Goal: Information Seeking & Learning: Learn about a topic

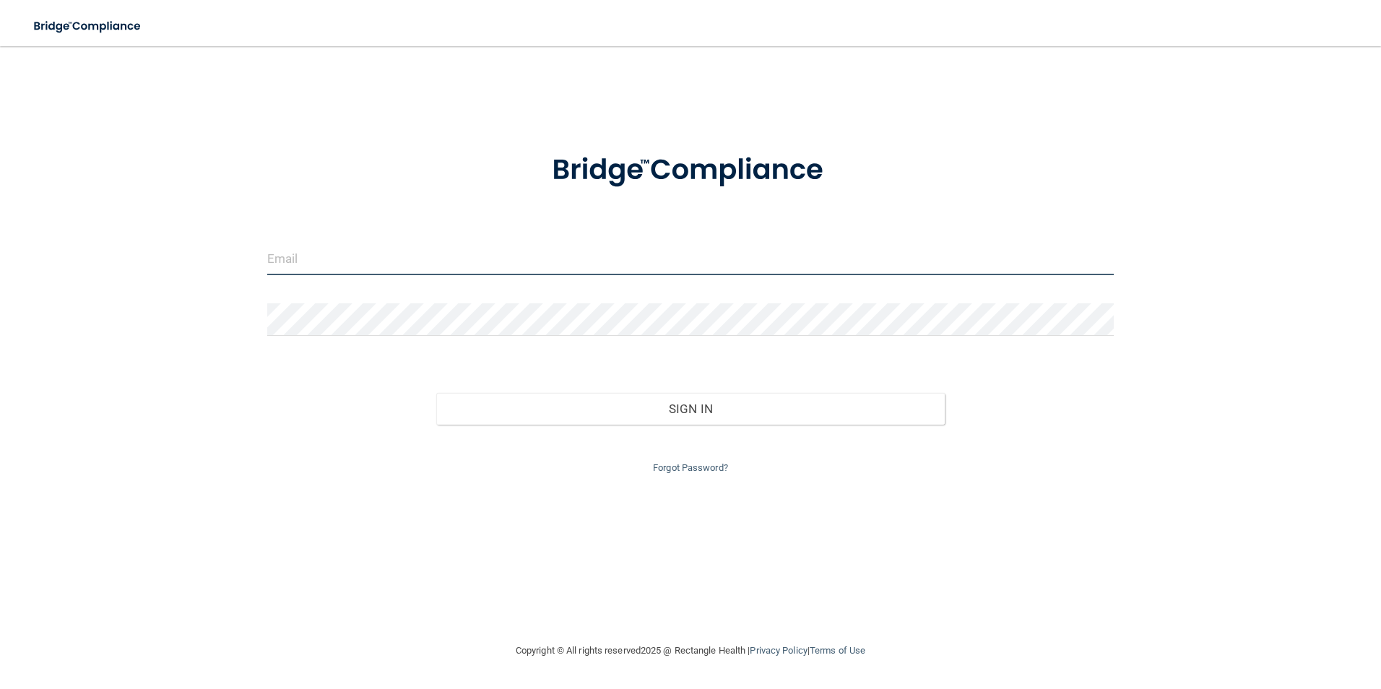
click at [391, 253] on input "email" at bounding box center [690, 259] width 847 height 32
type input "tdb1209@gmail.com"
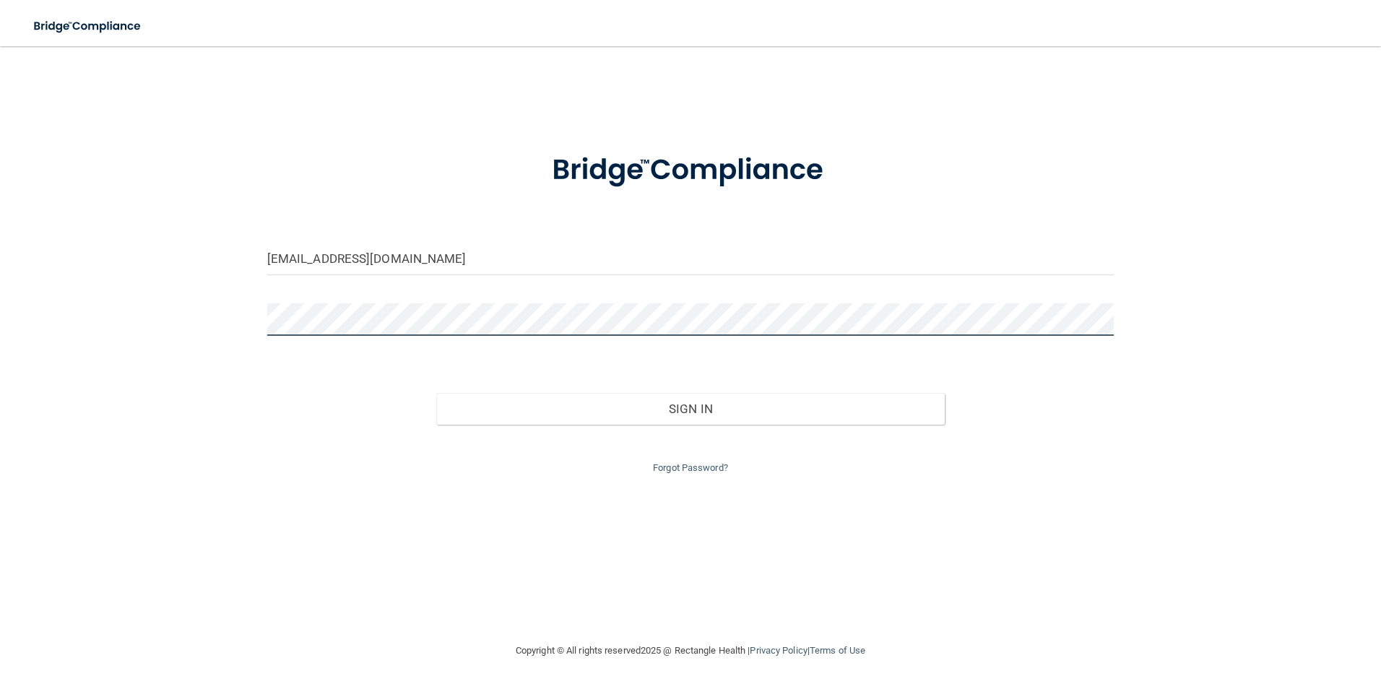
click at [436, 393] on button "Sign In" at bounding box center [690, 409] width 508 height 32
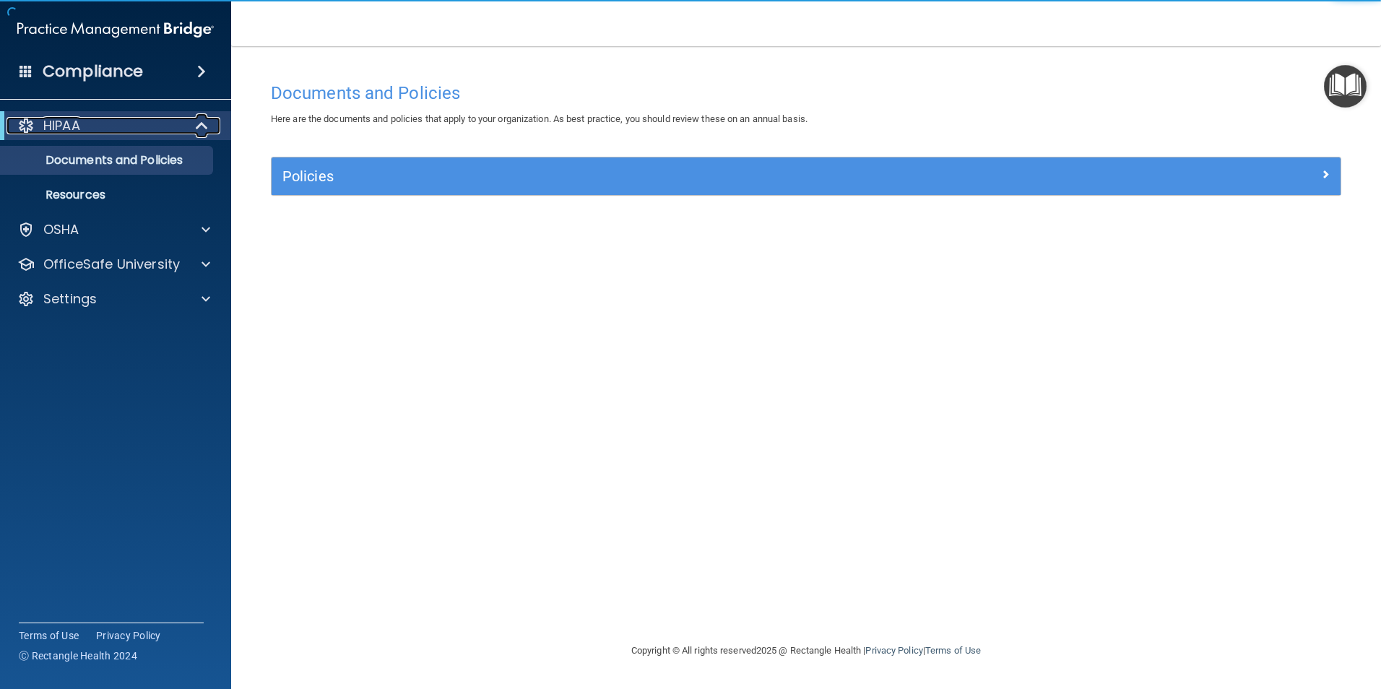
click at [155, 123] on div "HIPAA" at bounding box center [95, 125] width 178 height 17
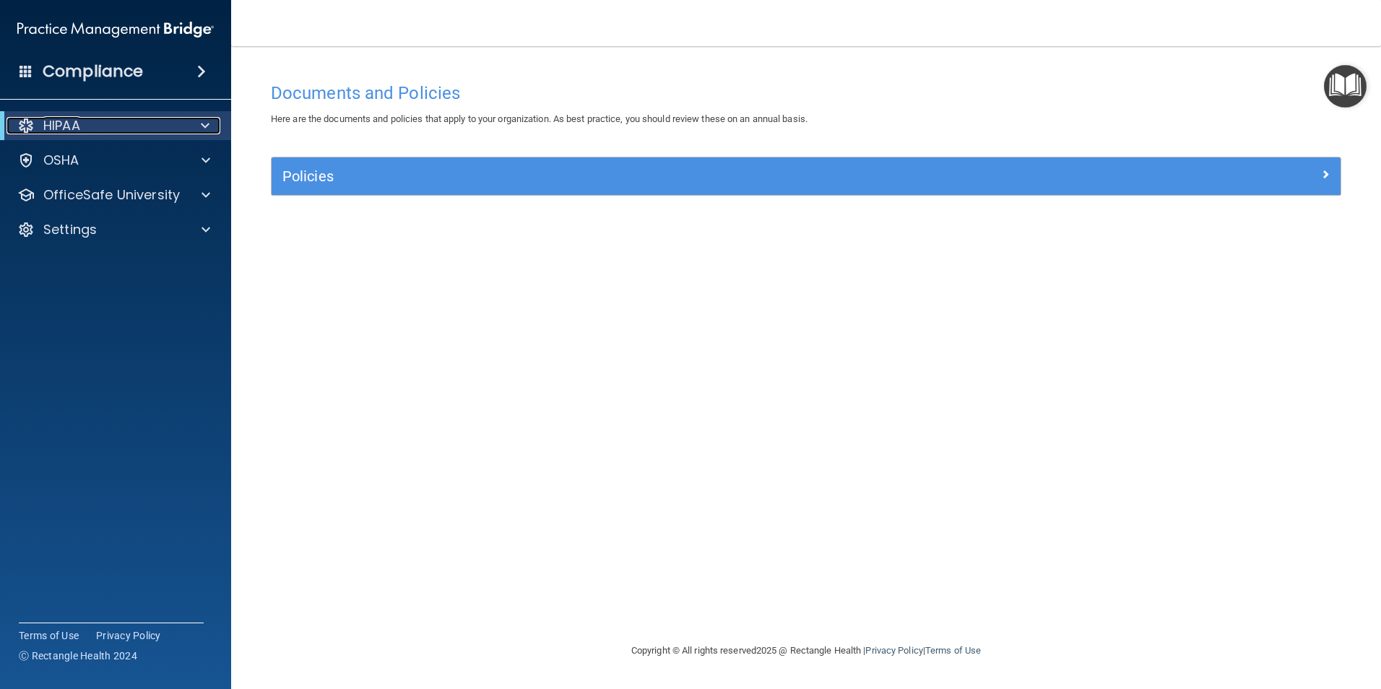
click at [155, 123] on div "HIPAA" at bounding box center [95, 125] width 178 height 17
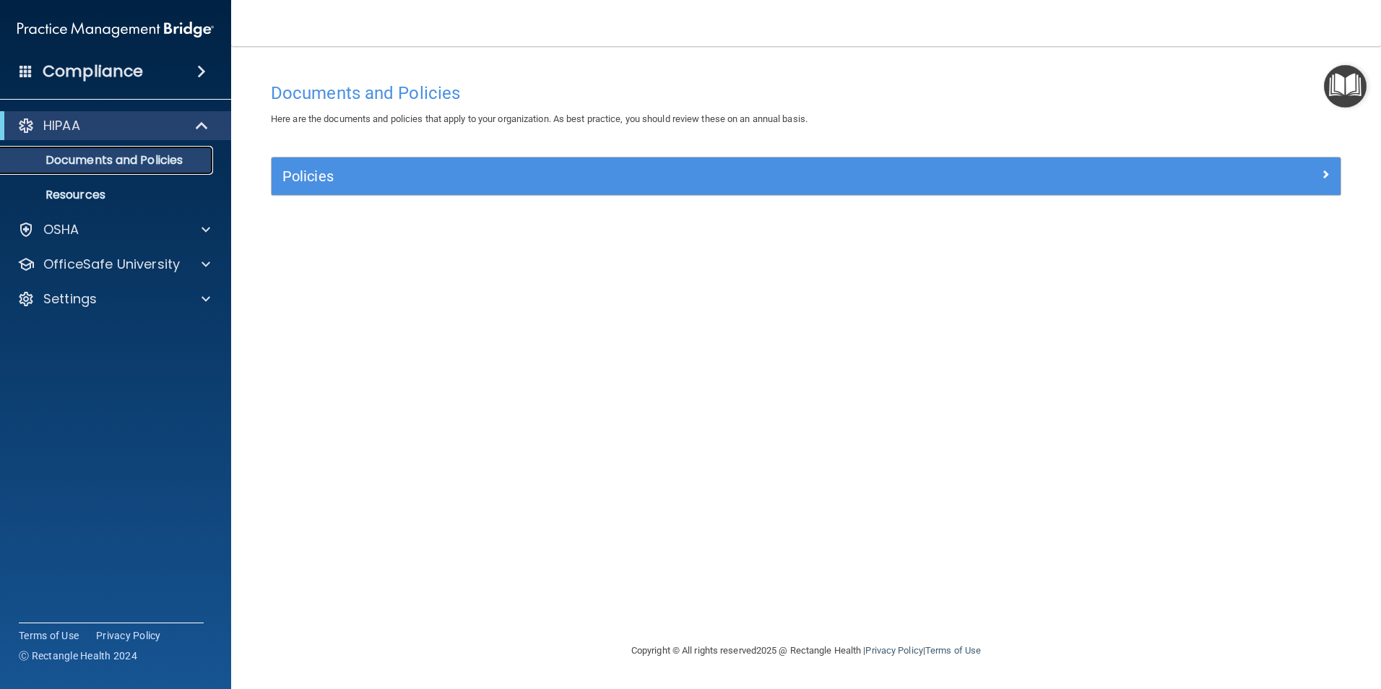
click at [151, 157] on p "Documents and Policies" at bounding box center [107, 160] width 197 height 14
click at [113, 219] on div "OSHA" at bounding box center [116, 229] width 232 height 29
click at [199, 228] on div at bounding box center [204, 229] width 36 height 17
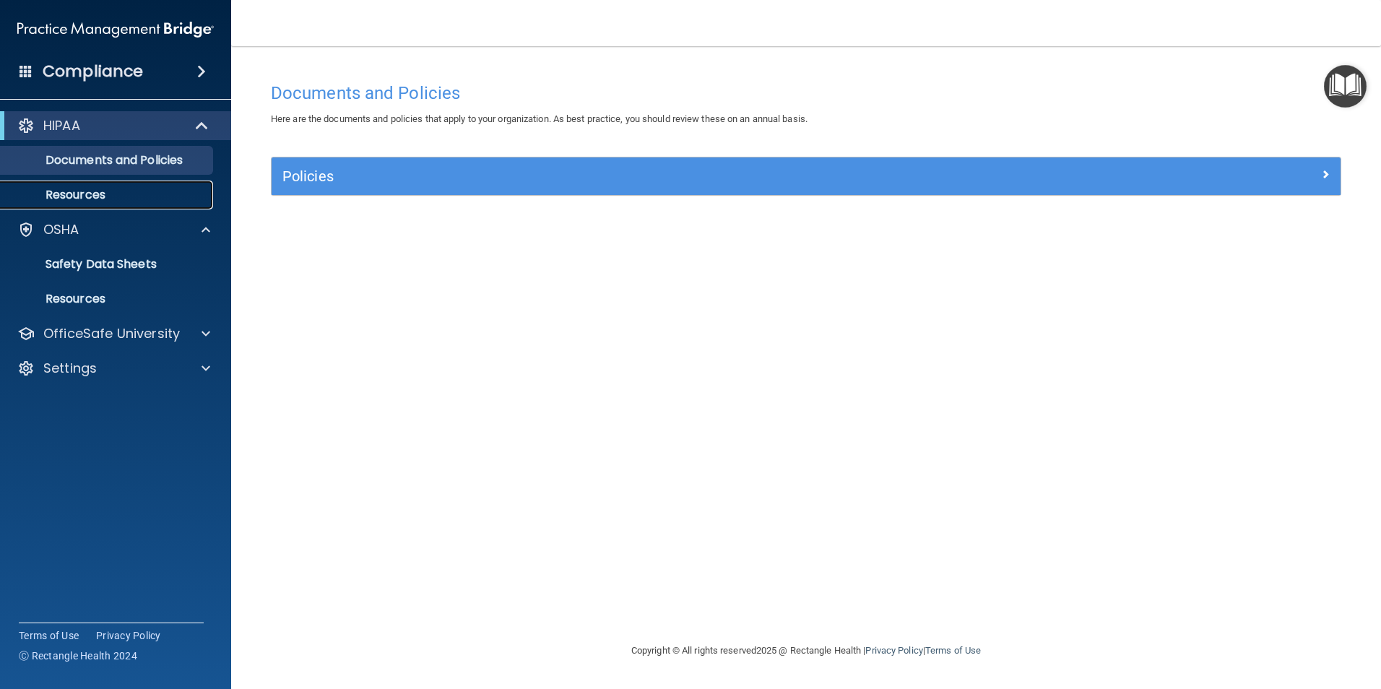
click at [104, 195] on p "Resources" at bounding box center [107, 195] width 197 height 14
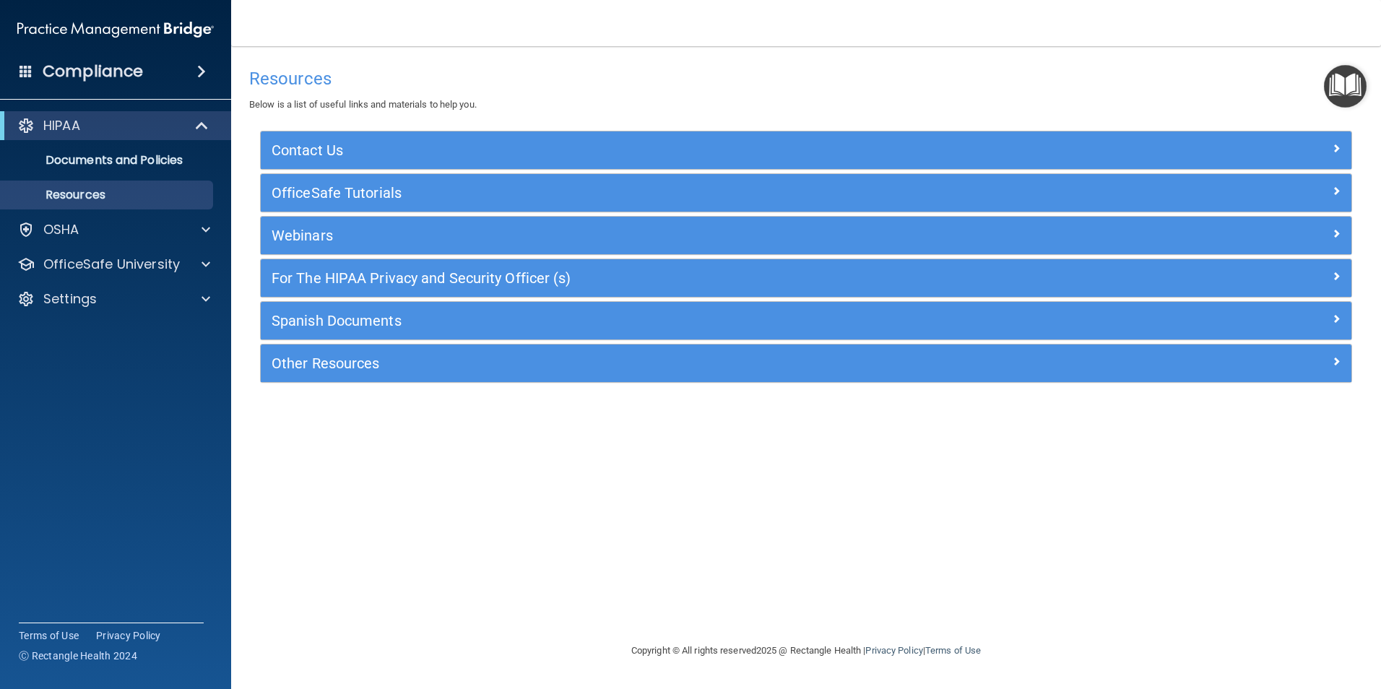
click at [1349, 85] on img "Open Resource Center" at bounding box center [1345, 86] width 43 height 43
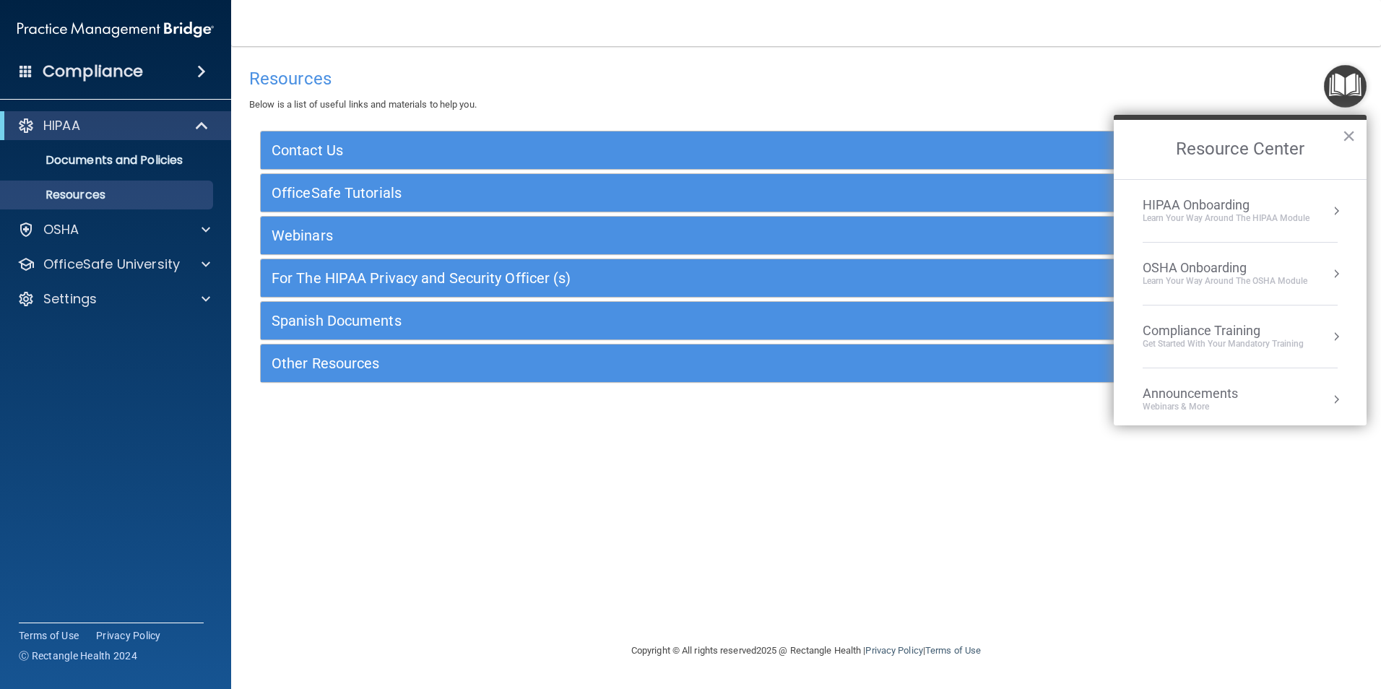
click at [1276, 213] on div "Learn Your Way around the HIPAA module" at bounding box center [1225, 218] width 167 height 12
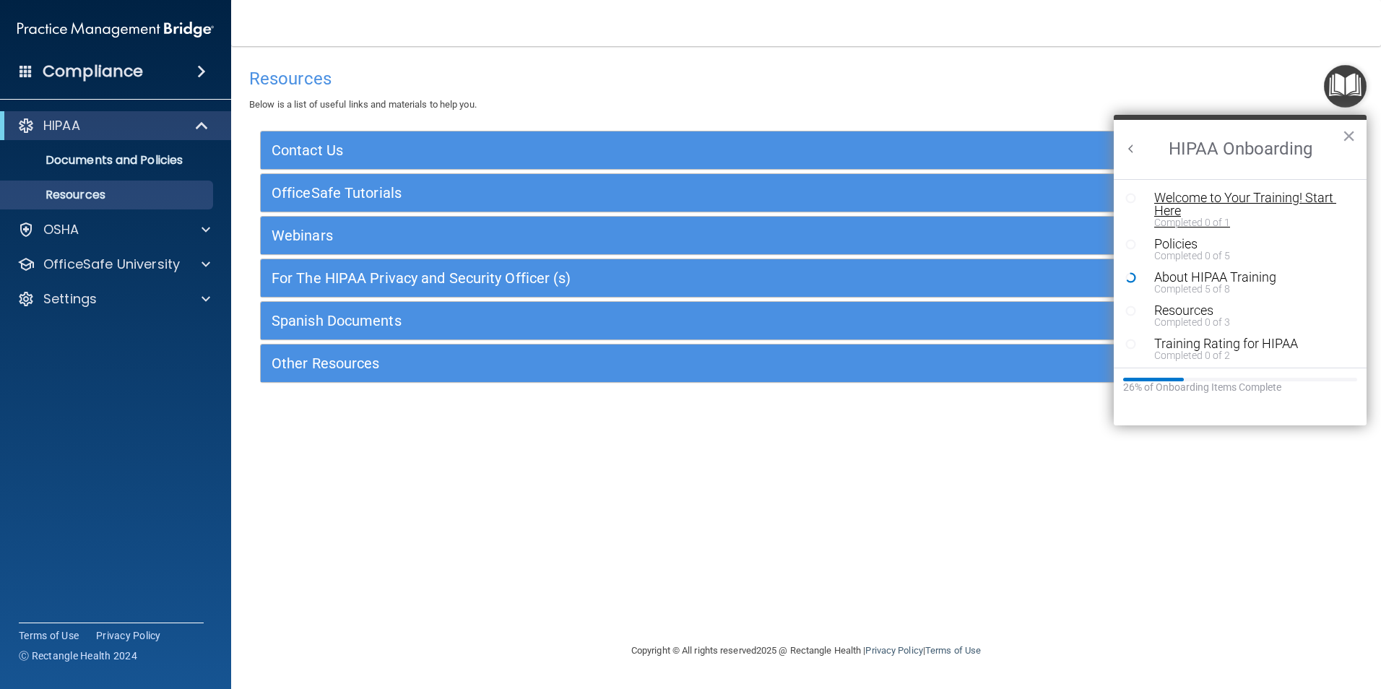
click at [1248, 194] on div "Welcome to Your Training! Start Here" at bounding box center [1245, 204] width 183 height 26
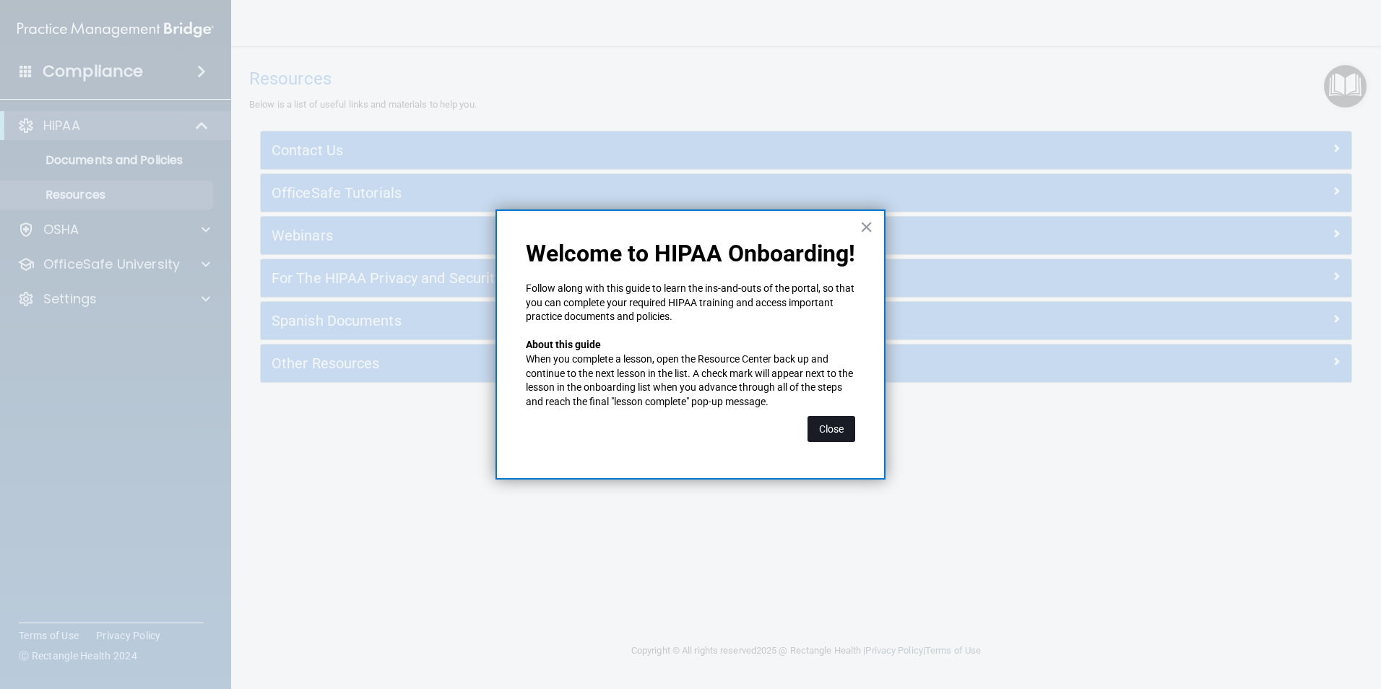
click at [845, 427] on button "Close" at bounding box center [831, 429] width 48 height 26
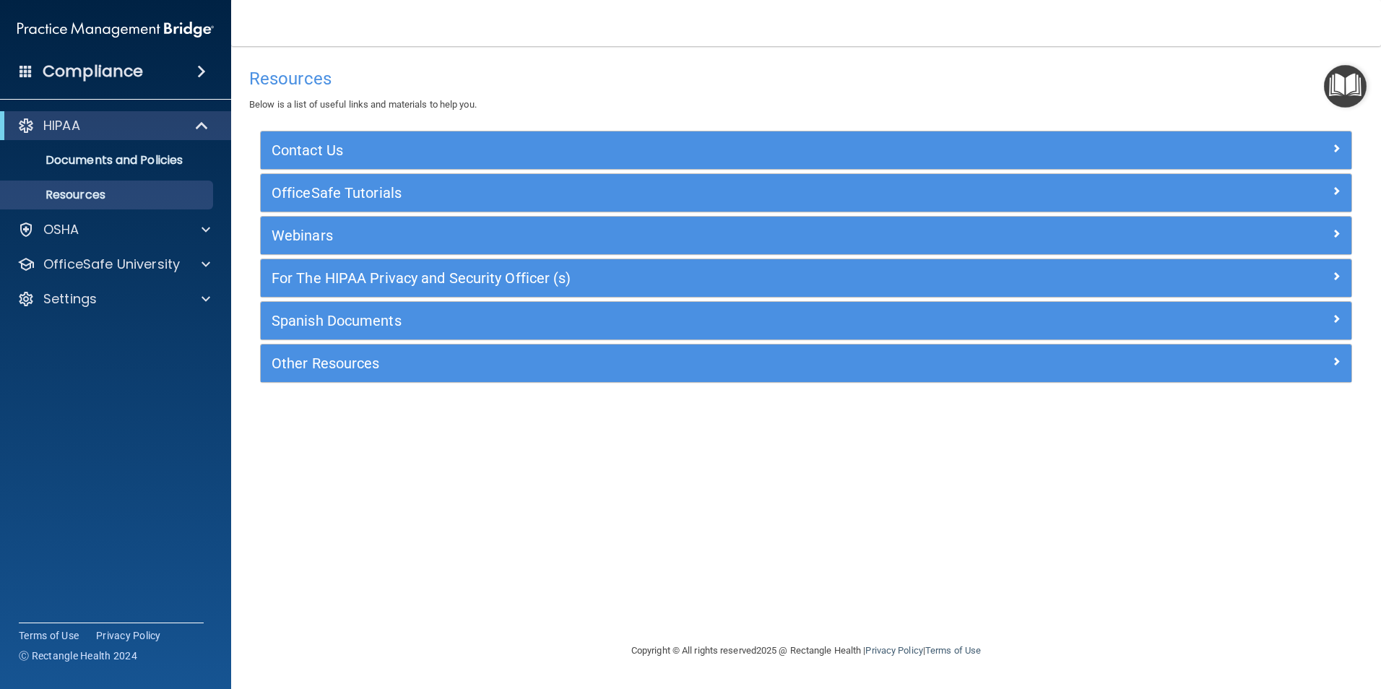
click at [1342, 92] on img "Open Resource Center" at bounding box center [1345, 86] width 43 height 43
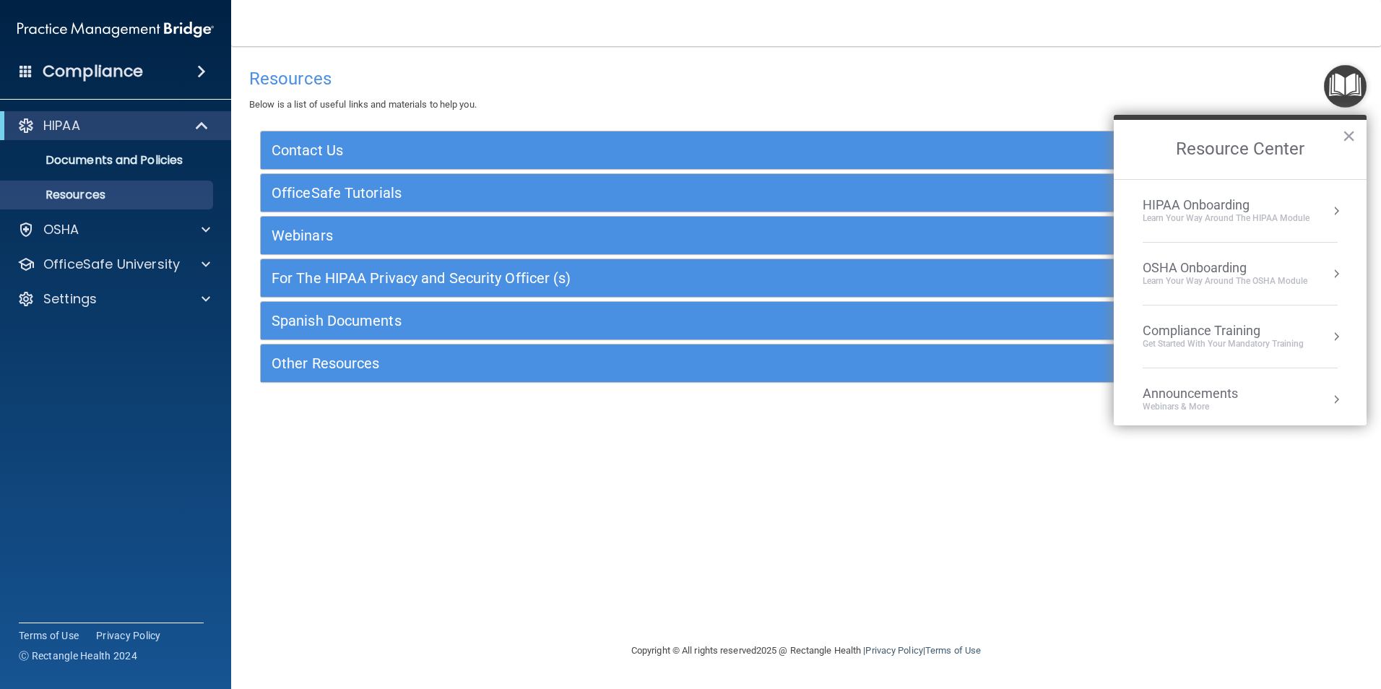
click at [1329, 213] on button "Resource Center" at bounding box center [1336, 211] width 14 height 14
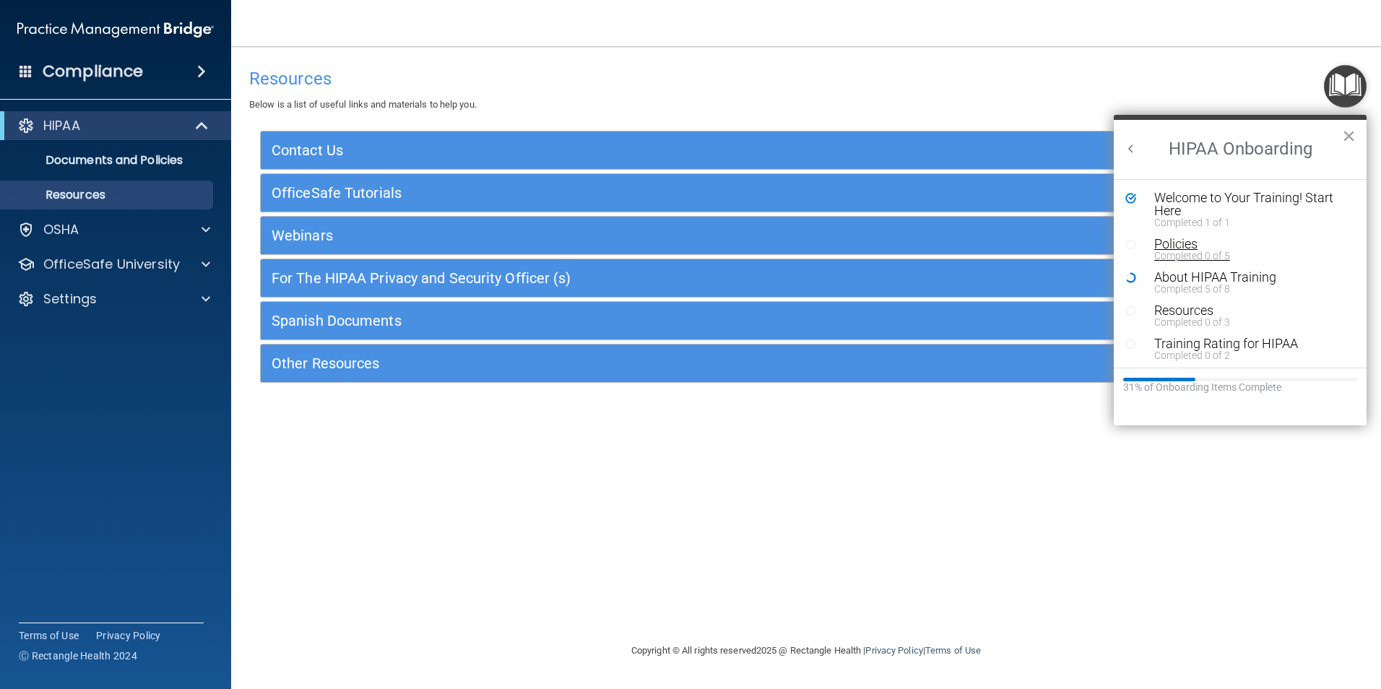
click at [1220, 251] on div "Completed 0 of 5" at bounding box center [1245, 256] width 183 height 10
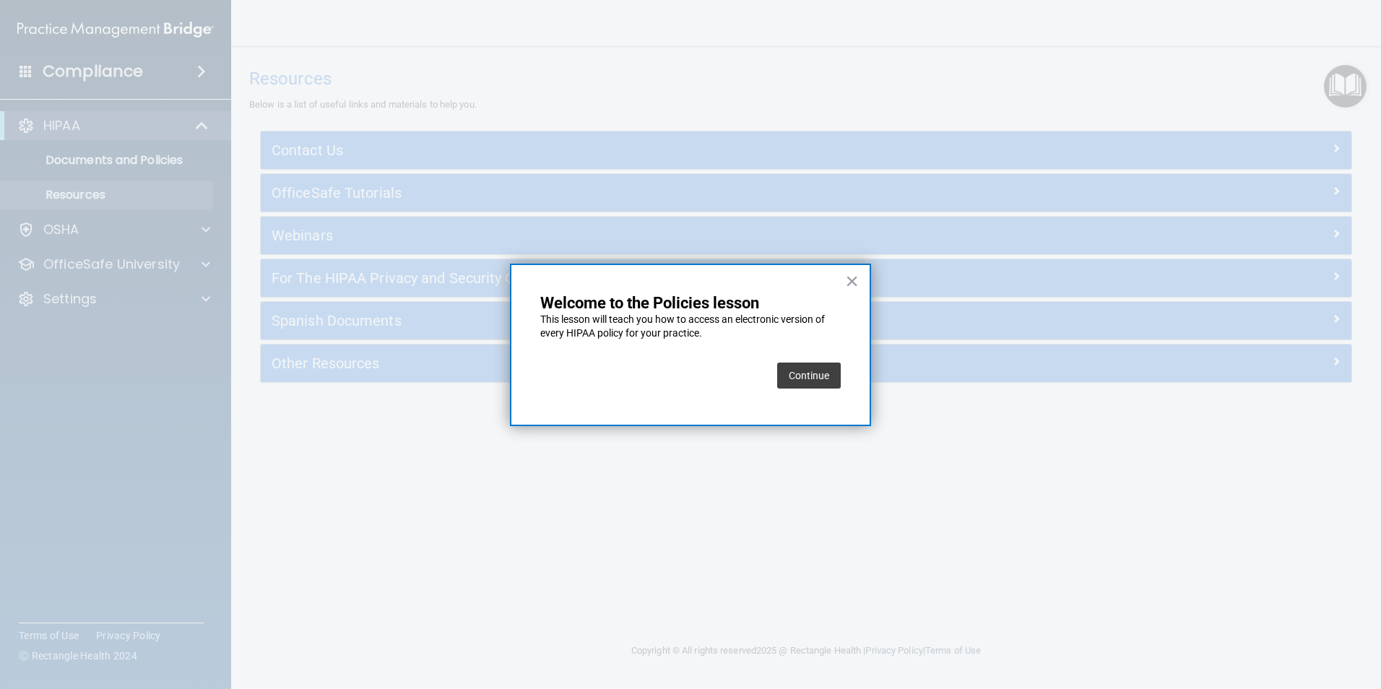
click at [802, 376] on button "Continue" at bounding box center [809, 375] width 64 height 26
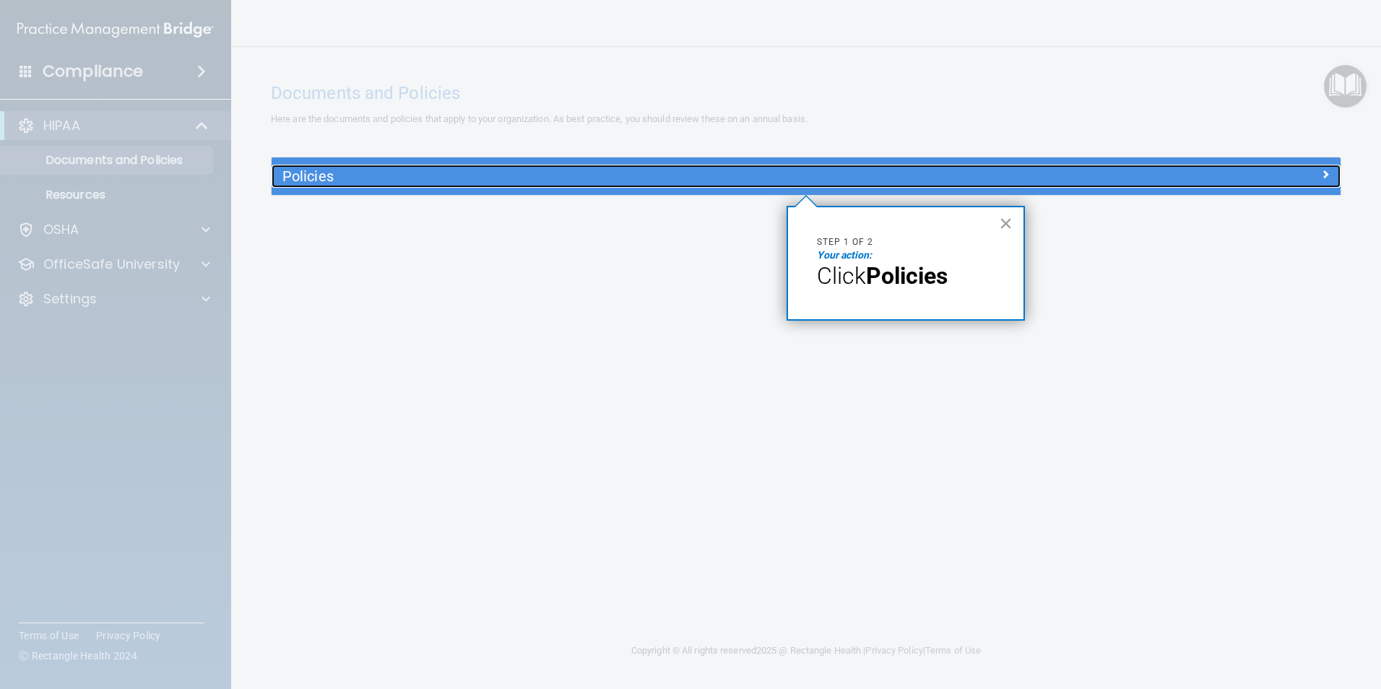
click at [698, 187] on div "Policies" at bounding box center [671, 176] width 801 height 23
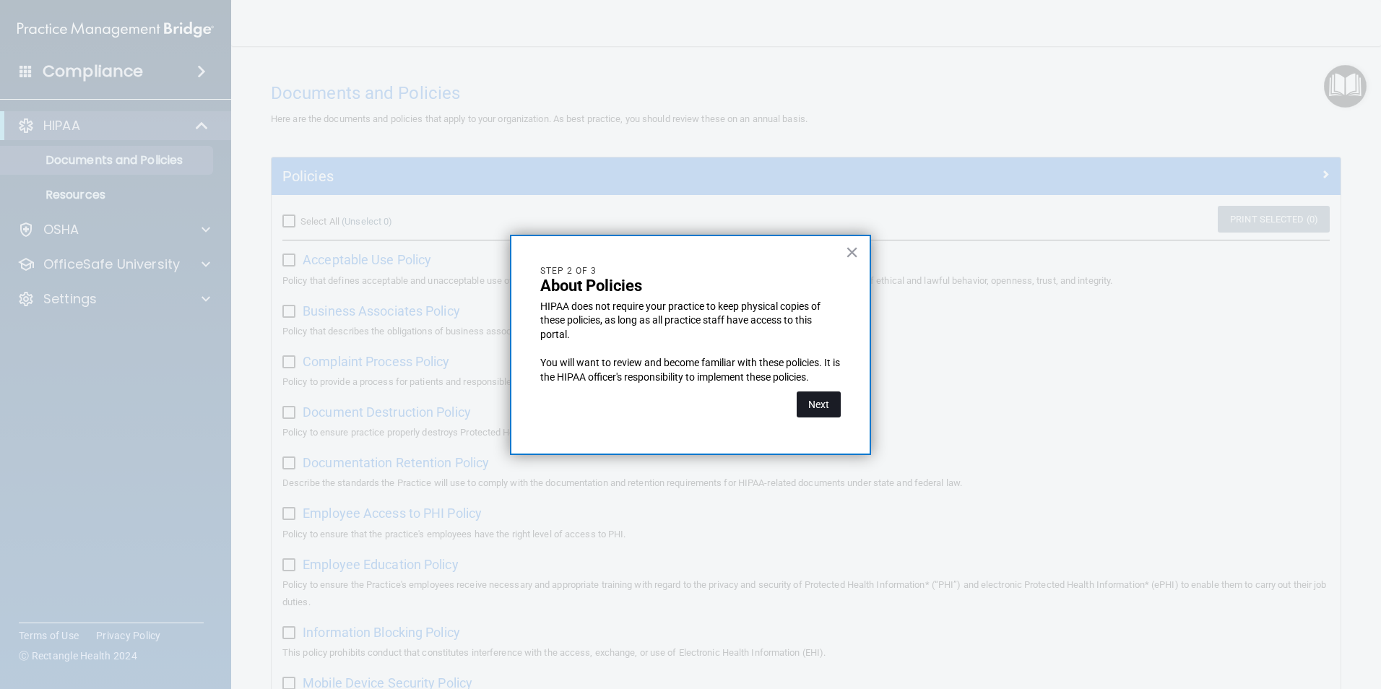
click at [814, 402] on button "Next" at bounding box center [818, 404] width 44 height 26
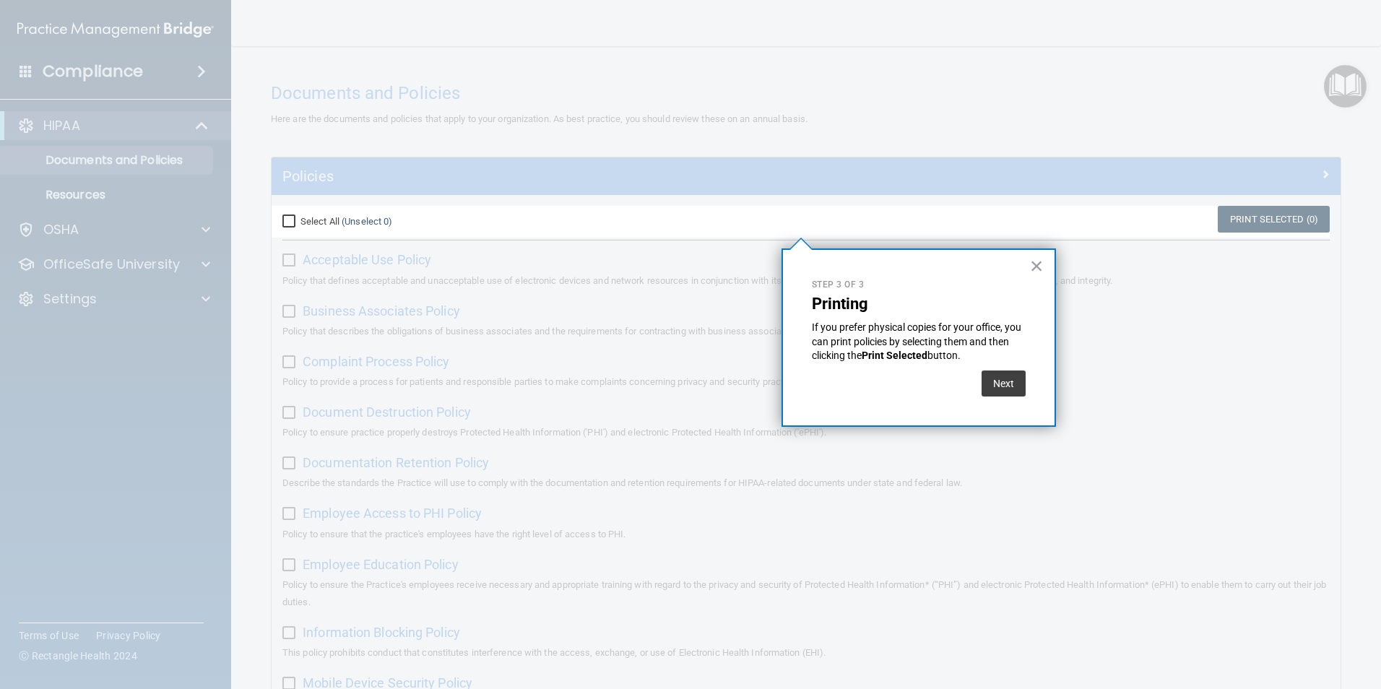
click at [1043, 261] on div "Step 3 of 3 Printing If you prefer physical copies for your office, you can pri…" at bounding box center [918, 337] width 274 height 178
click at [1040, 266] on button "×" at bounding box center [1037, 265] width 14 height 23
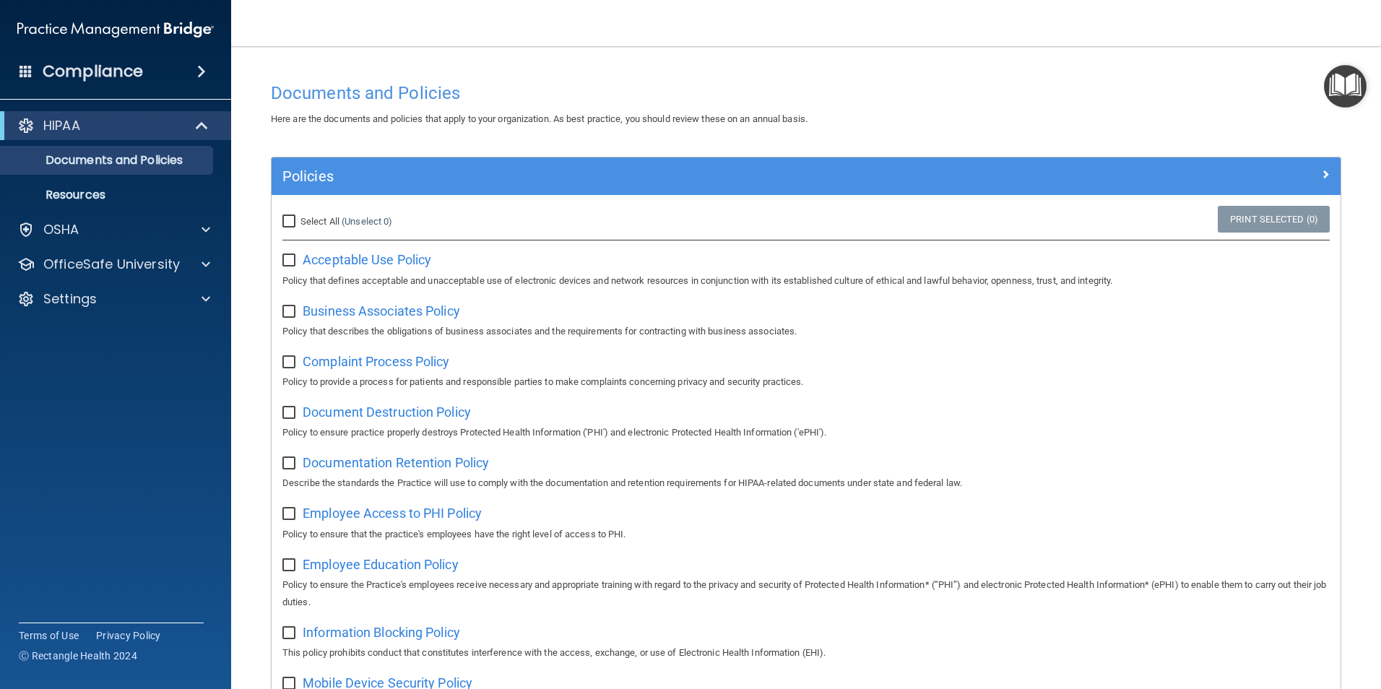
click at [1333, 103] on img "Open Resource Center" at bounding box center [1345, 86] width 43 height 43
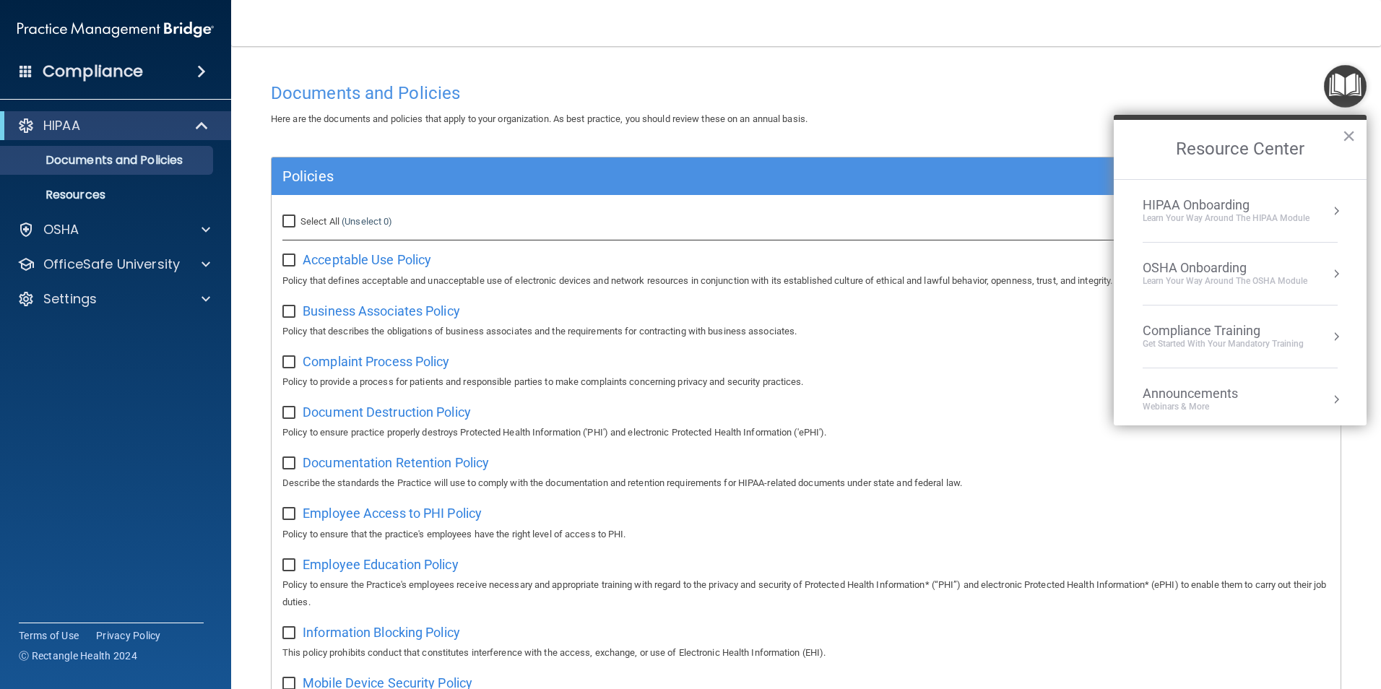
click at [1227, 334] on div "Compliance Training" at bounding box center [1222, 331] width 161 height 16
click at [1228, 203] on div "HIPAA Training for Members" at bounding box center [1205, 203] width 161 height 13
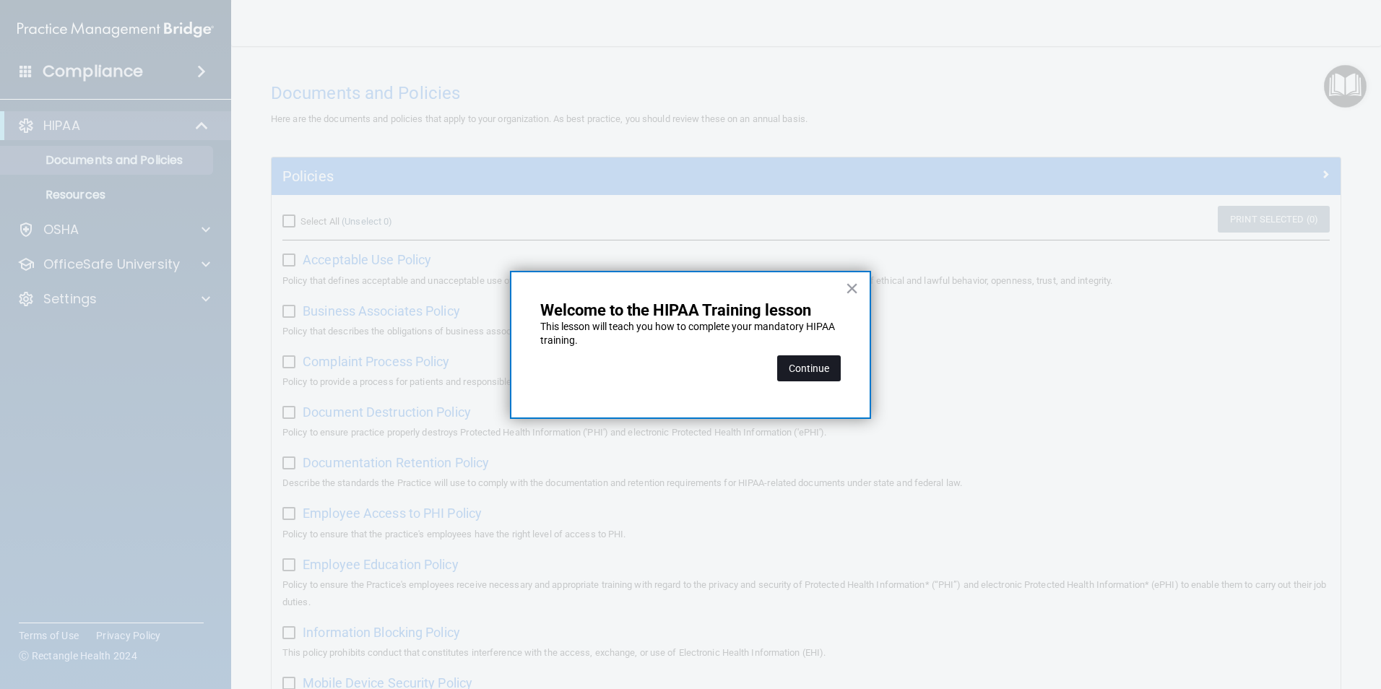
click at [815, 368] on button "Continue" at bounding box center [809, 368] width 64 height 26
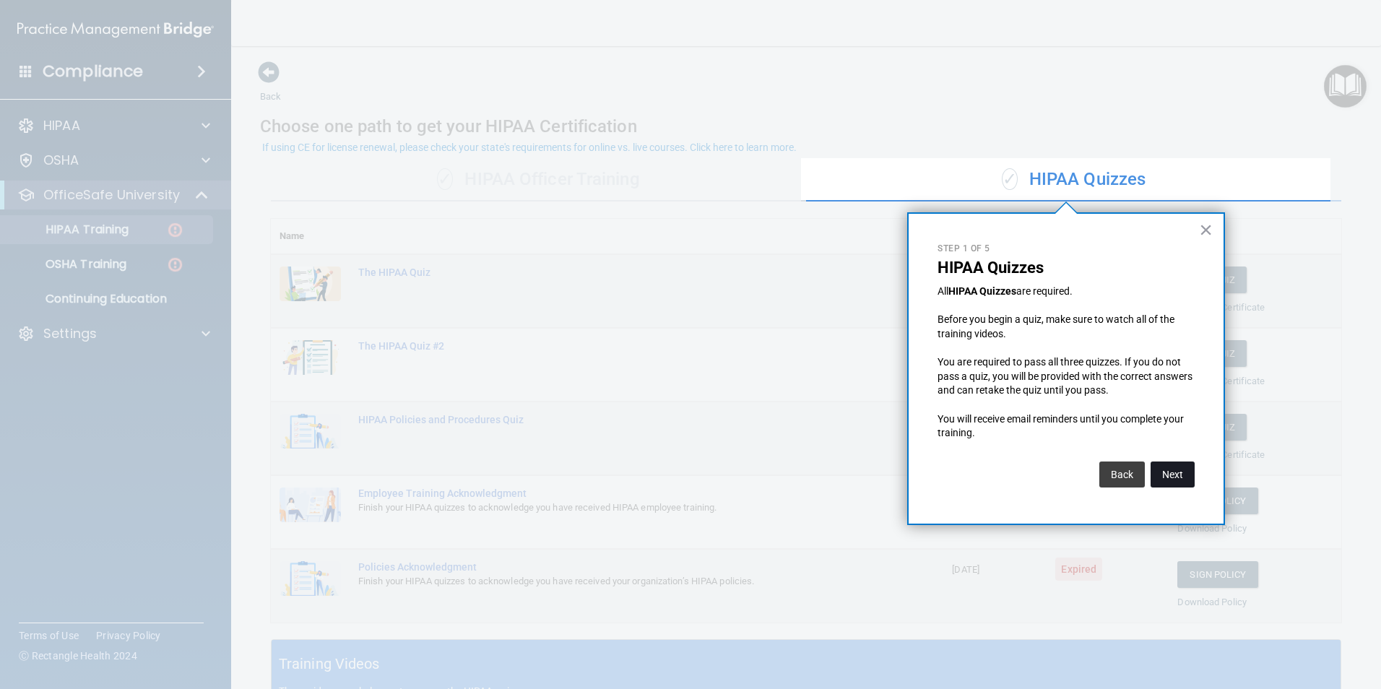
click at [1176, 473] on button "Next" at bounding box center [1172, 474] width 44 height 26
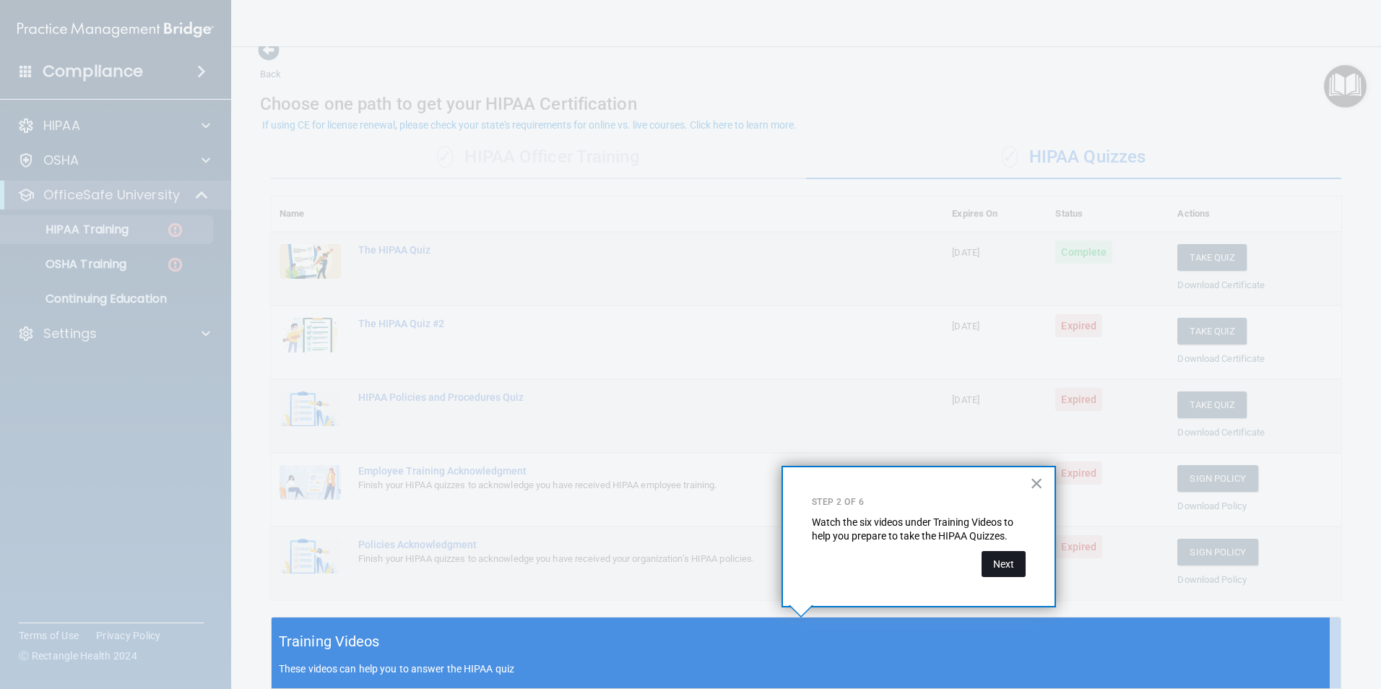
click at [999, 559] on button "Next" at bounding box center [1003, 564] width 44 height 26
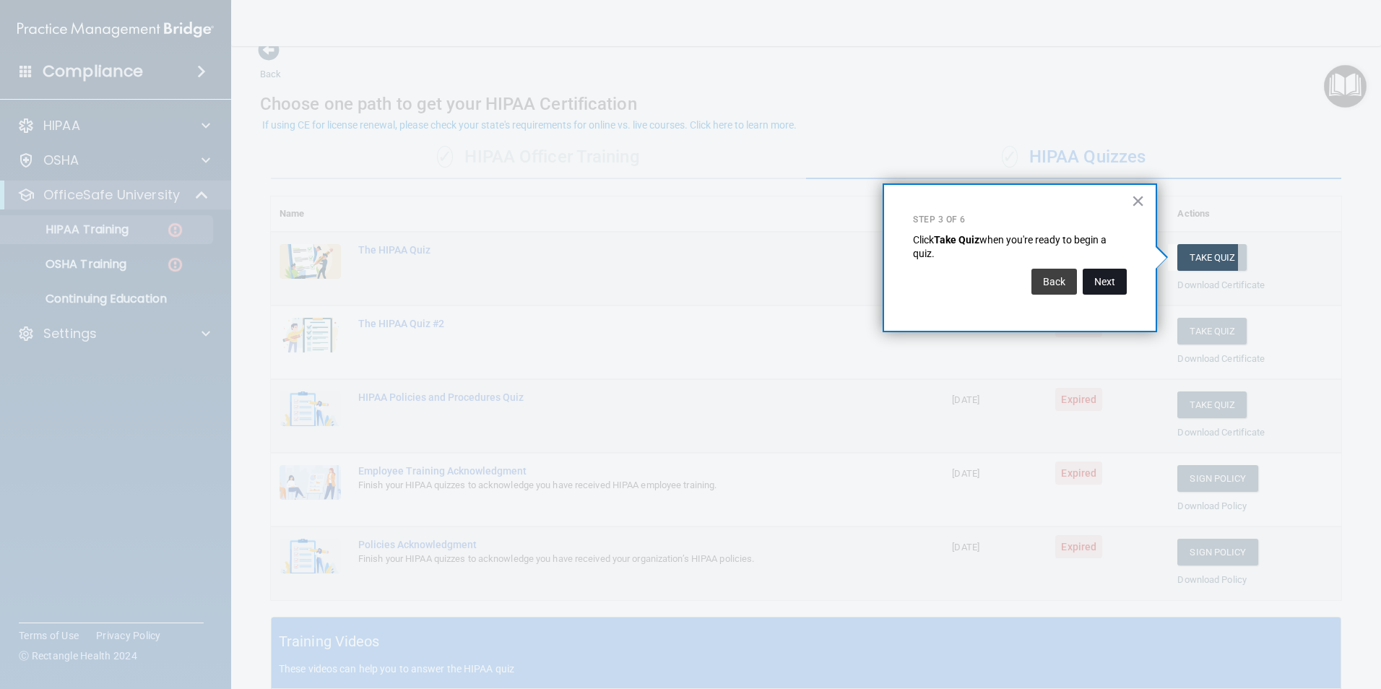
click at [1113, 281] on button "Next" at bounding box center [1104, 282] width 44 height 26
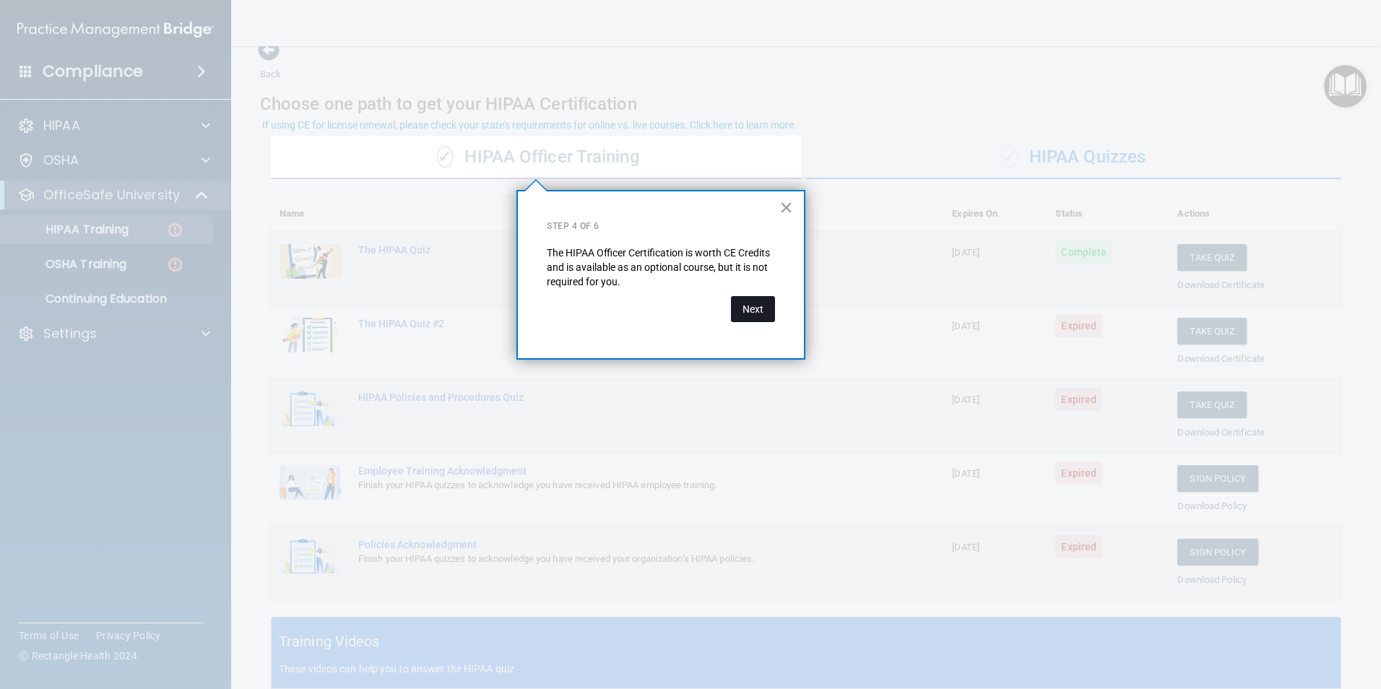
click at [760, 313] on button "Next" at bounding box center [753, 309] width 44 height 26
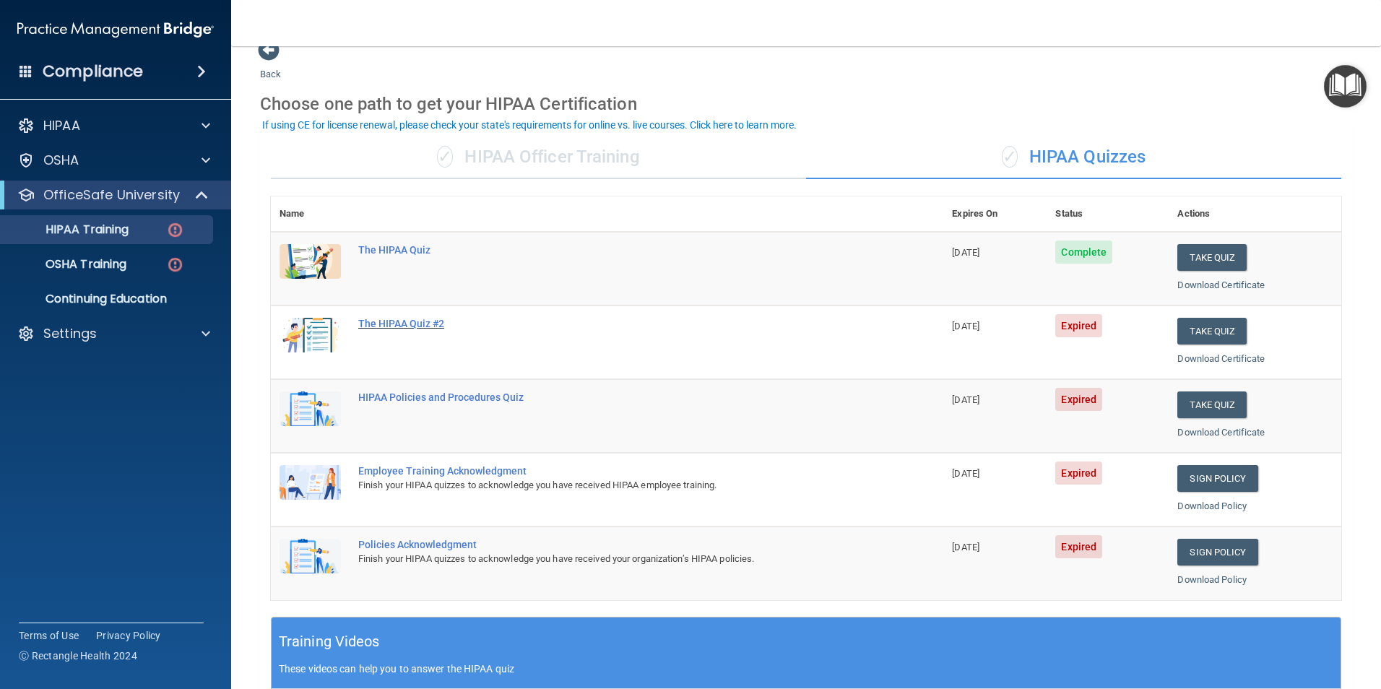
click at [399, 325] on div "The HIPAA Quiz #2" at bounding box center [614, 324] width 513 height 12
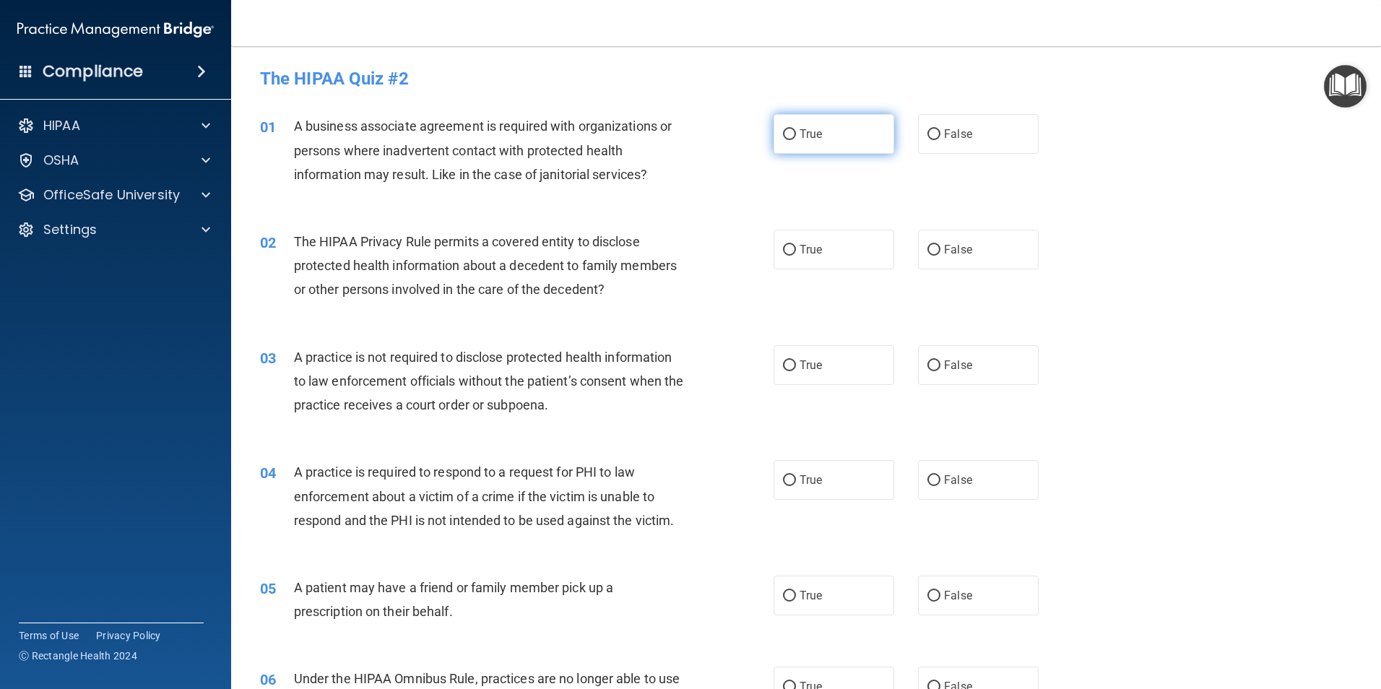
click at [783, 134] on input "True" at bounding box center [789, 134] width 13 height 11
radio input "true"
click at [807, 254] on span "True" at bounding box center [810, 250] width 22 height 14
click at [796, 254] on input "True" at bounding box center [789, 250] width 13 height 11
radio input "true"
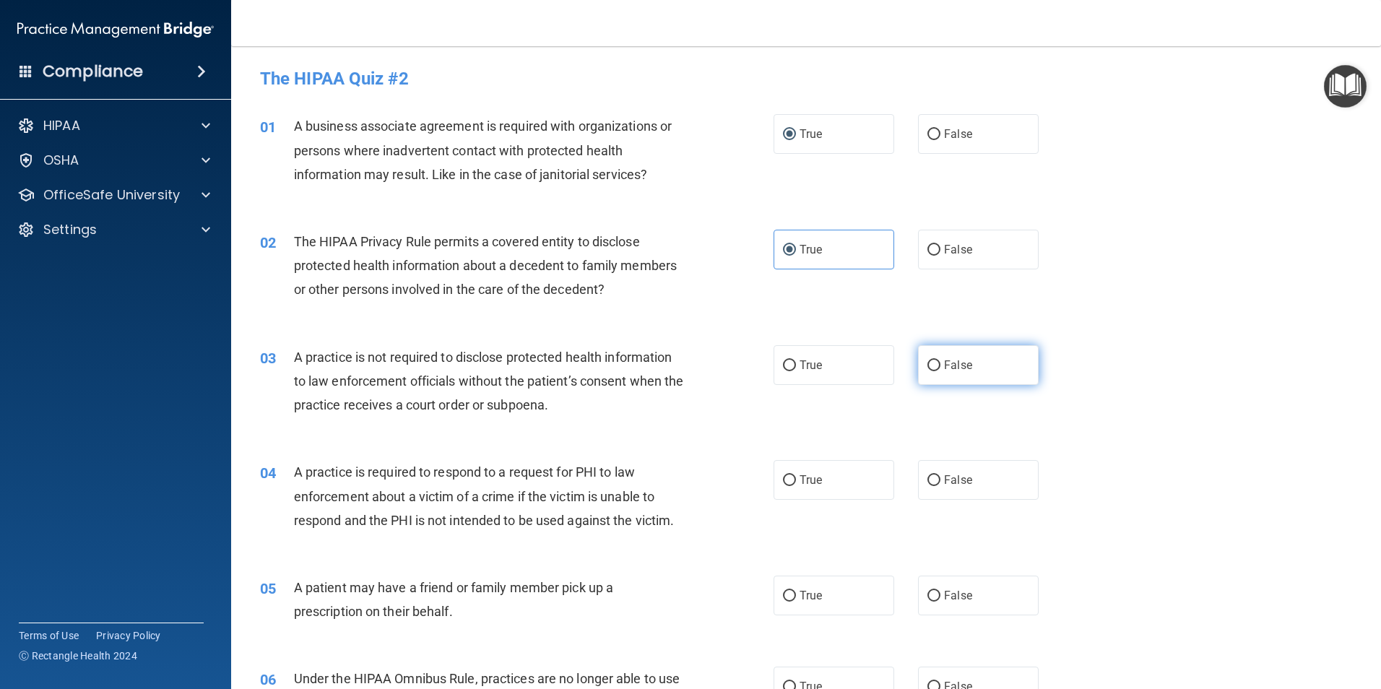
click at [927, 365] on input "False" at bounding box center [933, 365] width 13 height 11
radio input "true"
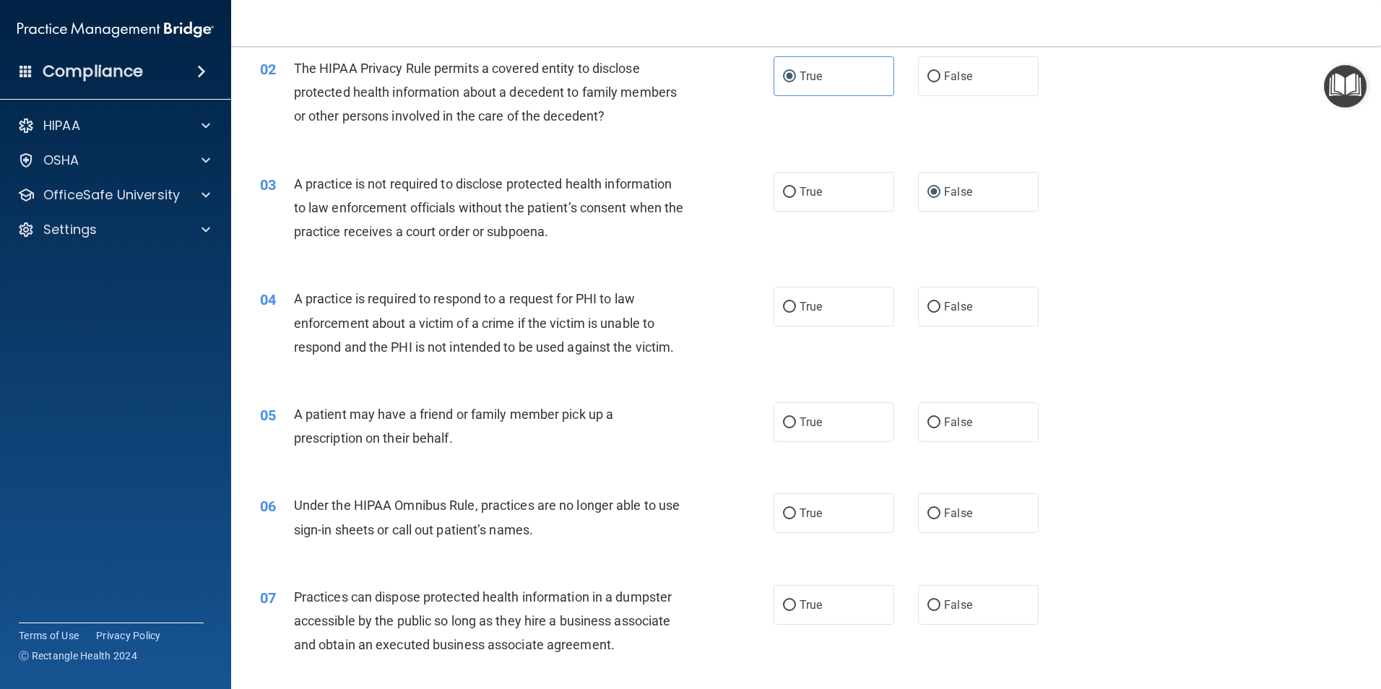
scroll to position [217, 0]
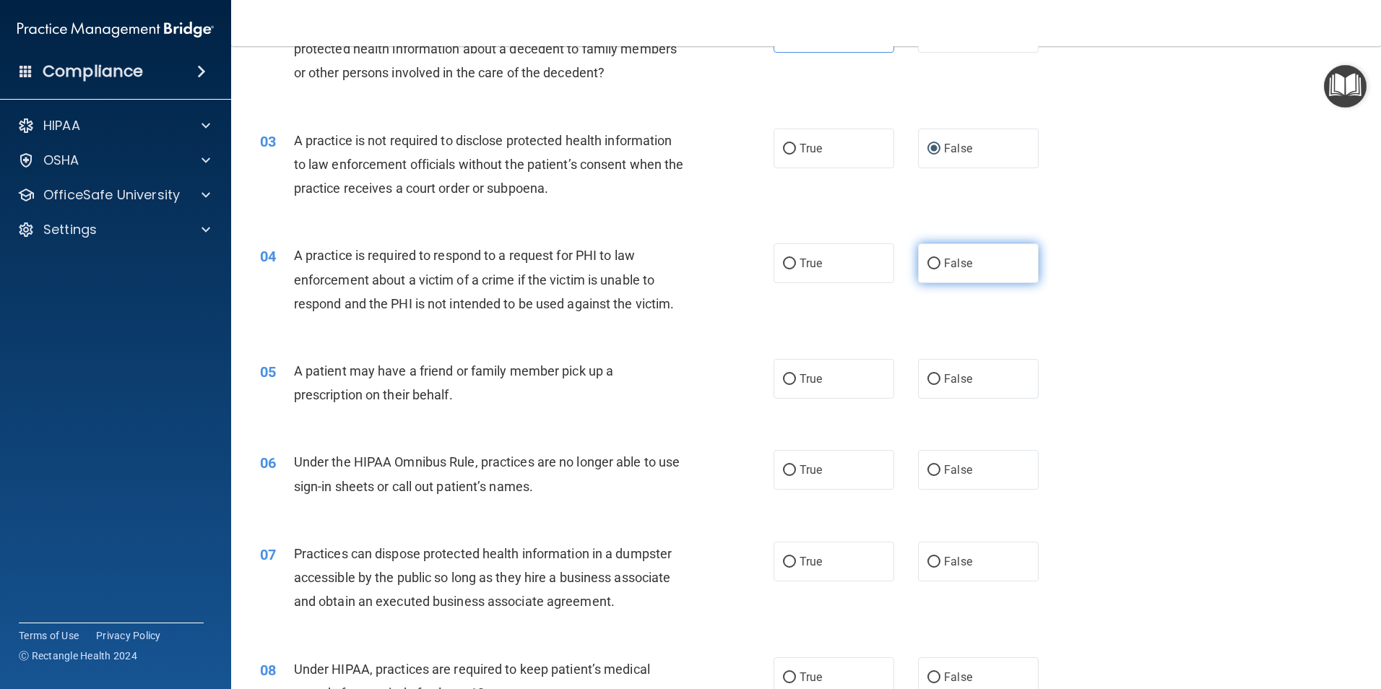
click at [955, 256] on label "False" at bounding box center [978, 263] width 121 height 40
click at [940, 258] on input "False" at bounding box center [933, 263] width 13 height 11
radio input "true"
click at [839, 379] on label "True" at bounding box center [833, 379] width 121 height 40
click at [796, 379] on input "True" at bounding box center [789, 379] width 13 height 11
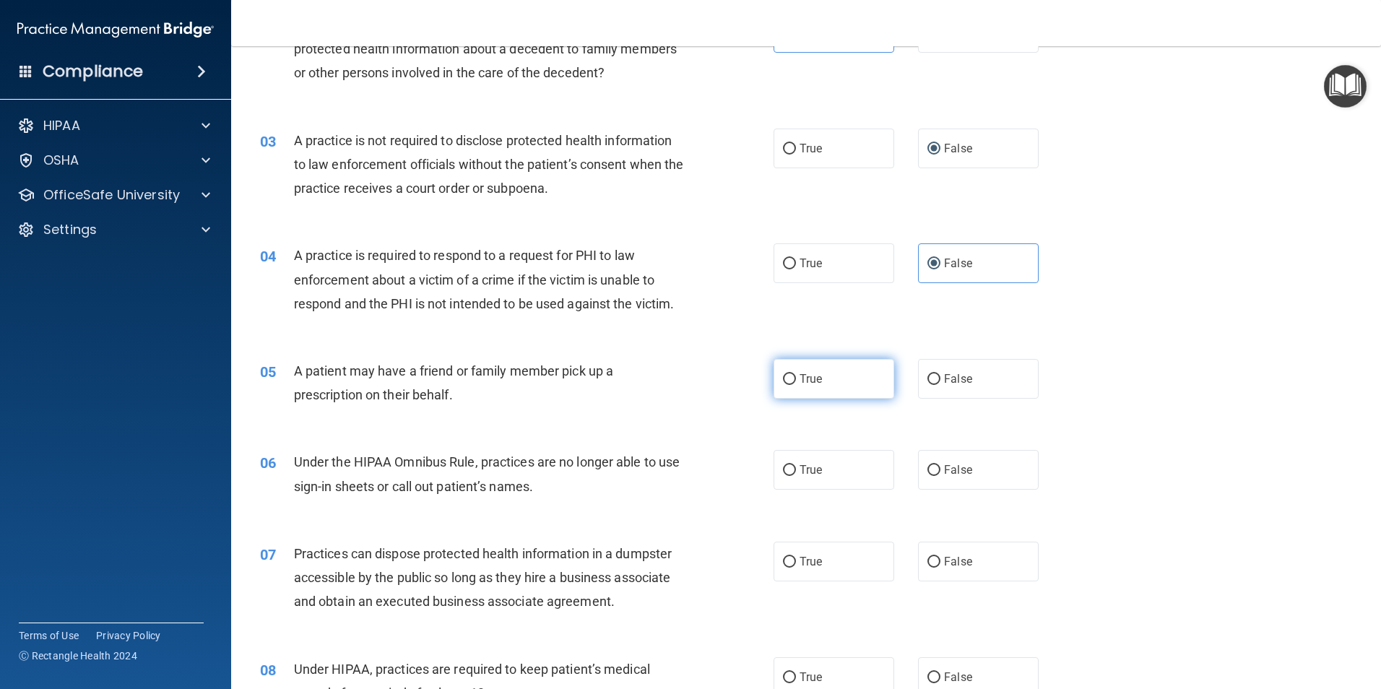
radio input "true"
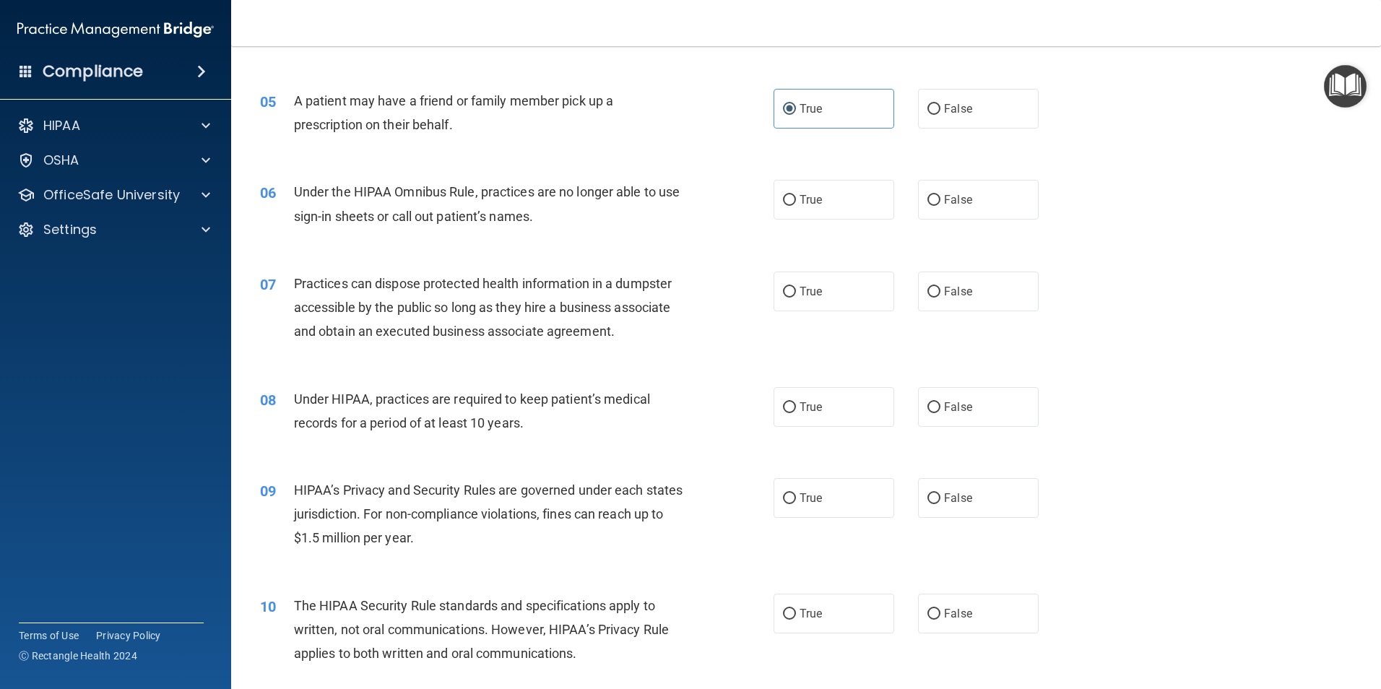
scroll to position [505, 0]
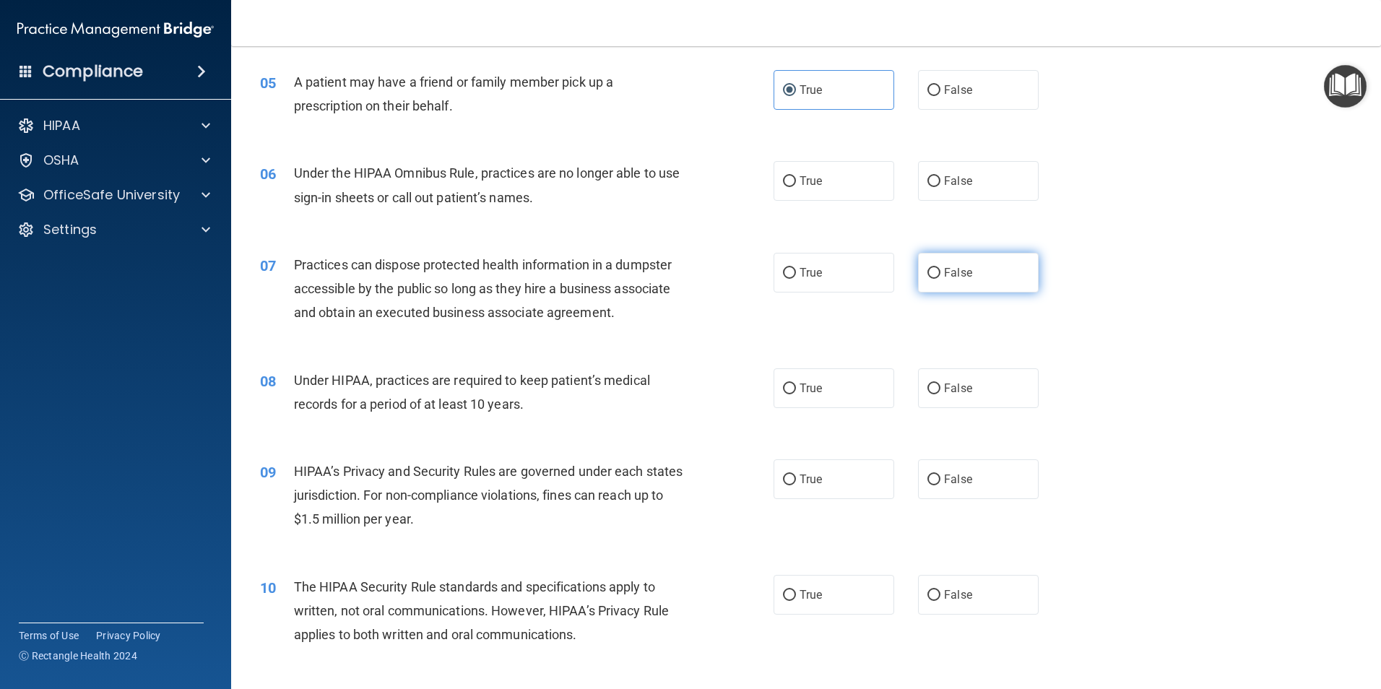
click at [961, 269] on span "False" at bounding box center [958, 273] width 28 height 14
click at [940, 269] on input "False" at bounding box center [933, 273] width 13 height 11
radio input "true"
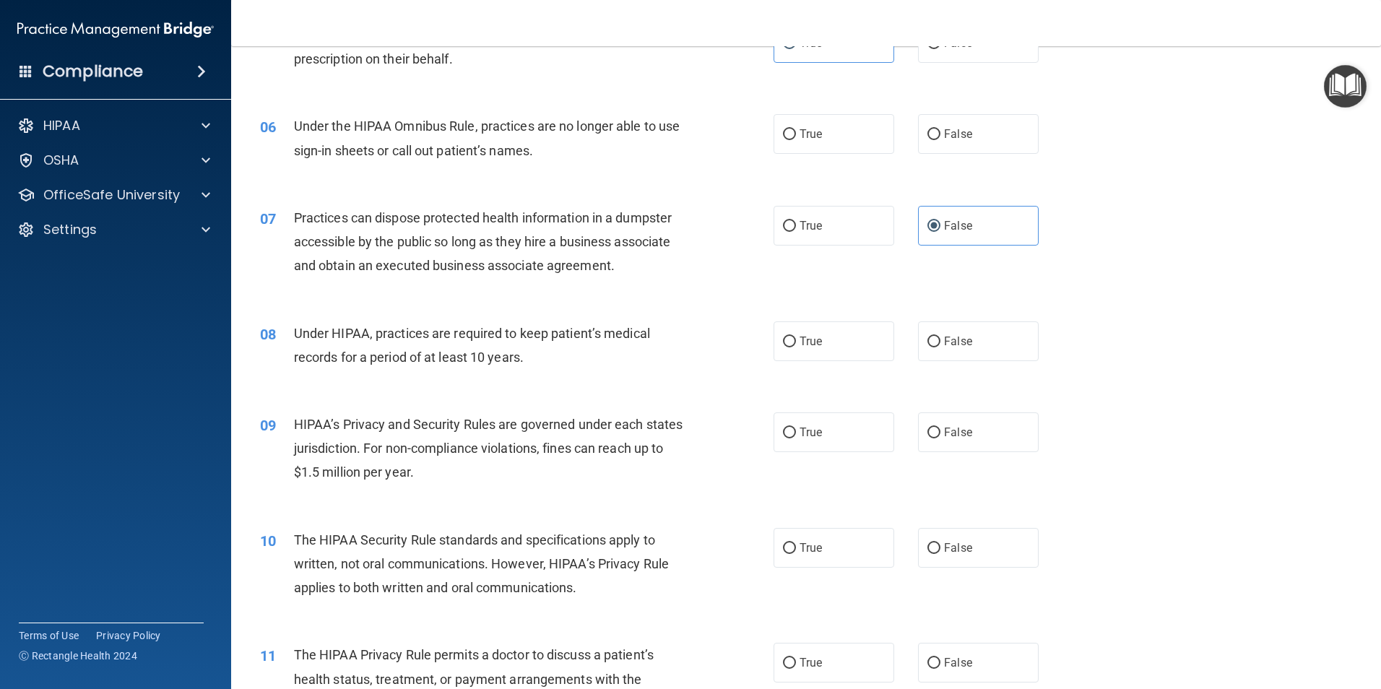
scroll to position [578, 0]
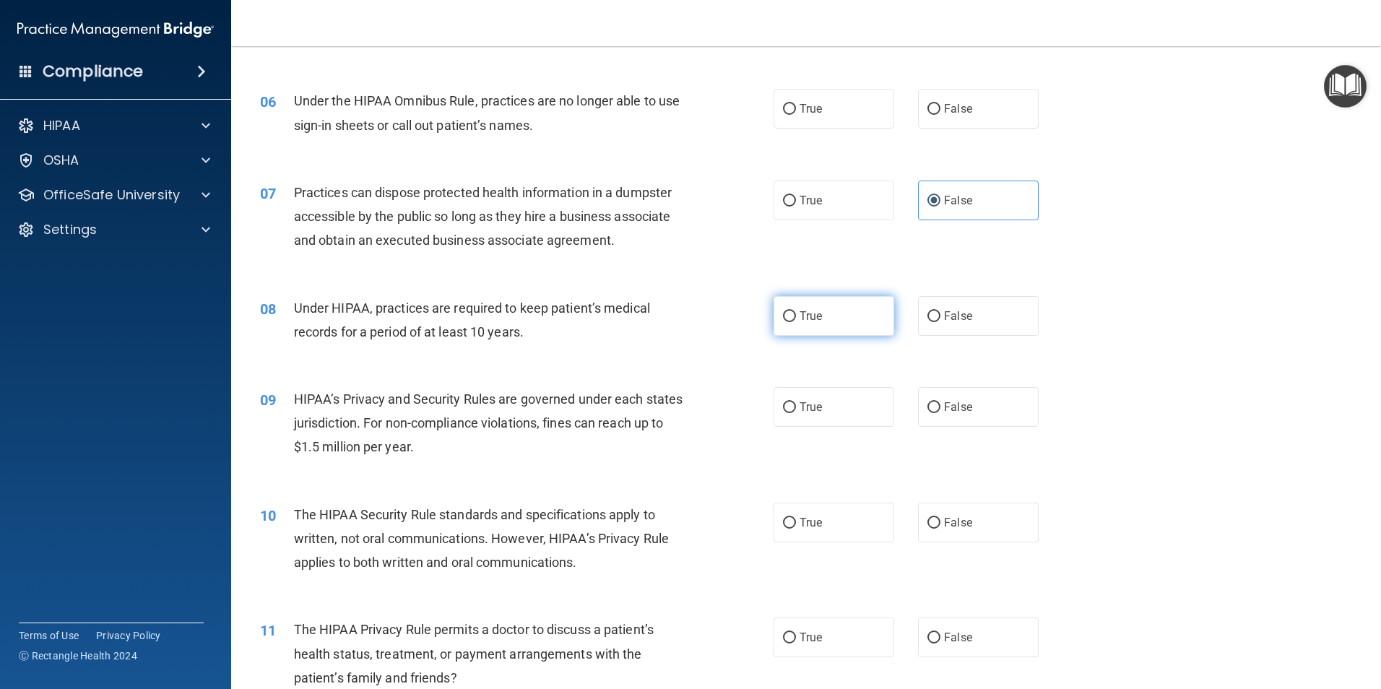
click at [803, 323] on label "True" at bounding box center [833, 316] width 121 height 40
click at [796, 322] on input "True" at bounding box center [789, 316] width 13 height 11
radio input "true"
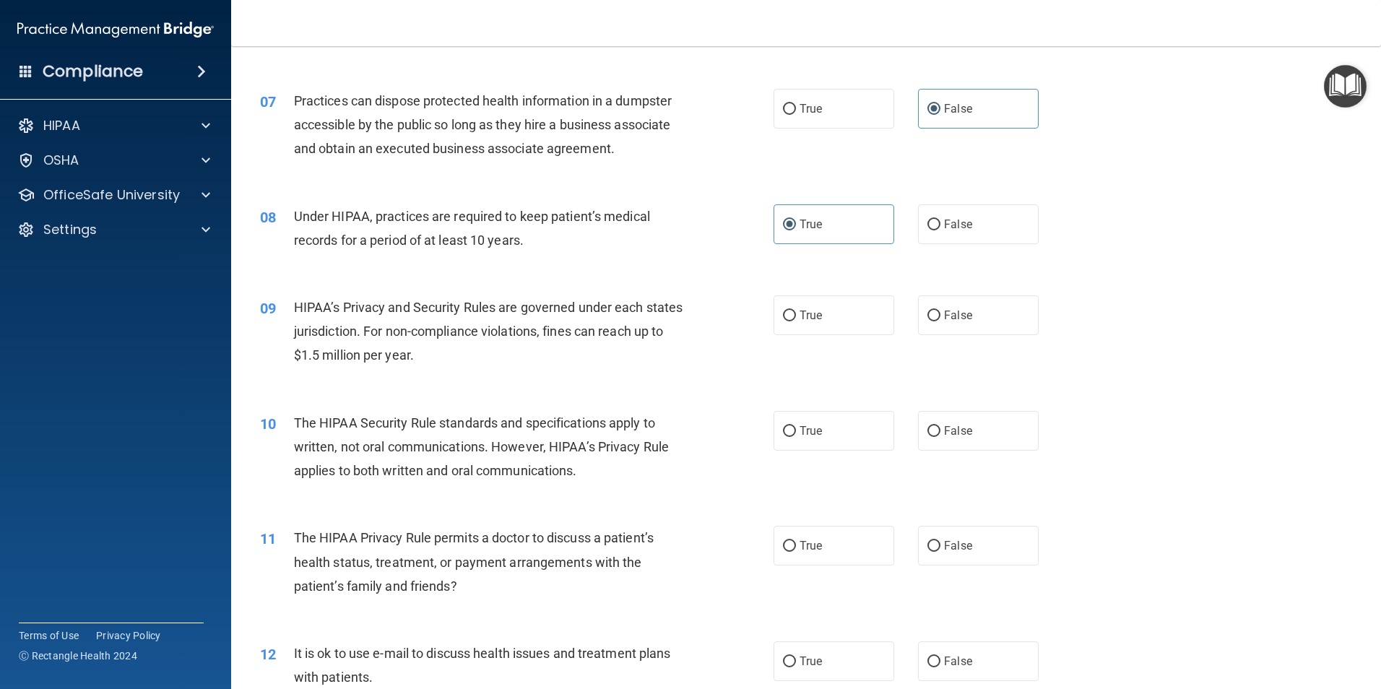
scroll to position [866, 0]
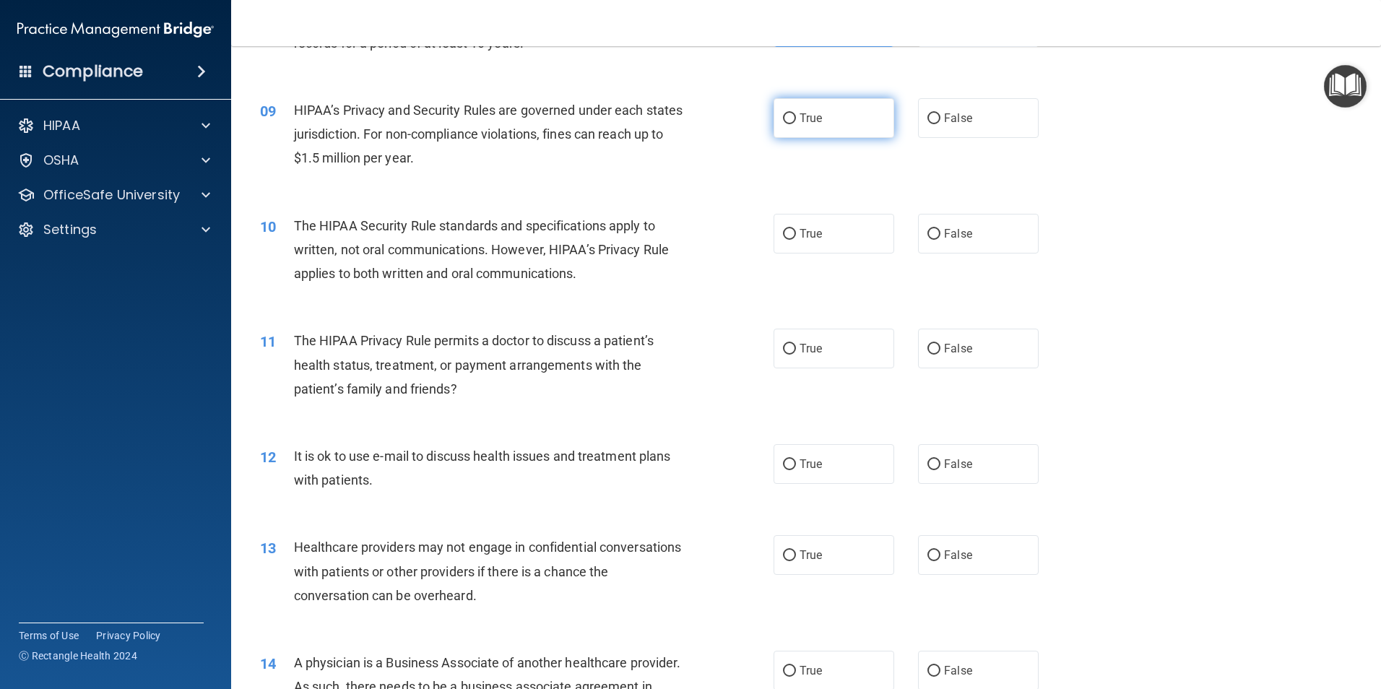
click at [790, 118] on input "True" at bounding box center [789, 118] width 13 height 11
radio input "true"
click at [825, 242] on label "True" at bounding box center [833, 234] width 121 height 40
click at [796, 240] on input "True" at bounding box center [789, 234] width 13 height 11
radio input "true"
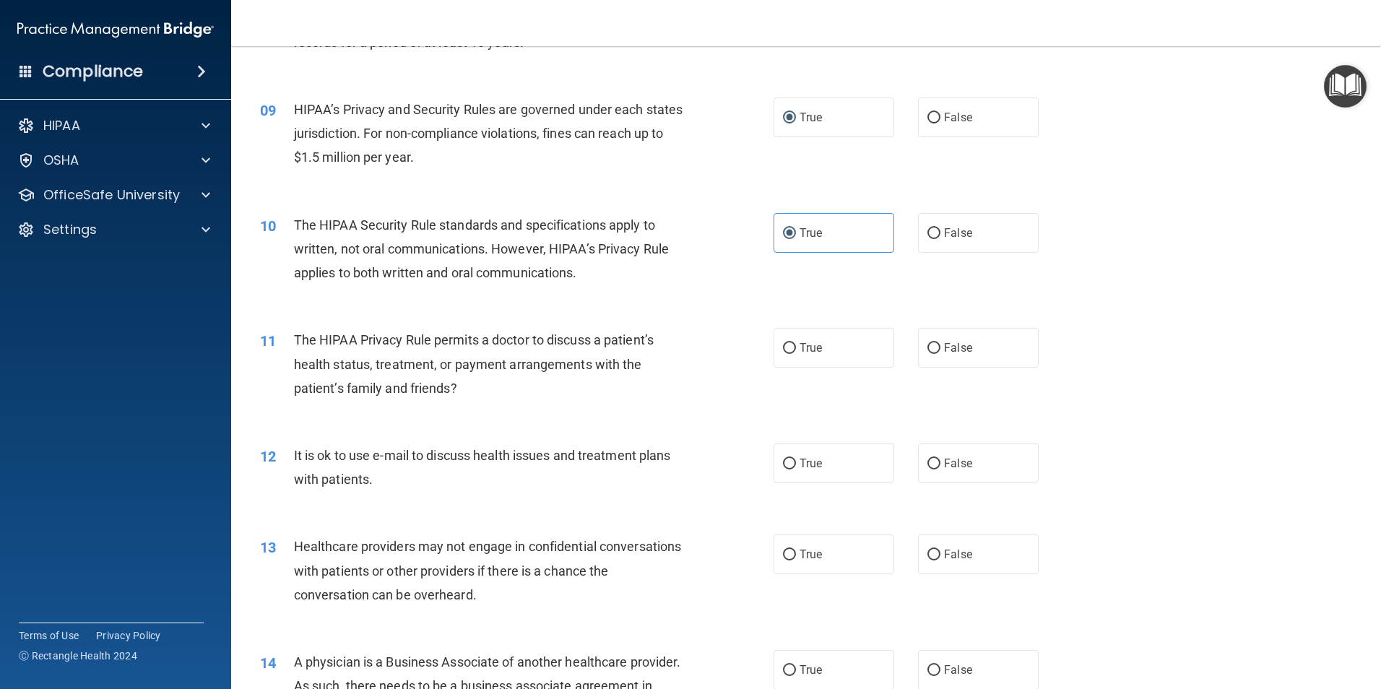
scroll to position [1012, 0]
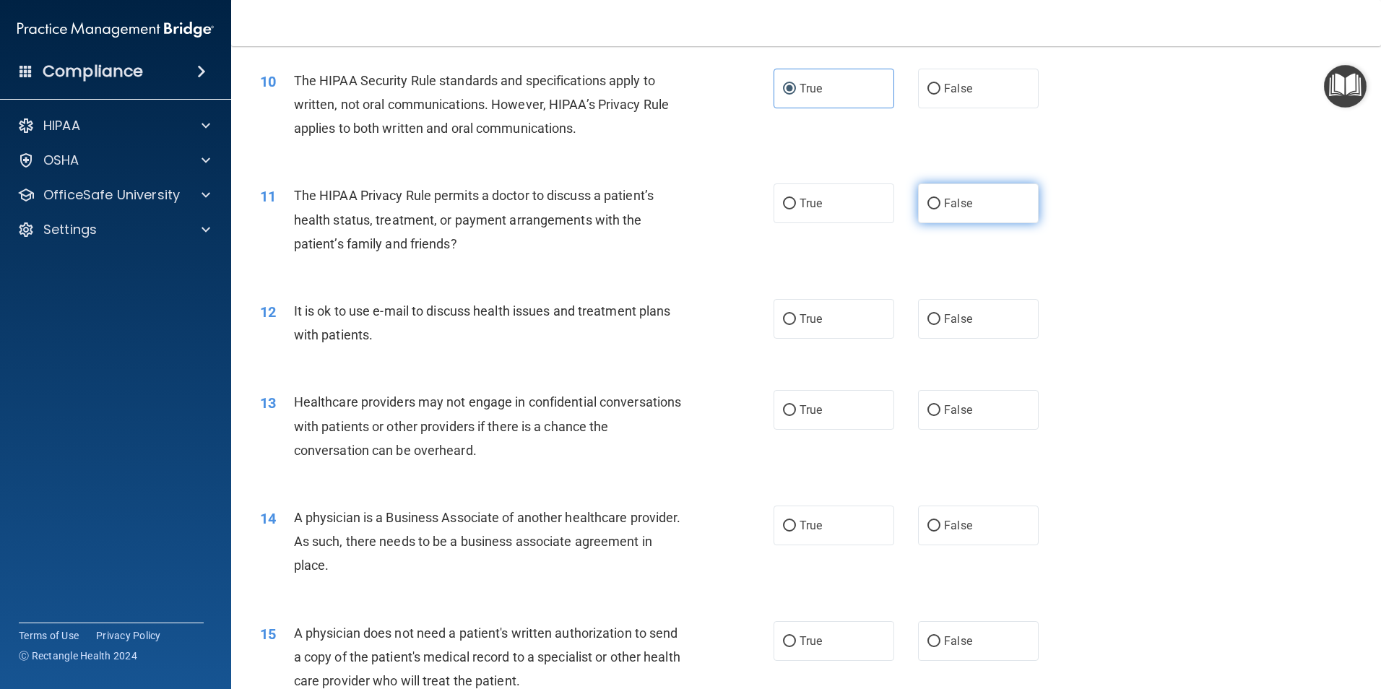
click at [944, 199] on span "False" at bounding box center [958, 203] width 28 height 14
click at [940, 199] on input "False" at bounding box center [933, 204] width 13 height 11
radio input "true"
click at [822, 318] on label "True" at bounding box center [833, 319] width 121 height 40
click at [796, 318] on input "True" at bounding box center [789, 319] width 13 height 11
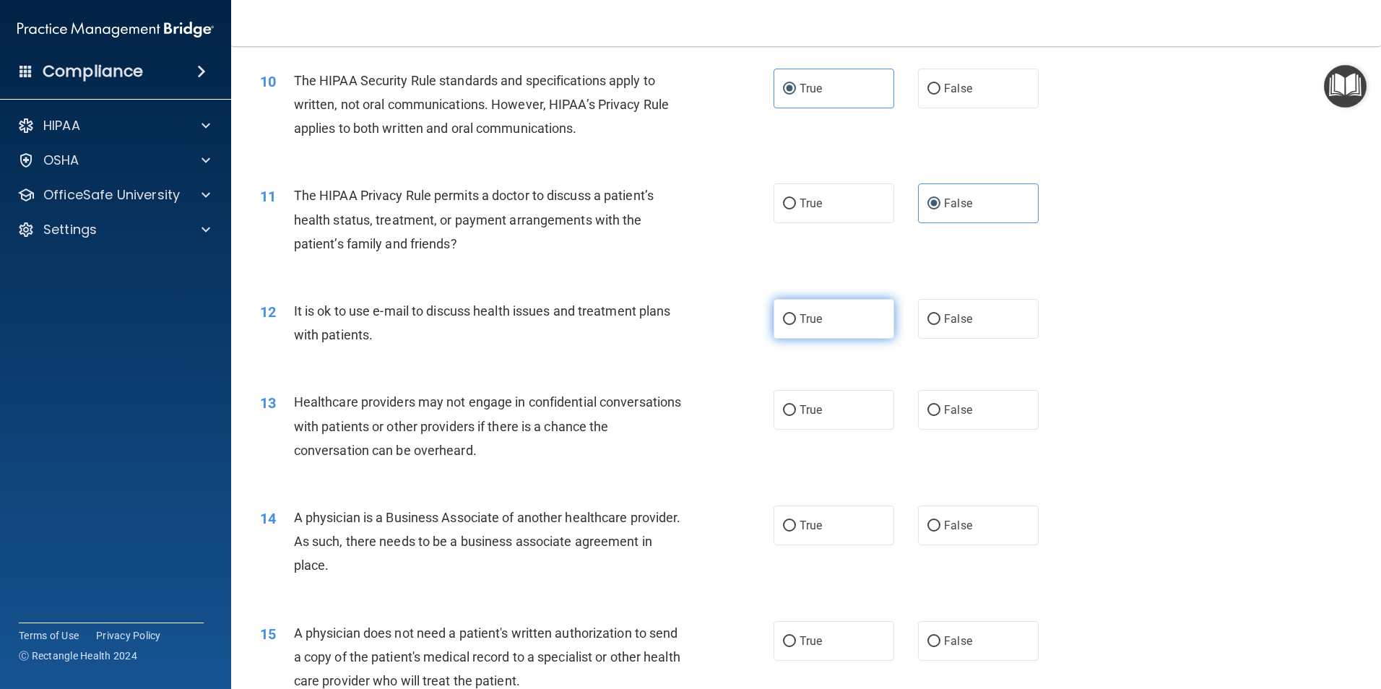
radio input "true"
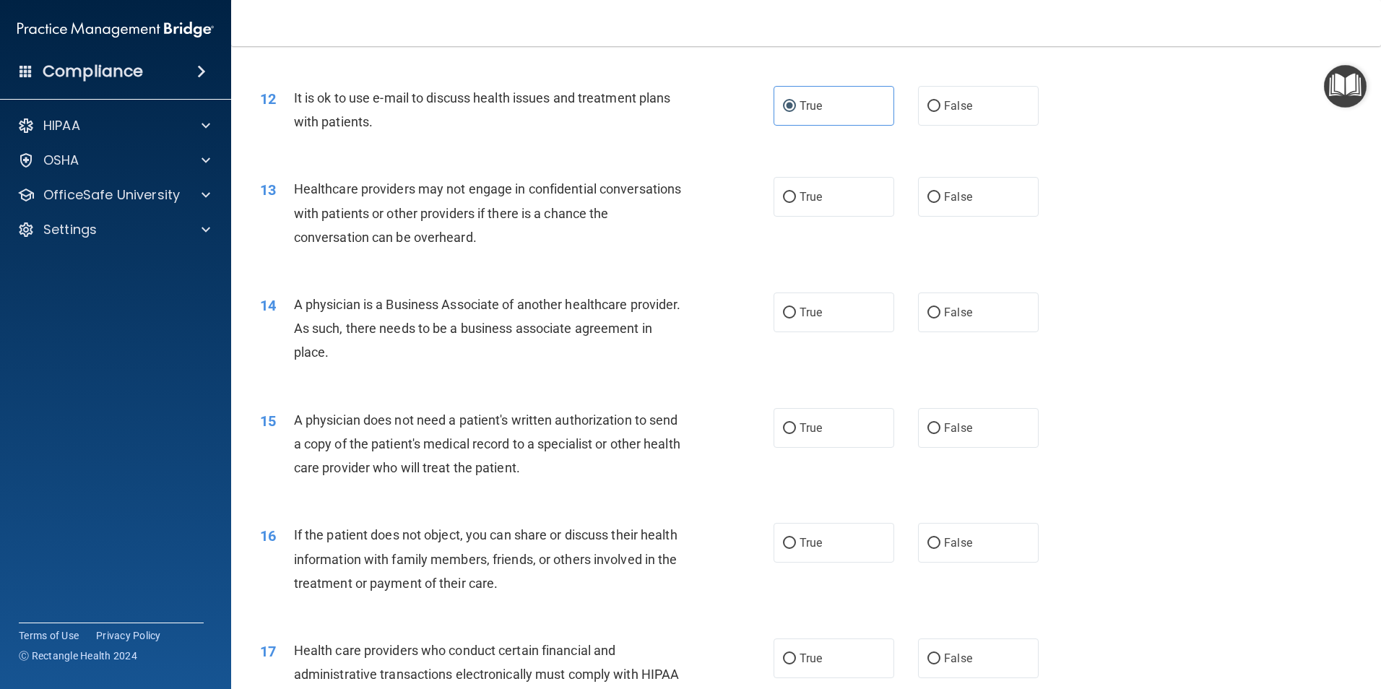
scroll to position [1228, 0]
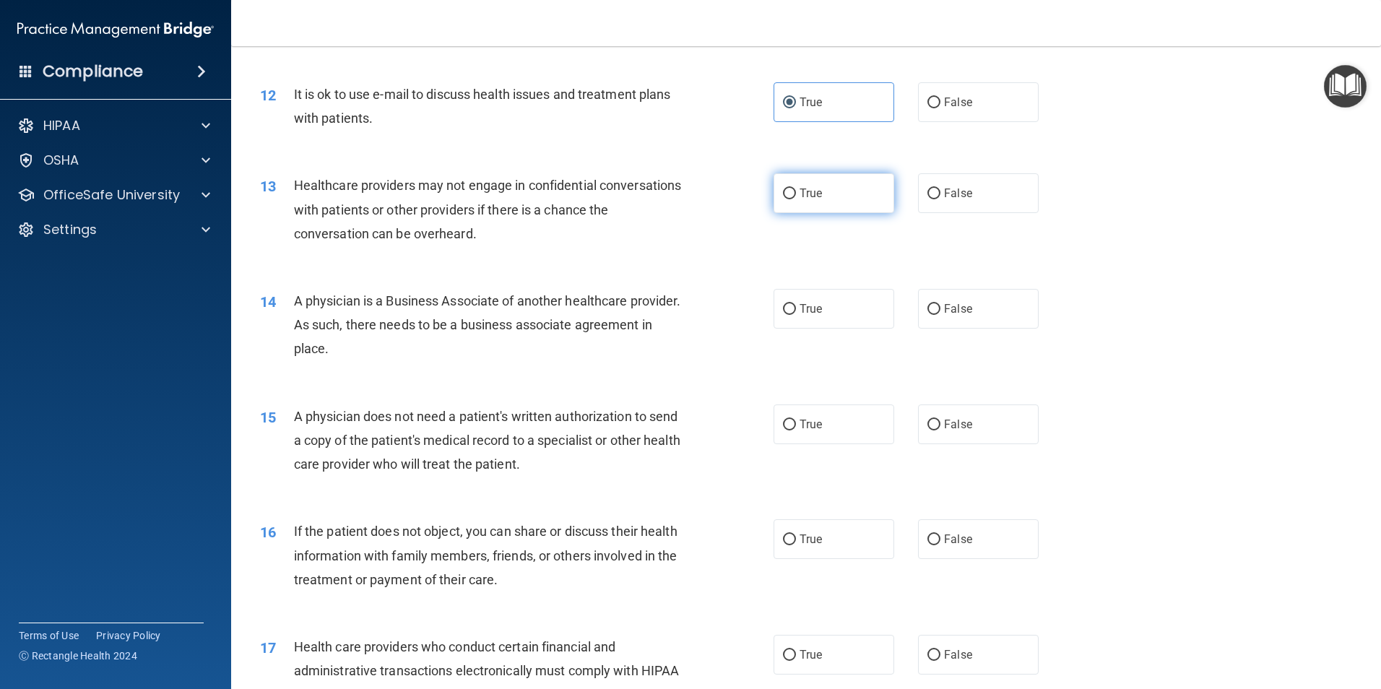
click at [830, 194] on label "True" at bounding box center [833, 193] width 121 height 40
click at [796, 194] on input "True" at bounding box center [789, 193] width 13 height 11
radio input "true"
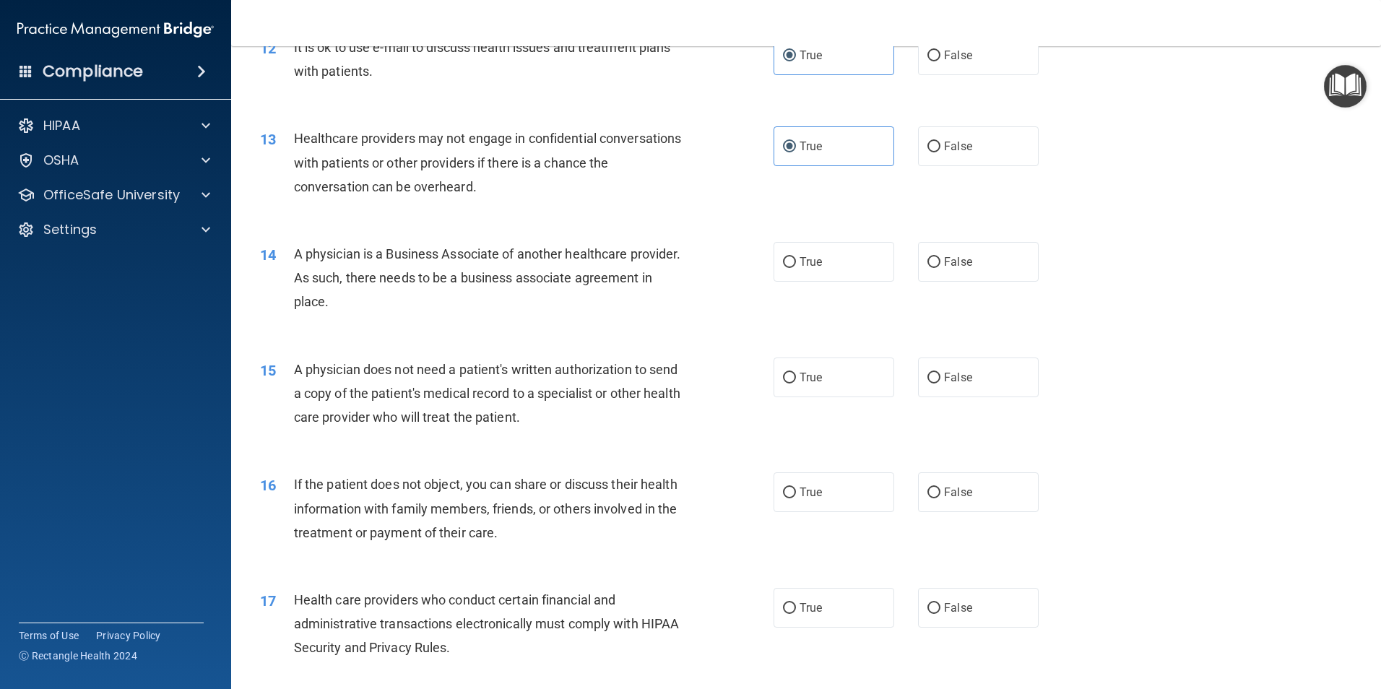
scroll to position [1300, 0]
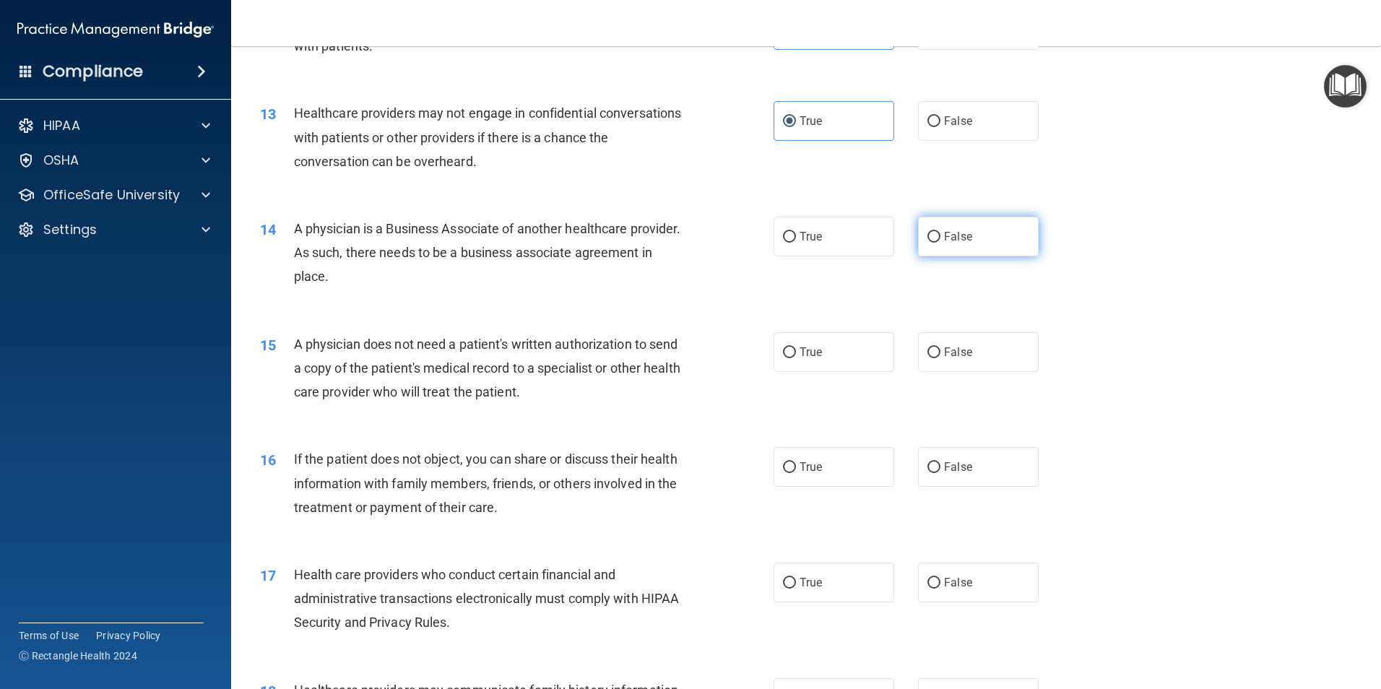
click at [962, 237] on span "False" at bounding box center [958, 237] width 28 height 14
click at [940, 237] on input "False" at bounding box center [933, 237] width 13 height 11
radio input "true"
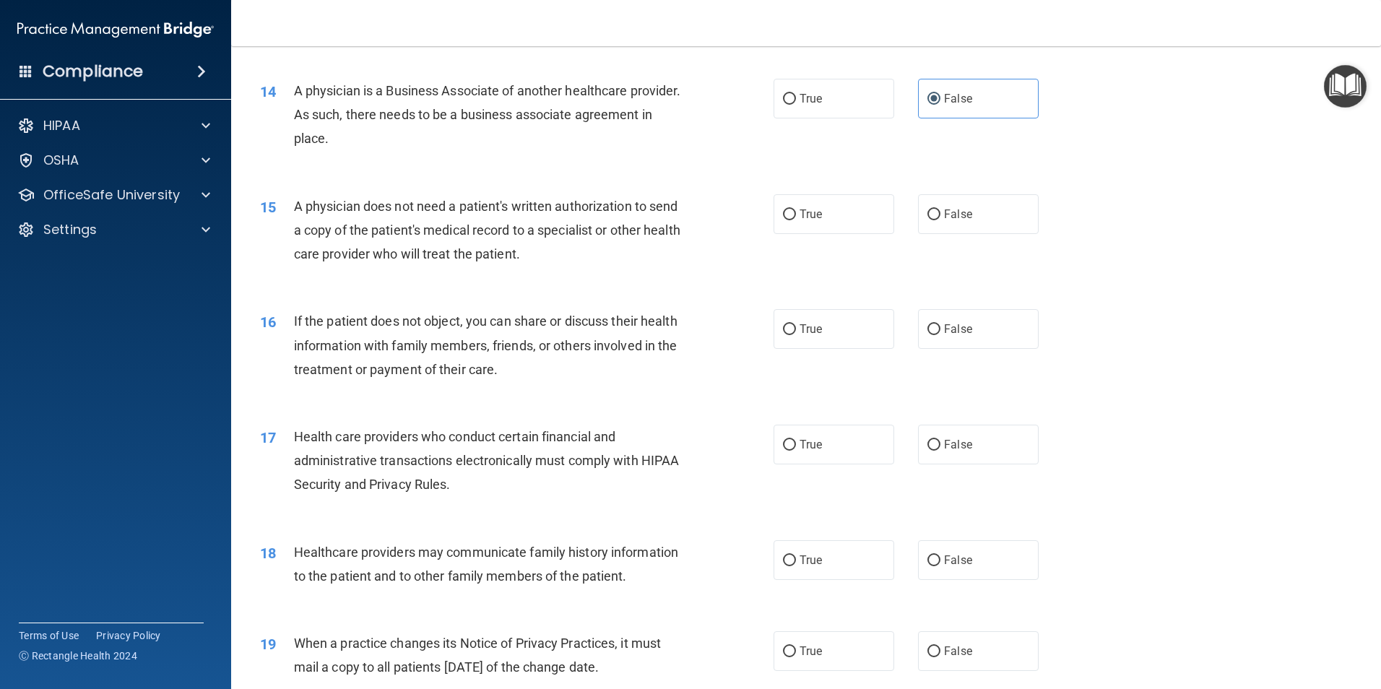
scroll to position [1445, 0]
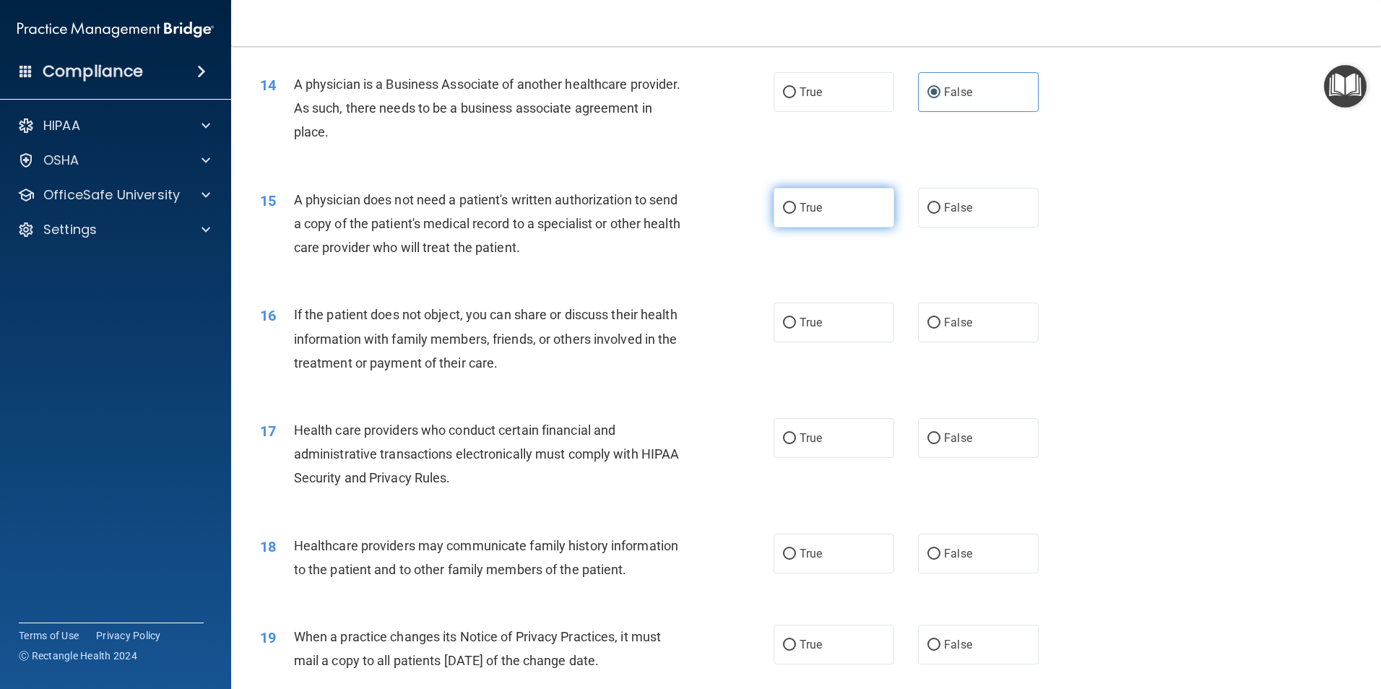
click at [816, 215] on label "True" at bounding box center [833, 208] width 121 height 40
click at [796, 214] on input "True" at bounding box center [789, 208] width 13 height 11
radio input "true"
click at [800, 322] on span "True" at bounding box center [810, 323] width 22 height 14
click at [796, 322] on input "True" at bounding box center [789, 323] width 13 height 11
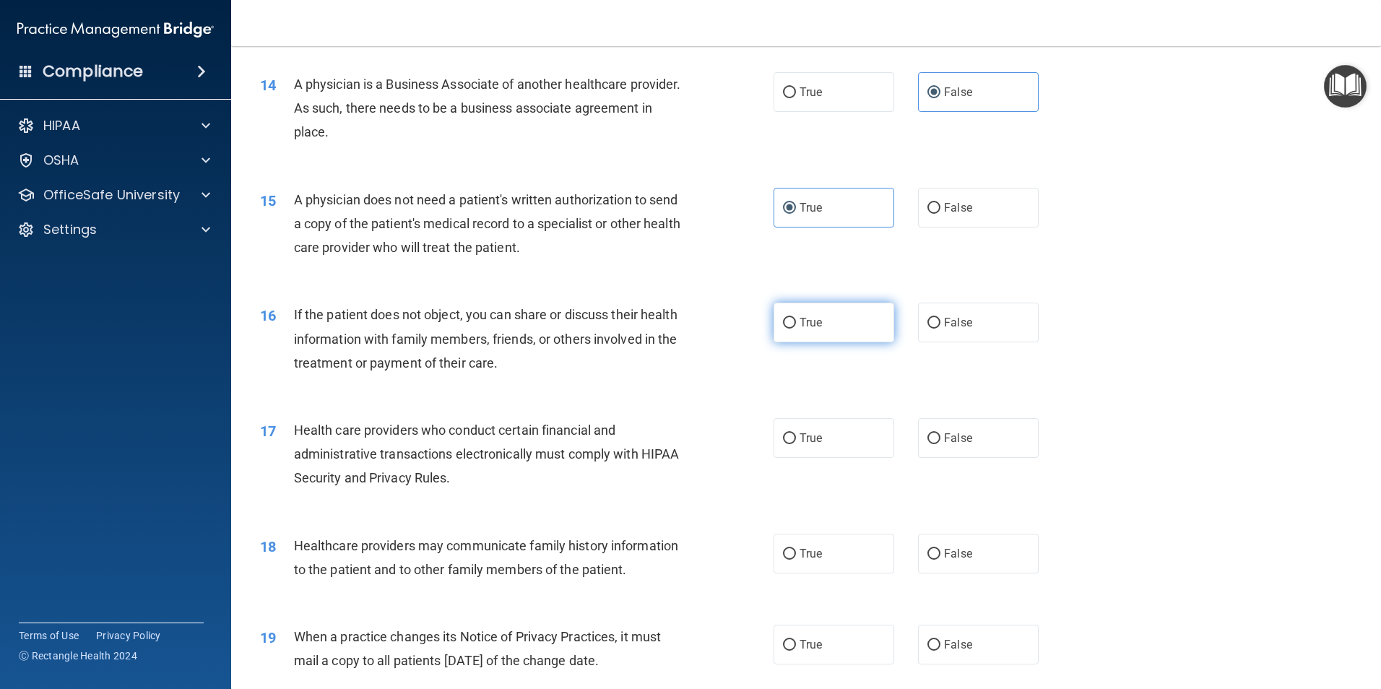
radio input "true"
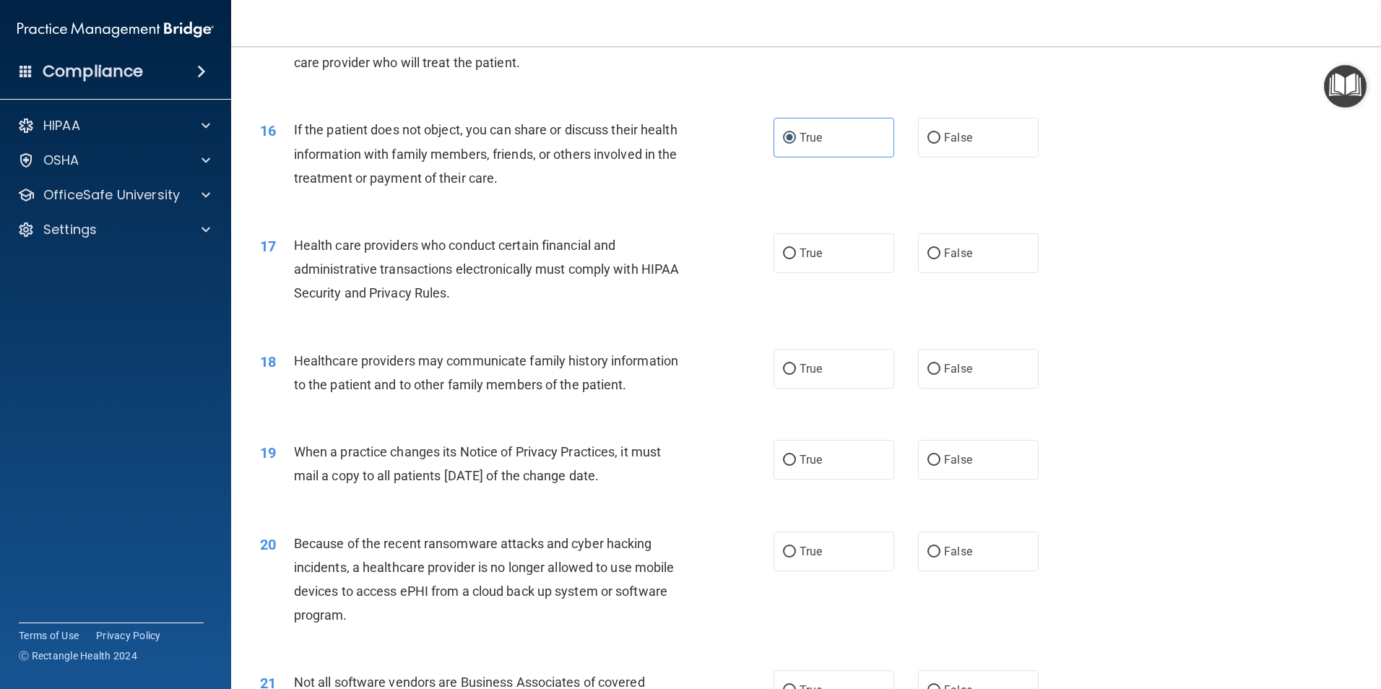
scroll to position [1661, 0]
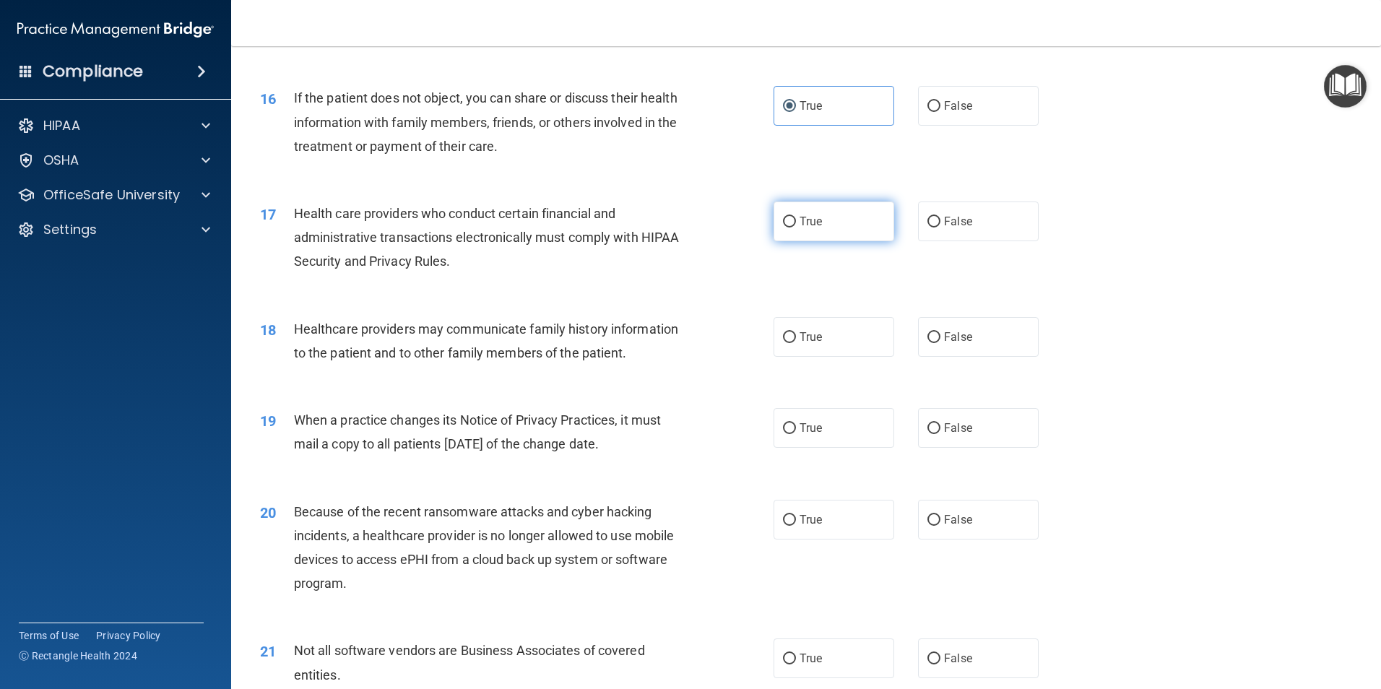
click at [809, 218] on span "True" at bounding box center [810, 221] width 22 height 14
click at [796, 218] on input "True" at bounding box center [789, 222] width 13 height 11
radio input "true"
click at [929, 344] on label "False" at bounding box center [978, 337] width 121 height 40
click at [929, 343] on input "False" at bounding box center [933, 337] width 13 height 11
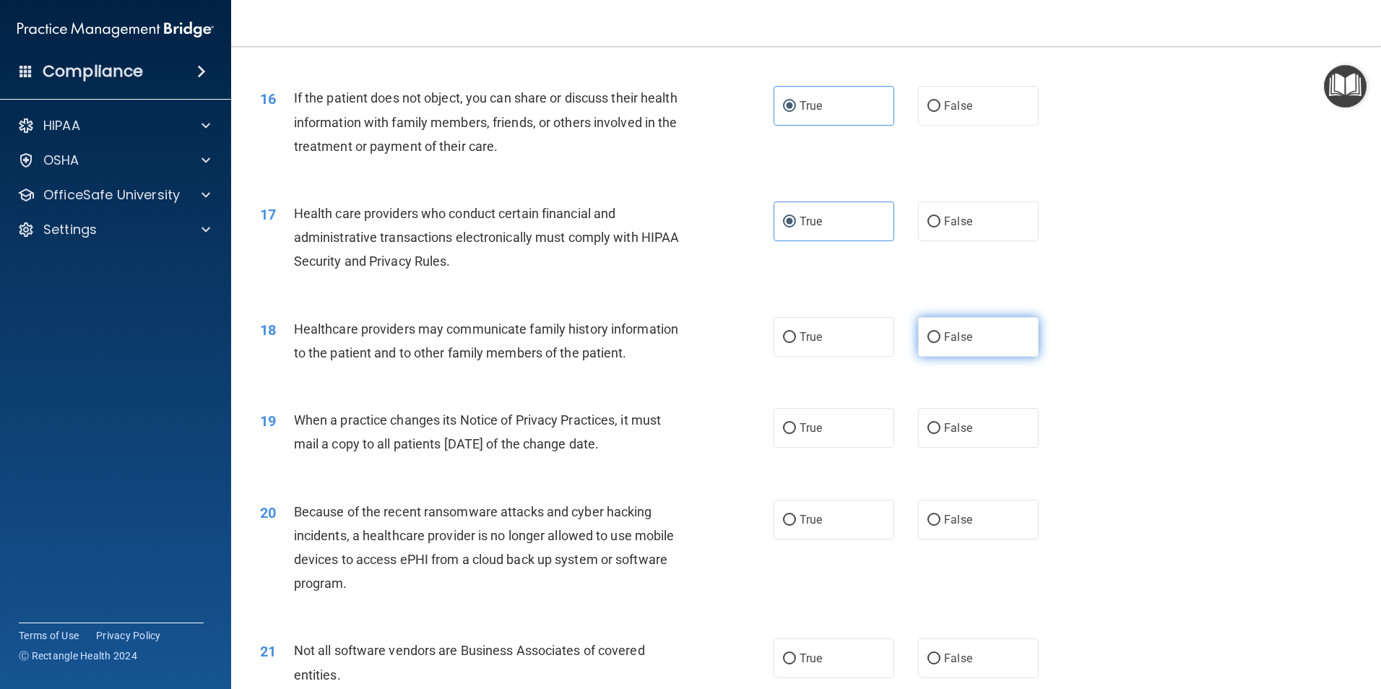
radio input "true"
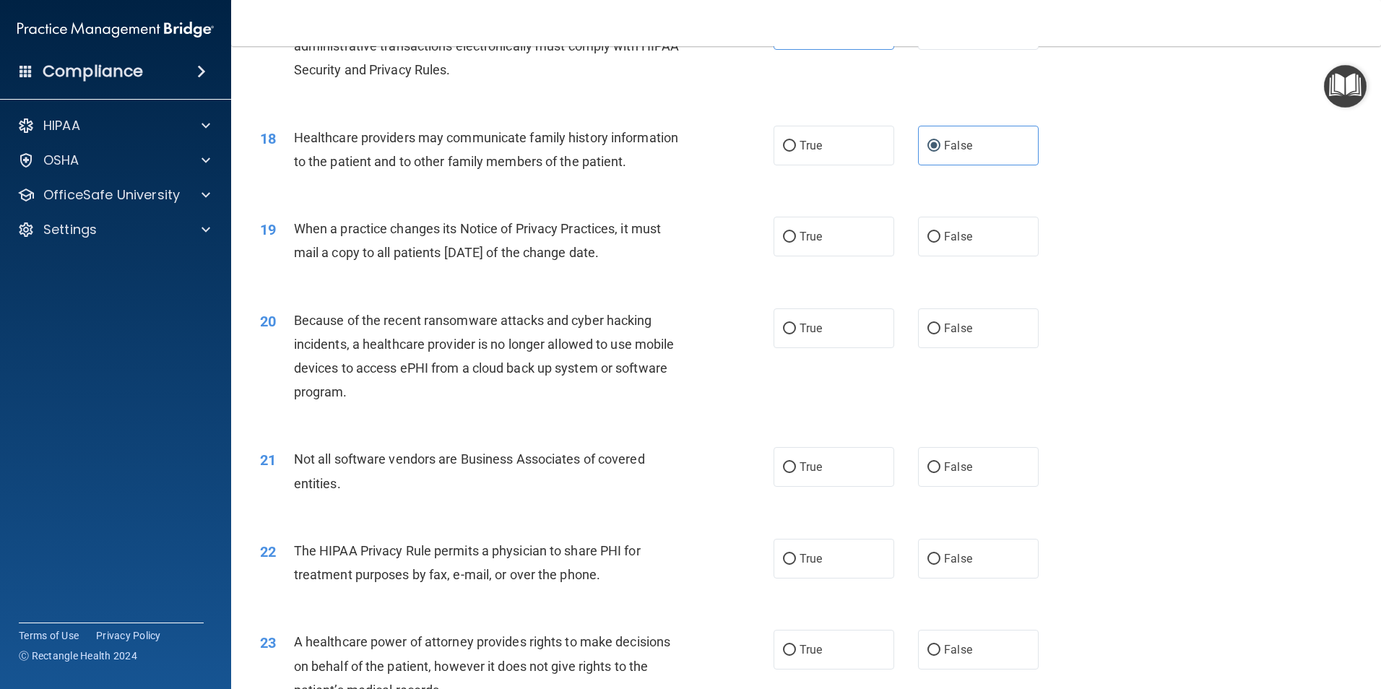
scroll to position [1878, 0]
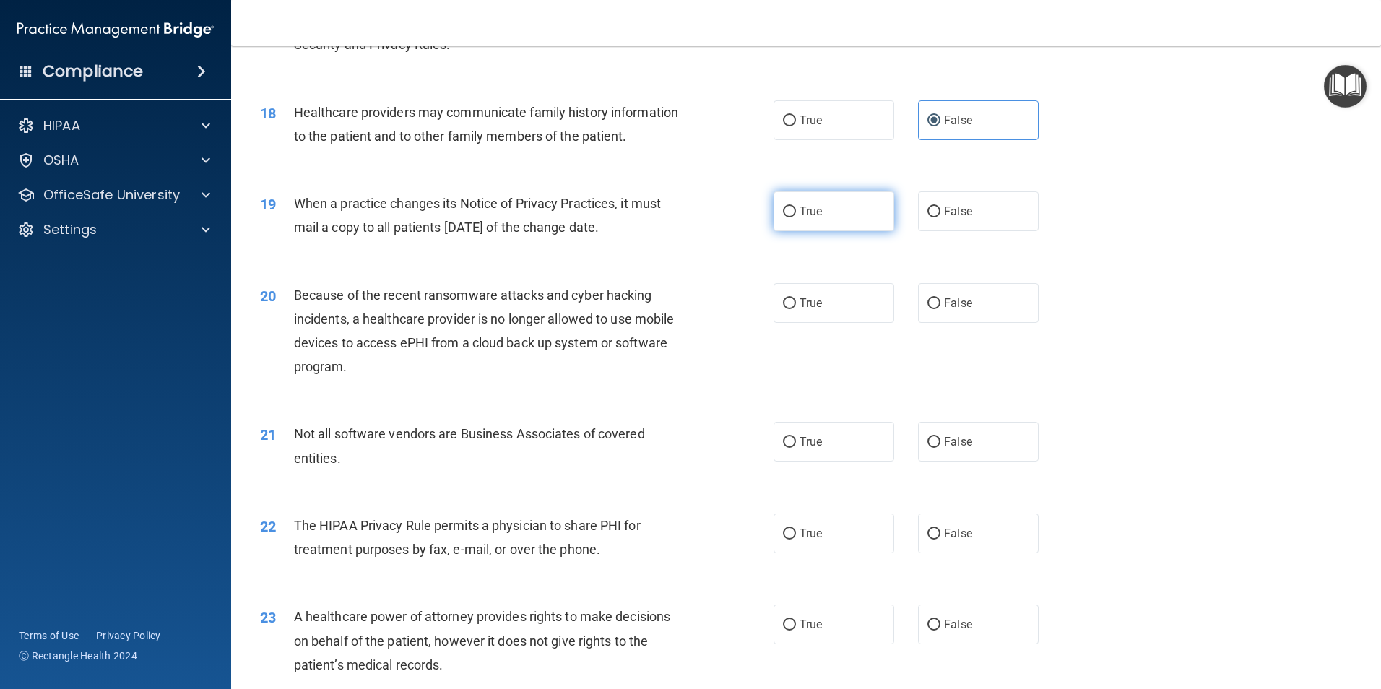
click at [799, 212] on span "True" at bounding box center [810, 211] width 22 height 14
click at [796, 212] on input "True" at bounding box center [789, 212] width 13 height 11
radio input "true"
click at [813, 297] on span "True" at bounding box center [810, 303] width 22 height 14
click at [796, 298] on input "True" at bounding box center [789, 303] width 13 height 11
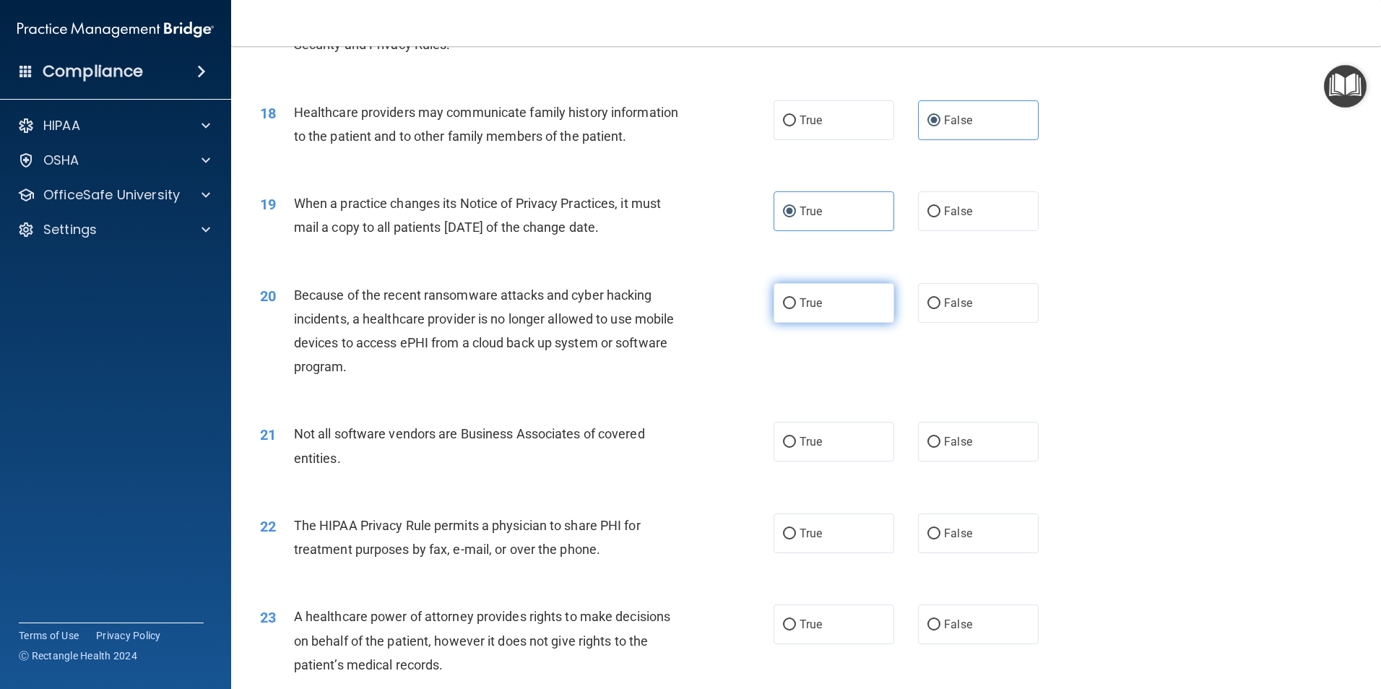
radio input "true"
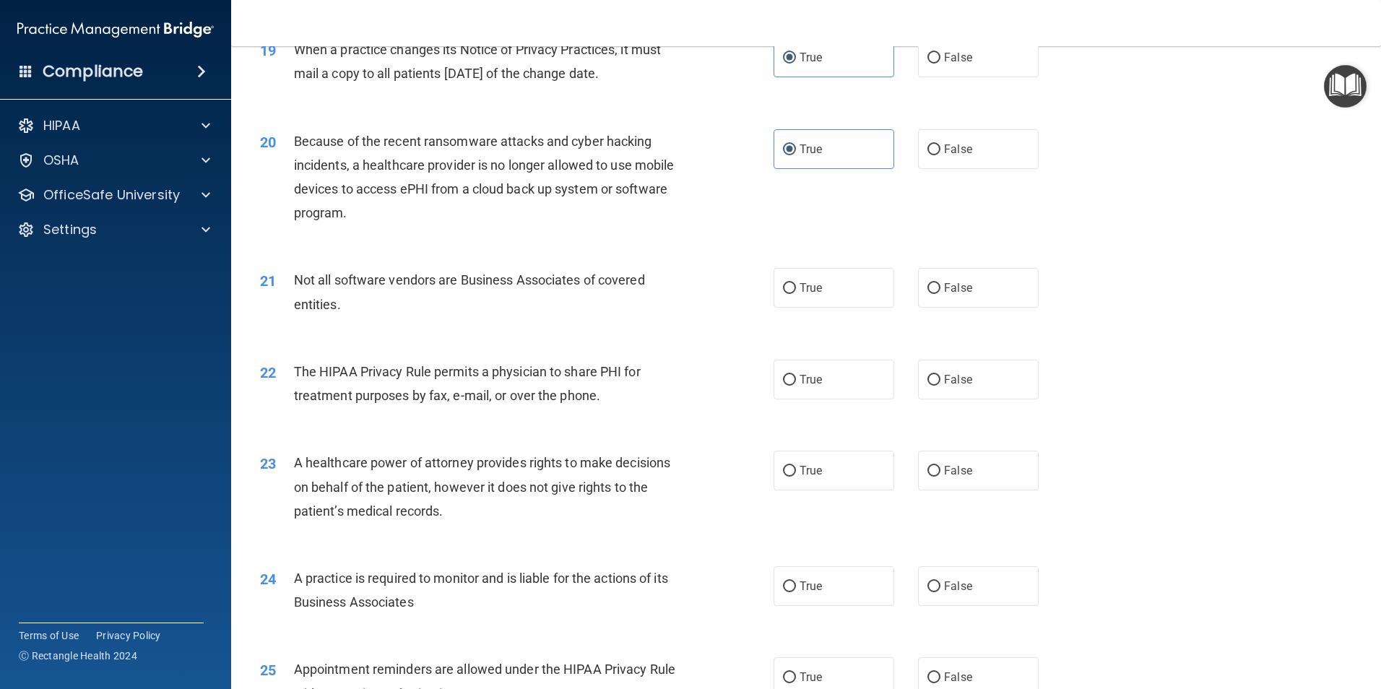
scroll to position [2095, 0]
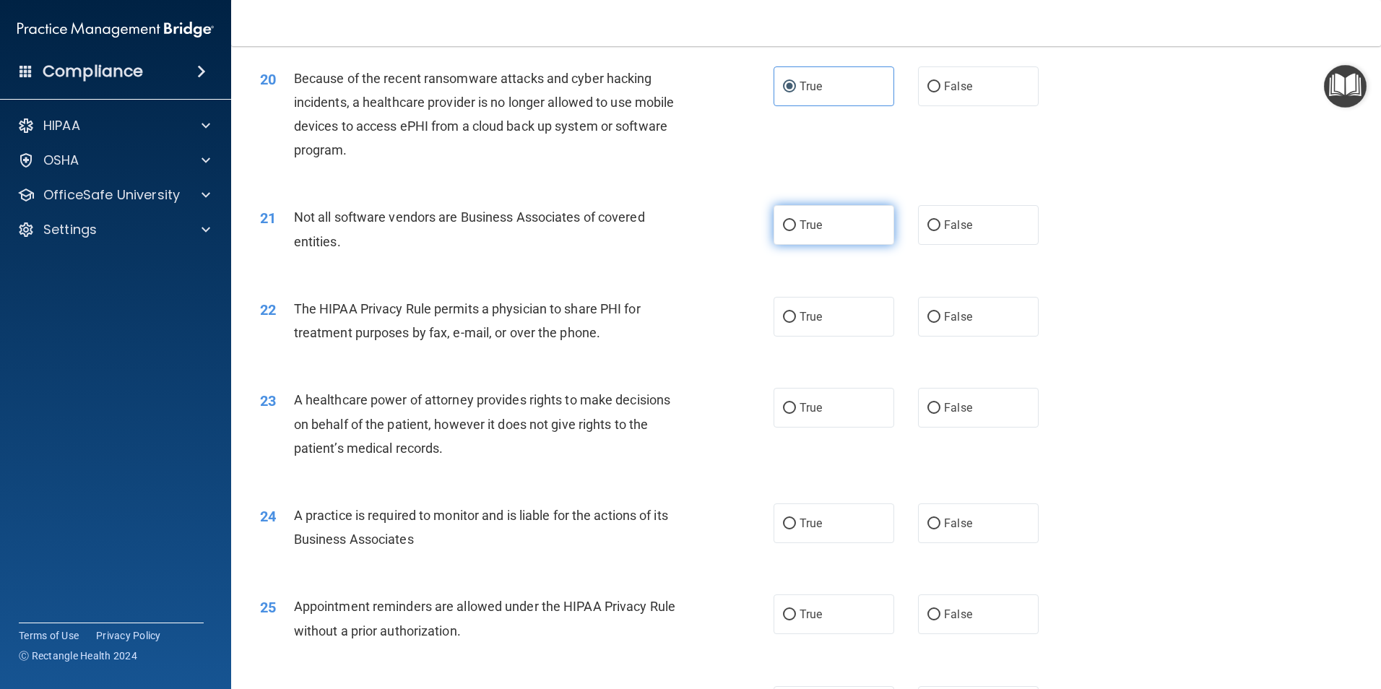
click at [826, 230] on label "True" at bounding box center [833, 225] width 121 height 40
click at [796, 230] on input "True" at bounding box center [789, 225] width 13 height 11
radio input "true"
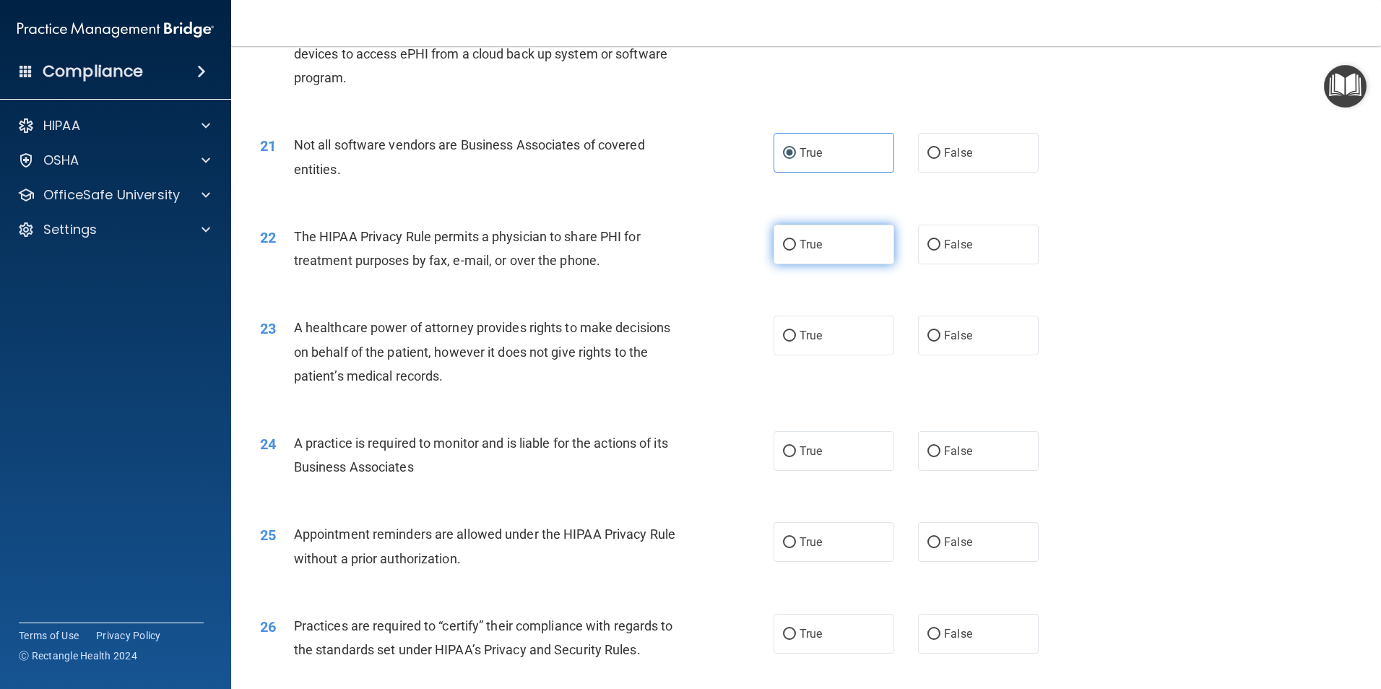
click at [787, 243] on input "True" at bounding box center [789, 245] width 13 height 11
radio input "true"
click at [834, 331] on label "True" at bounding box center [833, 336] width 121 height 40
click at [796, 331] on input "True" at bounding box center [789, 336] width 13 height 11
radio input "true"
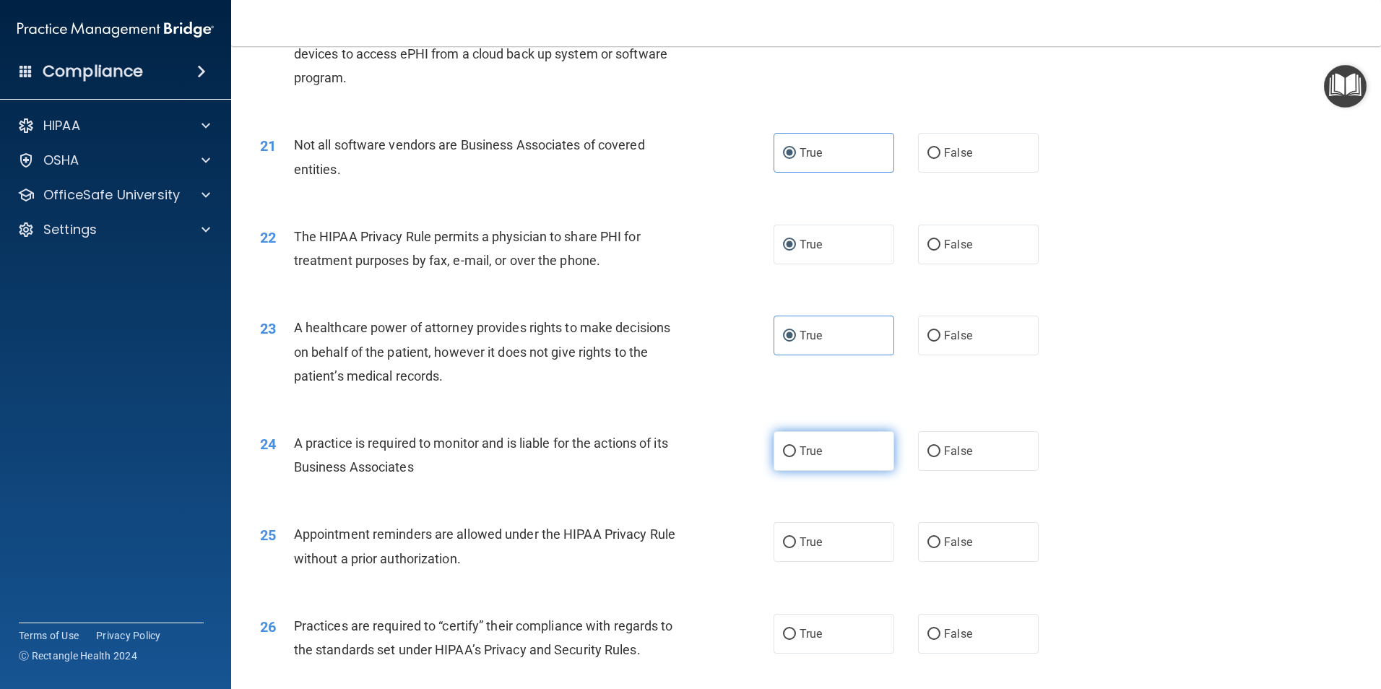
click at [820, 456] on label "True" at bounding box center [833, 451] width 121 height 40
click at [796, 456] on input "True" at bounding box center [789, 451] width 13 height 11
radio input "true"
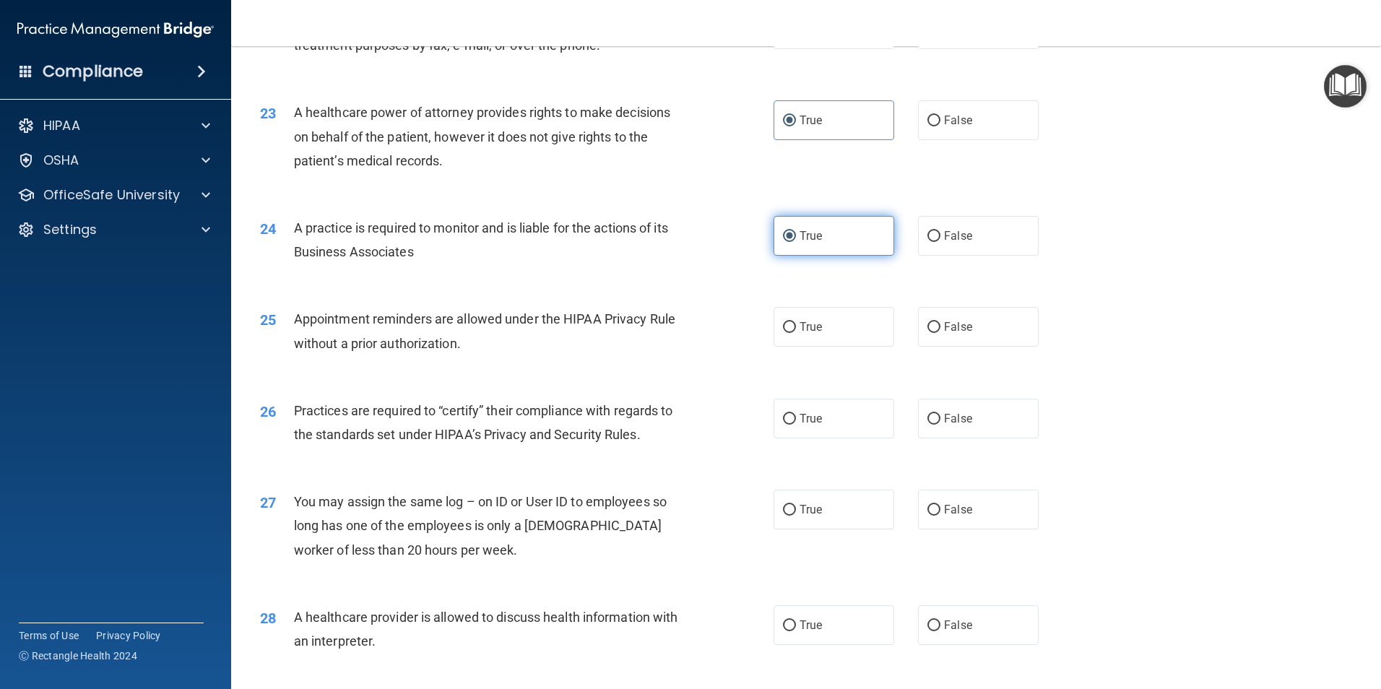
scroll to position [2383, 0]
click at [977, 333] on label "False" at bounding box center [978, 325] width 121 height 40
click at [940, 331] on input "False" at bounding box center [933, 326] width 13 height 11
radio input "true"
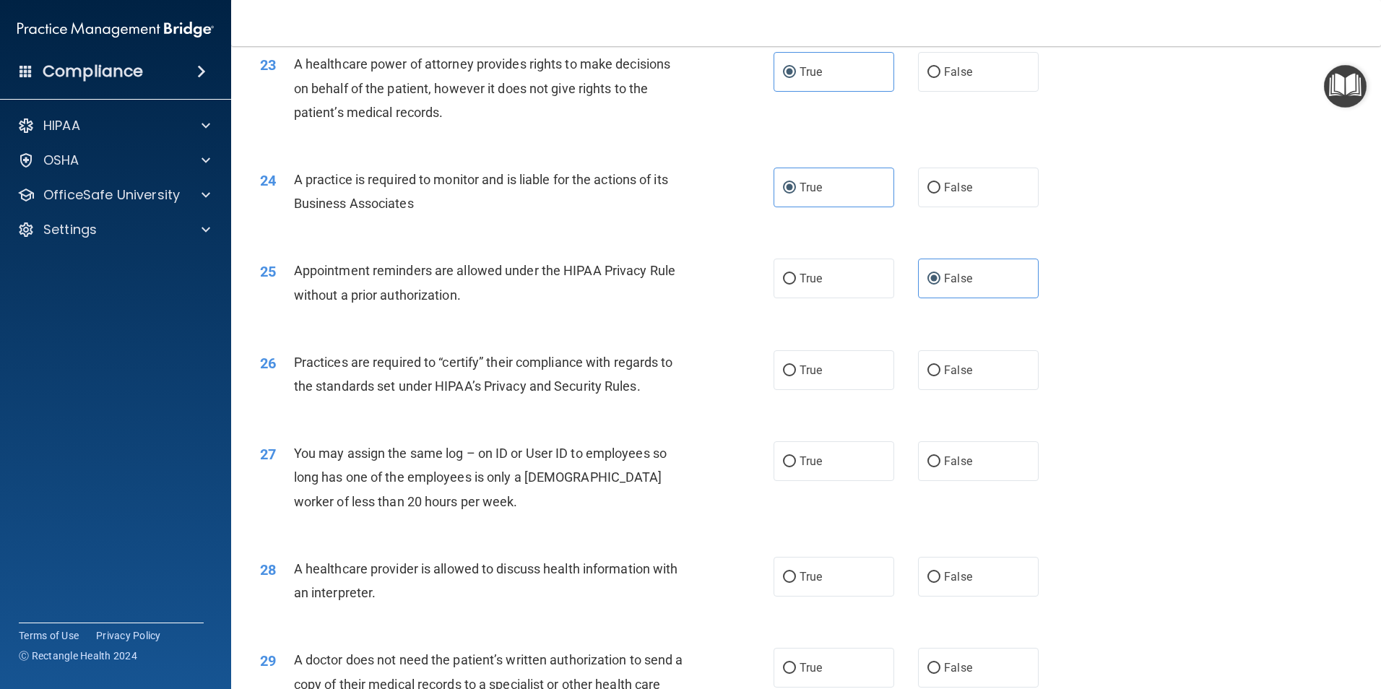
scroll to position [2528, 0]
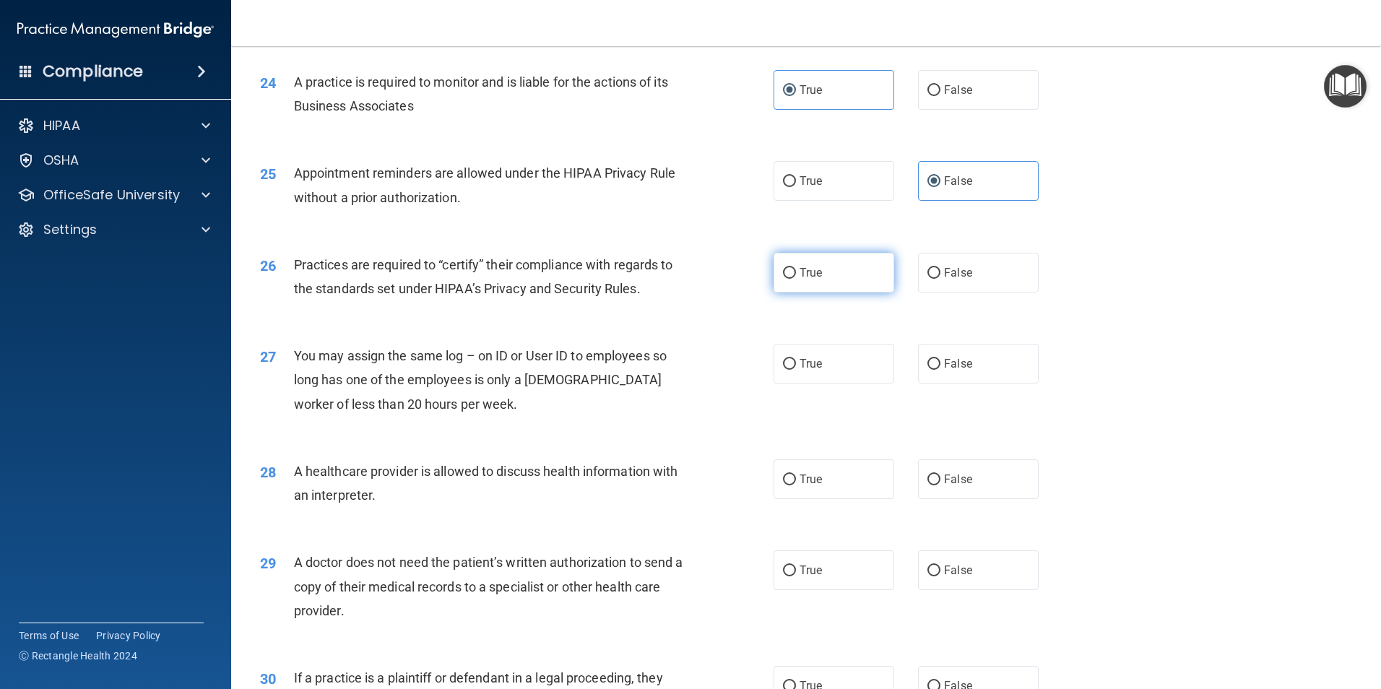
click at [826, 271] on label "True" at bounding box center [833, 273] width 121 height 40
click at [796, 271] on input "True" at bounding box center [789, 273] width 13 height 11
radio input "true"
click at [944, 371] on label "False" at bounding box center [978, 364] width 121 height 40
click at [940, 370] on input "False" at bounding box center [933, 364] width 13 height 11
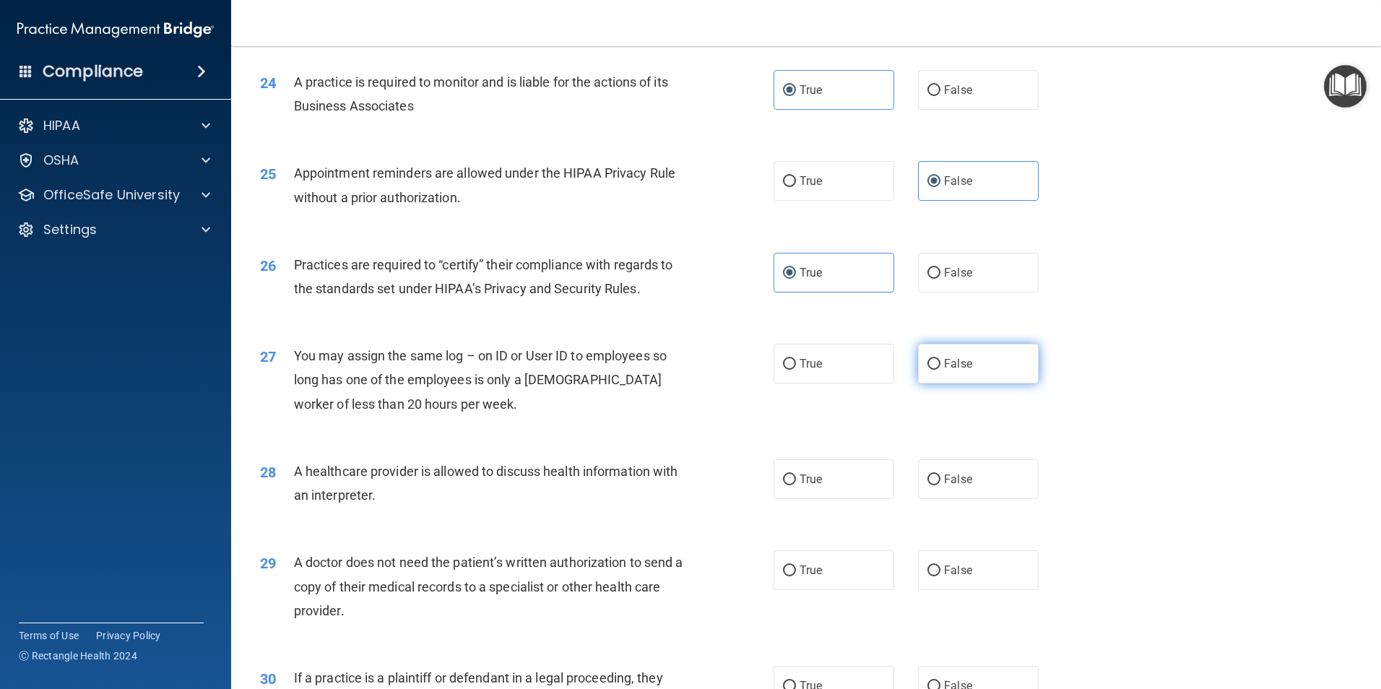
radio input "true"
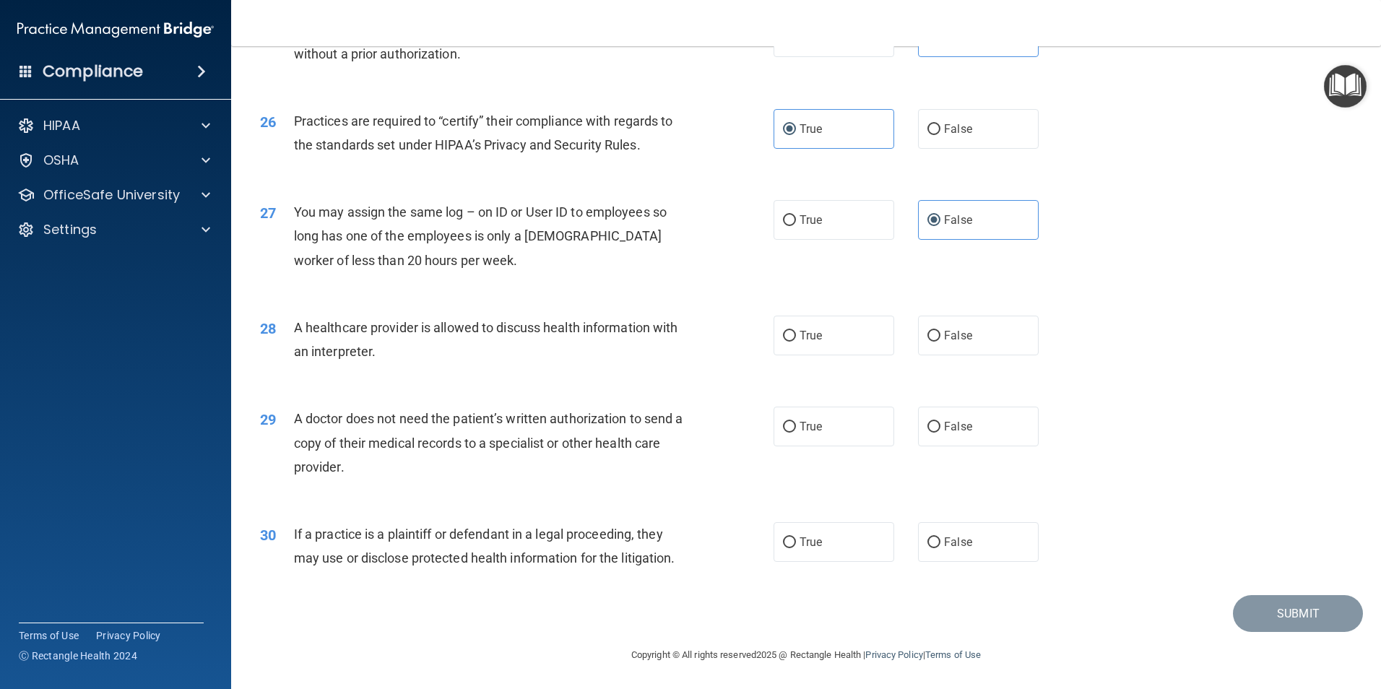
scroll to position [2672, 0]
click at [974, 338] on label "False" at bounding box center [978, 335] width 121 height 40
click at [940, 338] on input "False" at bounding box center [933, 335] width 13 height 11
radio input "true"
click at [835, 435] on label "True" at bounding box center [833, 426] width 121 height 40
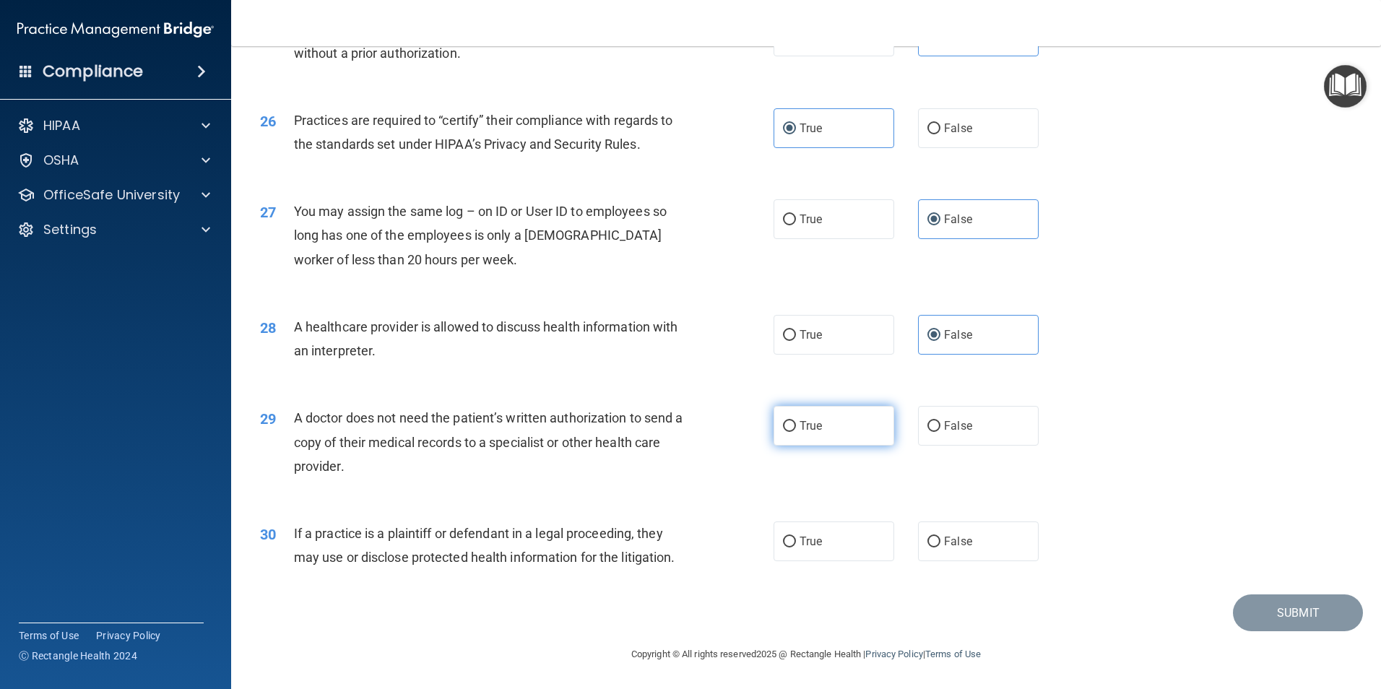
click at [796, 432] on input "True" at bounding box center [789, 426] width 13 height 11
radio input "true"
click at [928, 544] on input "False" at bounding box center [933, 541] width 13 height 11
radio input "true"
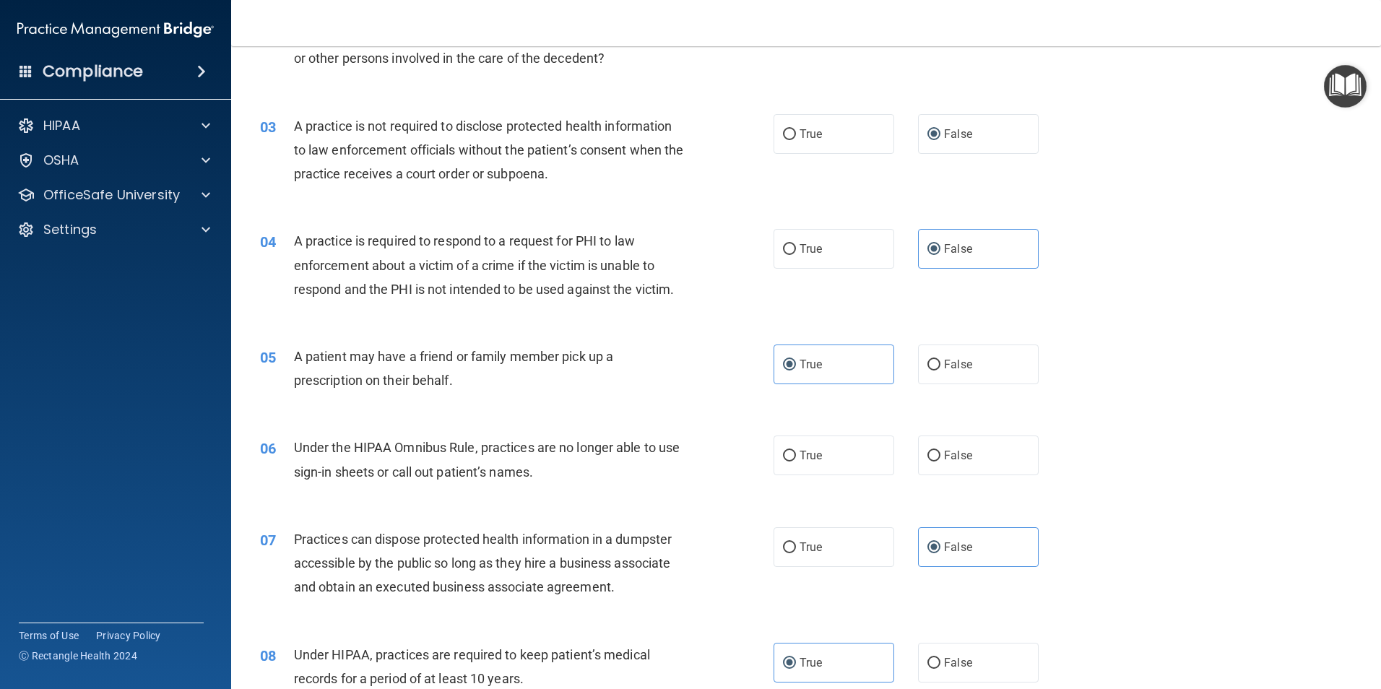
scroll to position [362, 0]
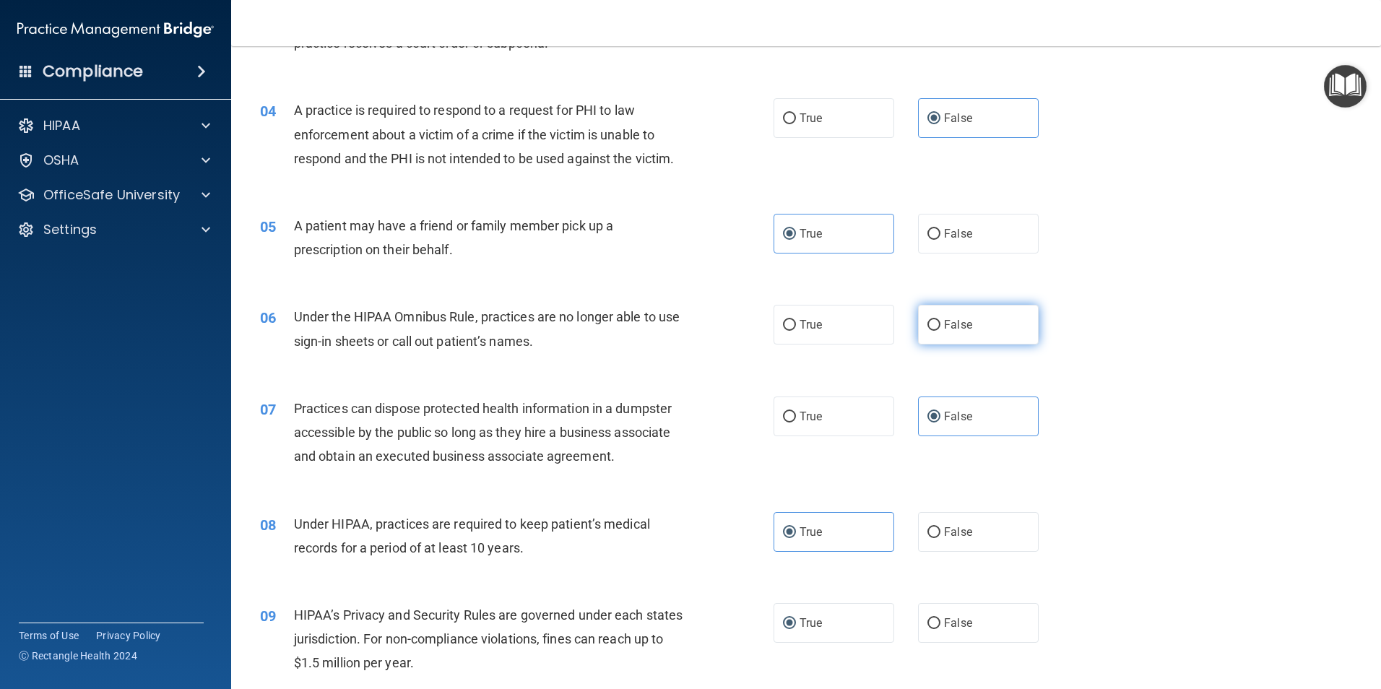
click at [945, 327] on span "False" at bounding box center [958, 325] width 28 height 14
click at [940, 327] on input "False" at bounding box center [933, 325] width 13 height 11
radio input "true"
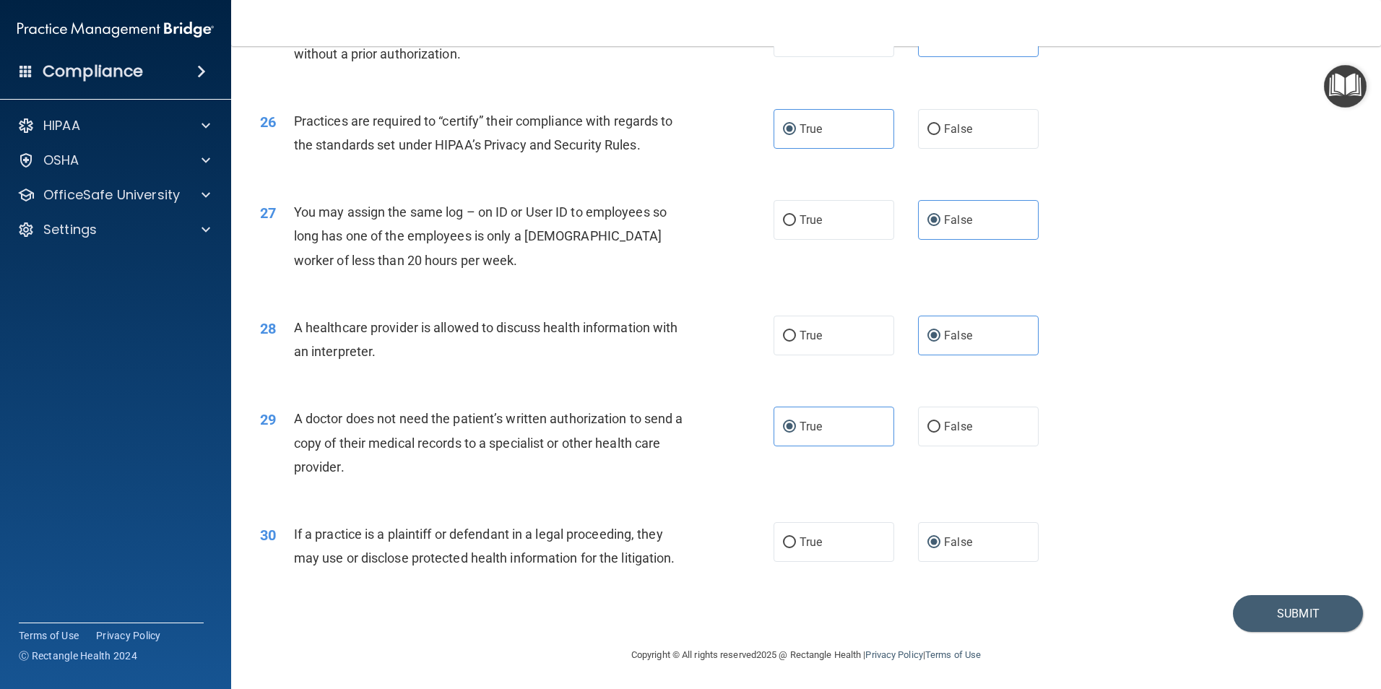
scroll to position [2672, 0]
click at [1257, 606] on button "Submit" at bounding box center [1298, 612] width 130 height 37
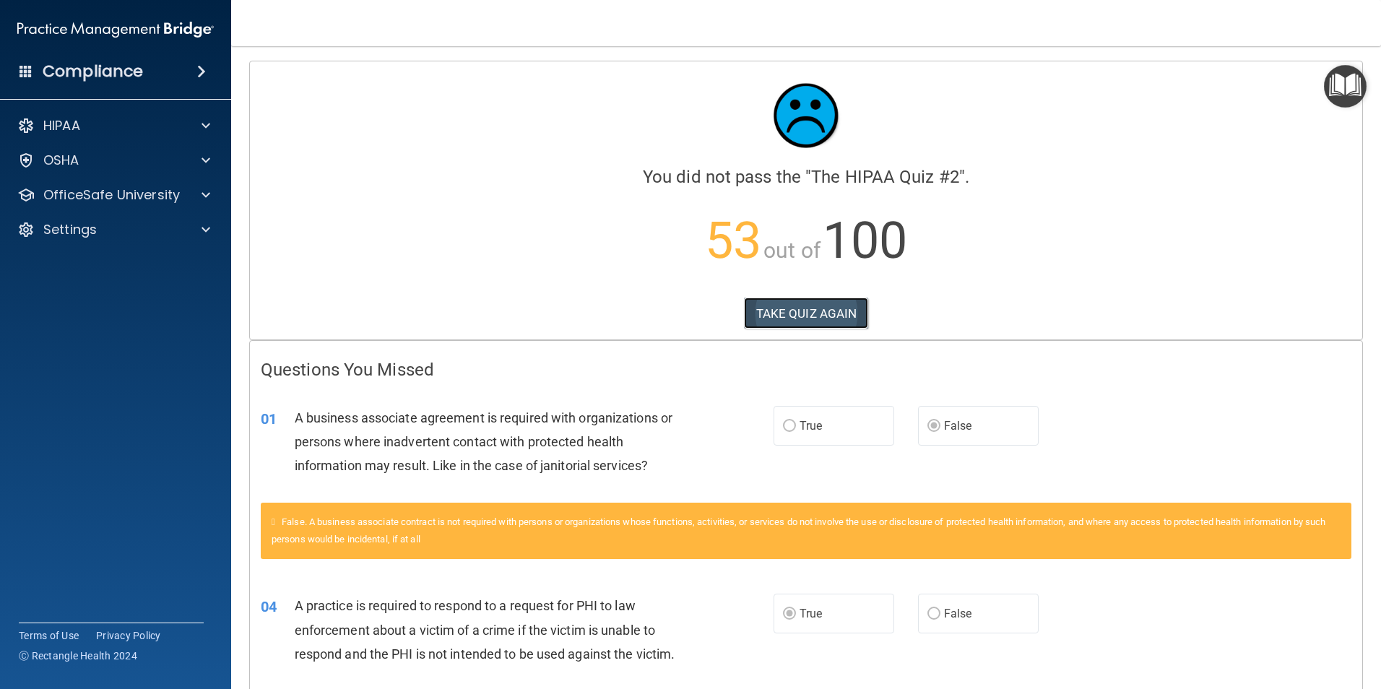
click at [830, 309] on button "TAKE QUIZ AGAIN" at bounding box center [806, 313] width 125 height 32
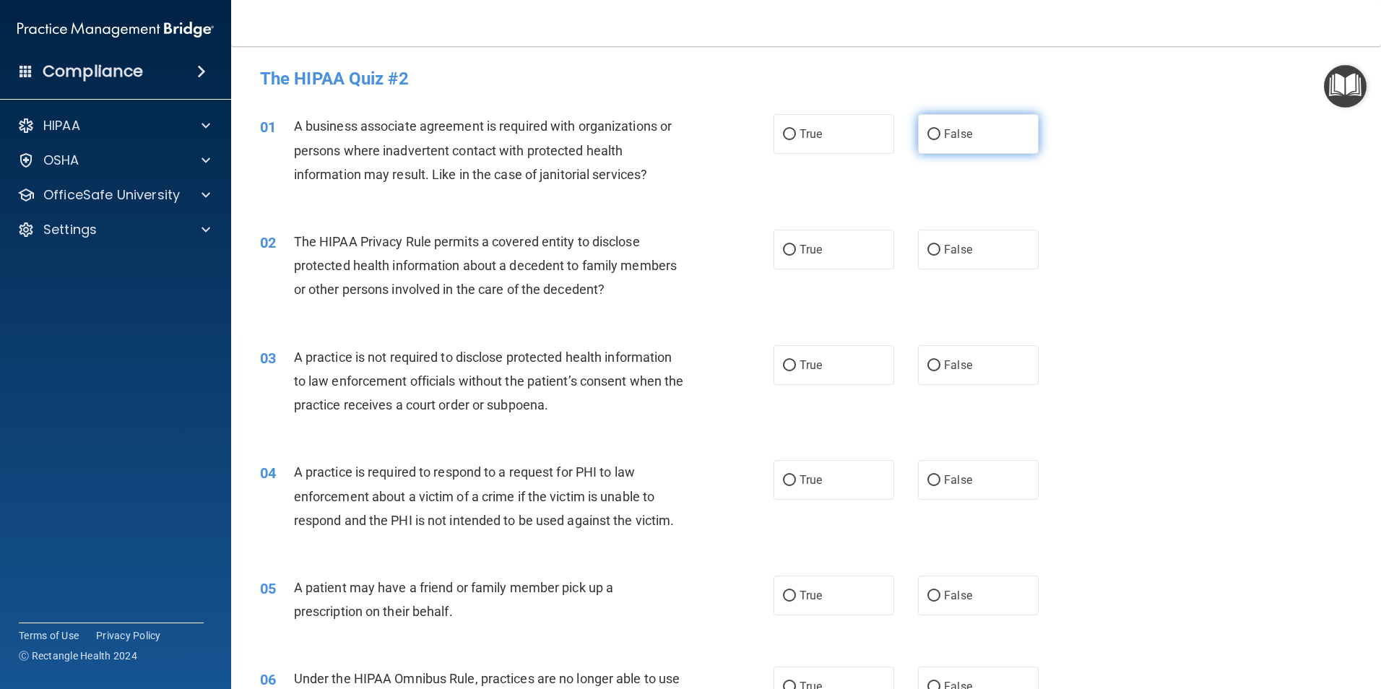
click at [929, 130] on input "False" at bounding box center [933, 134] width 13 height 11
radio input "true"
click at [783, 245] on input "True" at bounding box center [789, 250] width 13 height 11
radio input "true"
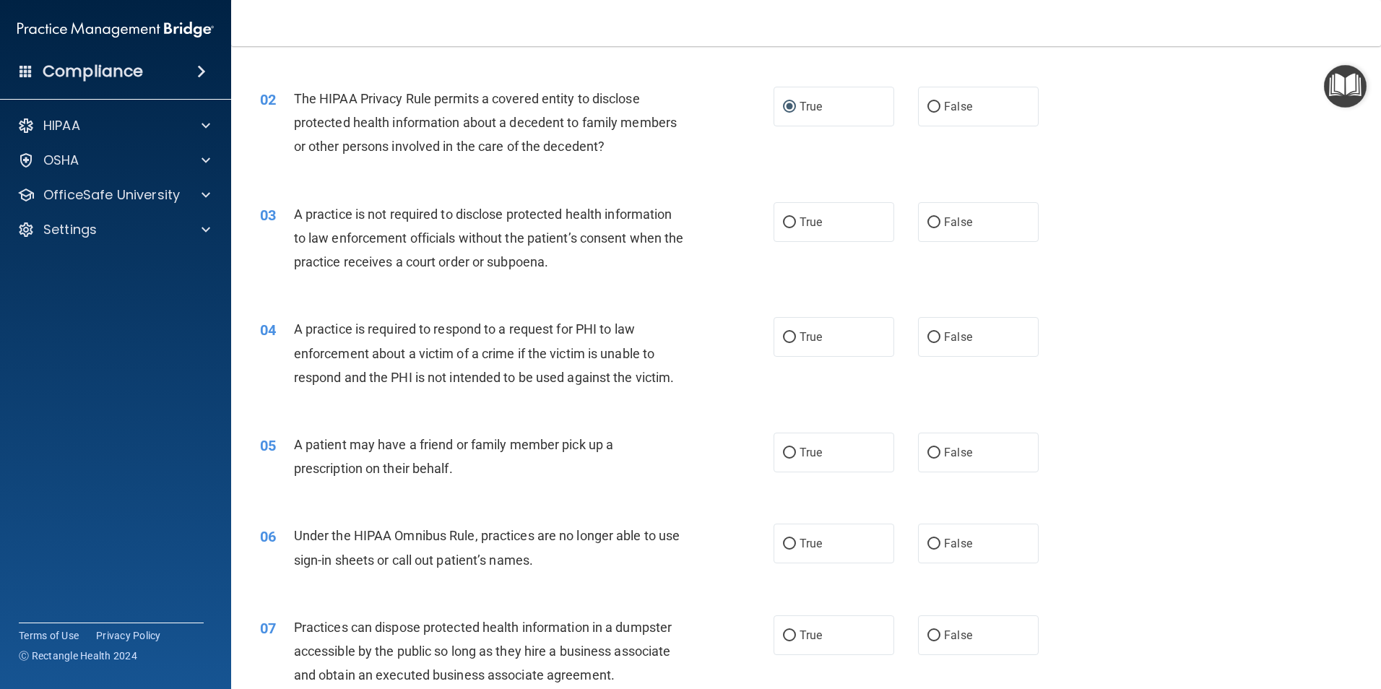
scroll to position [144, 0]
click at [927, 219] on input "False" at bounding box center [933, 221] width 13 height 11
radio input "true"
click at [787, 331] on input "True" at bounding box center [789, 336] width 13 height 11
radio input "true"
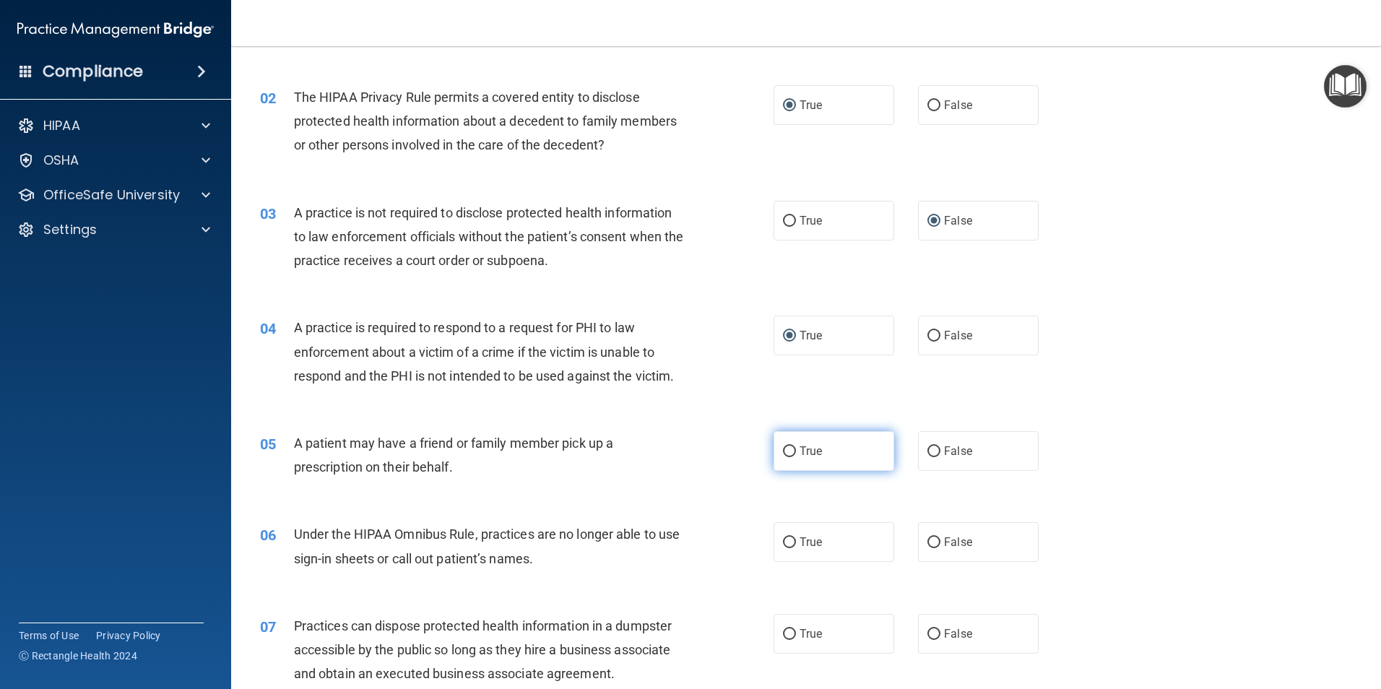
click at [783, 446] on input "True" at bounding box center [789, 451] width 13 height 11
radio input "true"
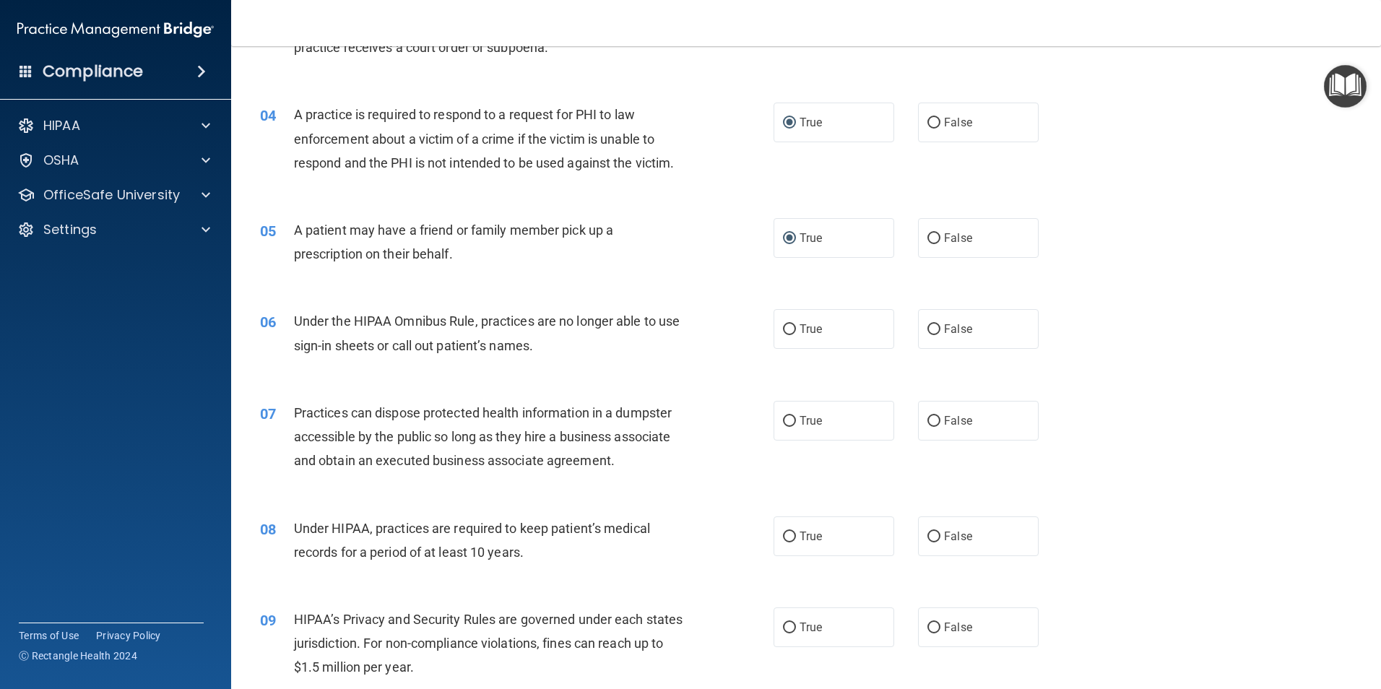
scroll to position [361, 0]
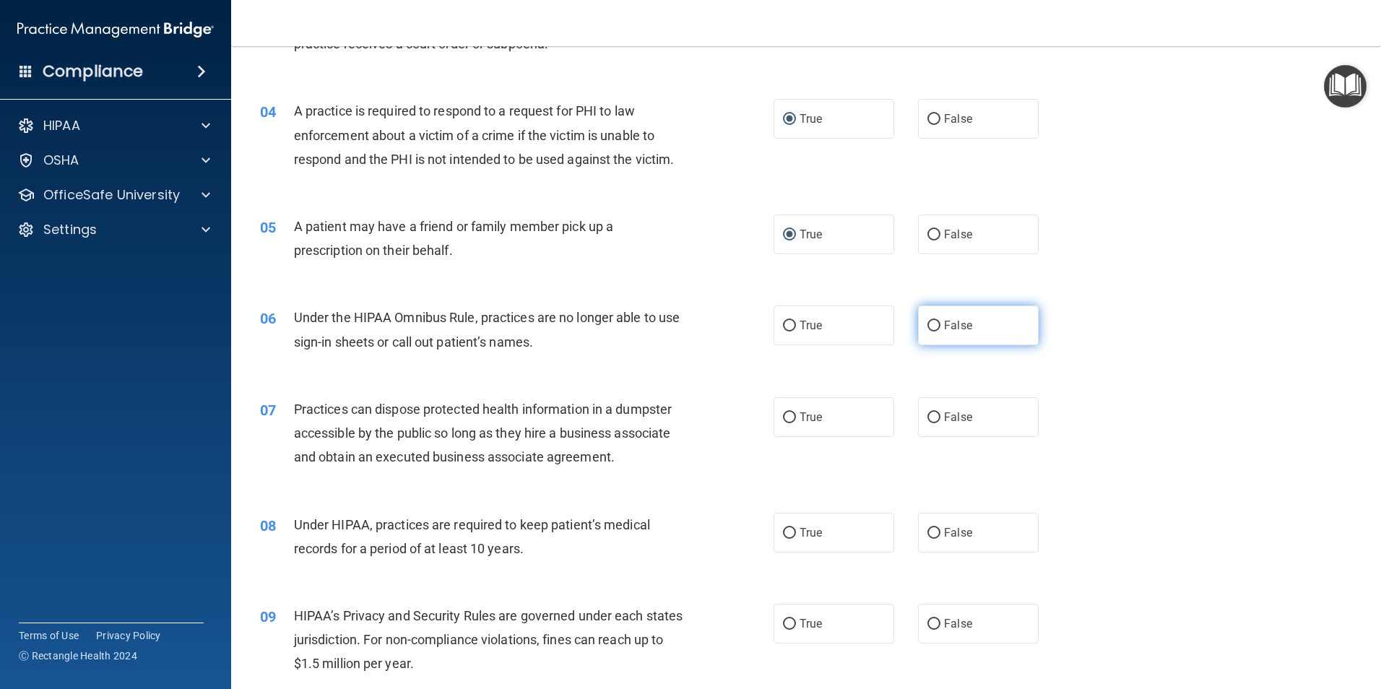
click at [928, 323] on input "False" at bounding box center [933, 326] width 13 height 11
radio input "true"
click at [927, 420] on input "False" at bounding box center [933, 417] width 13 height 11
radio input "true"
click at [927, 529] on input "False" at bounding box center [933, 533] width 13 height 11
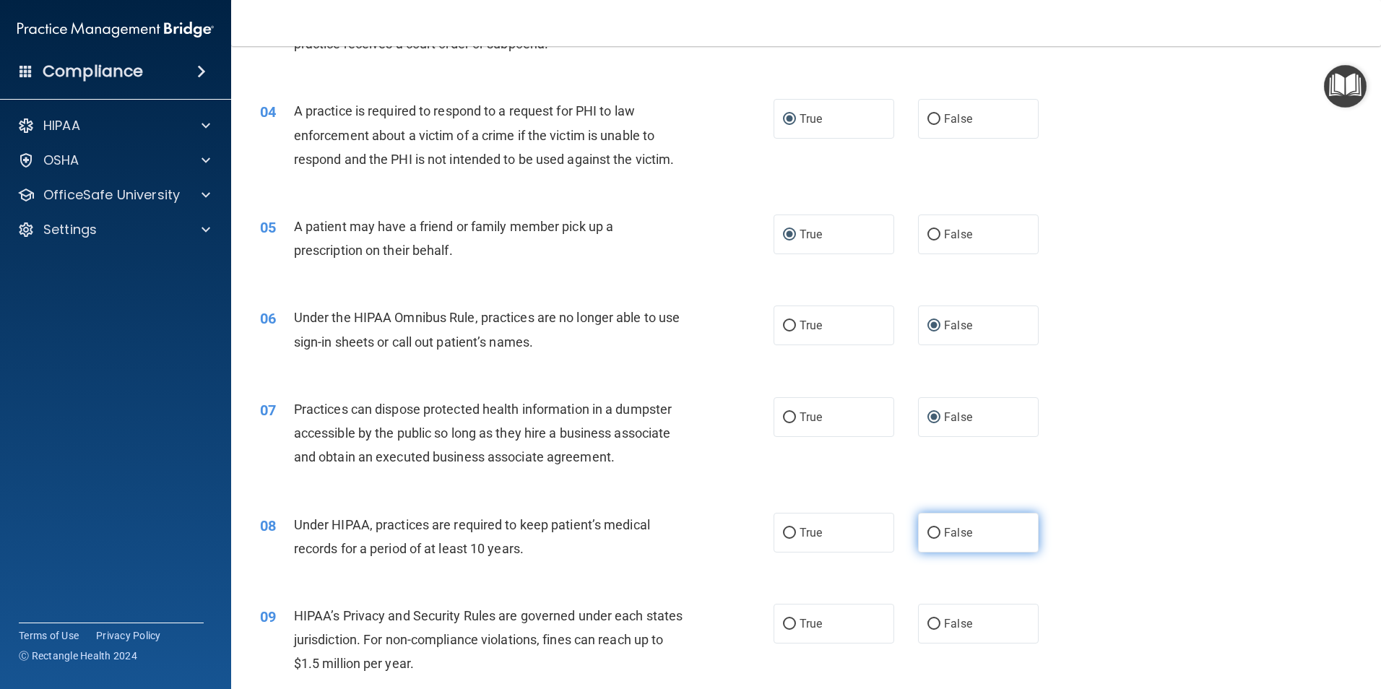
radio input "true"
click at [929, 625] on input "False" at bounding box center [933, 624] width 13 height 11
radio input "true"
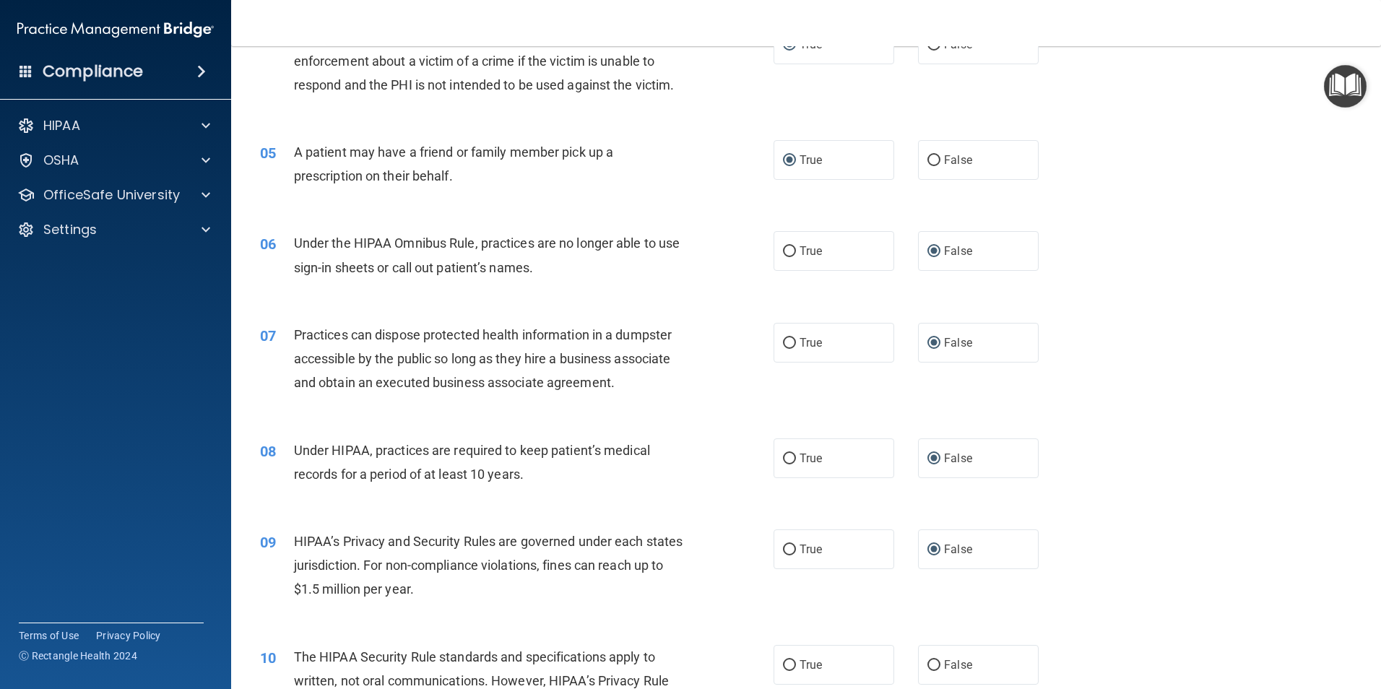
scroll to position [578, 0]
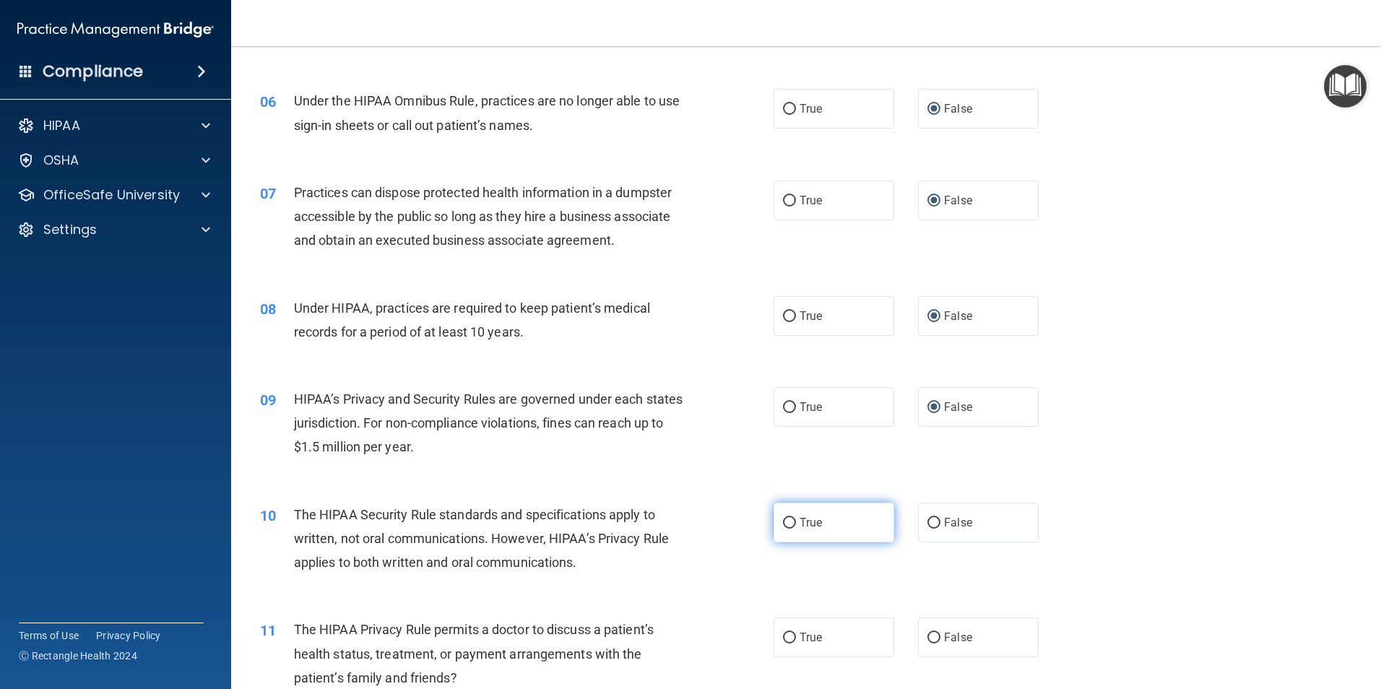
click at [783, 518] on input "True" at bounding box center [789, 523] width 13 height 11
radio input "true"
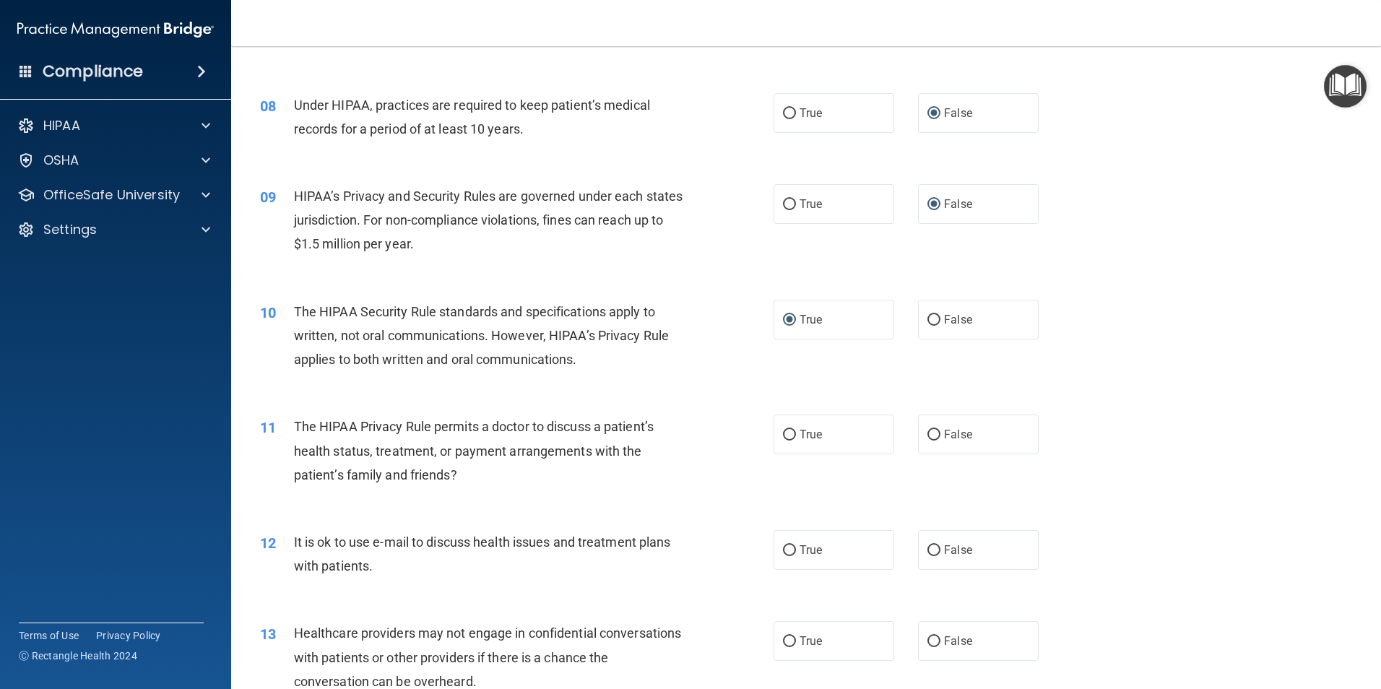
scroll to position [794, 0]
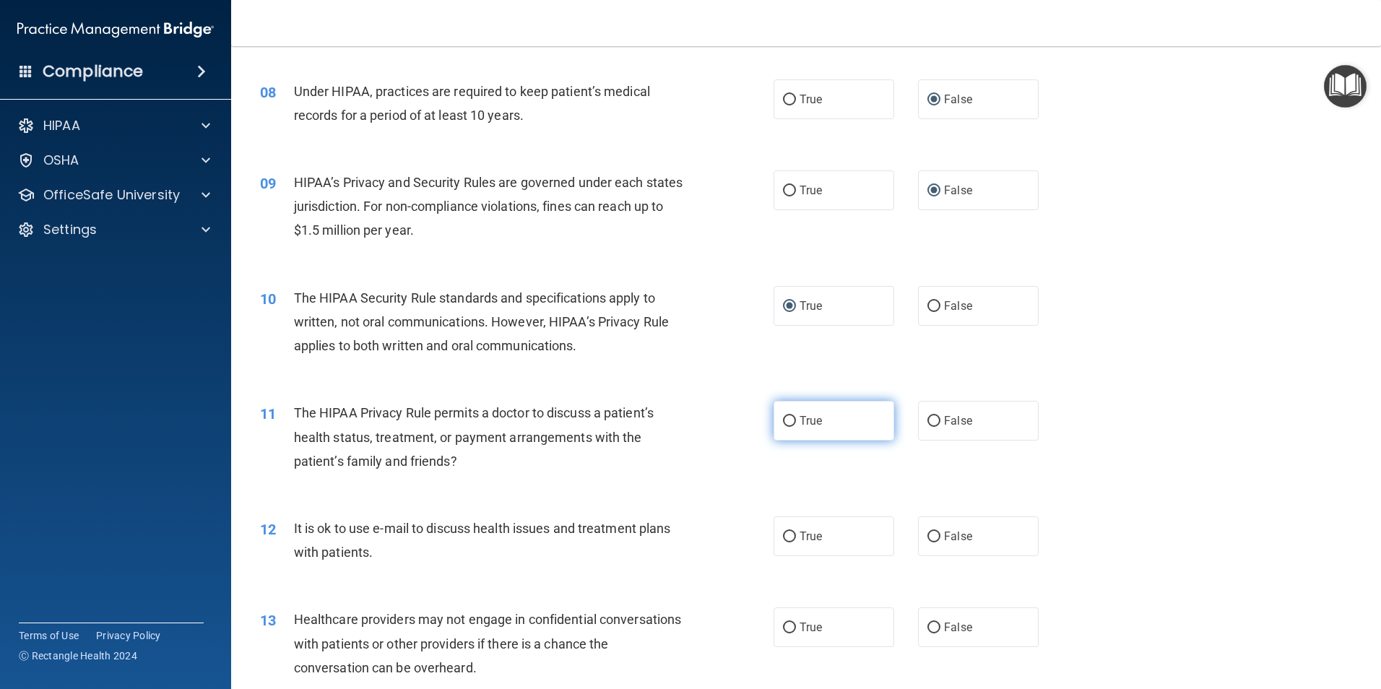
click at [783, 423] on input "True" at bounding box center [789, 421] width 13 height 11
radio input "true"
click at [784, 534] on input "True" at bounding box center [789, 536] width 13 height 11
radio input "true"
click at [927, 626] on input "False" at bounding box center [933, 627] width 13 height 11
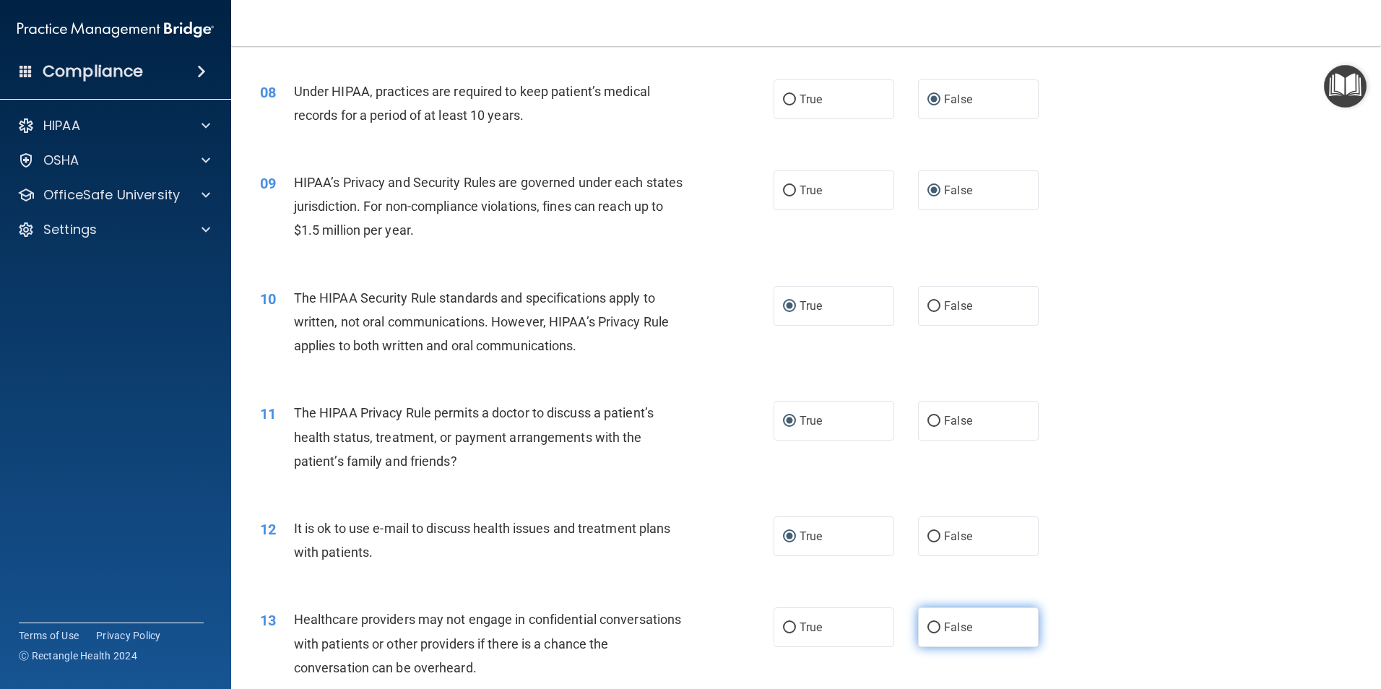
radio input "true"
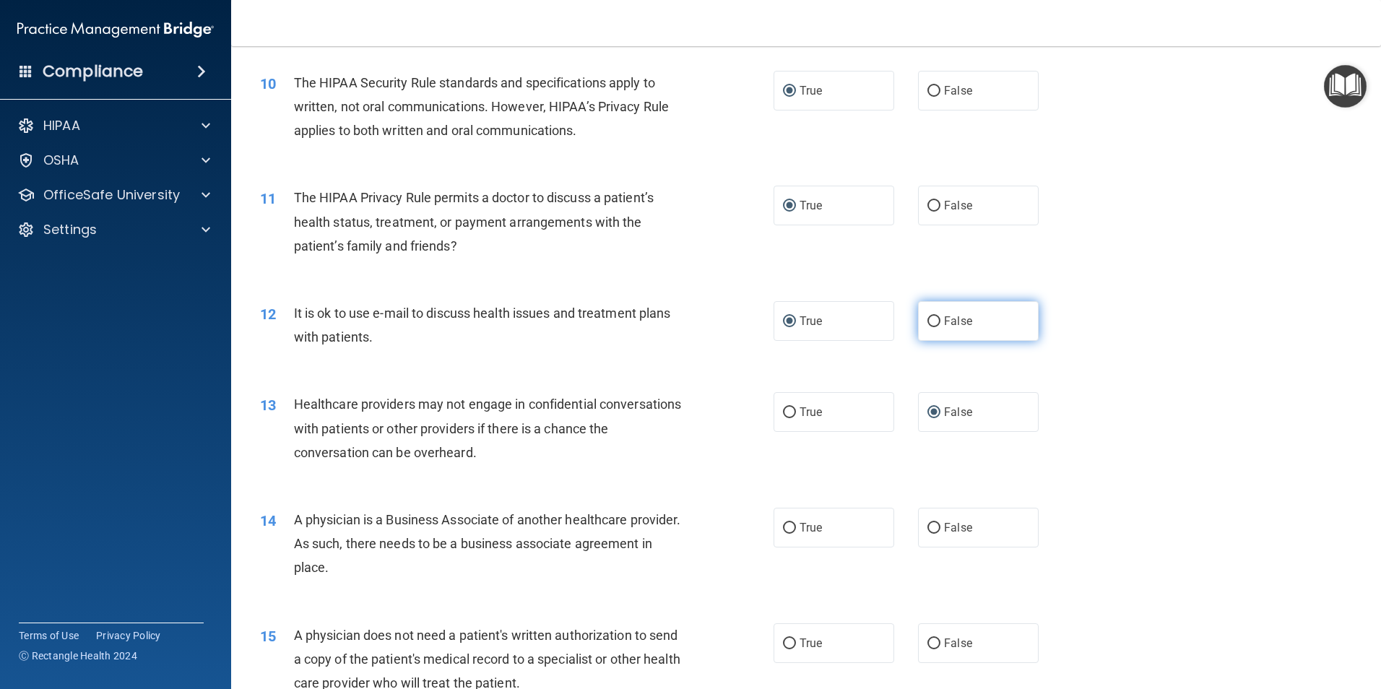
scroll to position [1011, 0]
click at [928, 521] on input "False" at bounding box center [933, 526] width 13 height 11
radio input "true"
click at [783, 640] on input "True" at bounding box center [789, 642] width 13 height 11
radio input "true"
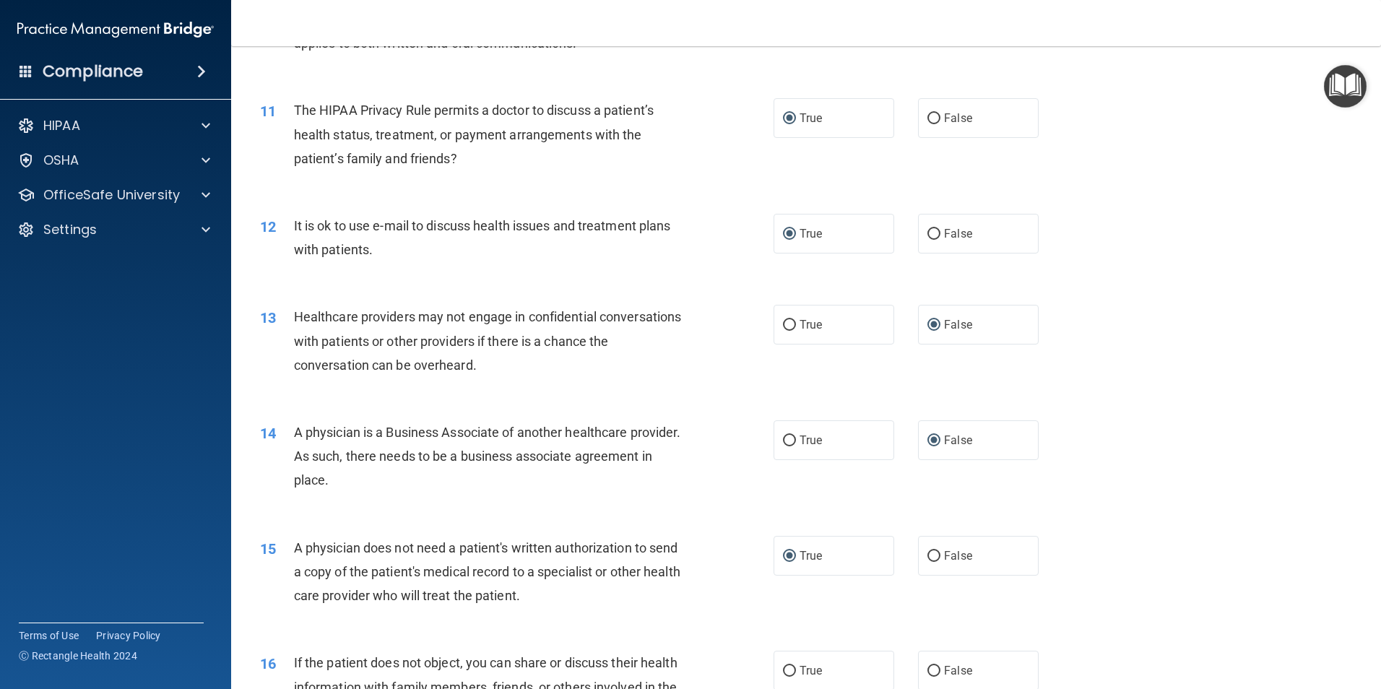
scroll to position [1155, 0]
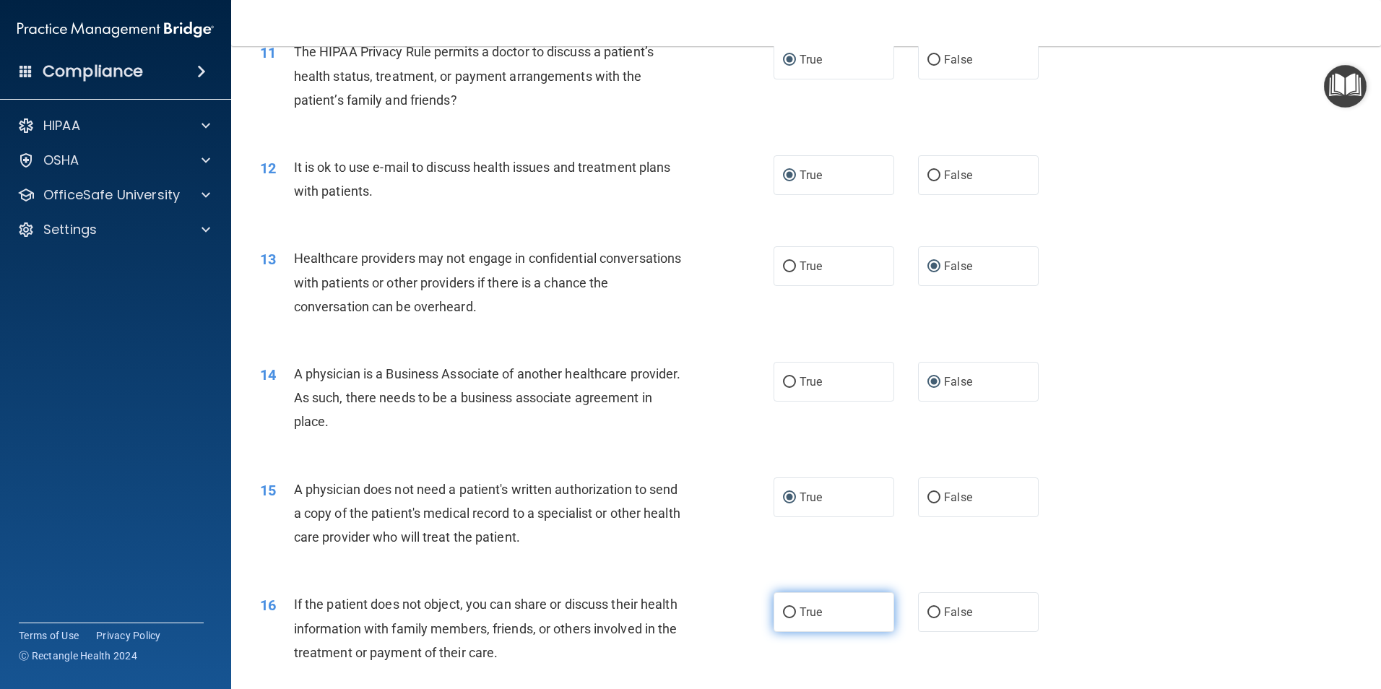
click at [783, 610] on input "True" at bounding box center [789, 612] width 13 height 11
radio input "true"
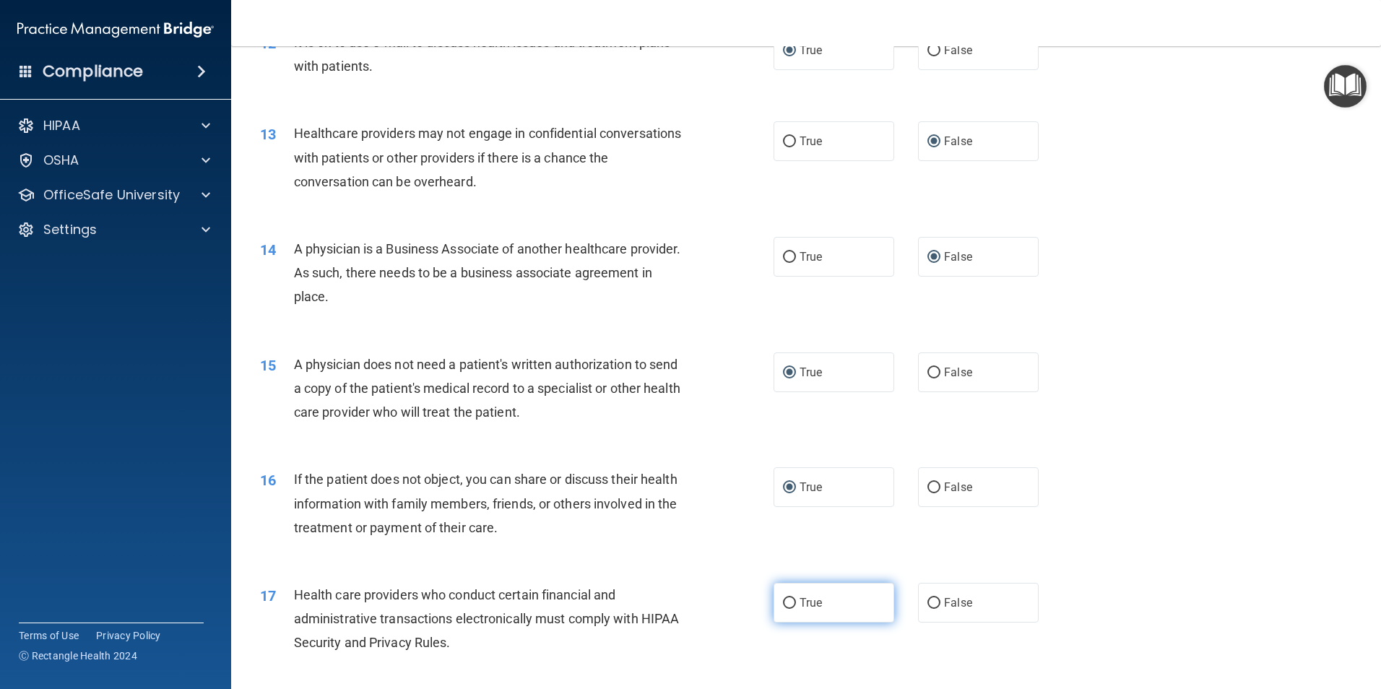
scroll to position [1300, 0]
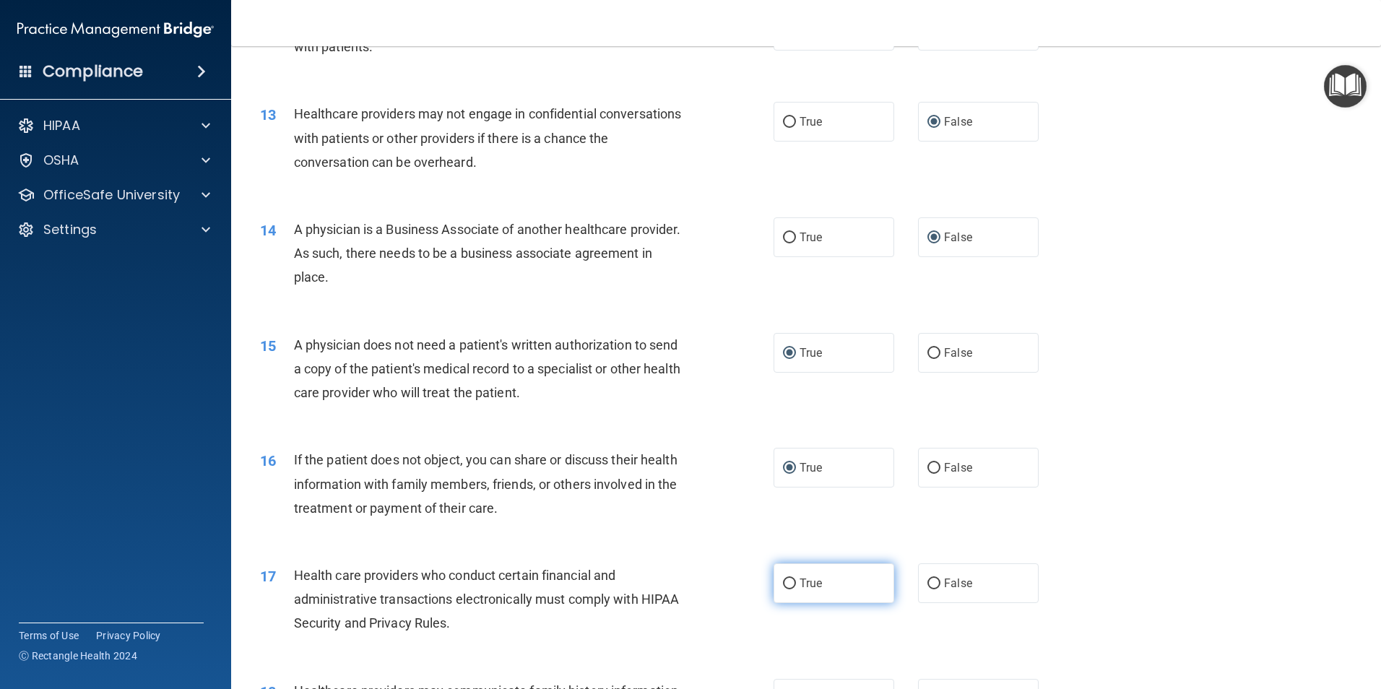
click at [788, 579] on input "True" at bounding box center [789, 583] width 13 height 11
radio input "true"
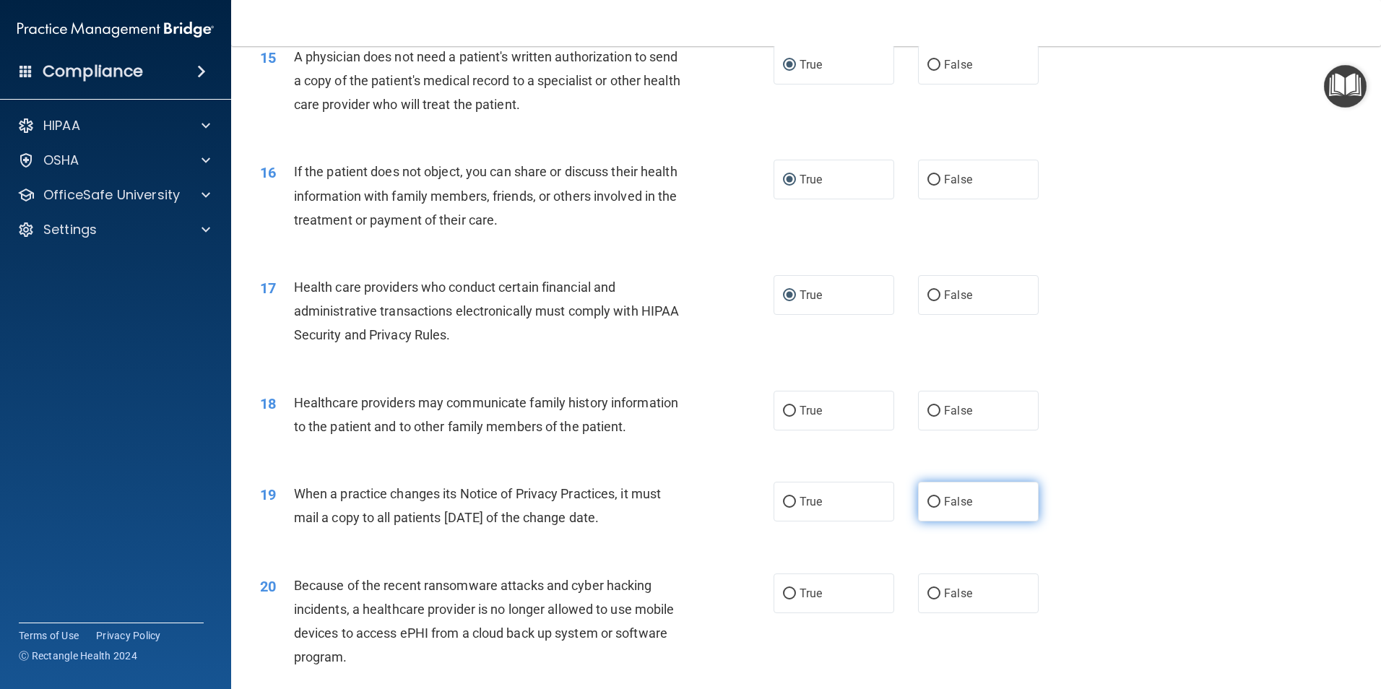
scroll to position [1588, 0]
click at [927, 407] on input "False" at bounding box center [933, 410] width 13 height 11
radio input "true"
click at [929, 496] on input "False" at bounding box center [933, 501] width 13 height 11
radio input "true"
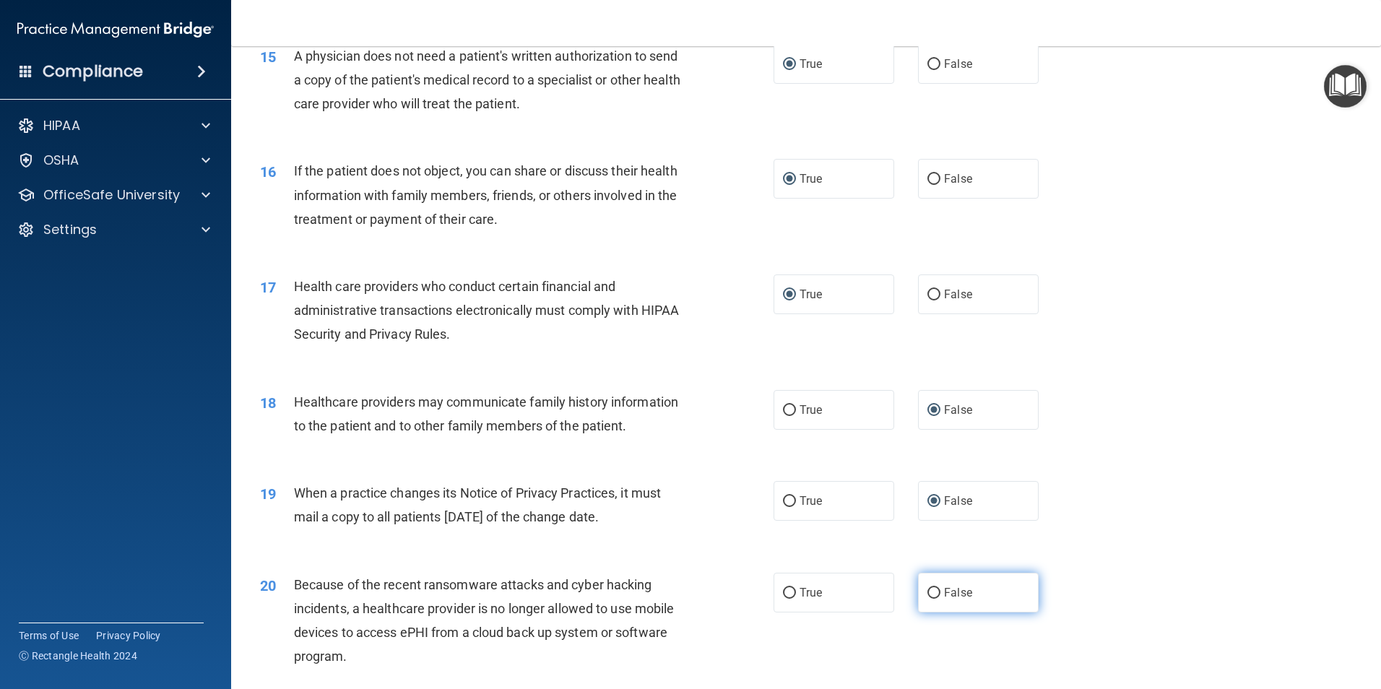
click at [927, 589] on input "False" at bounding box center [933, 593] width 13 height 11
radio input "true"
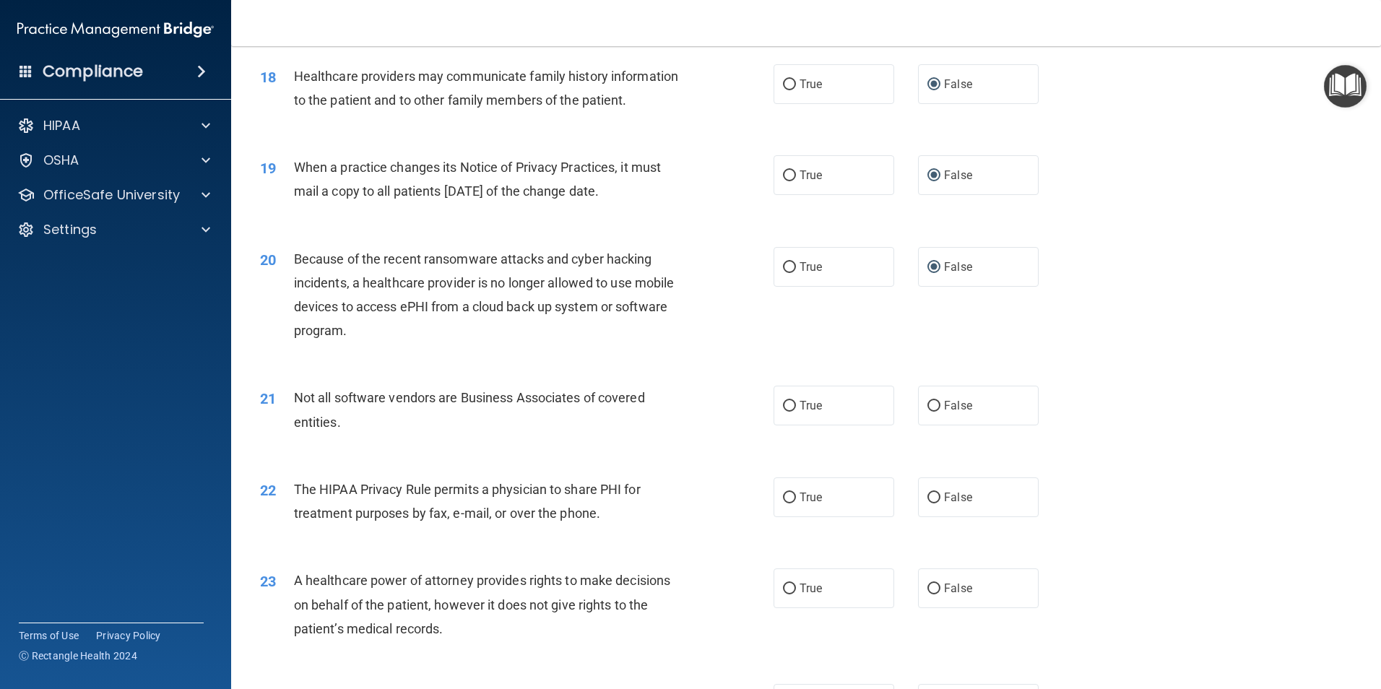
scroll to position [1950, 0]
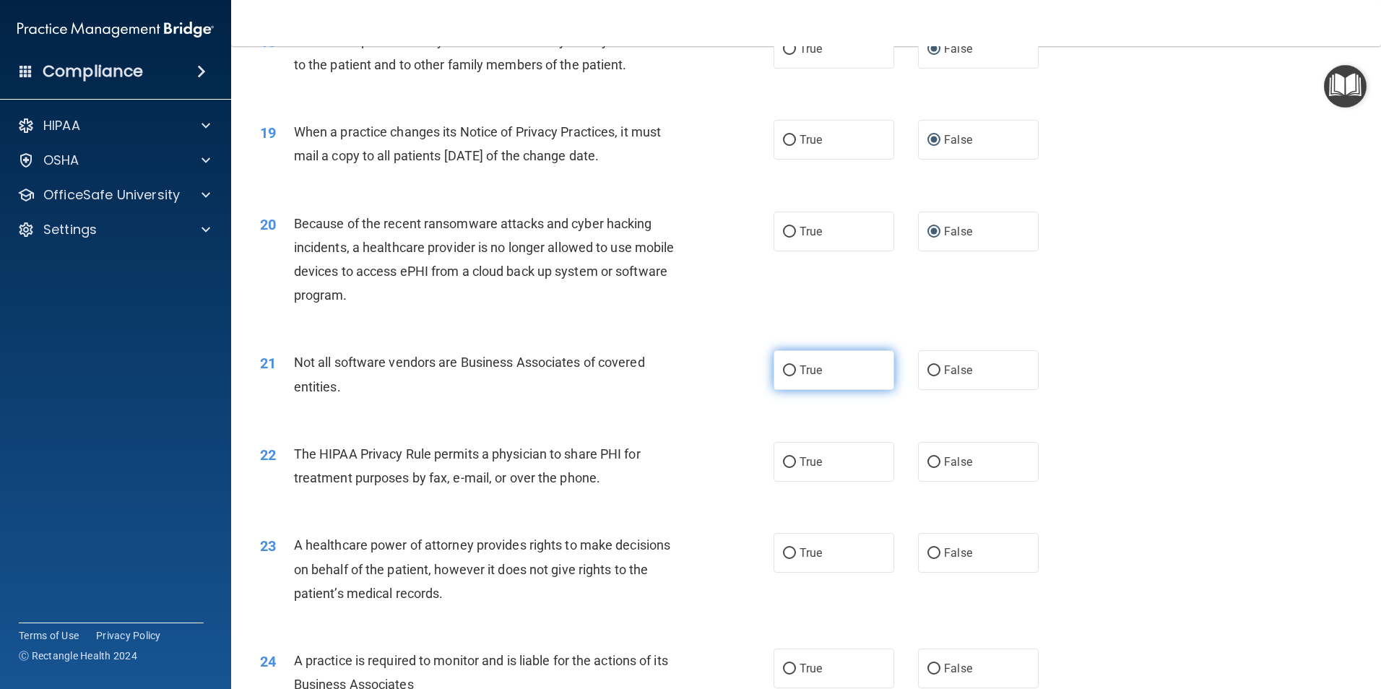
click at [786, 366] on input "True" at bounding box center [789, 370] width 13 height 11
radio input "true"
click at [791, 456] on label "True" at bounding box center [833, 462] width 121 height 40
click at [791, 457] on input "True" at bounding box center [789, 462] width 13 height 11
radio input "true"
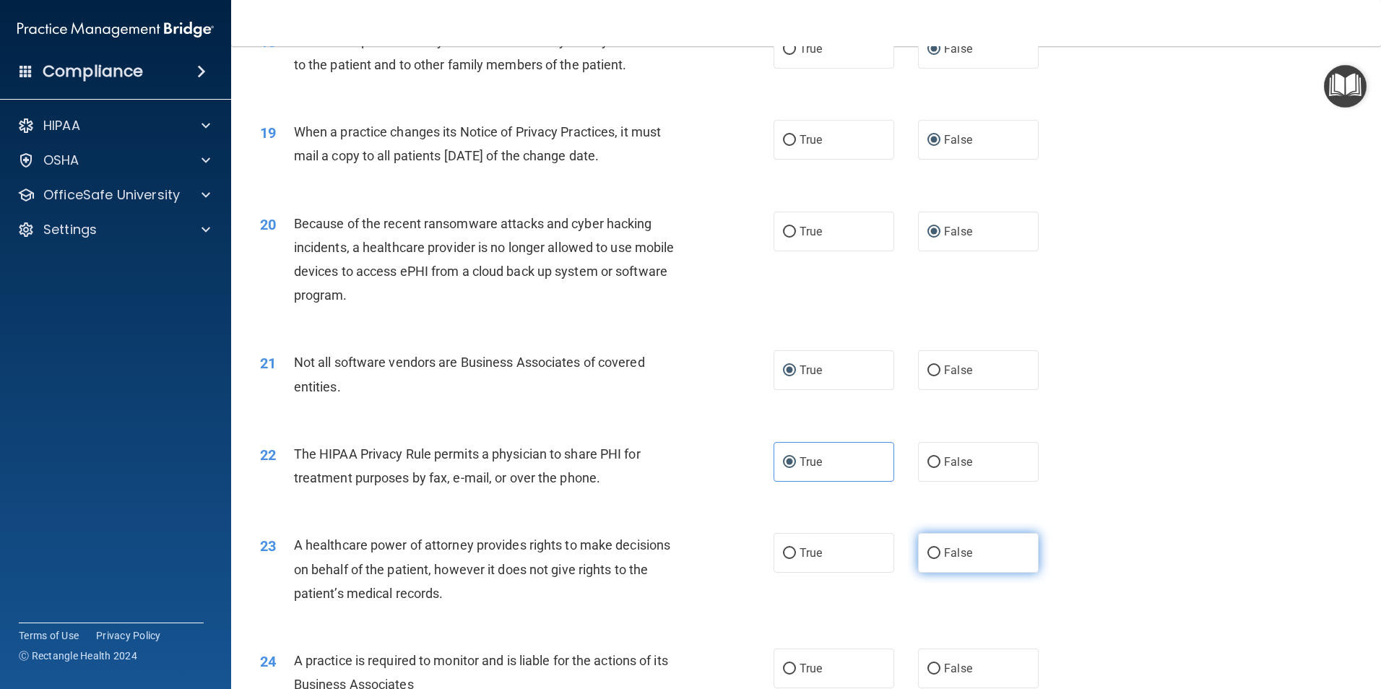
drag, startPoint x: 924, startPoint y: 552, endPoint x: 943, endPoint y: 553, distance: 18.8
click at [927, 553] on input "False" at bounding box center [933, 553] width 13 height 11
radio input "true"
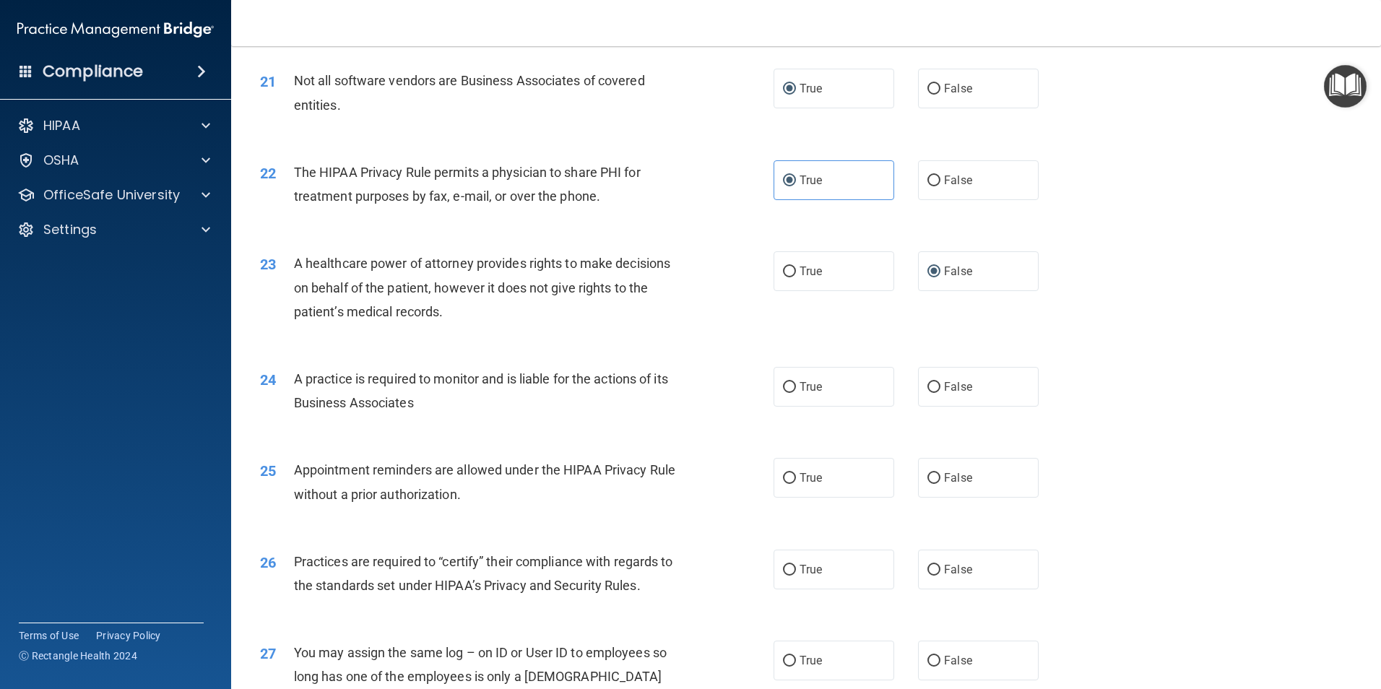
scroll to position [2238, 0]
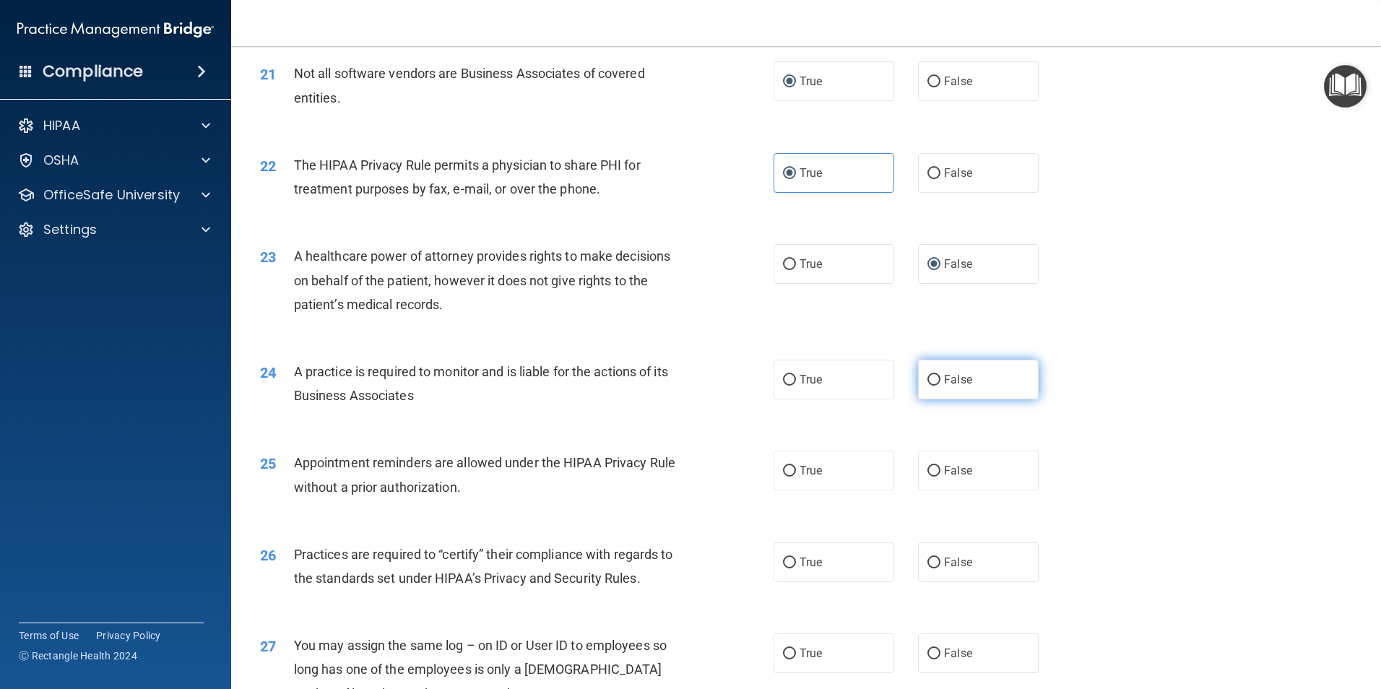
click at [931, 377] on input "False" at bounding box center [933, 380] width 13 height 11
radio input "true"
click at [783, 471] on input "True" at bounding box center [789, 471] width 13 height 11
radio input "true"
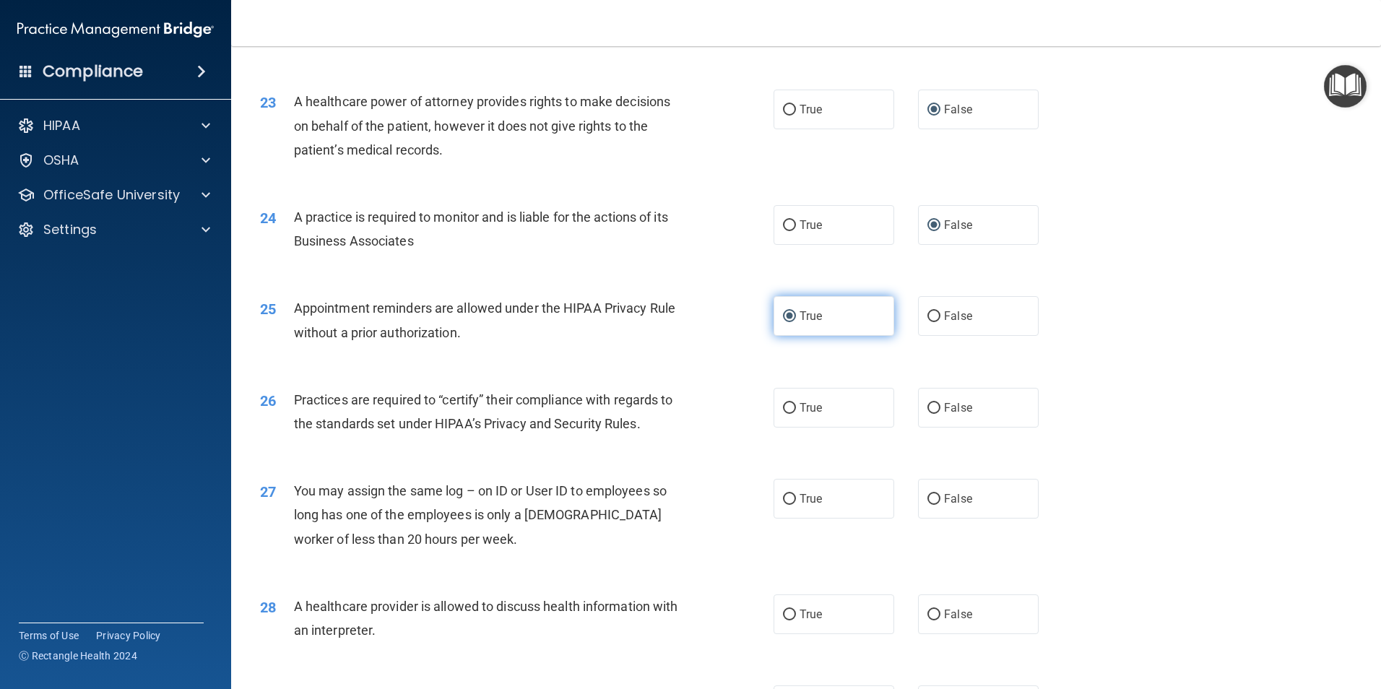
scroll to position [2455, 0]
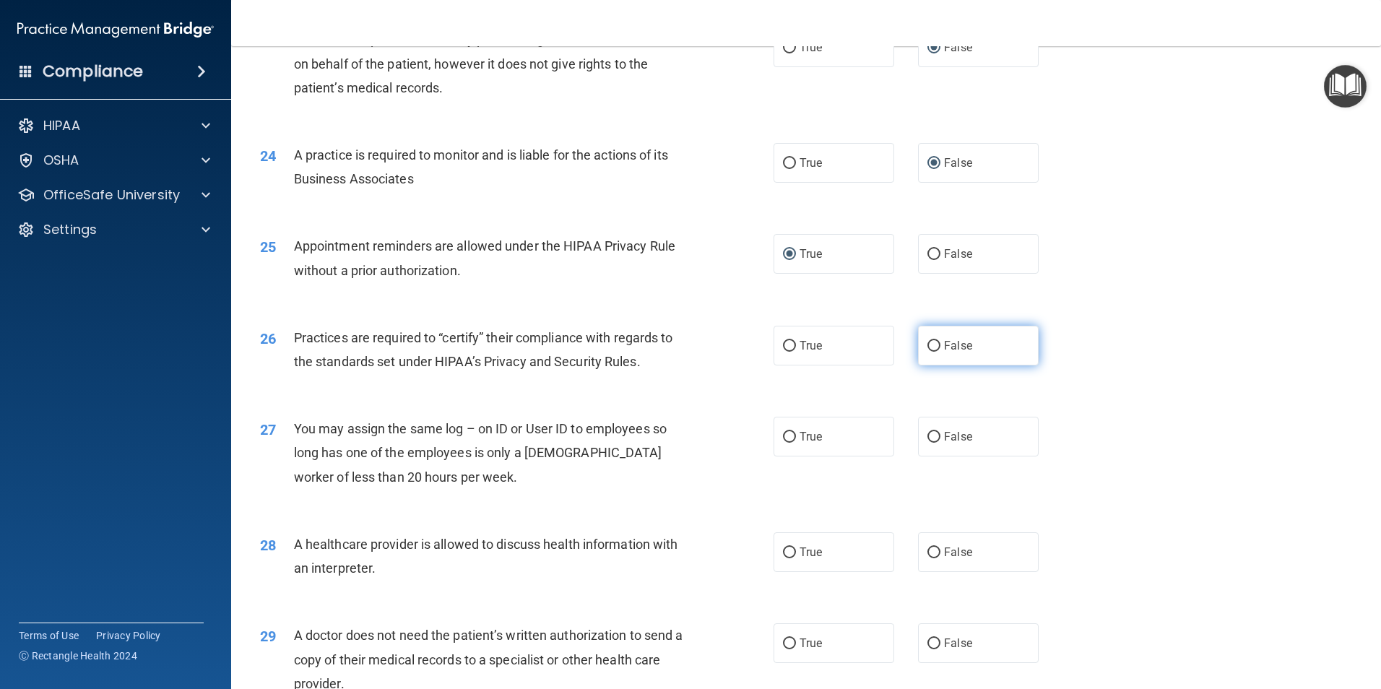
click at [930, 346] on input "False" at bounding box center [933, 346] width 13 height 11
radio input "true"
click at [927, 433] on input "False" at bounding box center [933, 437] width 13 height 11
radio input "true"
click at [791, 548] on label "True" at bounding box center [833, 552] width 121 height 40
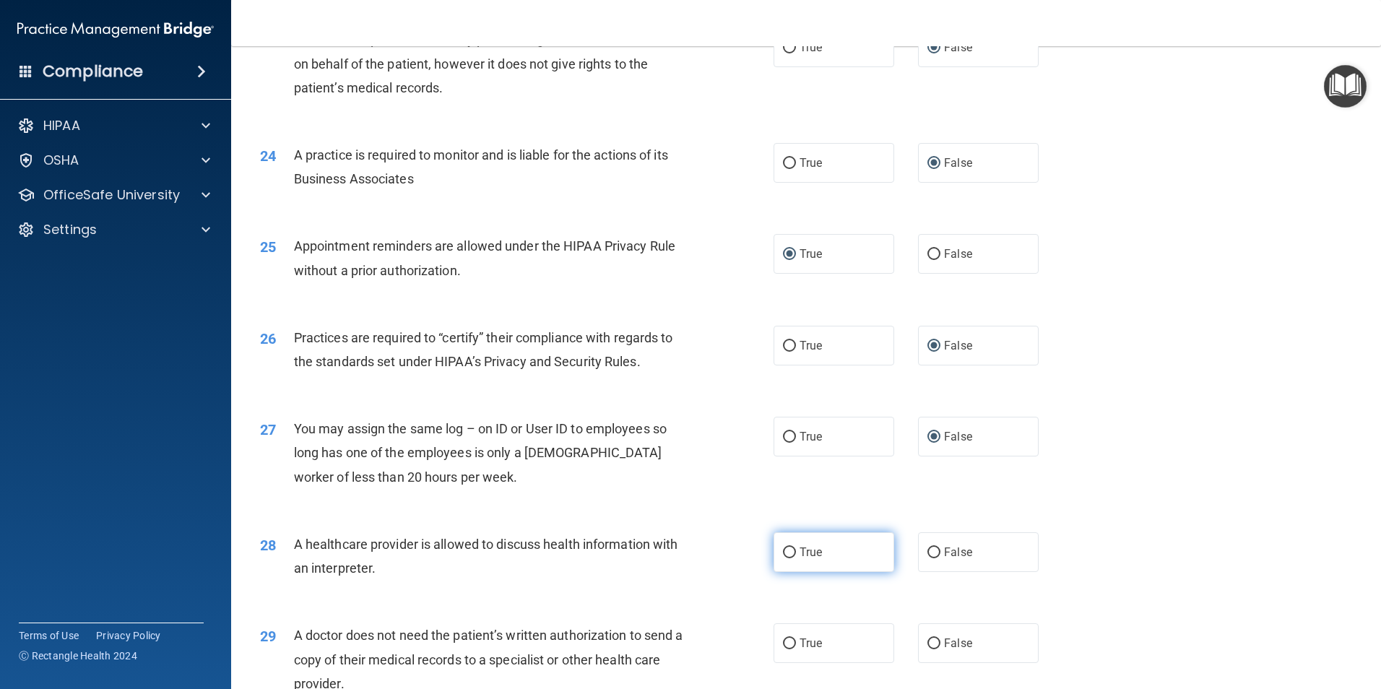
click at [791, 548] on input "True" at bounding box center [789, 552] width 13 height 11
radio input "true"
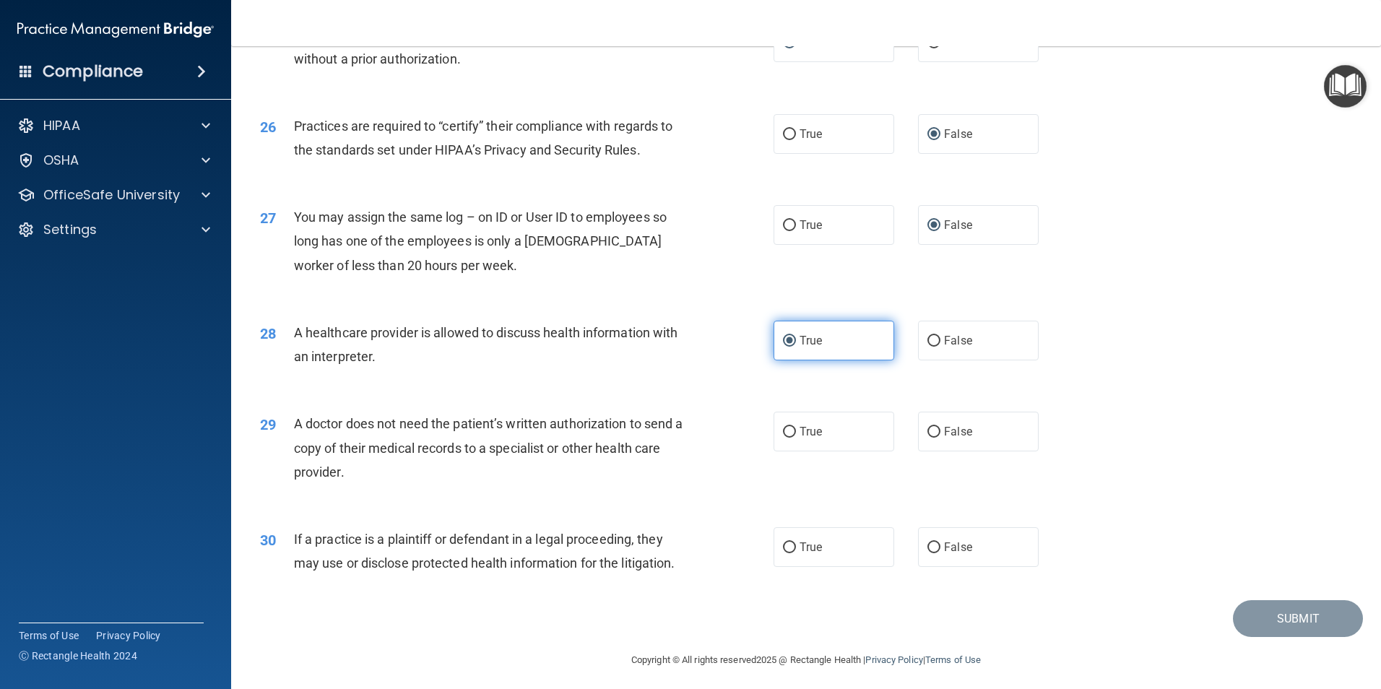
scroll to position [2672, 0]
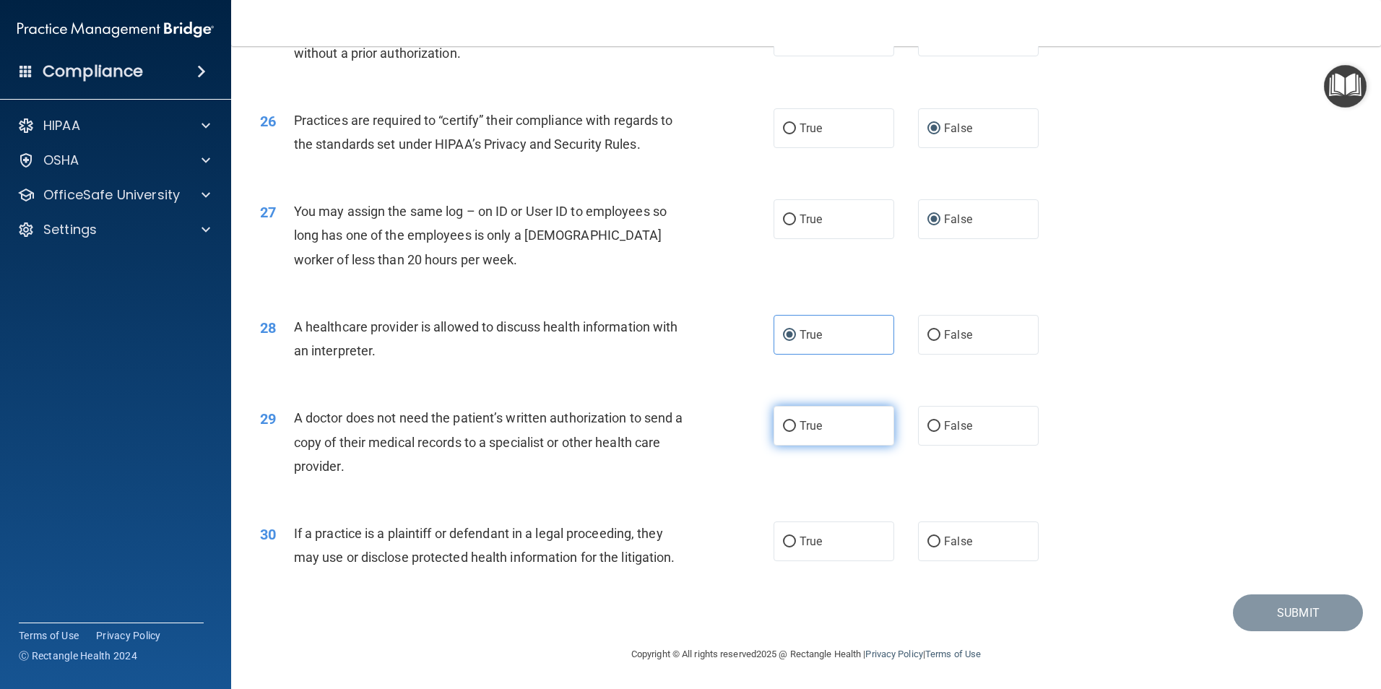
click at [783, 426] on input "True" at bounding box center [789, 426] width 13 height 11
radio input "true"
click at [783, 542] on input "True" at bounding box center [789, 541] width 13 height 11
radio input "true"
click at [1249, 609] on button "Submit" at bounding box center [1298, 612] width 130 height 37
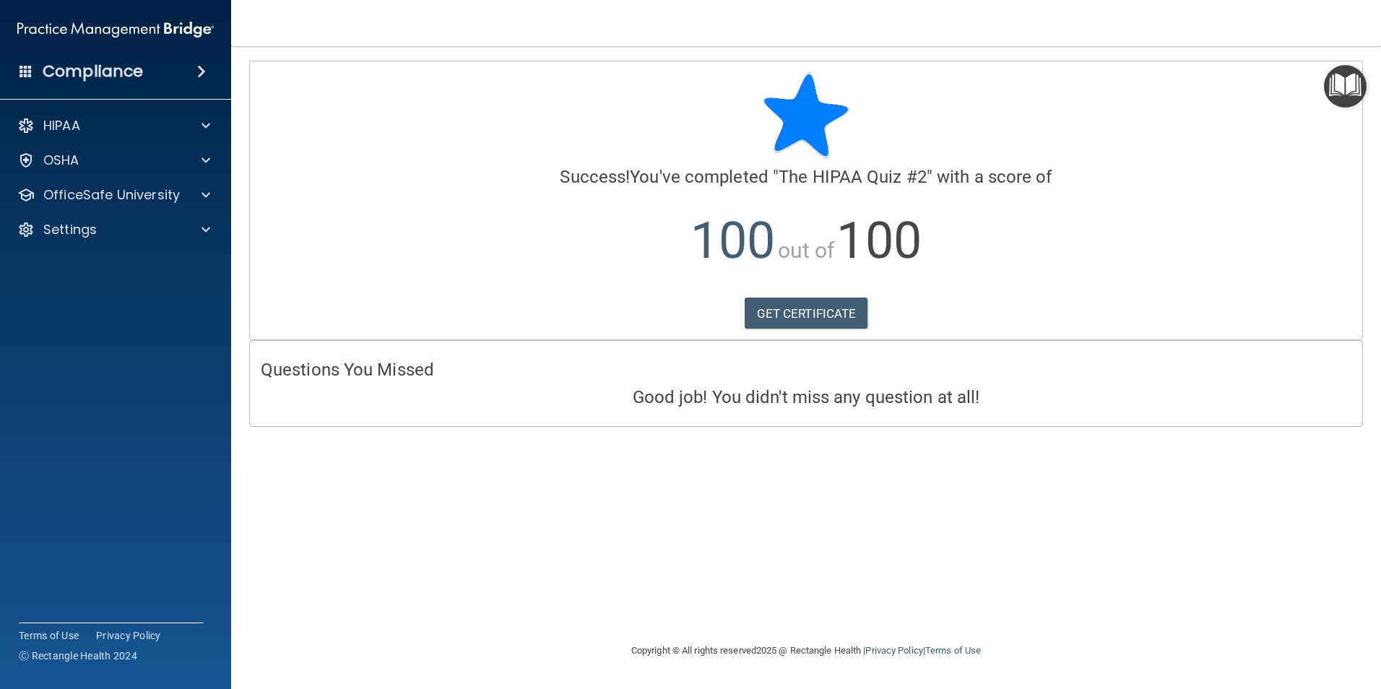
click at [1350, 91] on img "Open Resource Center" at bounding box center [1345, 86] width 43 height 43
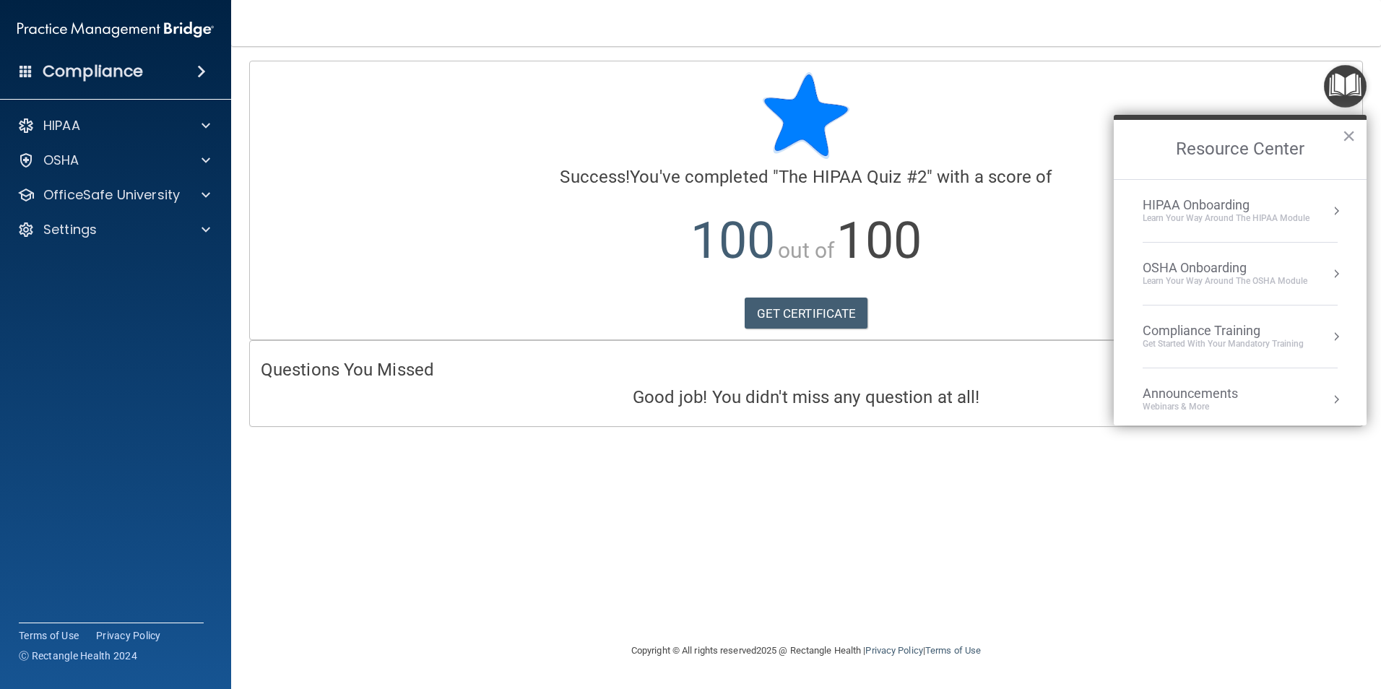
click at [1258, 334] on div "Compliance Training" at bounding box center [1222, 331] width 161 height 16
click at [1257, 199] on div "HIPAA Training for Members" at bounding box center [1205, 203] width 161 height 13
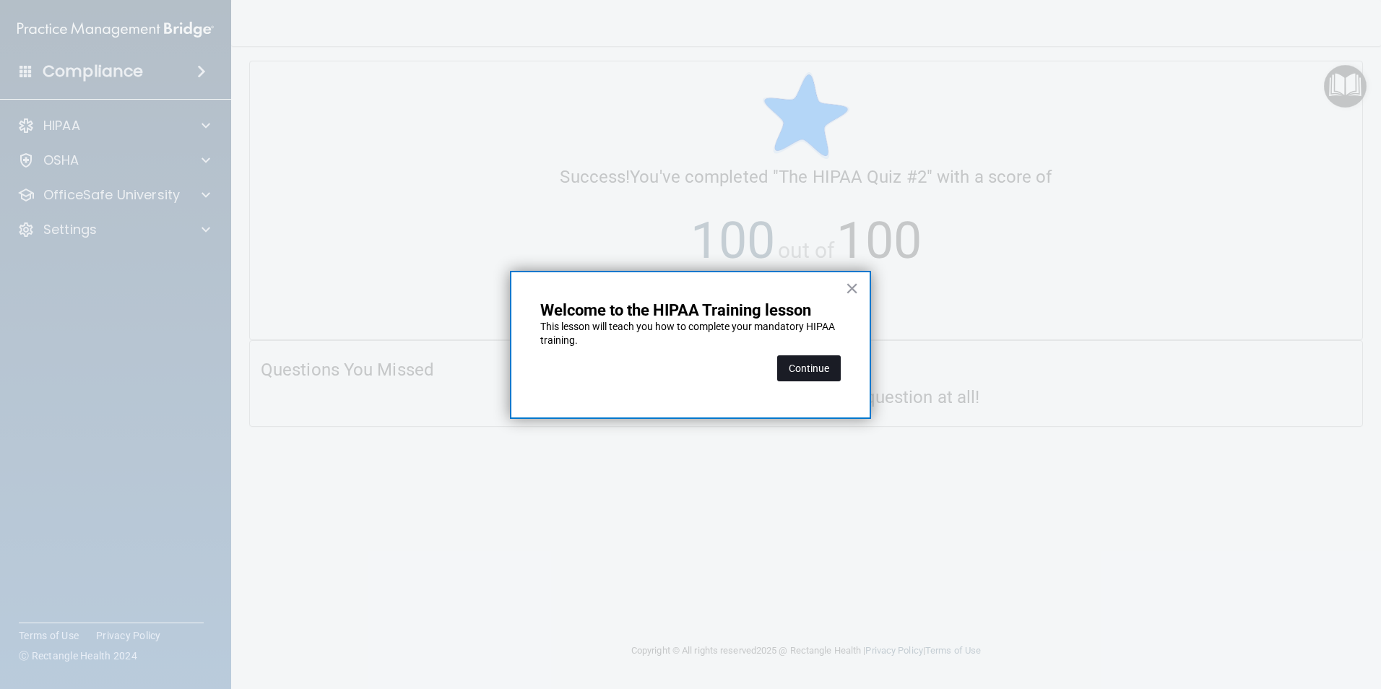
click at [821, 361] on button "Continue" at bounding box center [809, 368] width 64 height 26
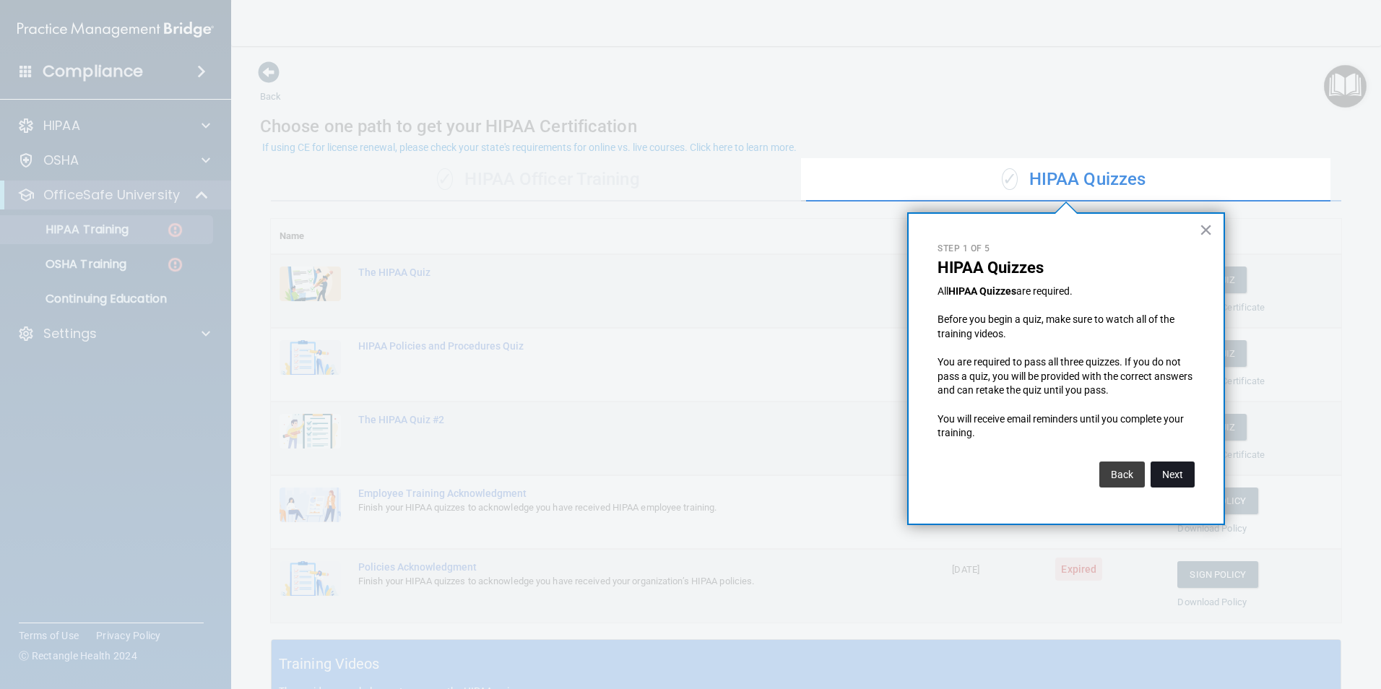
click at [1177, 474] on button "Next" at bounding box center [1172, 474] width 44 height 26
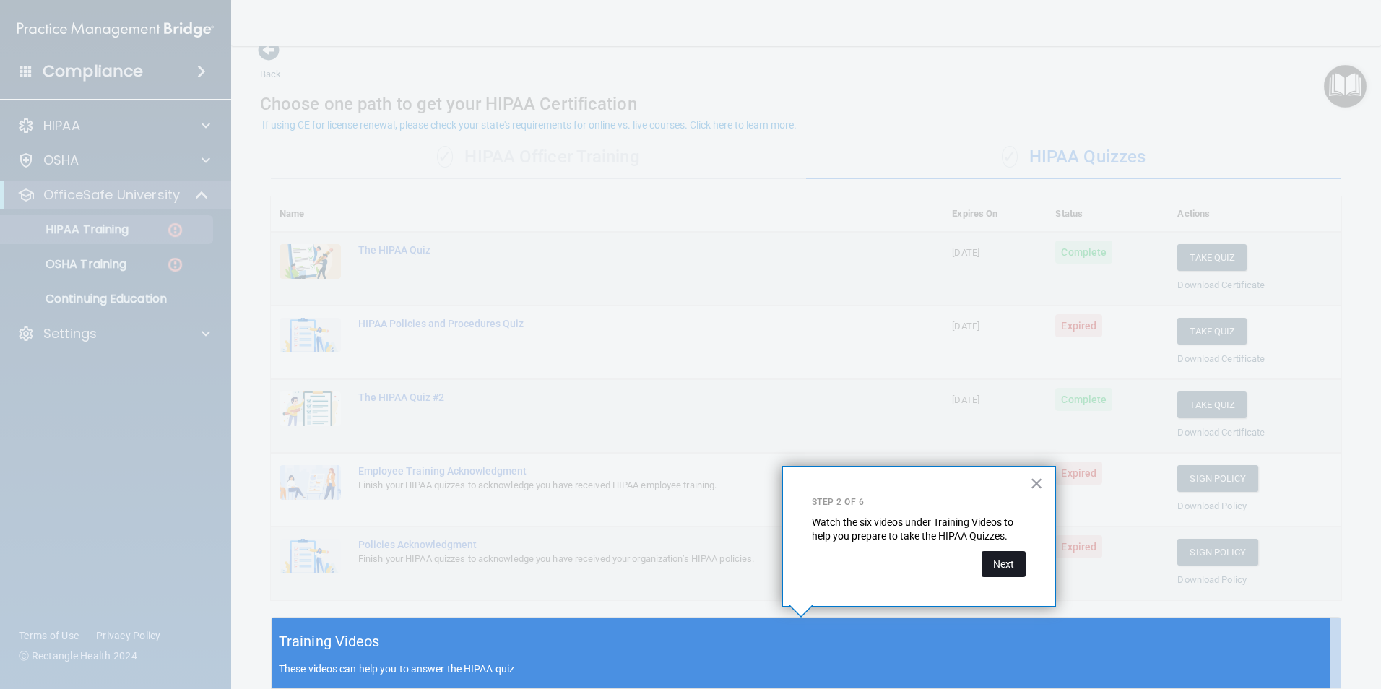
drag, startPoint x: 1011, startPoint y: 564, endPoint x: 1007, endPoint y: 574, distance: 11.0
click at [1007, 574] on button "Next" at bounding box center [1003, 564] width 44 height 26
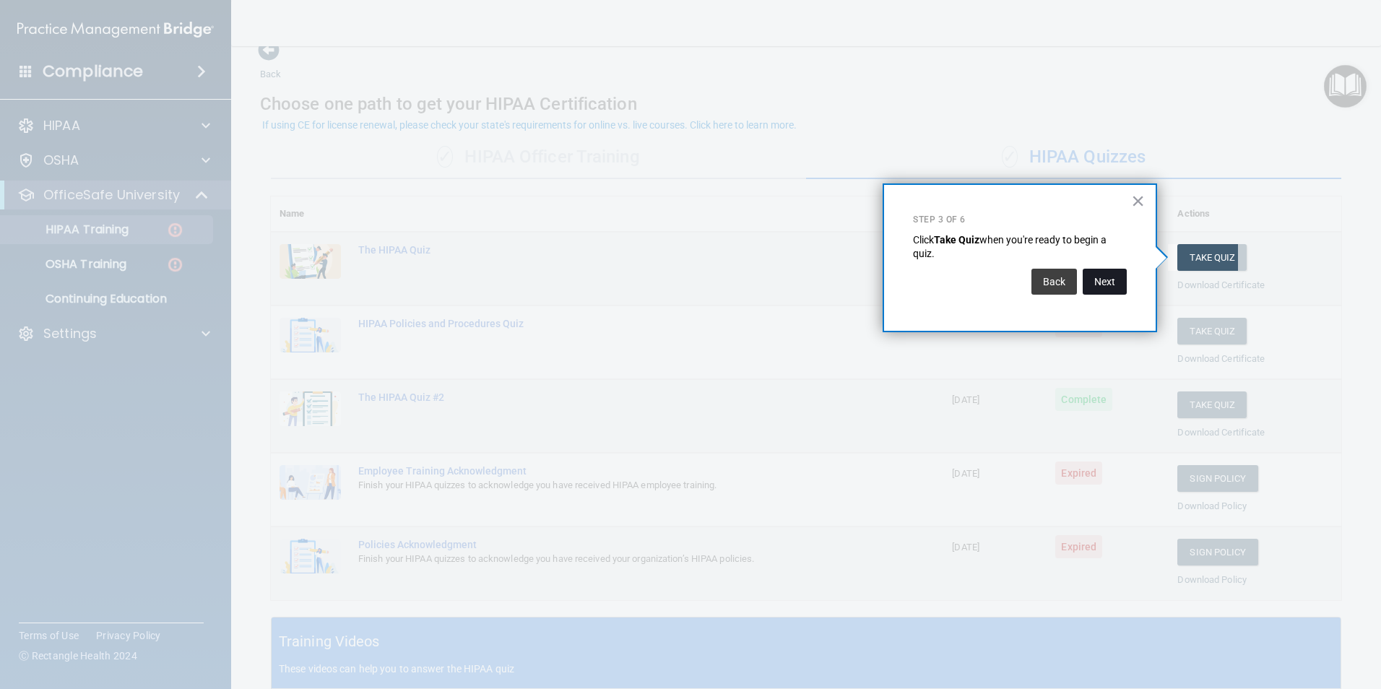
click at [1100, 283] on button "Next" at bounding box center [1104, 282] width 44 height 26
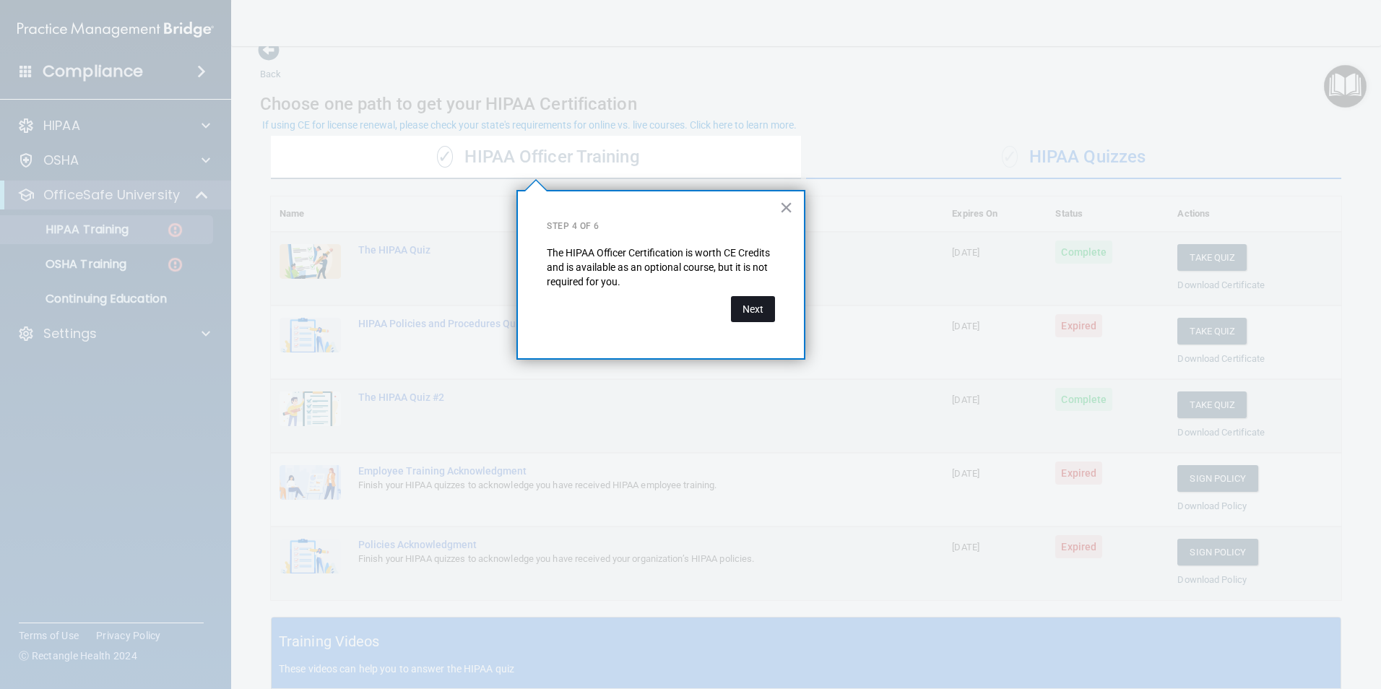
click at [754, 315] on button "Next" at bounding box center [753, 309] width 44 height 26
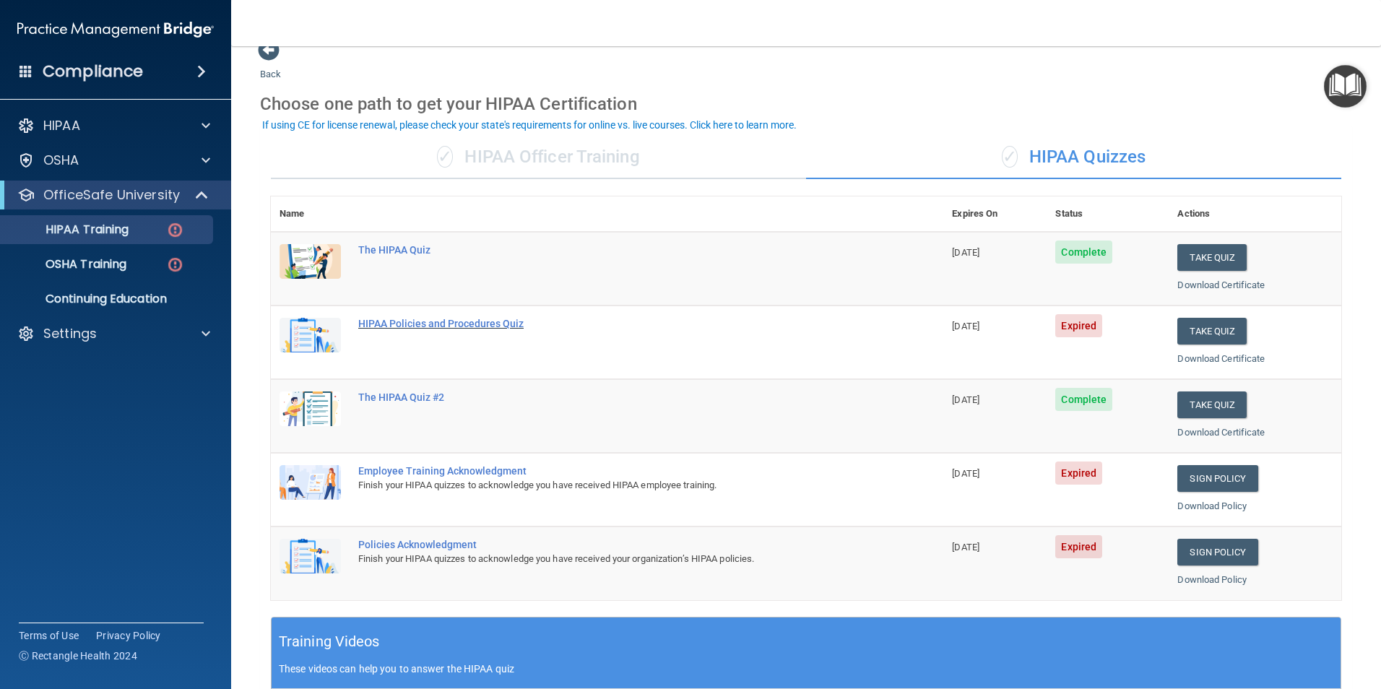
click at [474, 322] on div "HIPAA Policies and Procedures Quiz" at bounding box center [614, 324] width 513 height 12
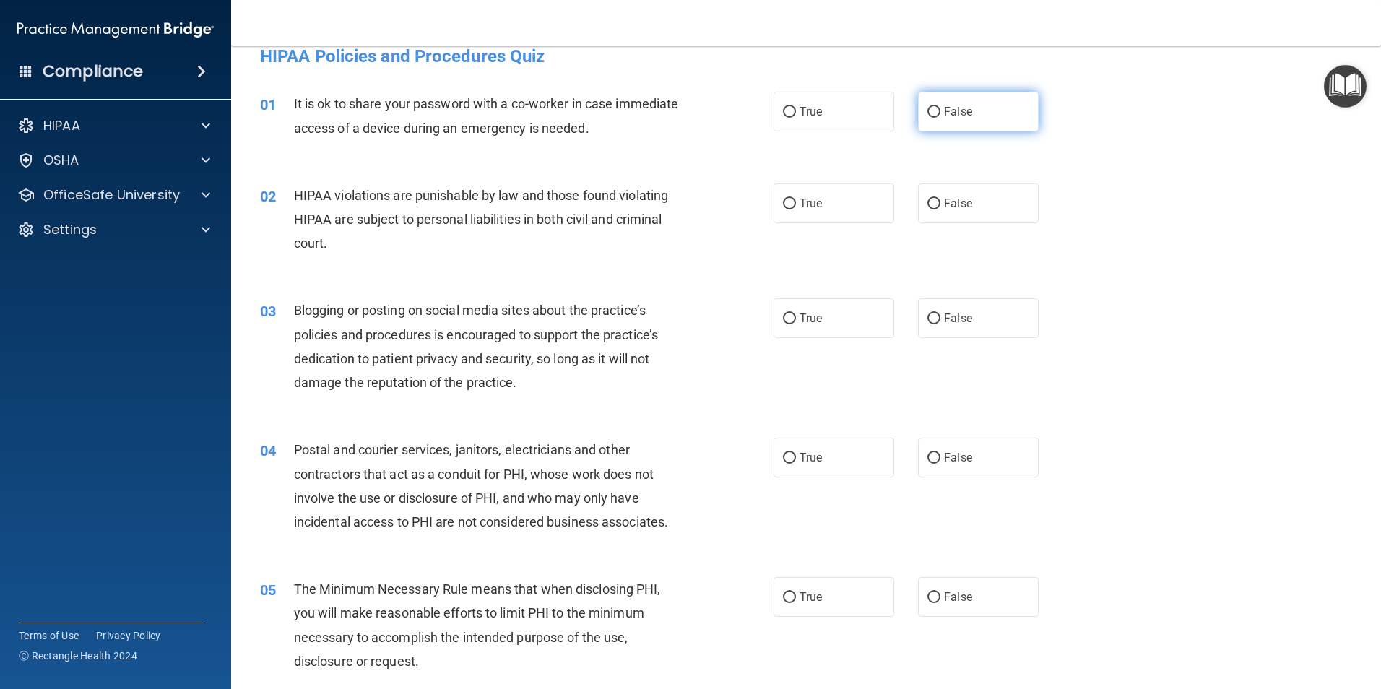
click at [952, 116] on span "False" at bounding box center [958, 112] width 28 height 14
click at [940, 116] on input "False" at bounding box center [933, 112] width 13 height 11
radio input "true"
click at [800, 212] on label "True" at bounding box center [833, 203] width 121 height 40
click at [796, 209] on input "True" at bounding box center [789, 204] width 13 height 11
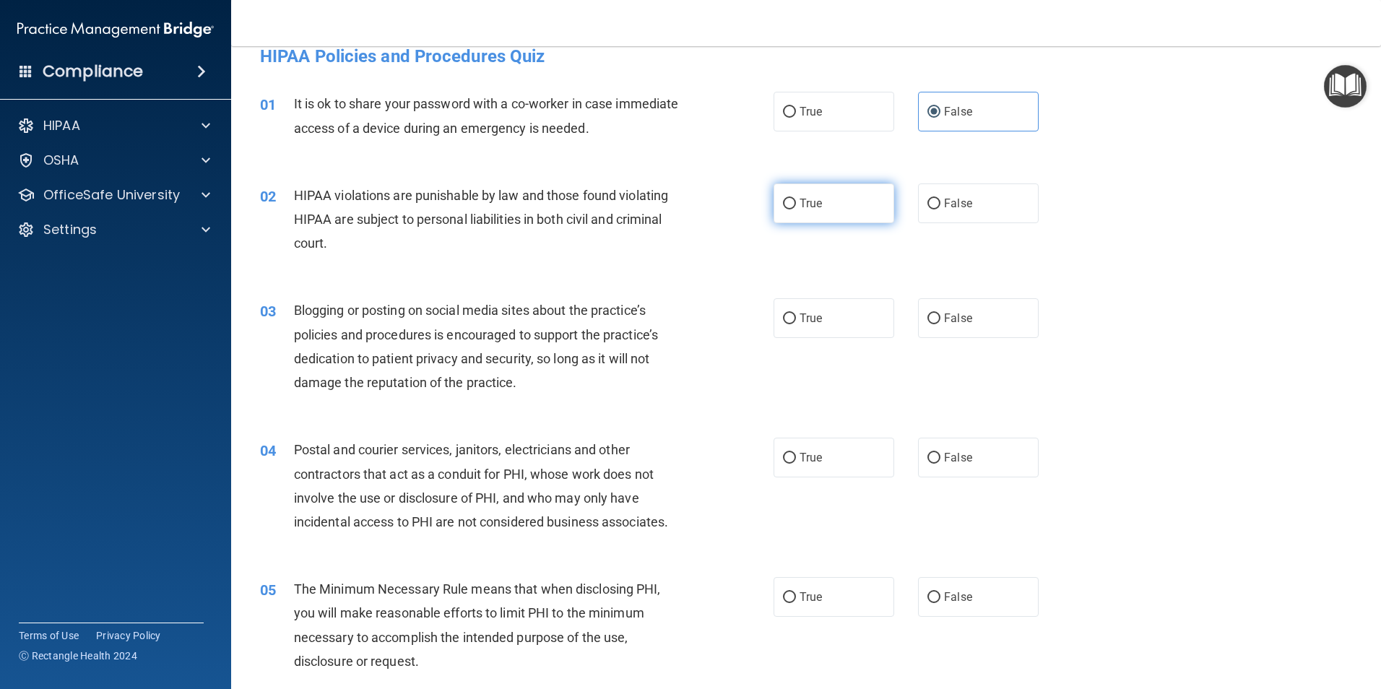
radio input "true"
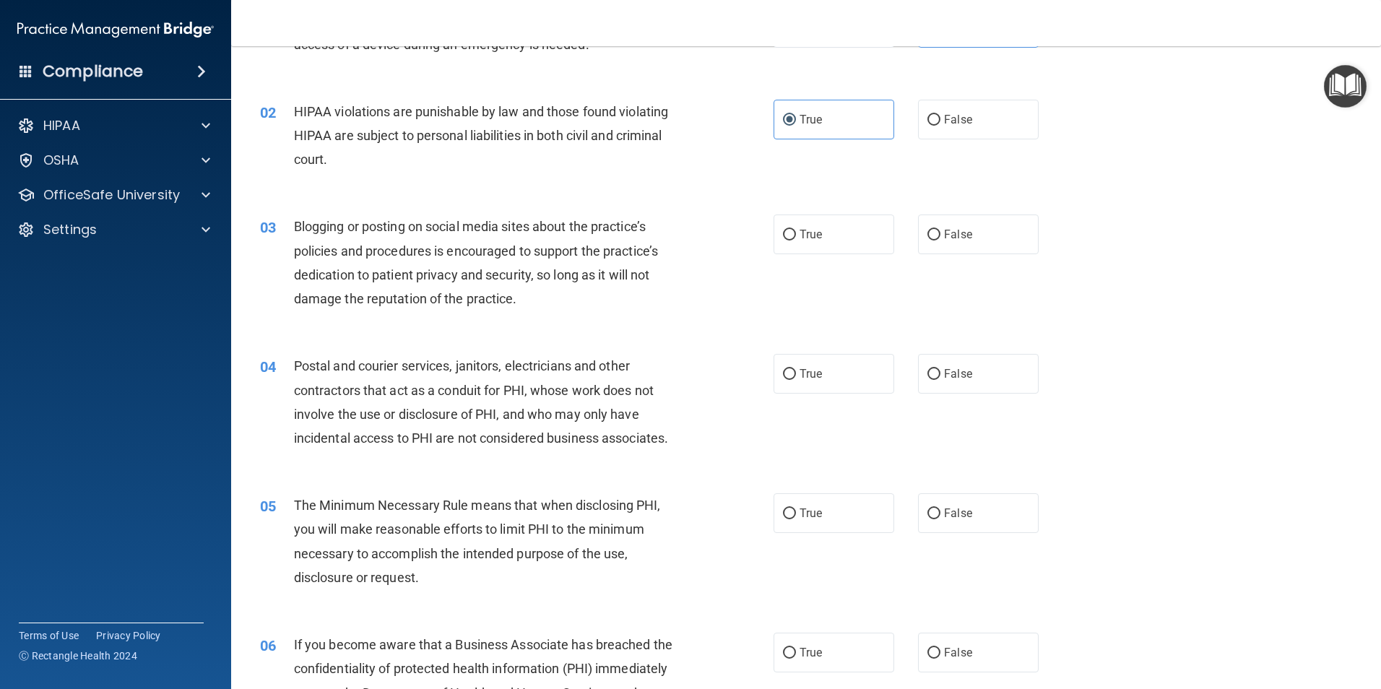
scroll to position [167, 0]
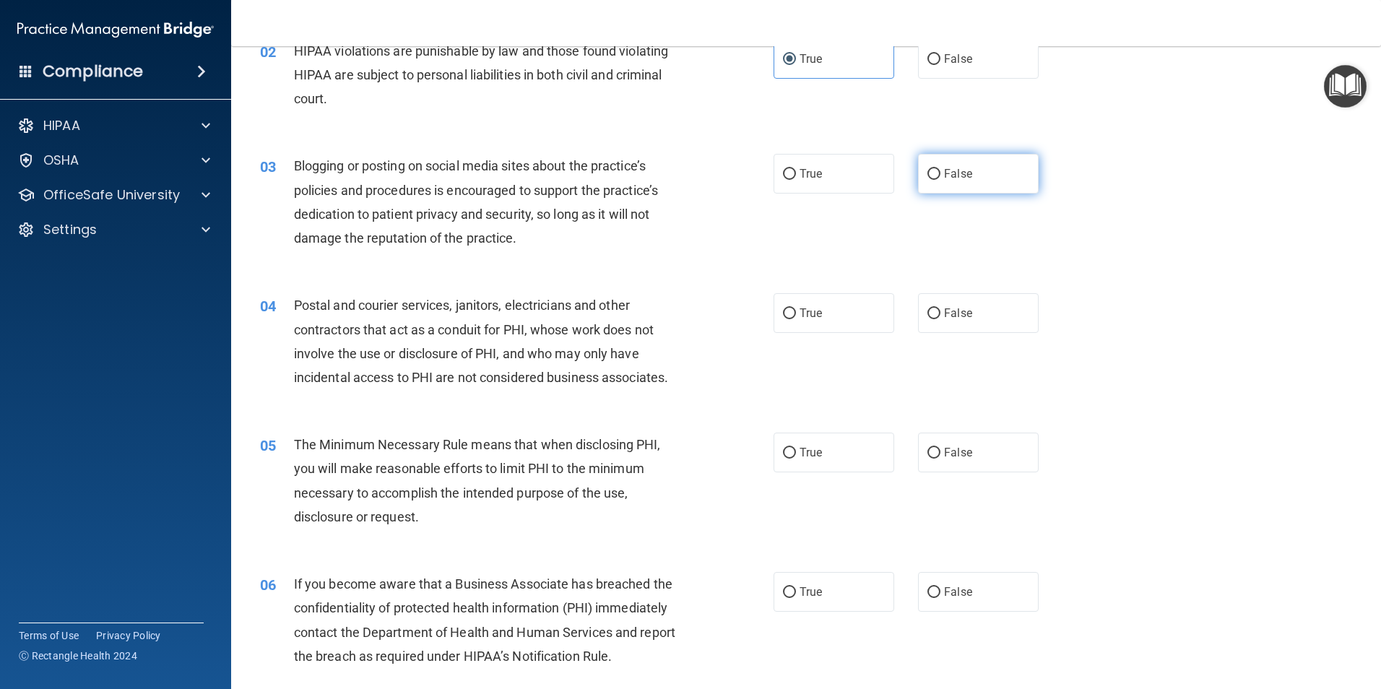
click at [957, 171] on span "False" at bounding box center [958, 174] width 28 height 14
click at [940, 171] on input "False" at bounding box center [933, 174] width 13 height 11
radio input "true"
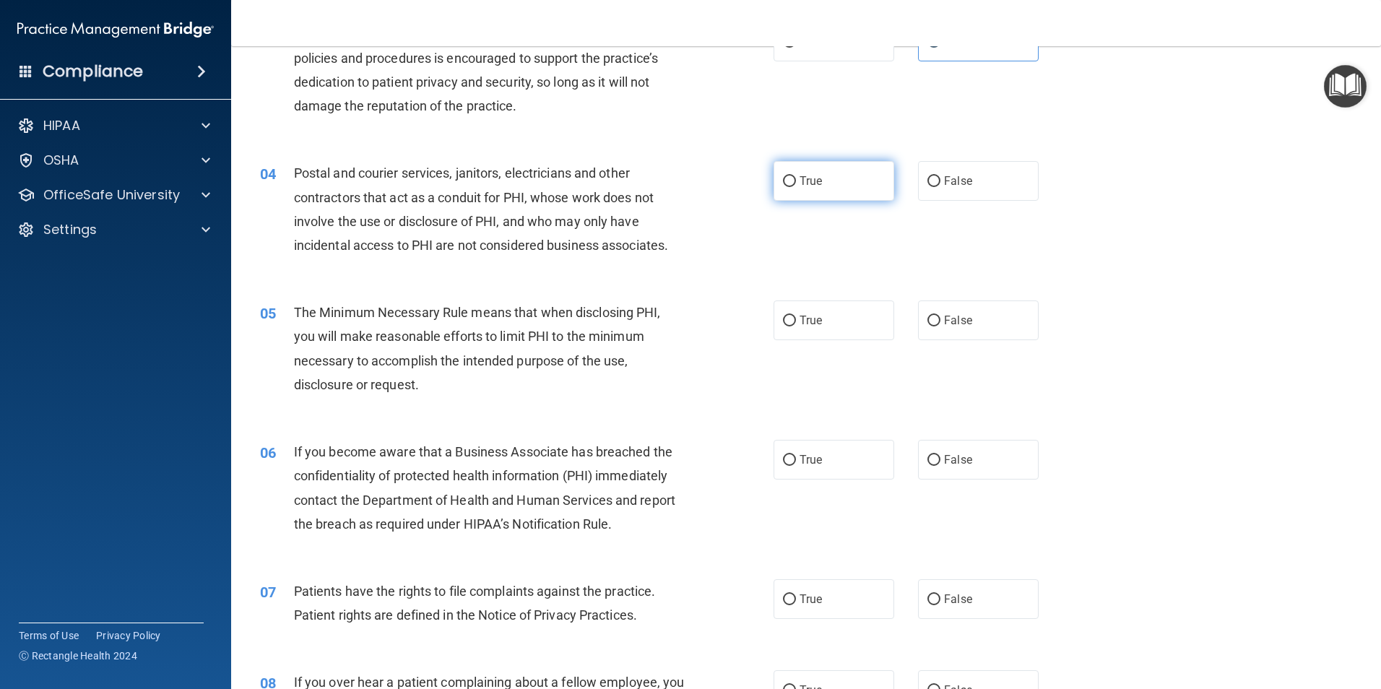
scroll to position [311, 0]
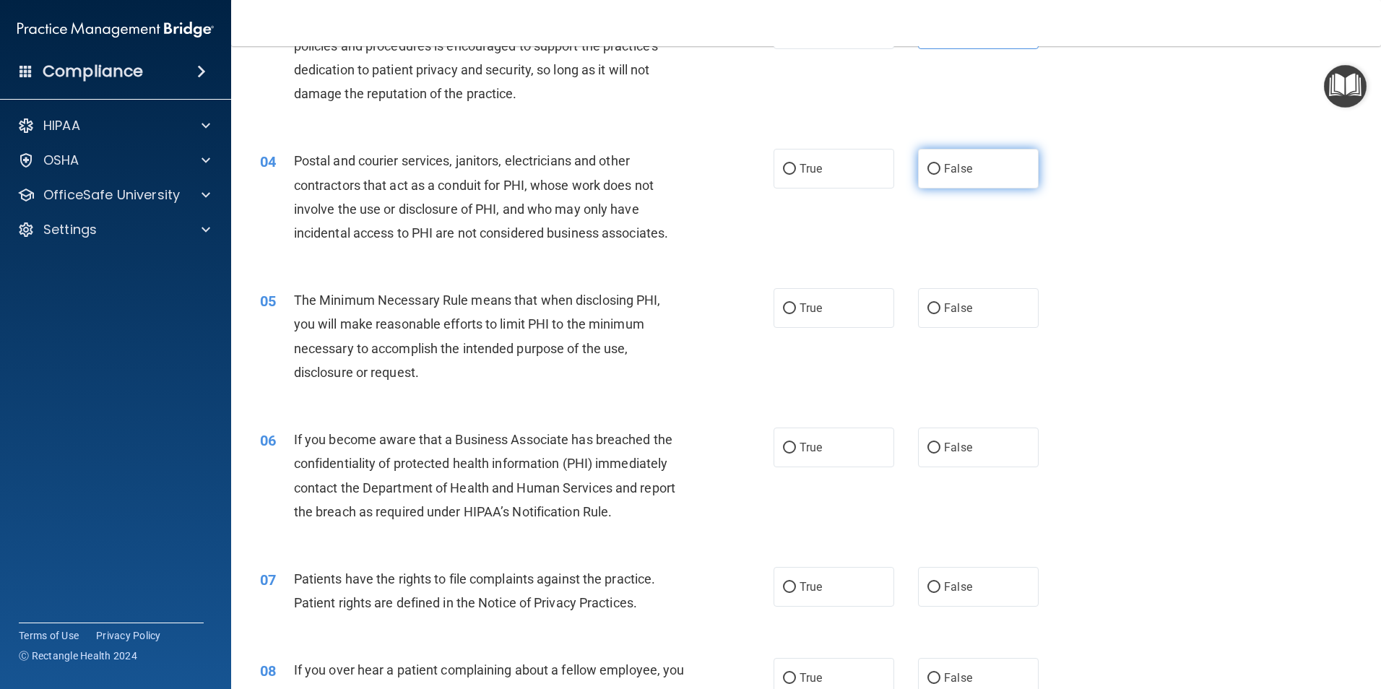
click at [934, 163] on label "False" at bounding box center [978, 169] width 121 height 40
click at [934, 164] on input "False" at bounding box center [933, 169] width 13 height 11
radio input "true"
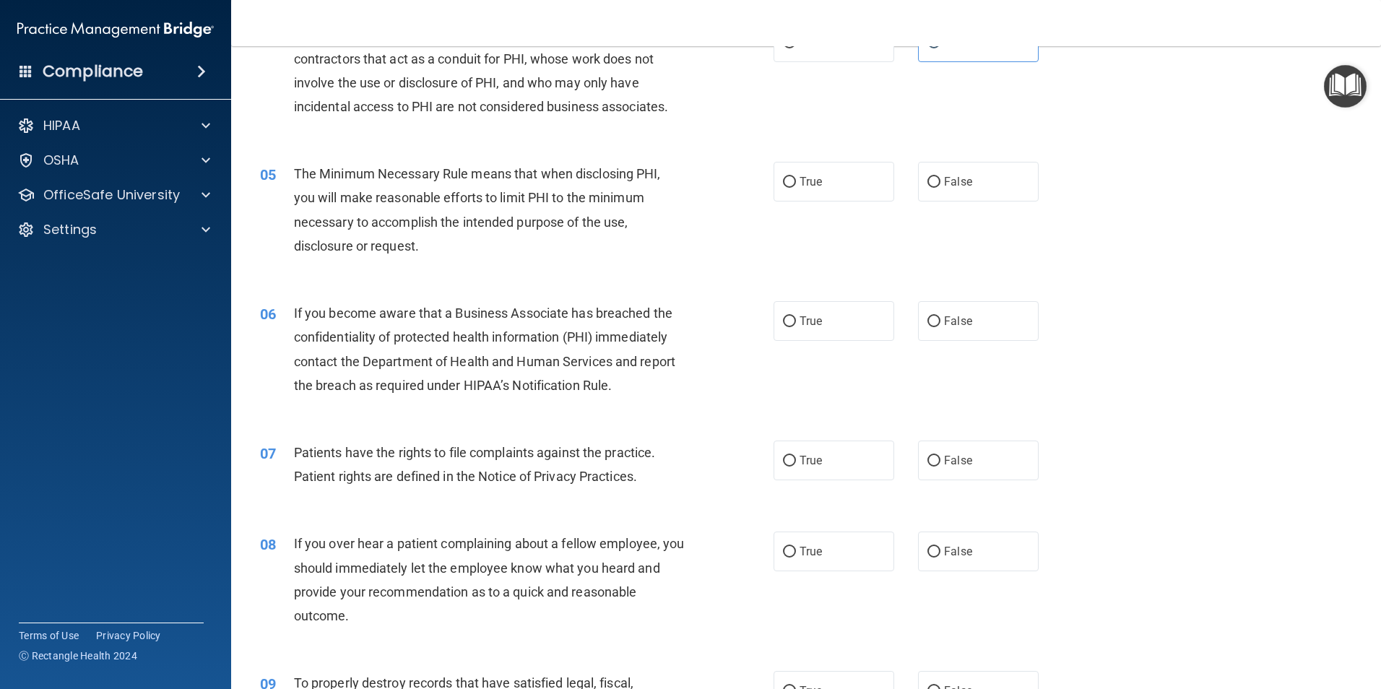
scroll to position [456, 0]
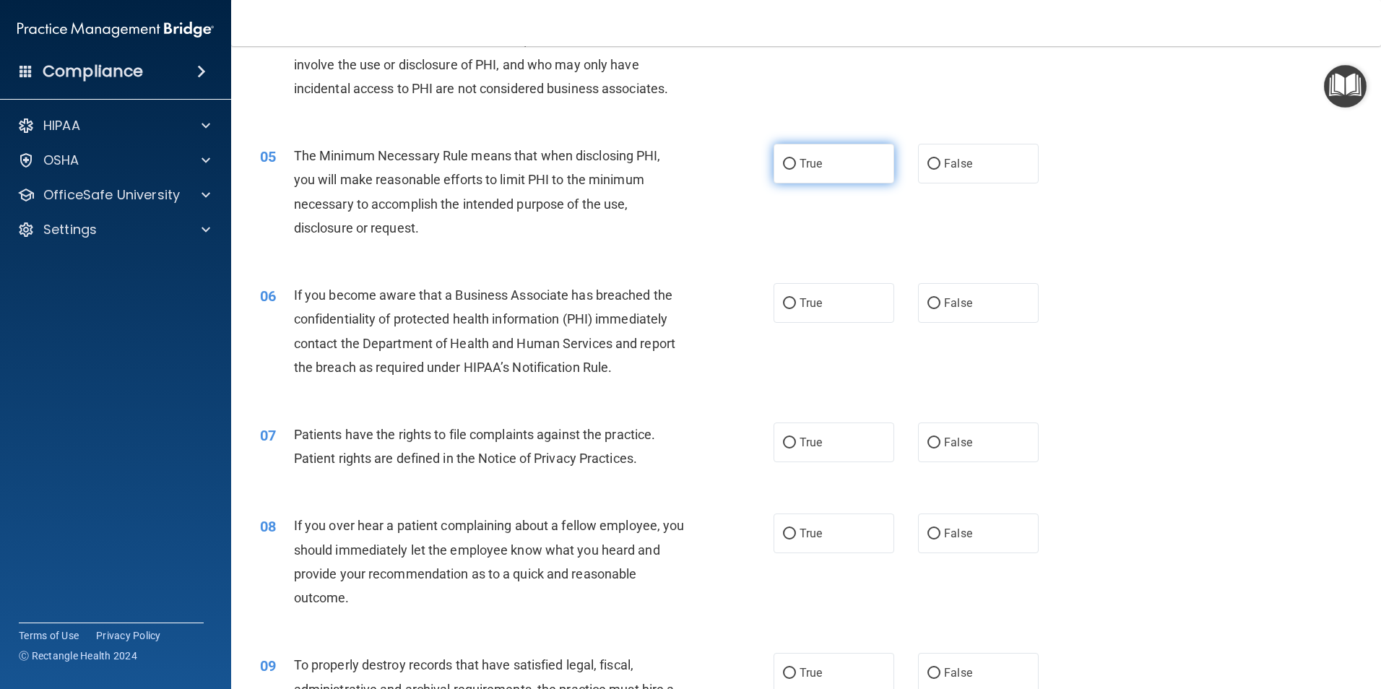
click at [804, 165] on span "True" at bounding box center [810, 164] width 22 height 14
click at [796, 165] on input "True" at bounding box center [789, 164] width 13 height 11
radio input "true"
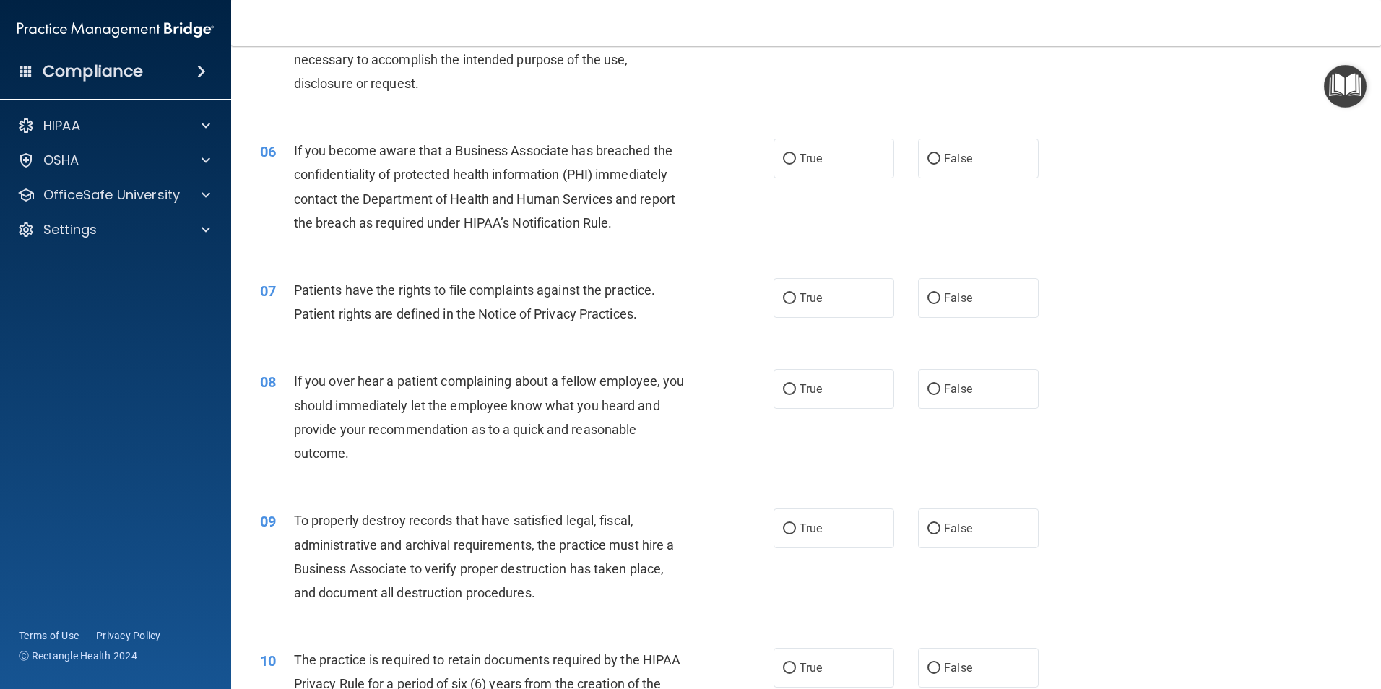
scroll to position [528, 0]
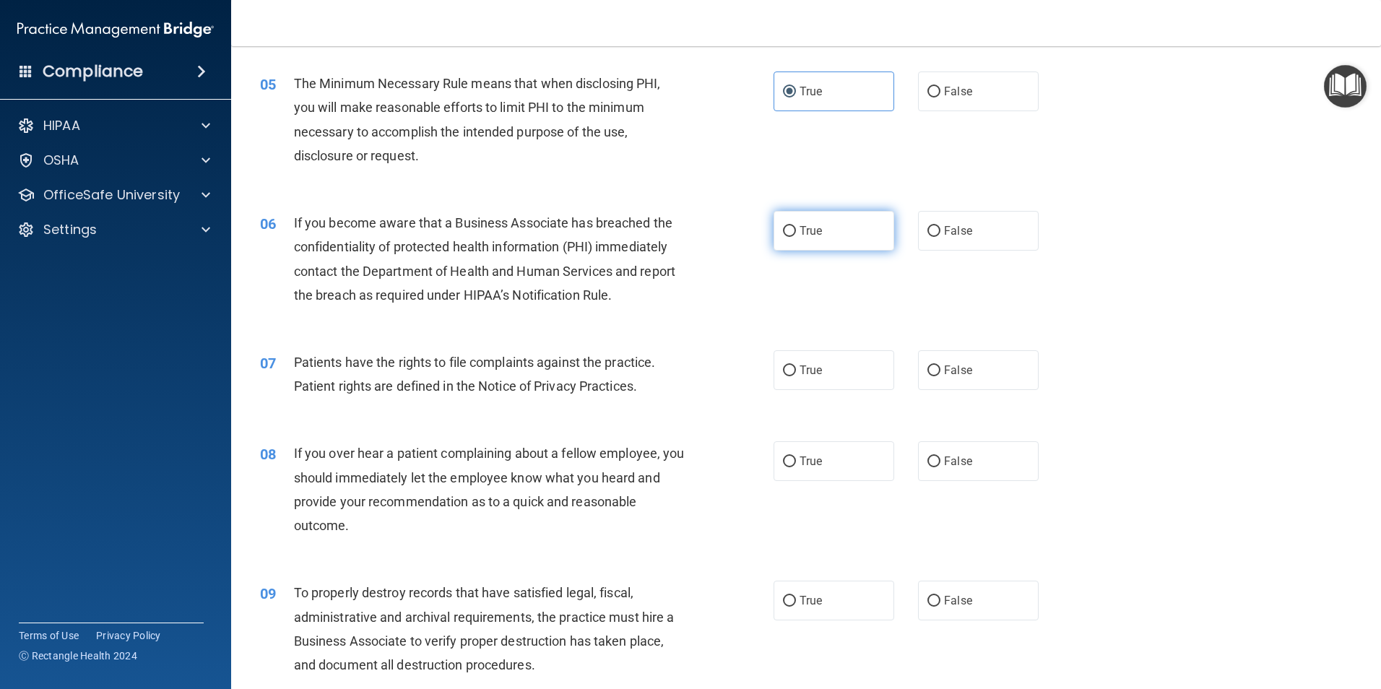
click at [816, 220] on label "True" at bounding box center [833, 231] width 121 height 40
click at [796, 226] on input "True" at bounding box center [789, 231] width 13 height 11
radio input "true"
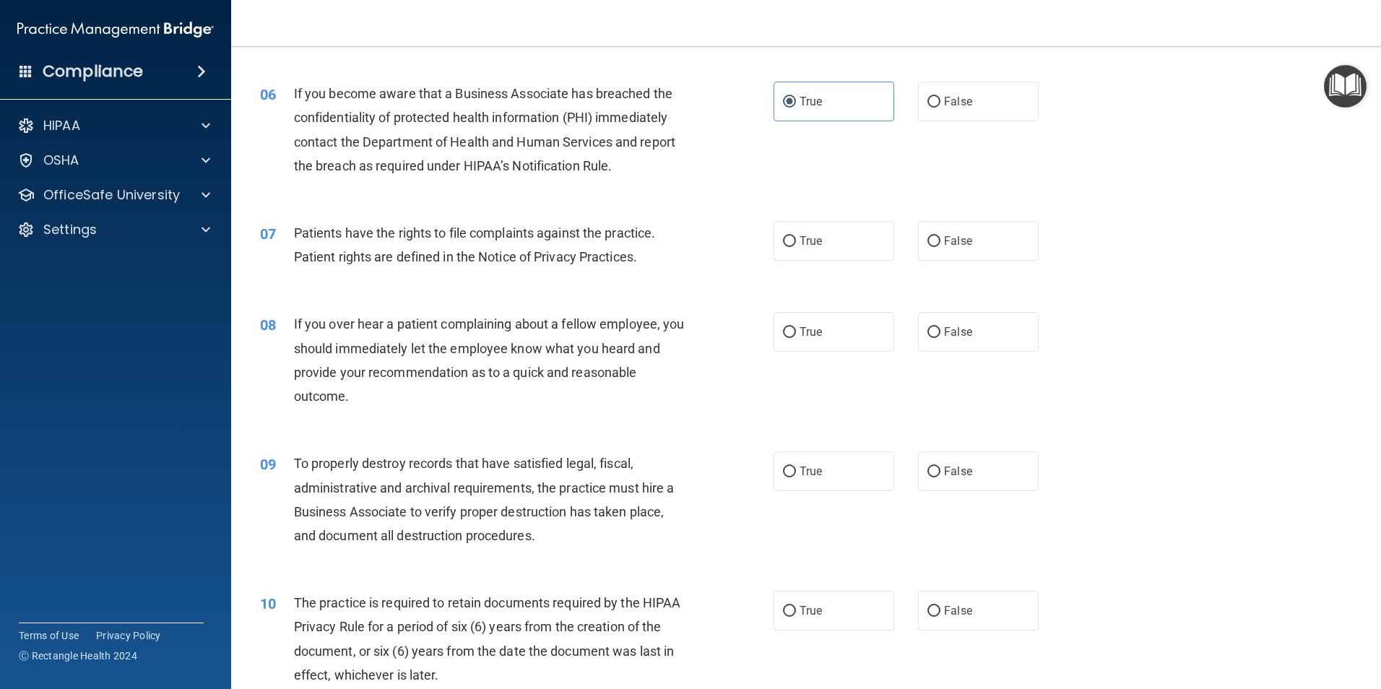
scroll to position [672, 0]
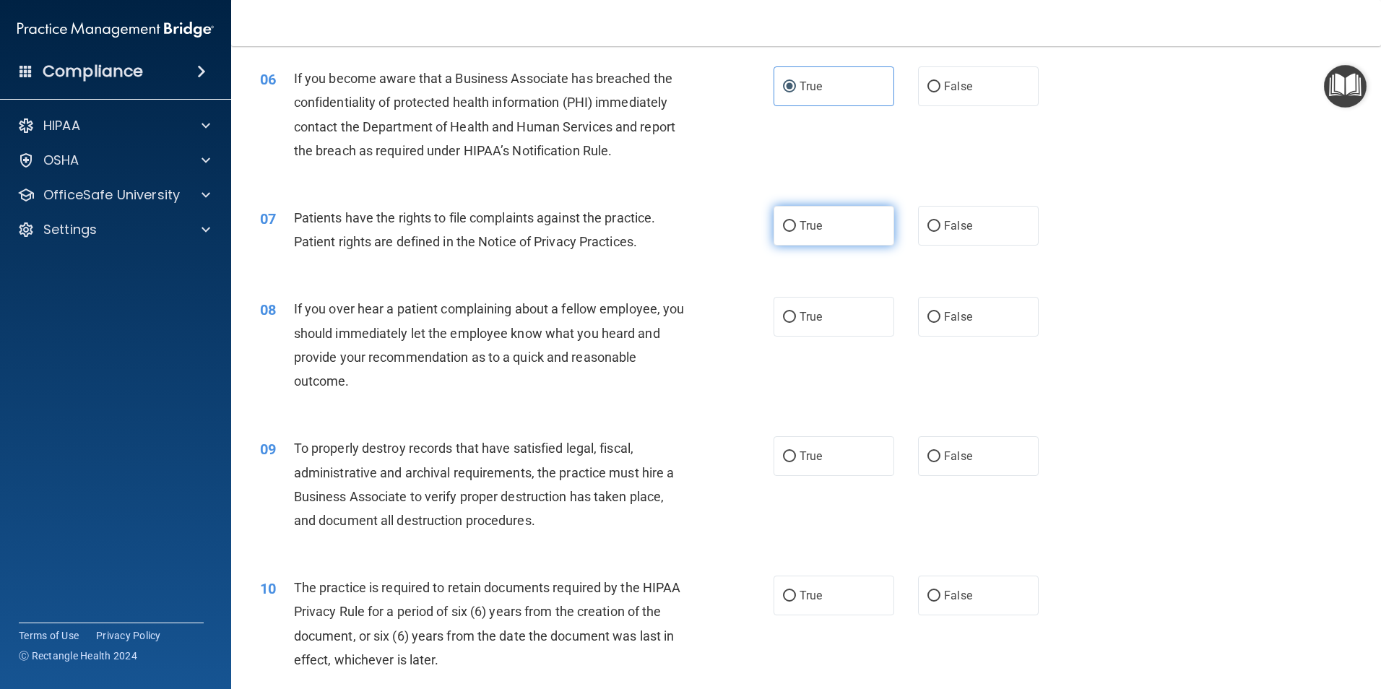
click at [791, 238] on label "True" at bounding box center [833, 226] width 121 height 40
click at [791, 232] on input "True" at bounding box center [789, 226] width 13 height 11
radio input "true"
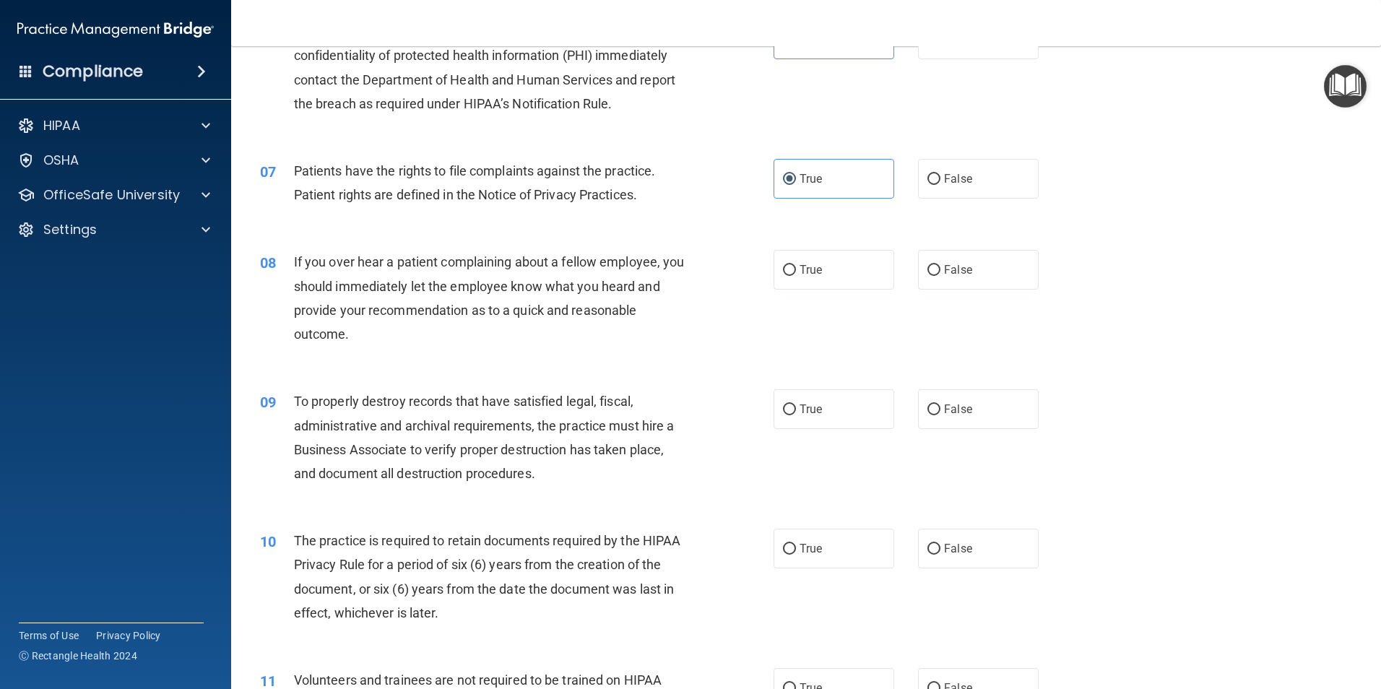
scroll to position [817, 0]
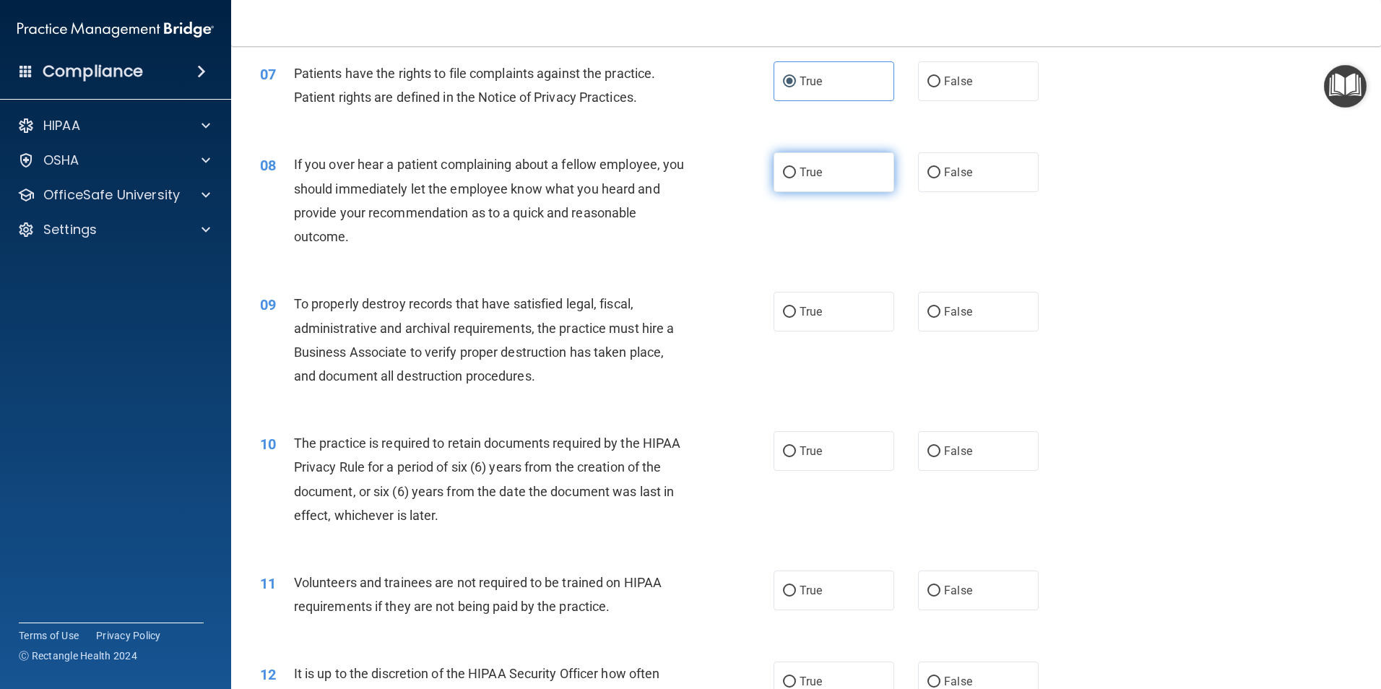
click at [826, 168] on label "True" at bounding box center [833, 172] width 121 height 40
click at [796, 168] on input "True" at bounding box center [789, 173] width 13 height 11
radio input "true"
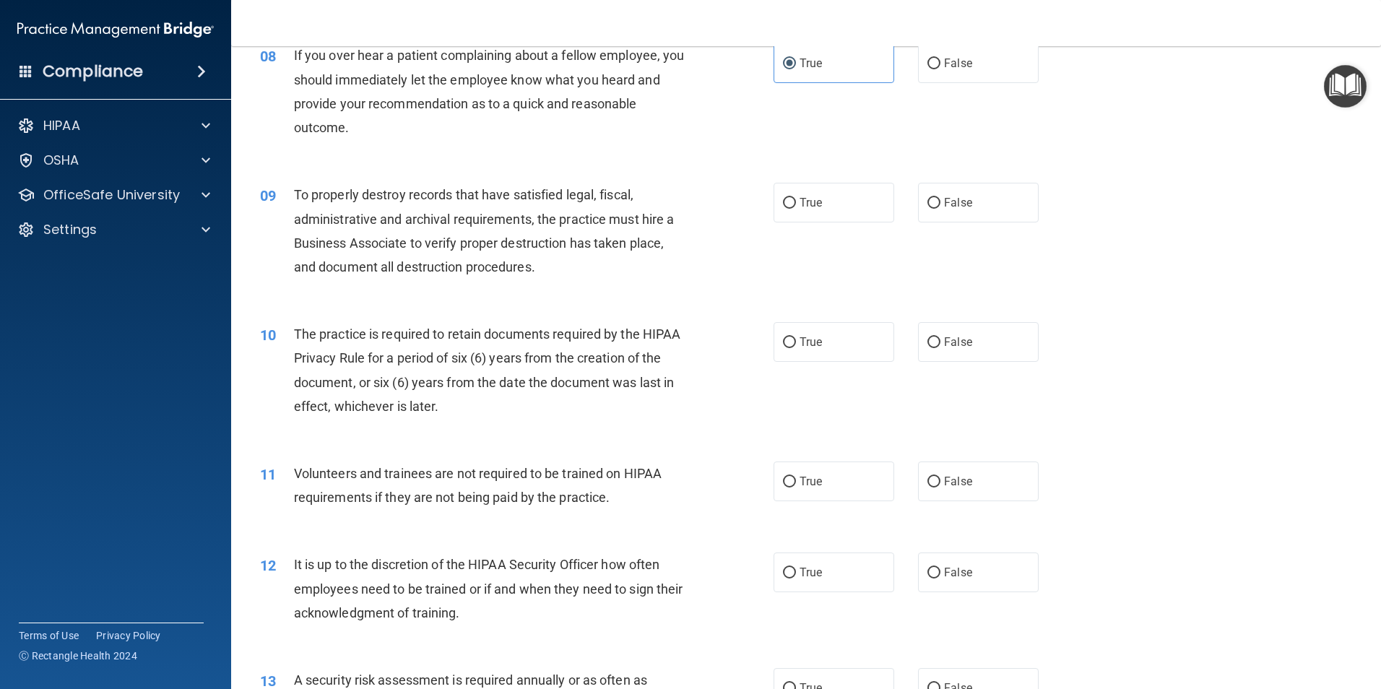
scroll to position [961, 0]
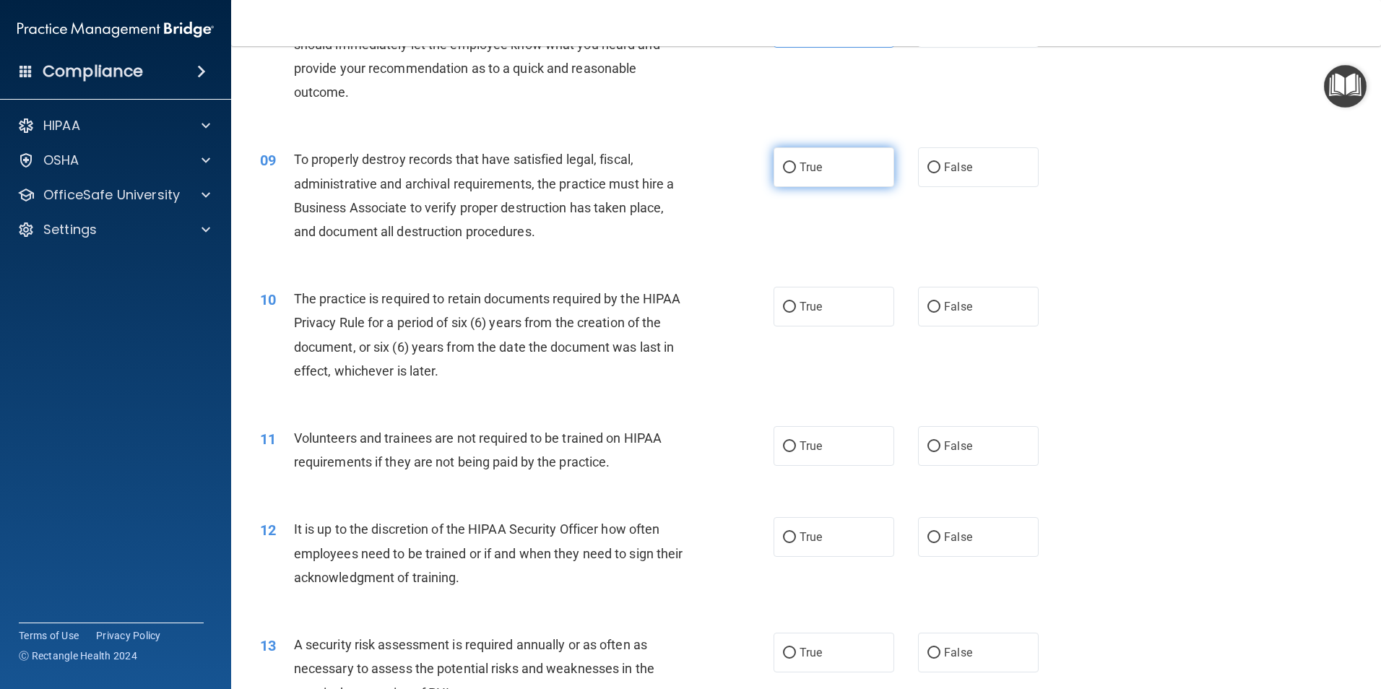
click at [830, 166] on label "True" at bounding box center [833, 167] width 121 height 40
click at [796, 166] on input "True" at bounding box center [789, 167] width 13 height 11
radio input "true"
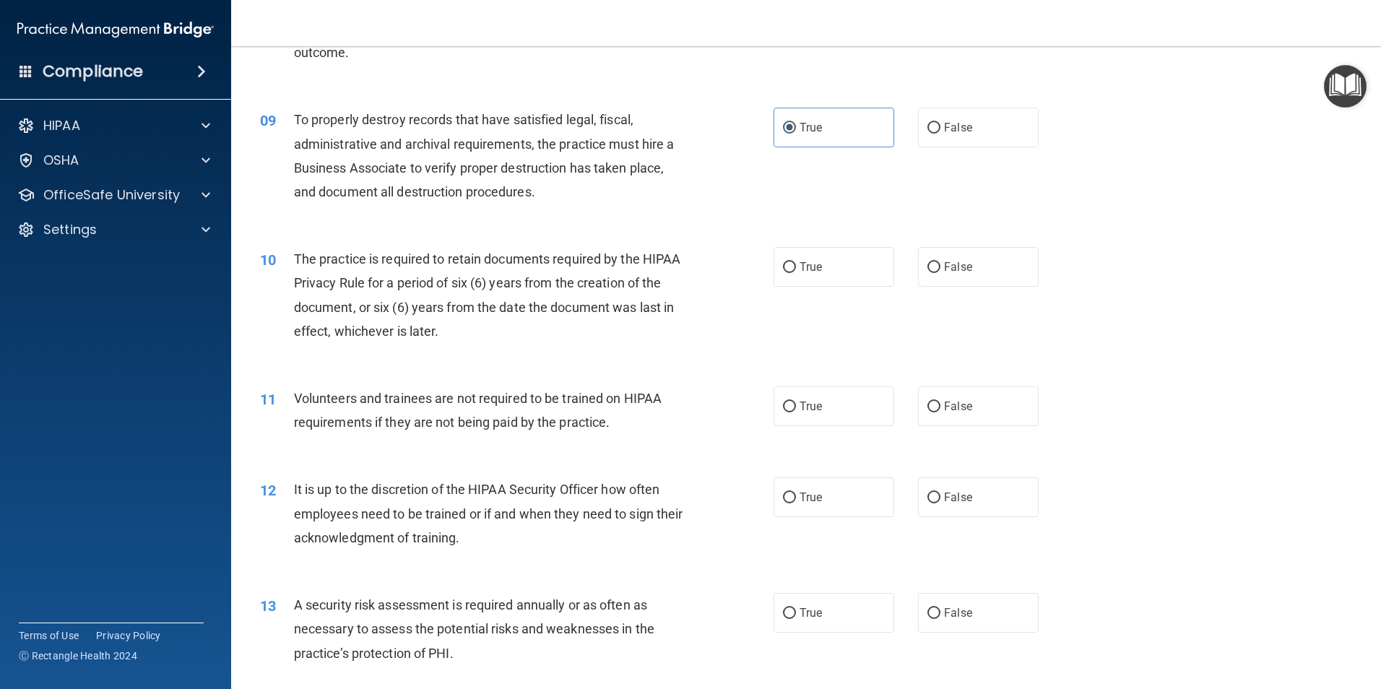
scroll to position [1105, 0]
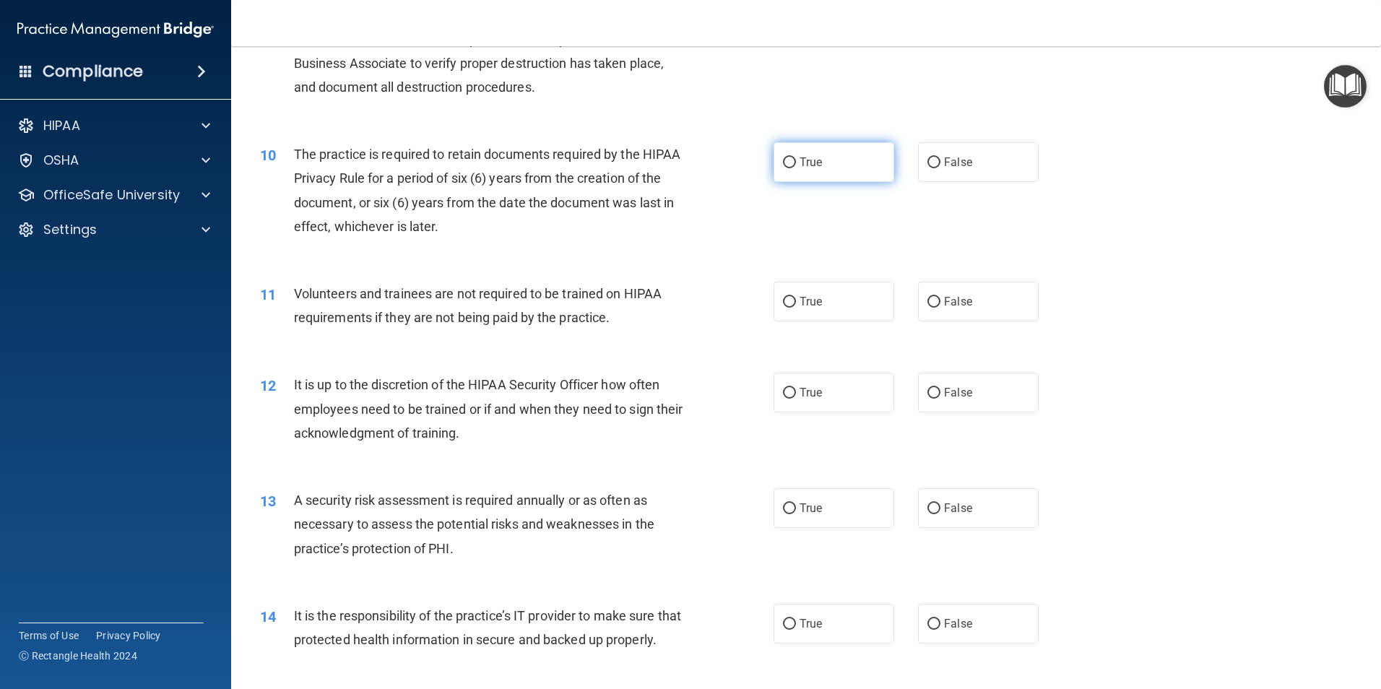
click at [801, 163] on span "True" at bounding box center [810, 162] width 22 height 14
click at [796, 163] on input "True" at bounding box center [789, 162] width 13 height 11
radio input "true"
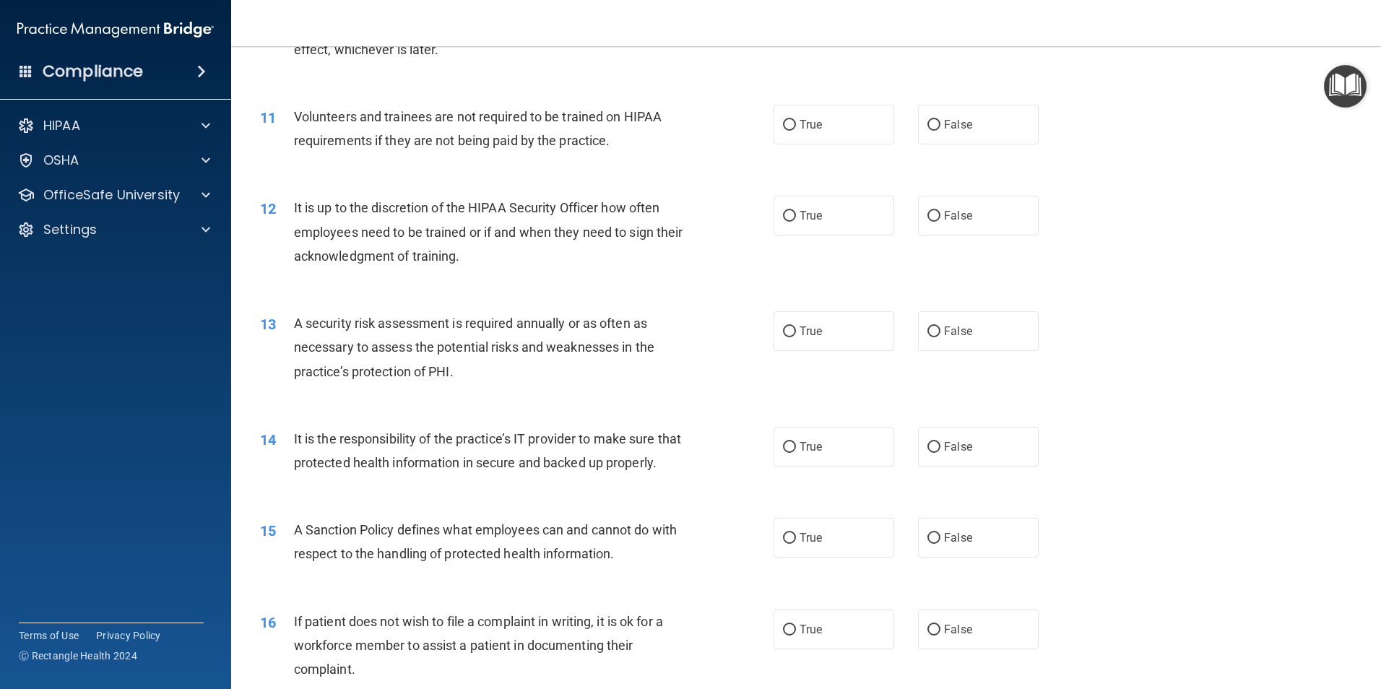
scroll to position [1250, 0]
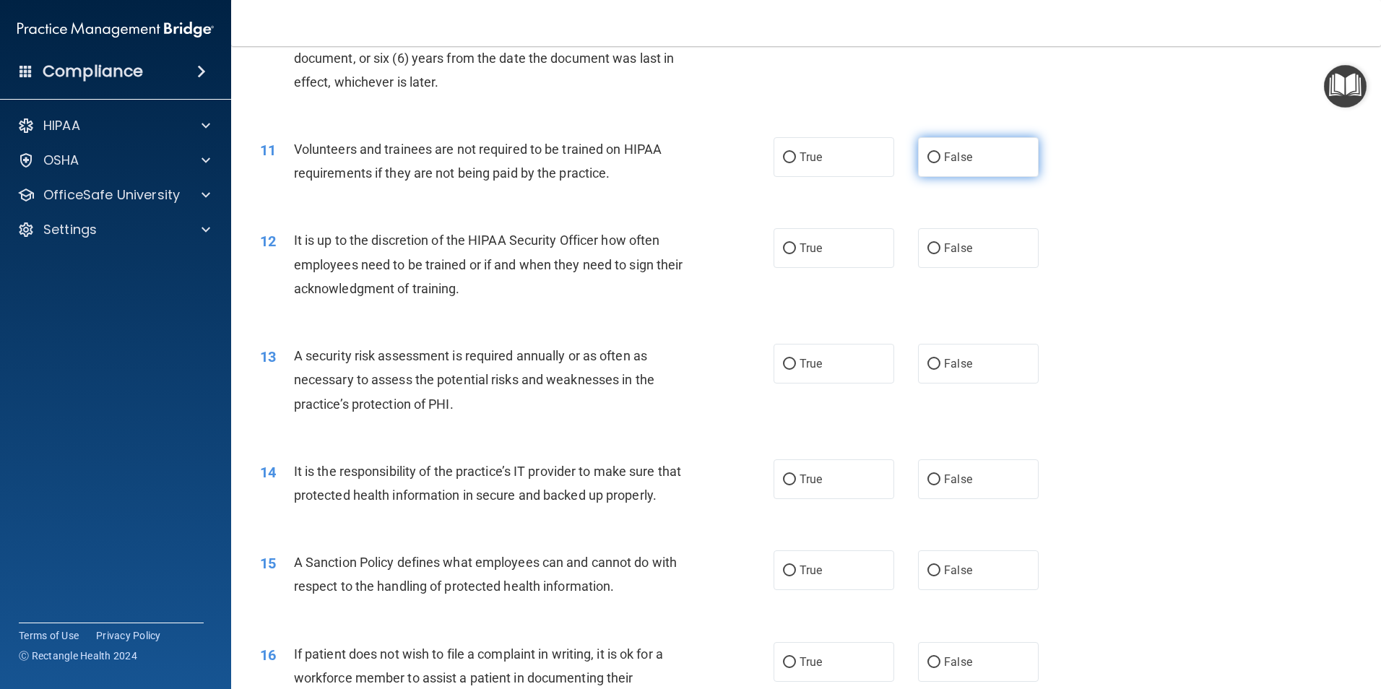
click at [936, 157] on label "False" at bounding box center [978, 157] width 121 height 40
click at [936, 157] on input "False" at bounding box center [933, 157] width 13 height 11
radio input "true"
click at [948, 249] on span "False" at bounding box center [958, 248] width 28 height 14
click at [940, 249] on input "False" at bounding box center [933, 248] width 13 height 11
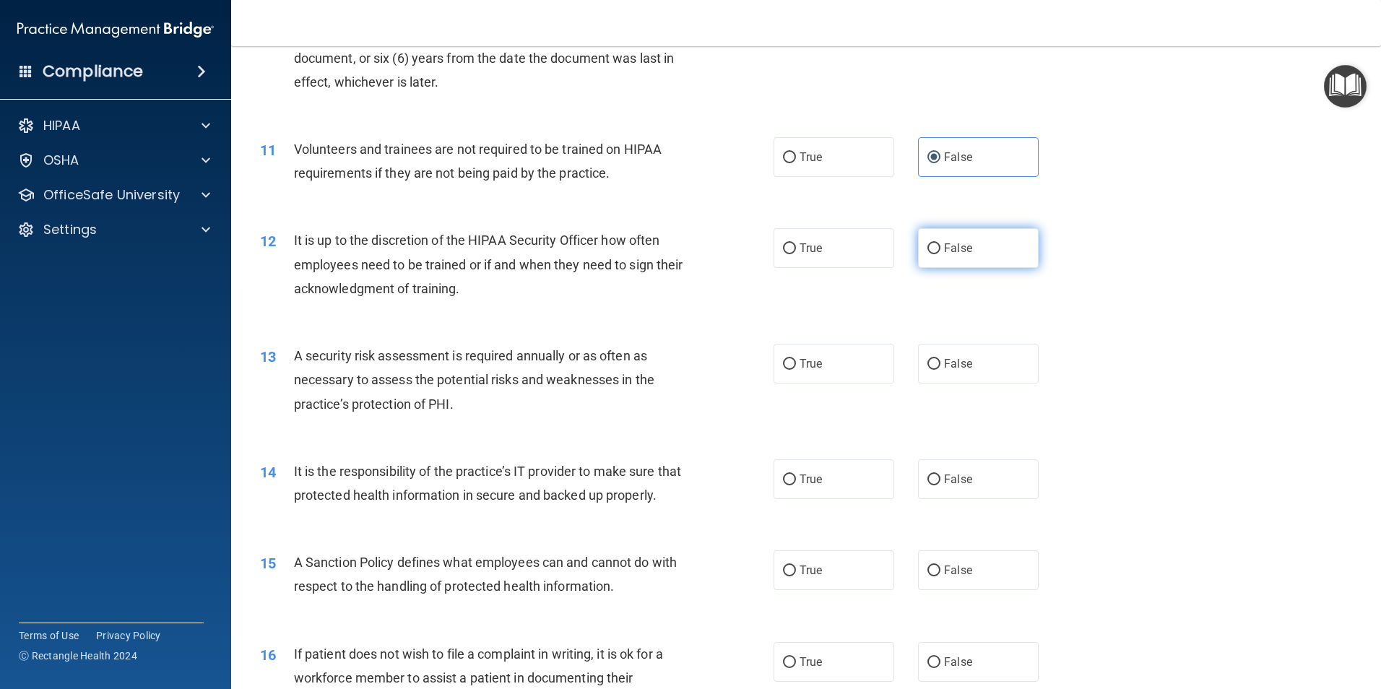
radio input "true"
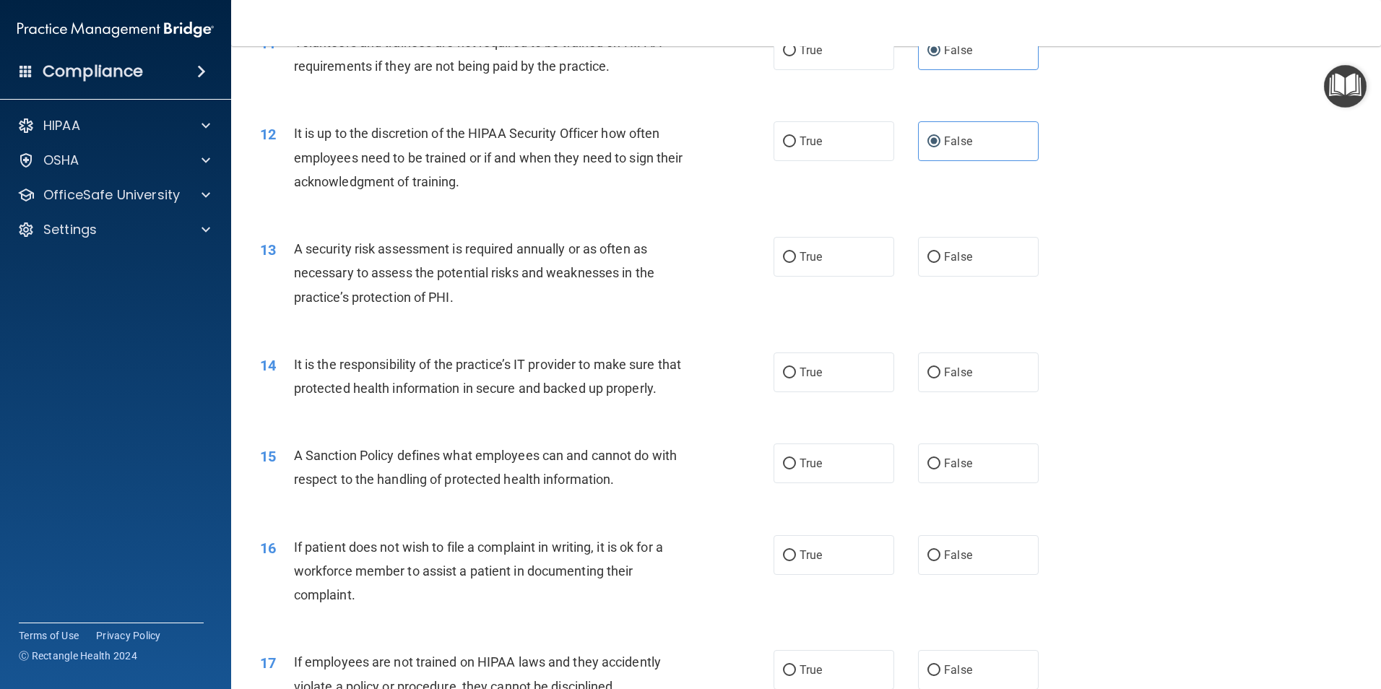
scroll to position [1394, 0]
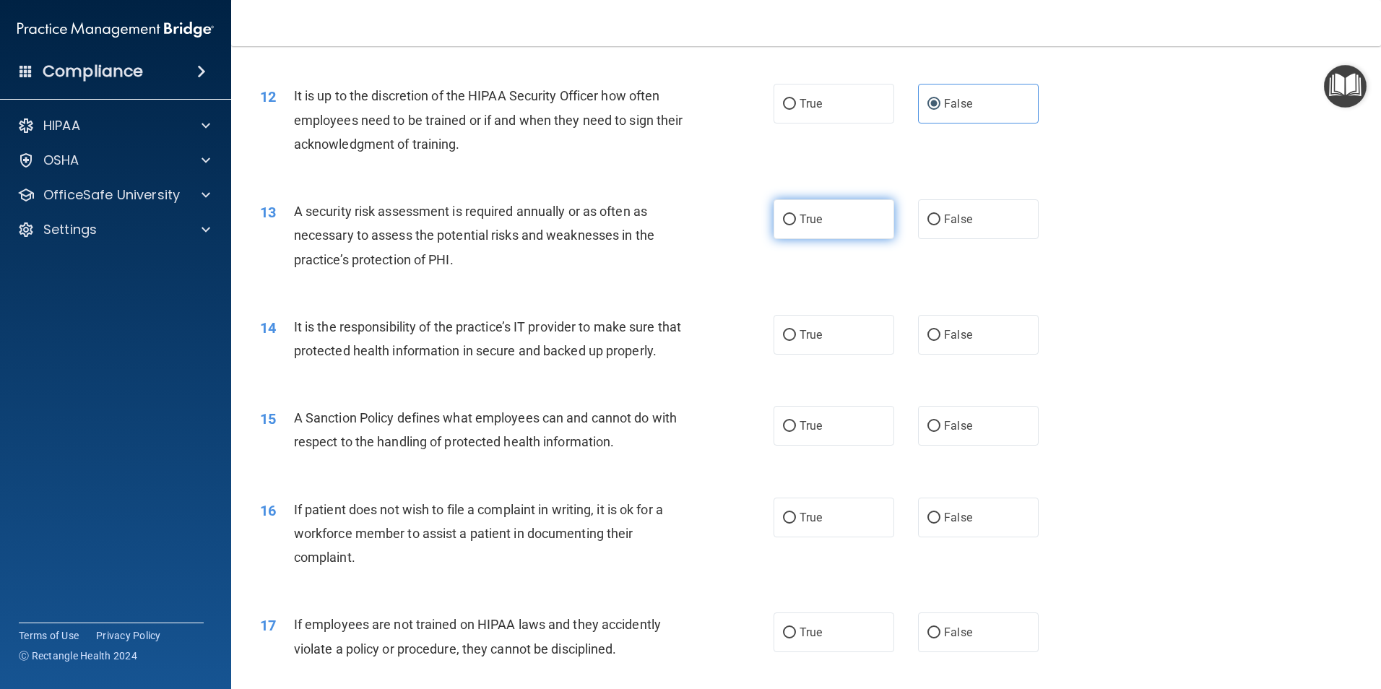
click at [824, 216] on label "True" at bounding box center [833, 219] width 121 height 40
click at [796, 216] on input "True" at bounding box center [789, 219] width 13 height 11
radio input "true"
click at [869, 339] on label "True" at bounding box center [833, 335] width 121 height 40
click at [796, 339] on input "True" at bounding box center [789, 335] width 13 height 11
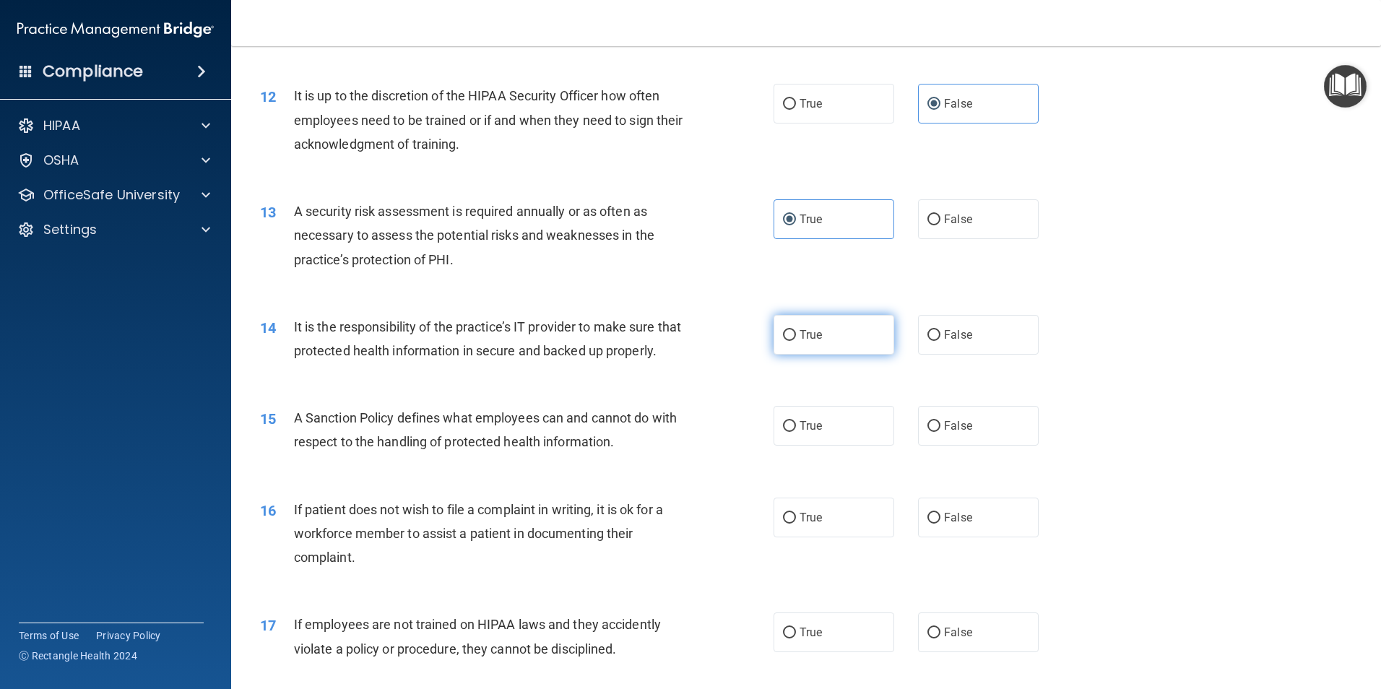
radio input "true"
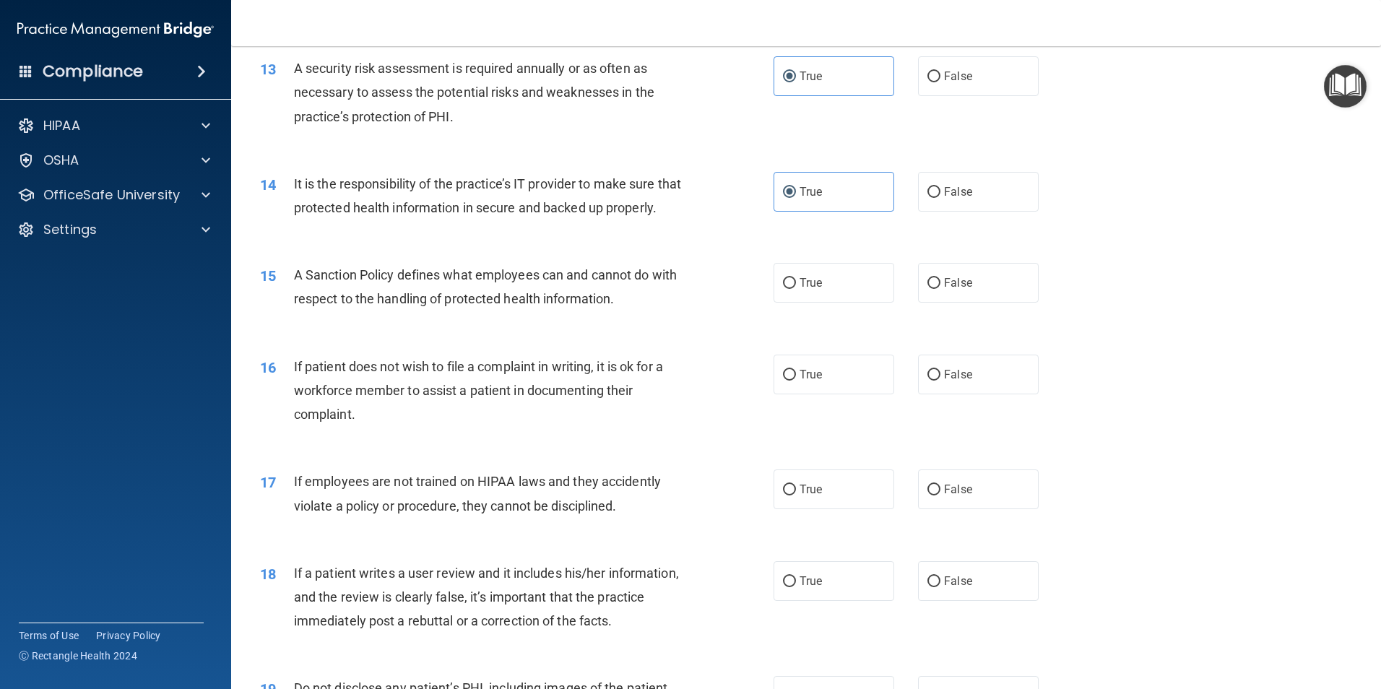
scroll to position [1539, 0]
click at [955, 181] on label "False" at bounding box center [978, 190] width 121 height 40
drag, startPoint x: 955, startPoint y: 181, endPoint x: 927, endPoint y: 188, distance: 29.1
click at [927, 188] on input "False" at bounding box center [933, 191] width 13 height 11
radio input "true"
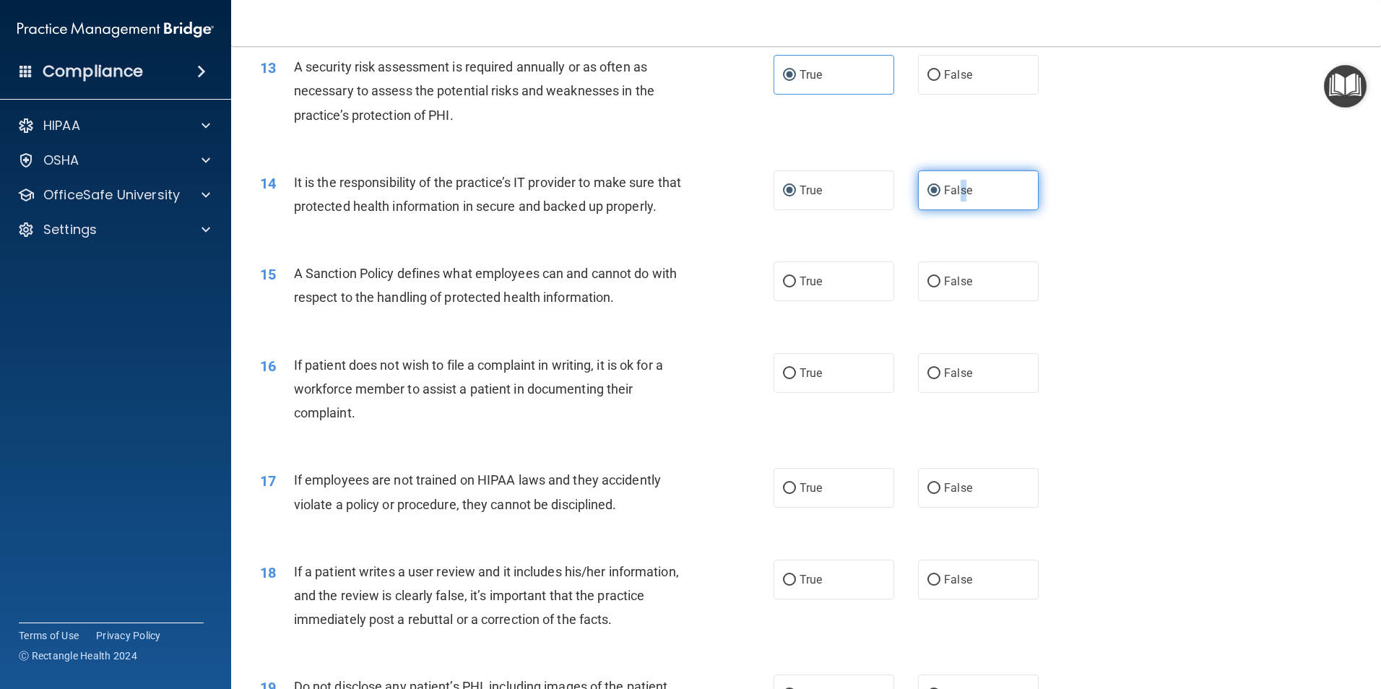
radio input "false"
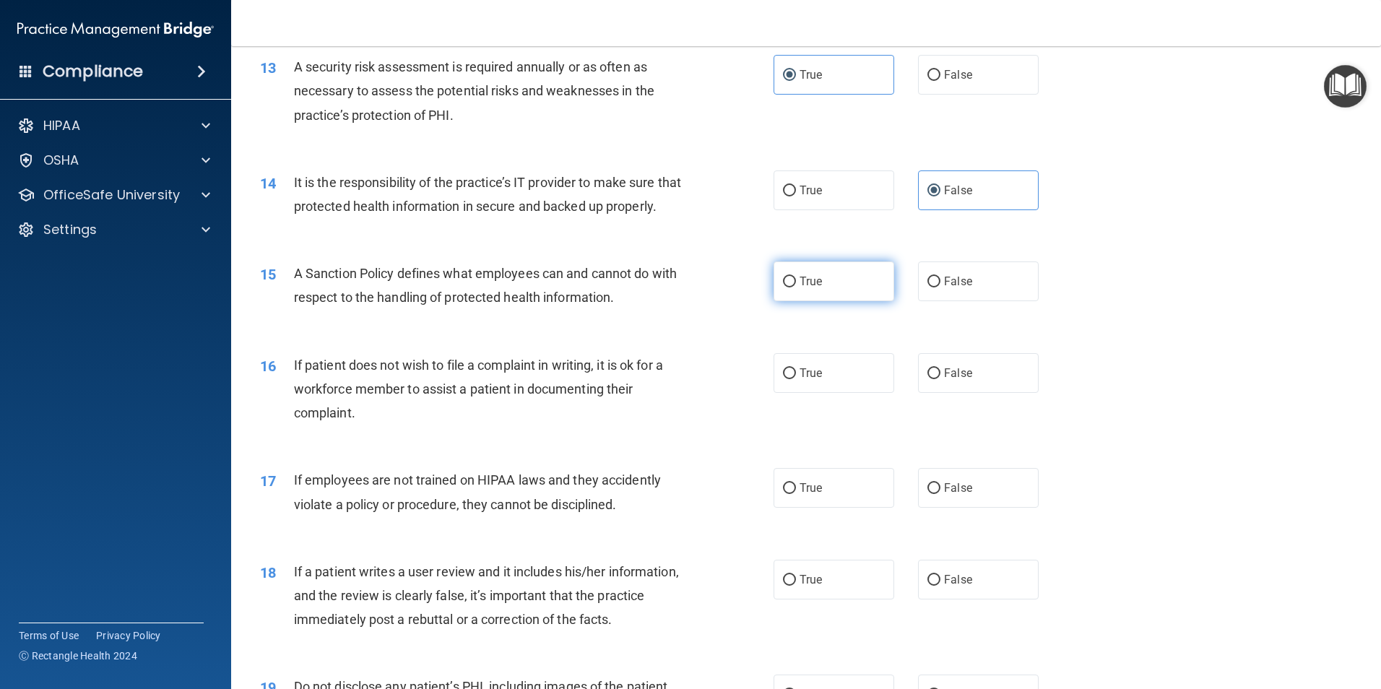
click at [799, 288] on span "True" at bounding box center [810, 281] width 22 height 14
click at [796, 287] on input "True" at bounding box center [789, 282] width 13 height 11
radio input "true"
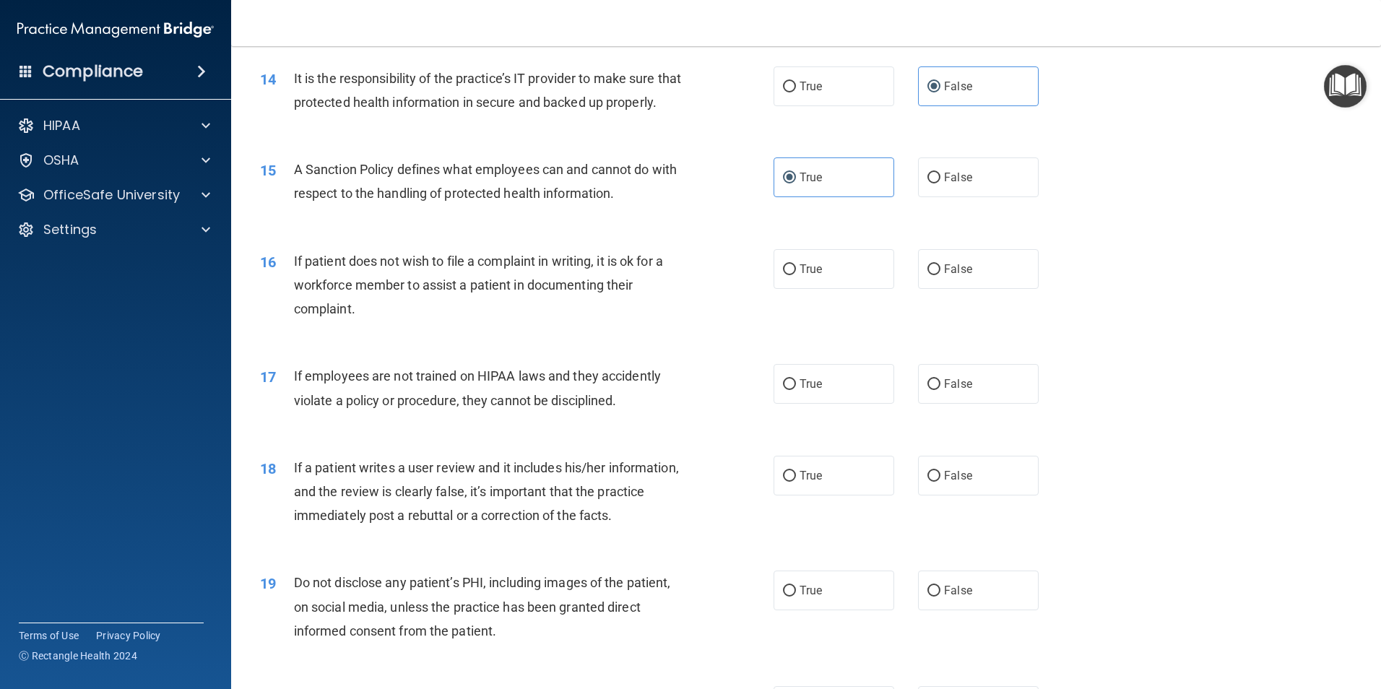
scroll to position [1683, 0]
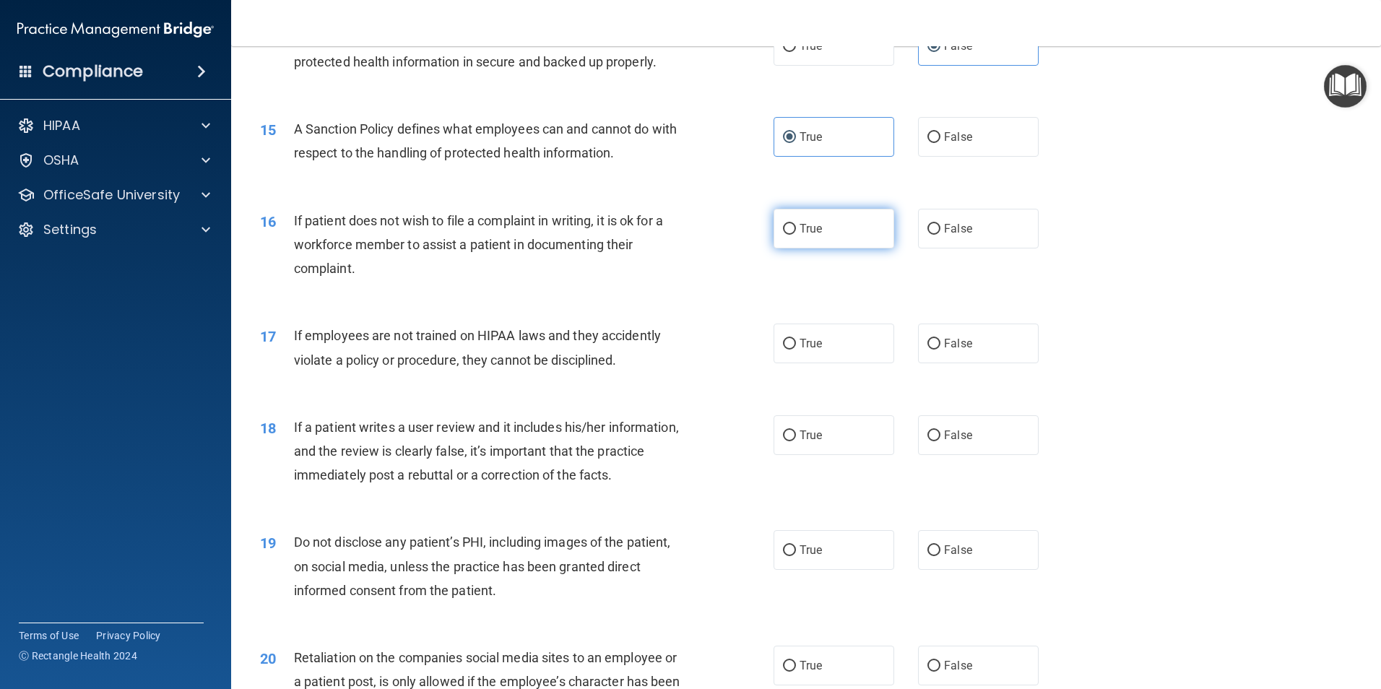
click at [799, 235] on span "True" at bounding box center [810, 229] width 22 height 14
click at [796, 235] on input "True" at bounding box center [789, 229] width 13 height 11
radio input "true"
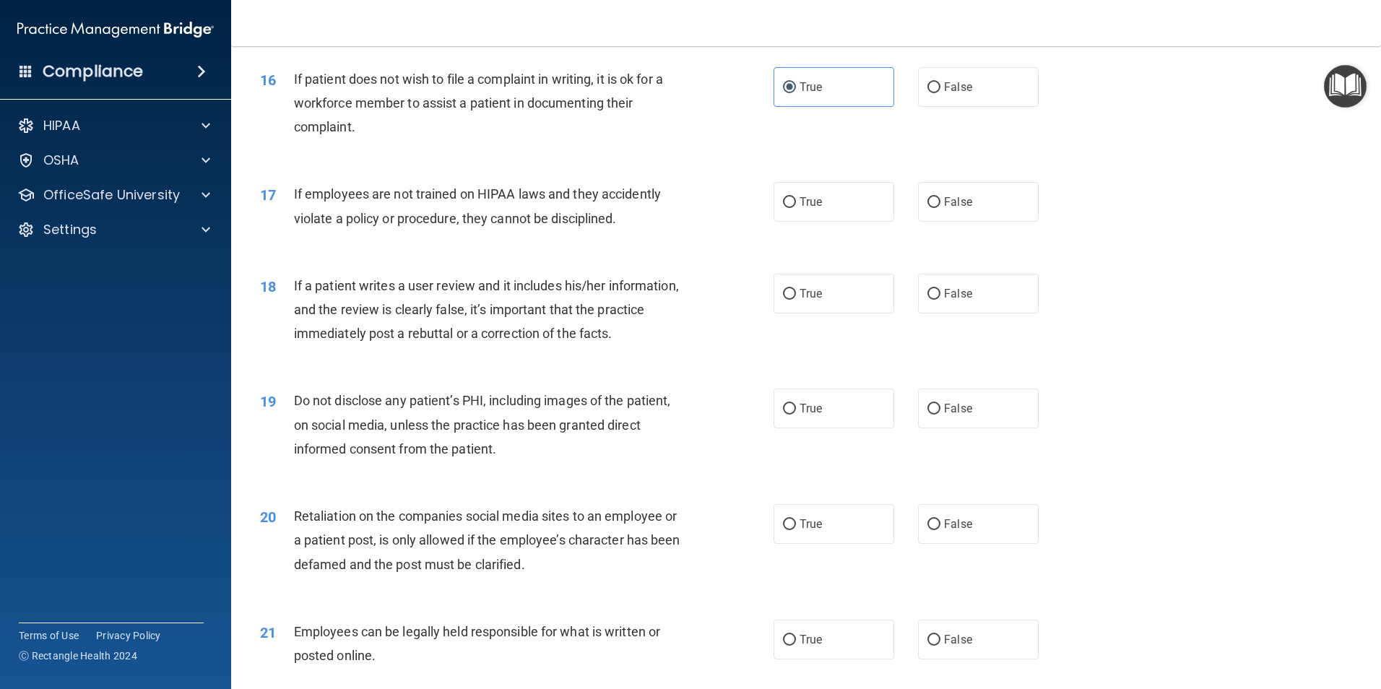
scroll to position [1827, 0]
click at [946, 206] on span "False" at bounding box center [958, 199] width 28 height 14
click at [940, 205] on input "False" at bounding box center [933, 199] width 13 height 11
radio input "true"
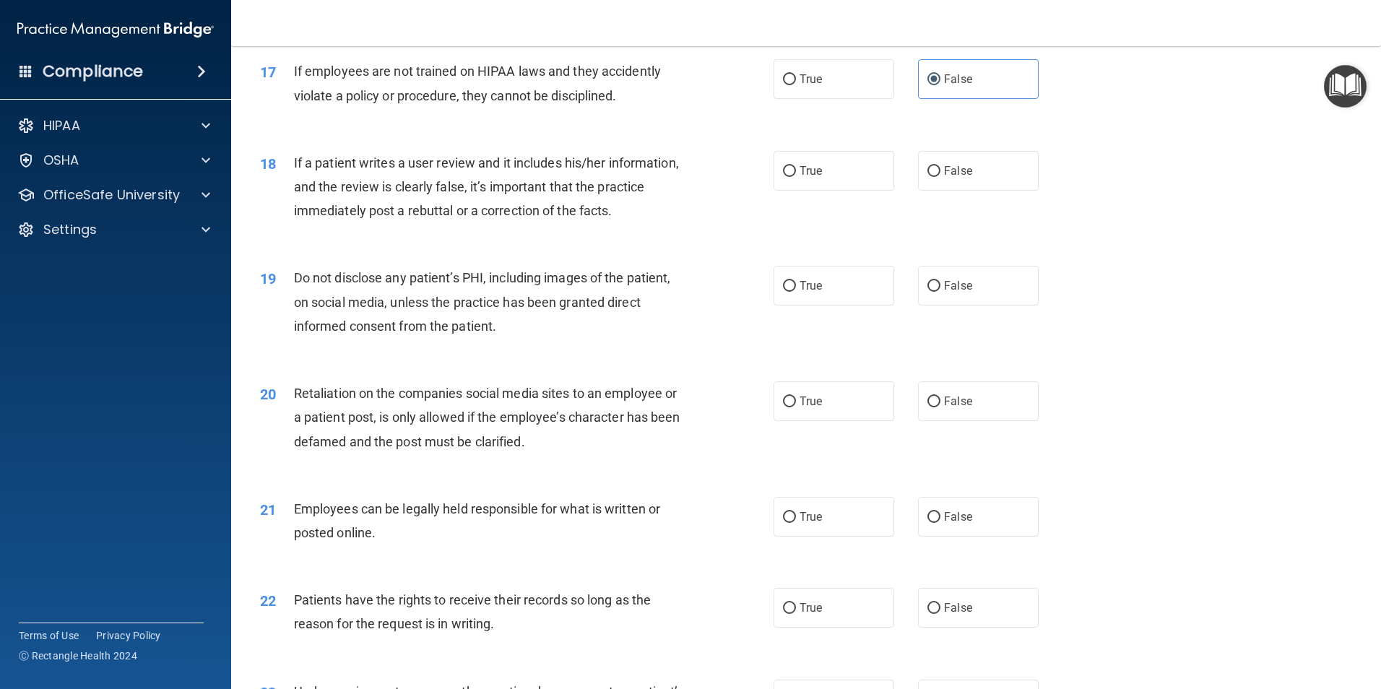
scroll to position [1972, 0]
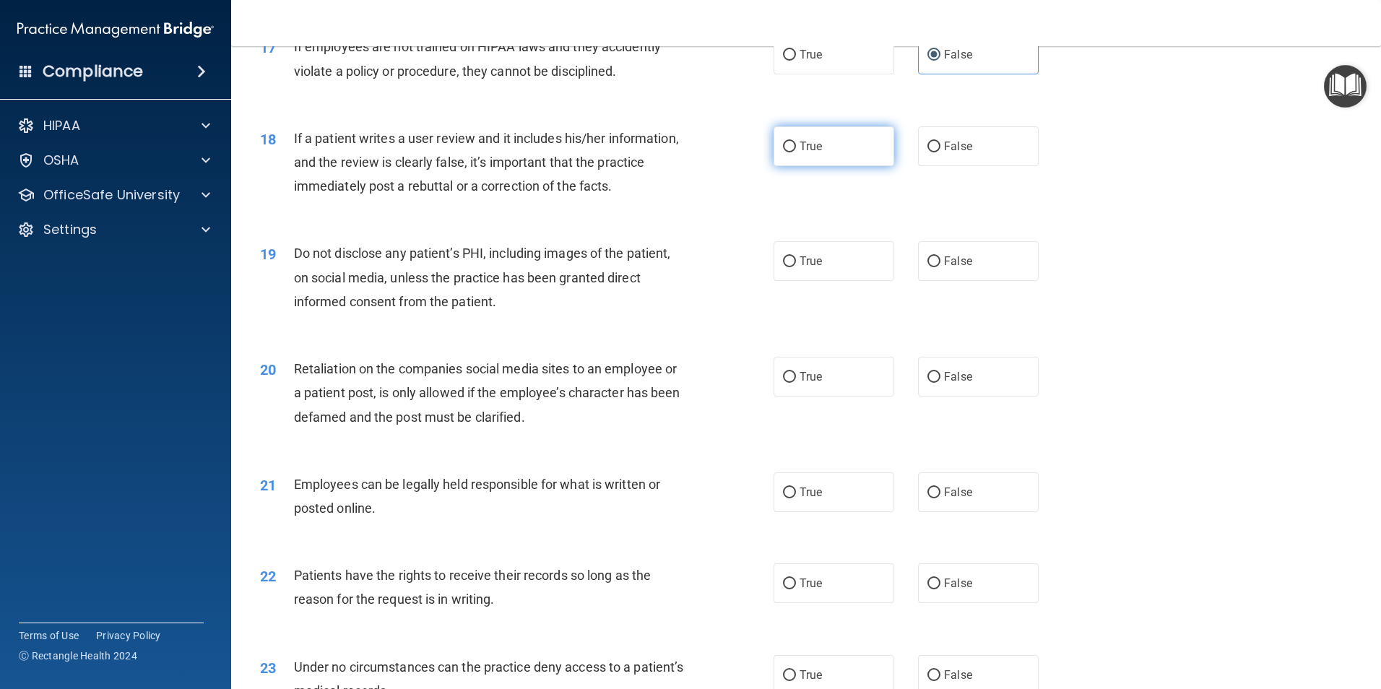
click at [824, 166] on label "True" at bounding box center [833, 146] width 121 height 40
click at [796, 152] on input "True" at bounding box center [789, 147] width 13 height 11
radio input "true"
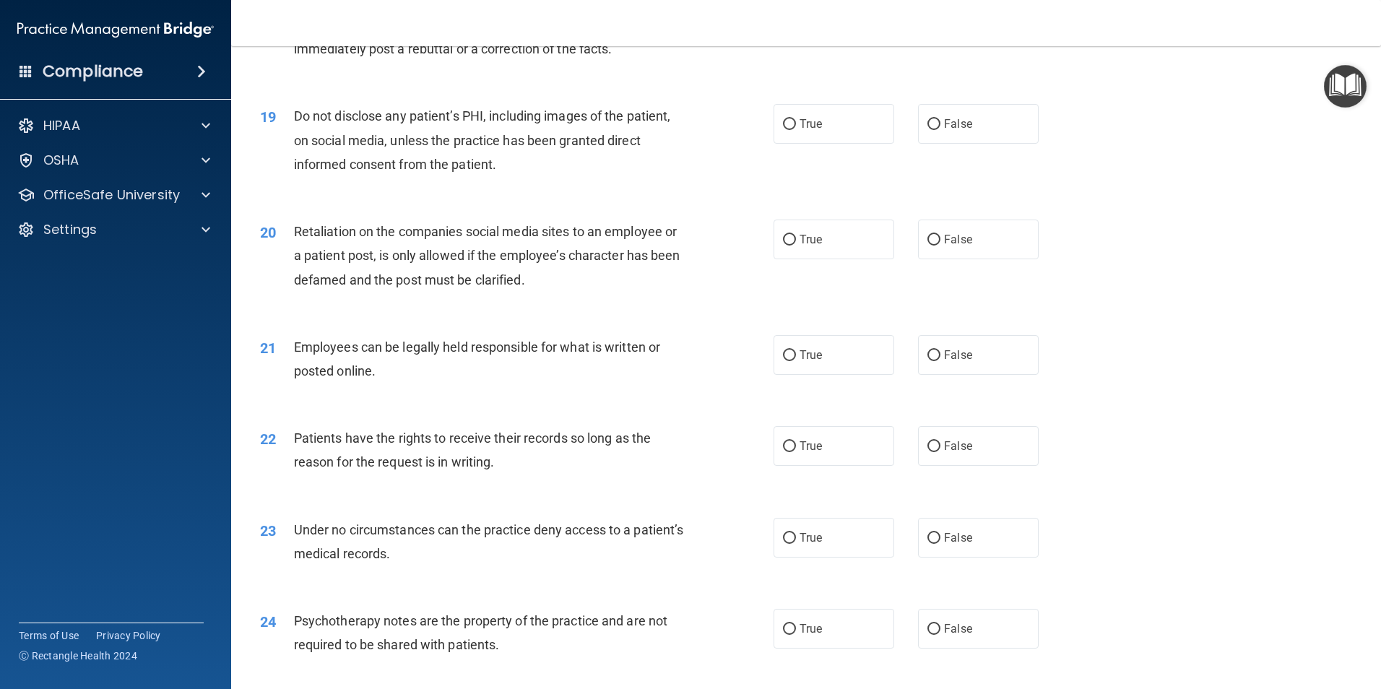
scroll to position [2116, 0]
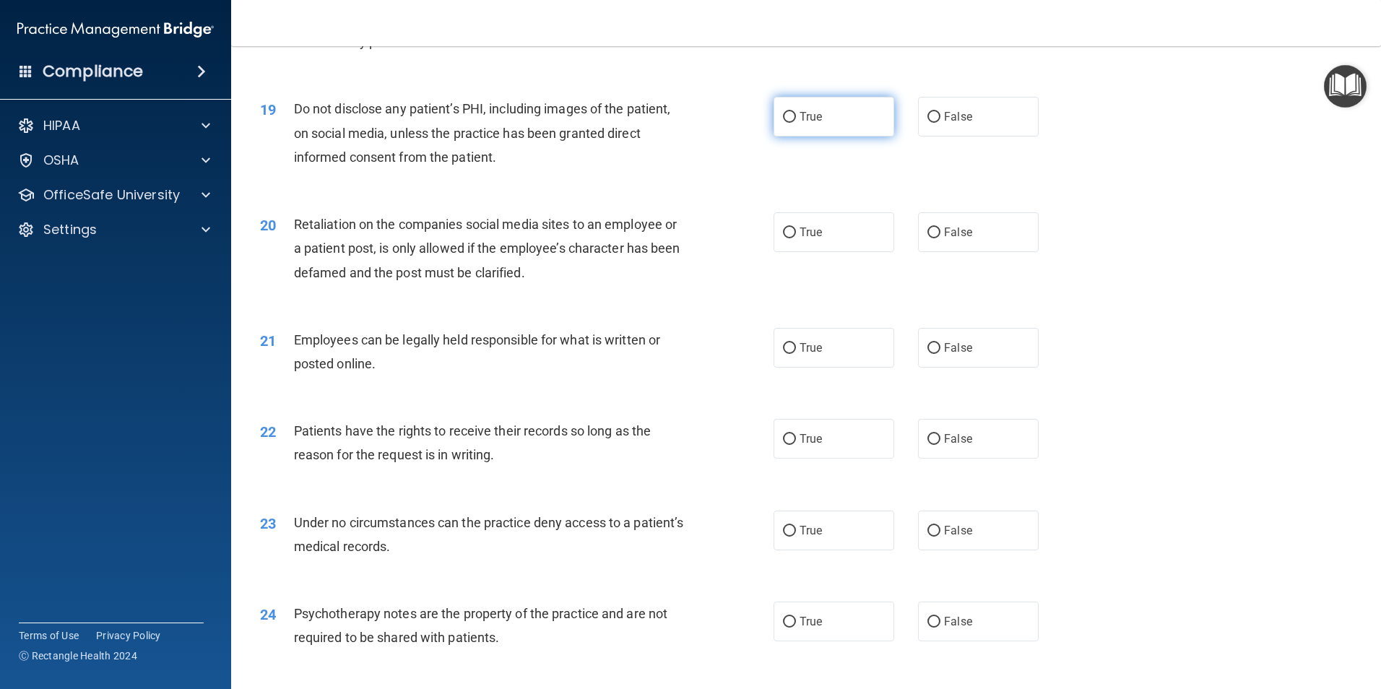
click at [831, 136] on label "True" at bounding box center [833, 117] width 121 height 40
click at [796, 123] on input "True" at bounding box center [789, 117] width 13 height 11
radio input "true"
click at [971, 252] on label "False" at bounding box center [978, 232] width 121 height 40
click at [940, 238] on input "False" at bounding box center [933, 232] width 13 height 11
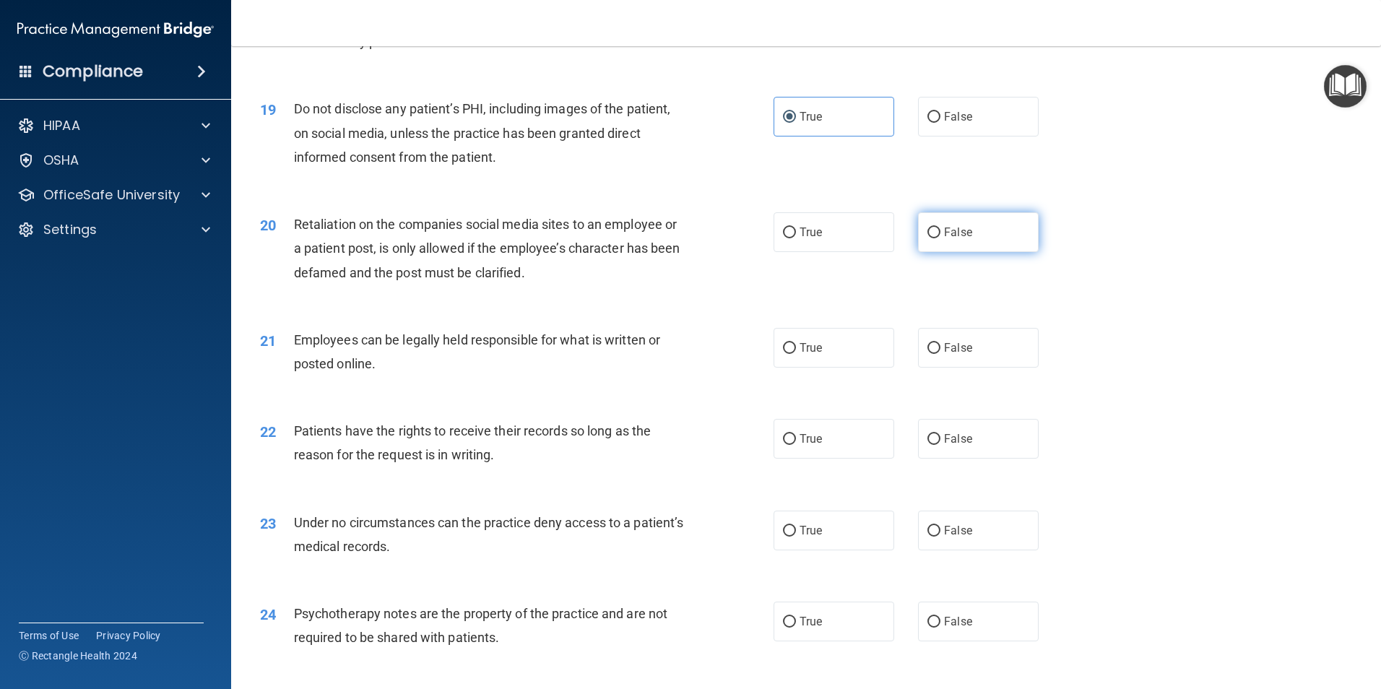
radio input "true"
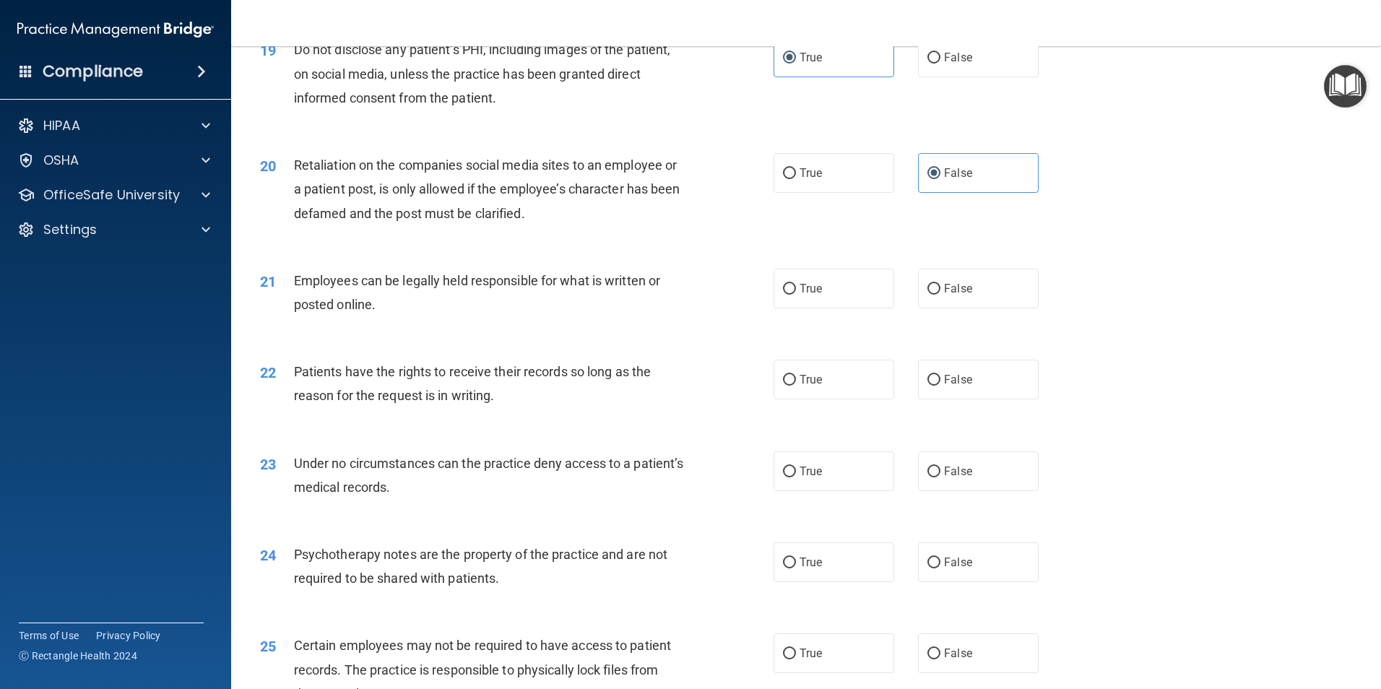
scroll to position [2261, 0]
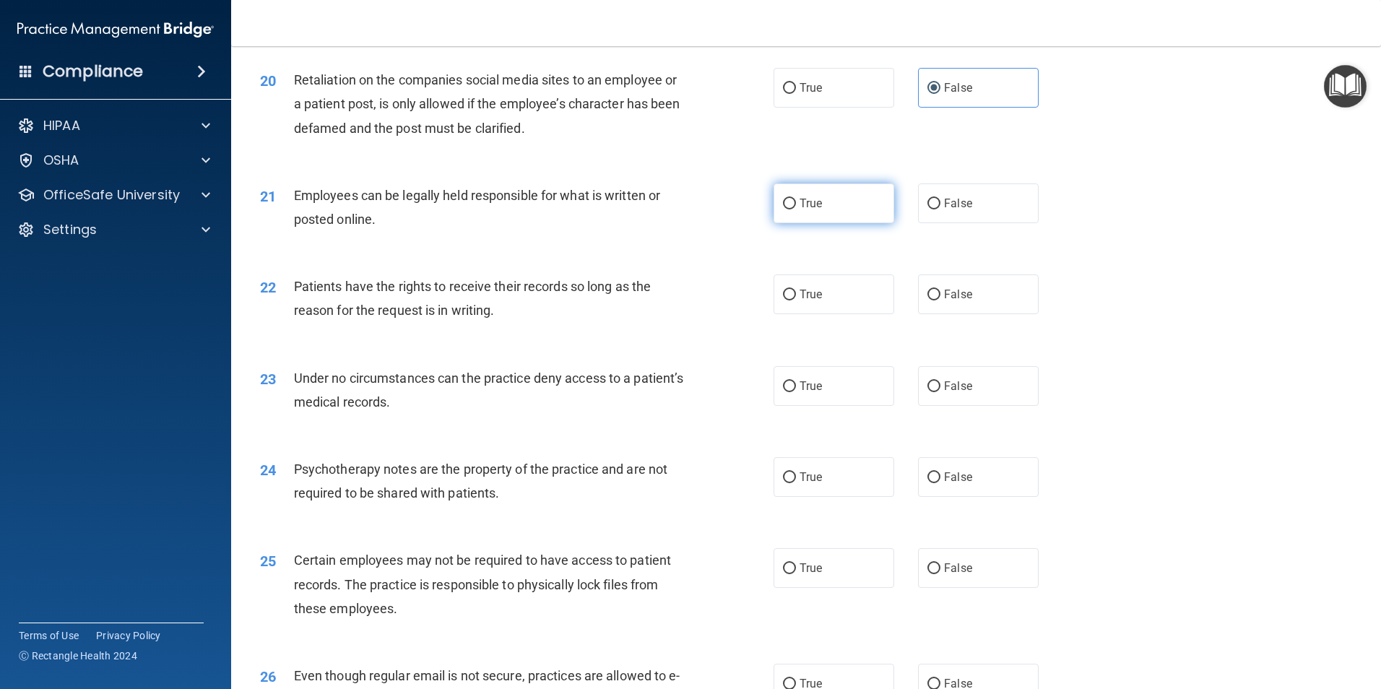
click at [804, 219] on label "True" at bounding box center [833, 203] width 121 height 40
click at [796, 209] on input "True" at bounding box center [789, 204] width 13 height 11
radio input "true"
click at [947, 301] on span "False" at bounding box center [958, 294] width 28 height 14
click at [940, 300] on input "False" at bounding box center [933, 295] width 13 height 11
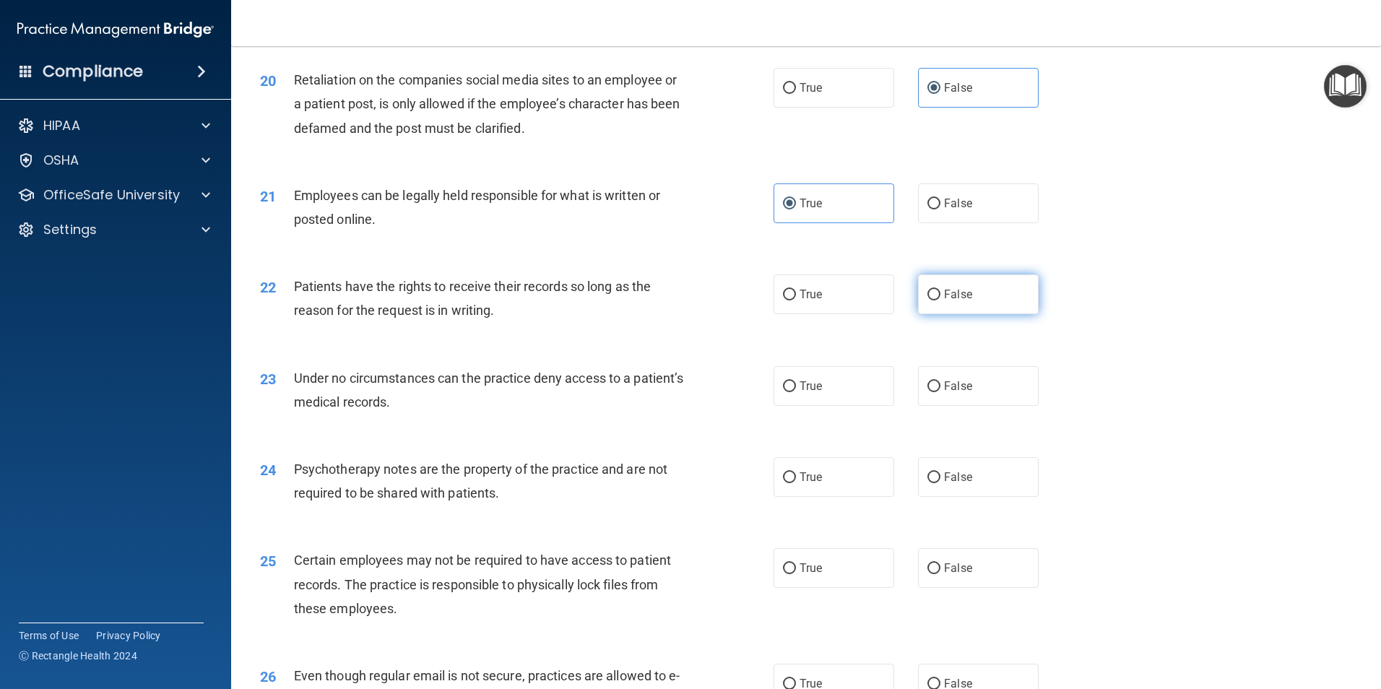
radio input "true"
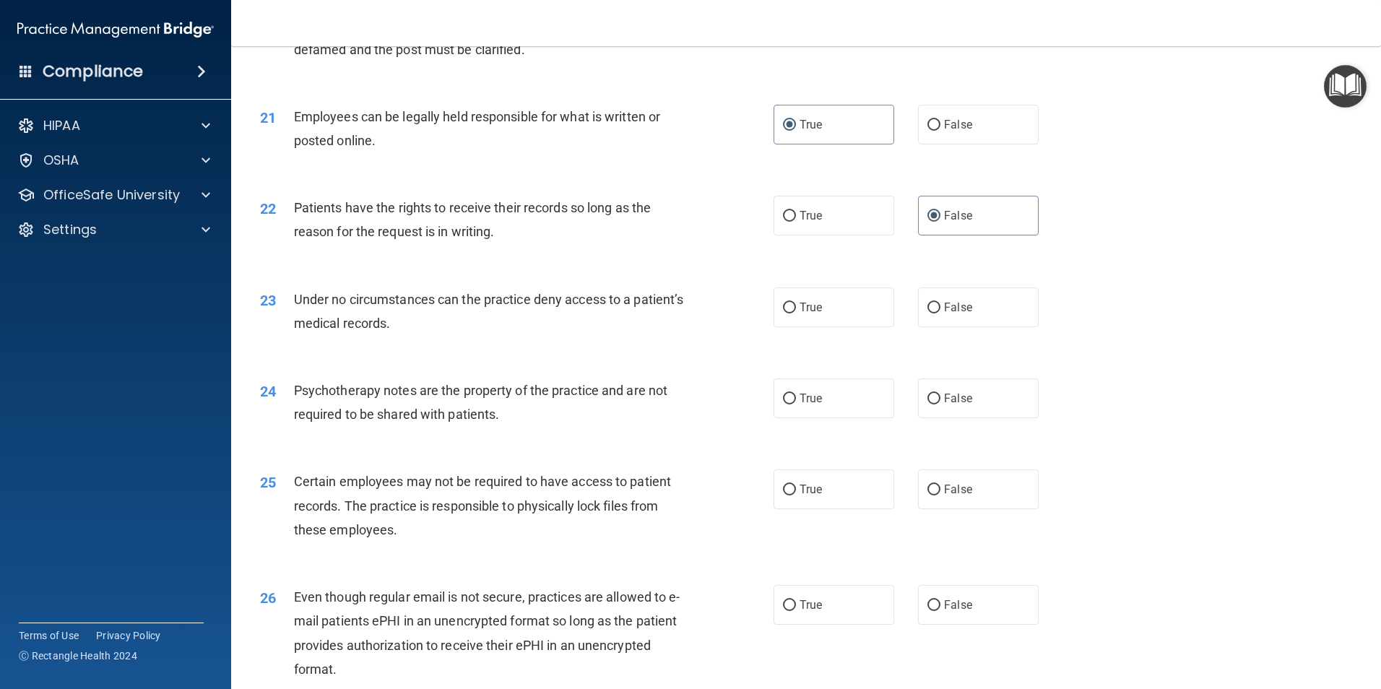
scroll to position [2405, 0]
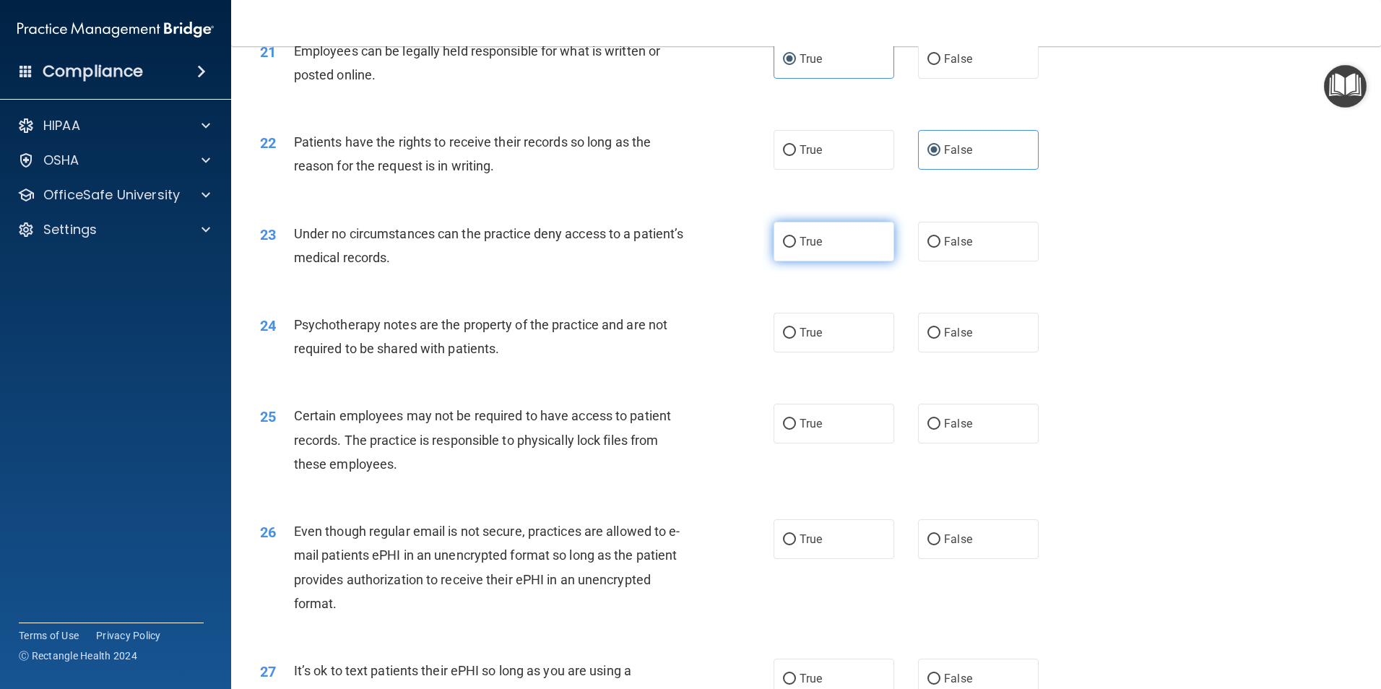
click at [820, 261] on label "True" at bounding box center [833, 242] width 121 height 40
click at [796, 248] on input "True" at bounding box center [789, 242] width 13 height 11
radio input "true"
click at [976, 352] on label "False" at bounding box center [978, 333] width 121 height 40
click at [940, 339] on input "False" at bounding box center [933, 333] width 13 height 11
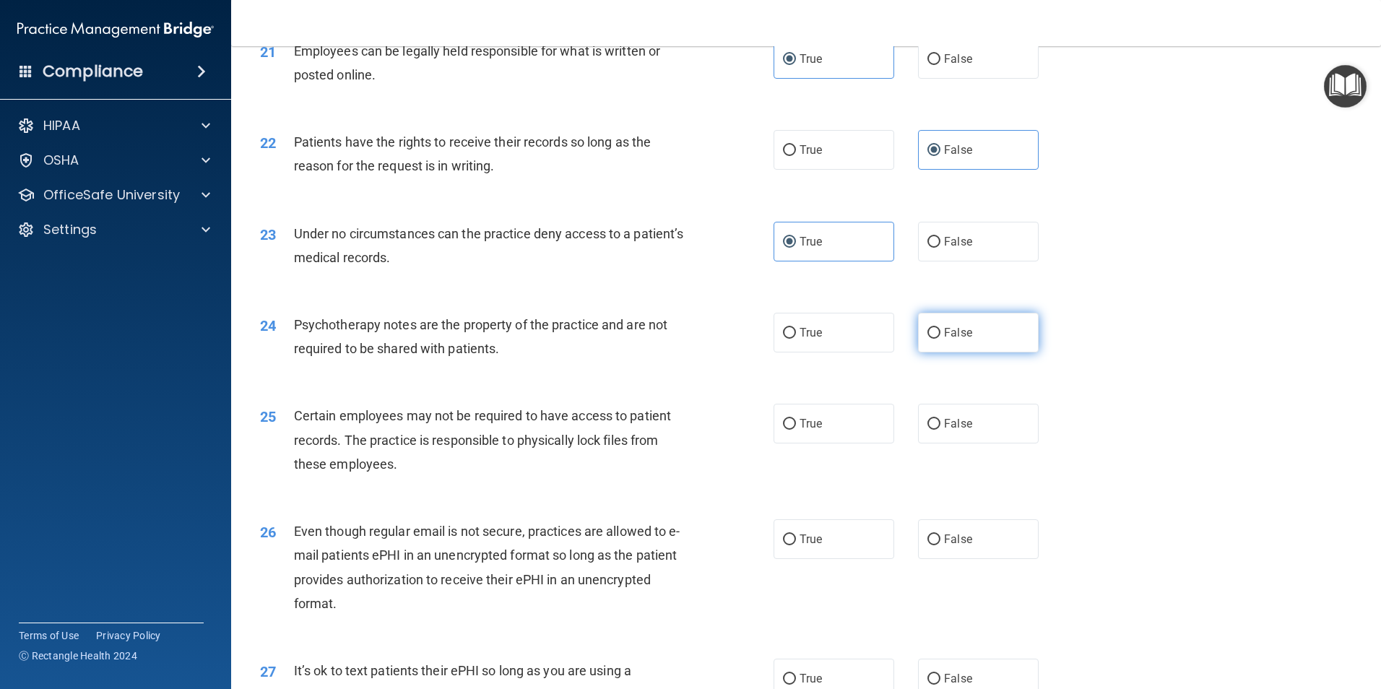
radio input "true"
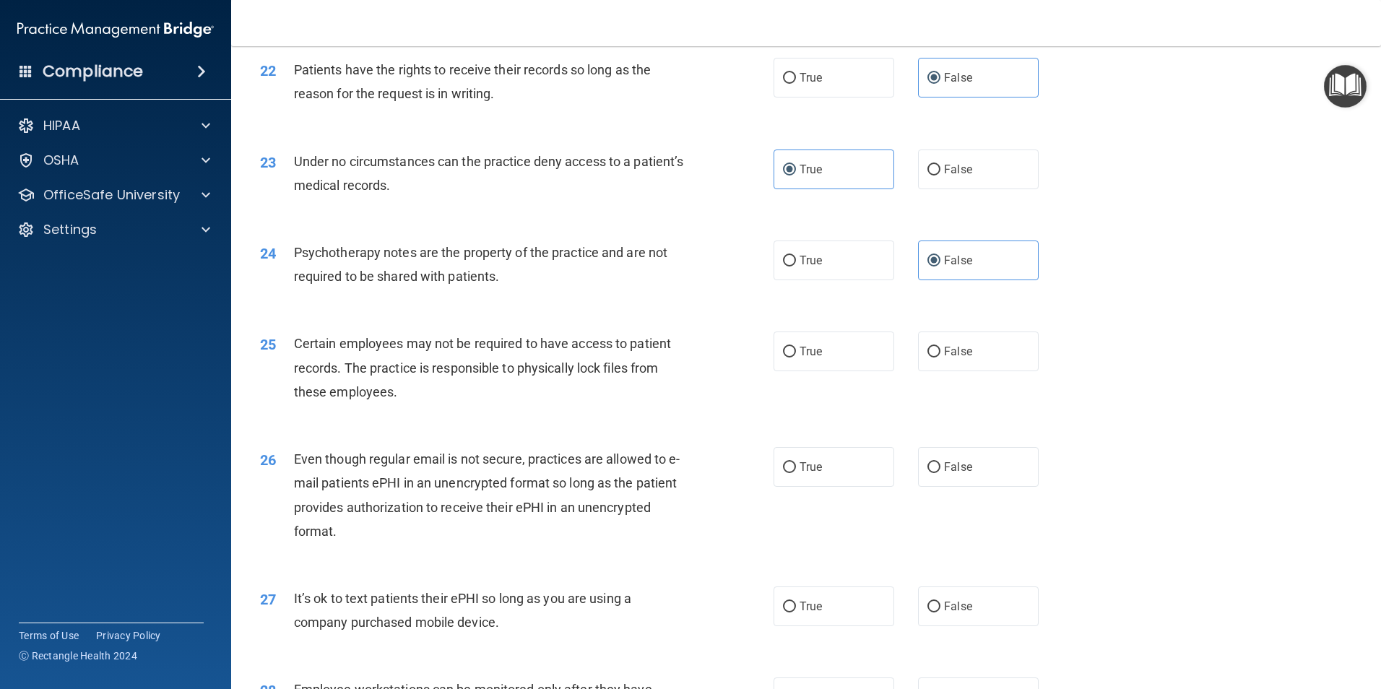
scroll to position [2550, 0]
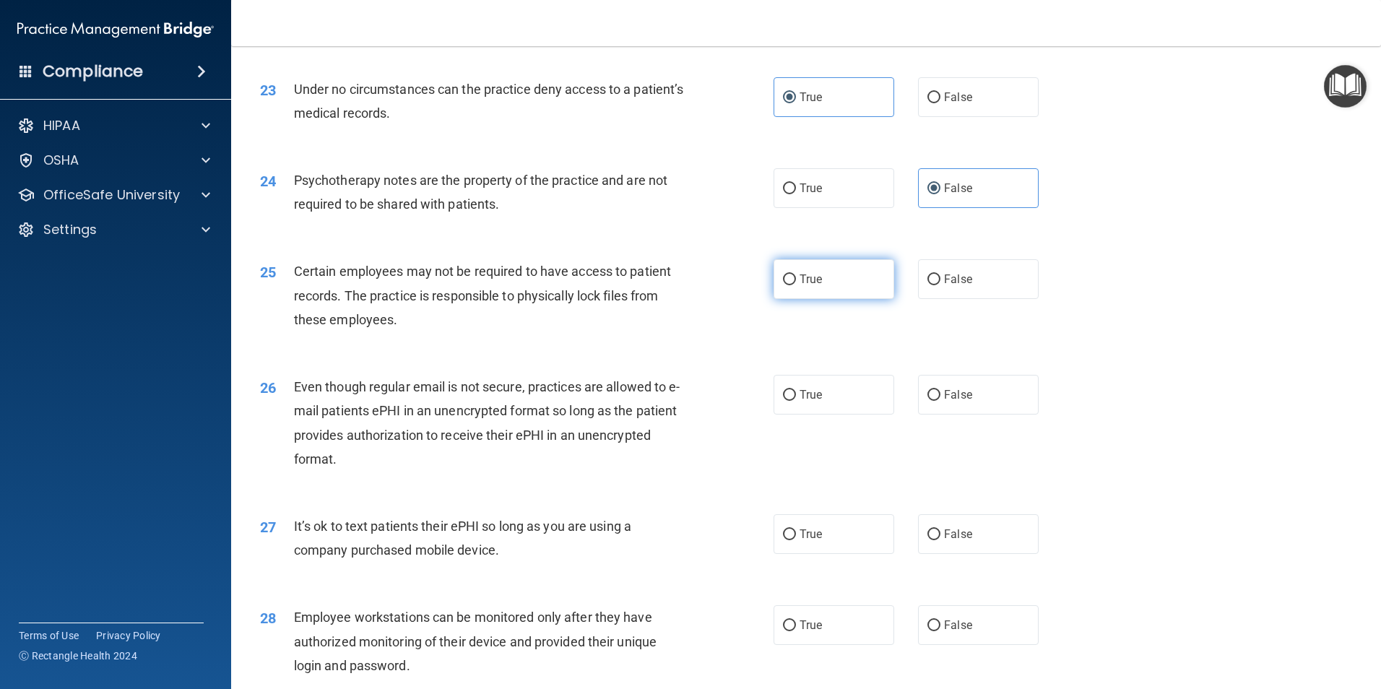
click at [798, 294] on label "True" at bounding box center [833, 279] width 121 height 40
click at [796, 285] on input "True" at bounding box center [789, 279] width 13 height 11
radio input "true"
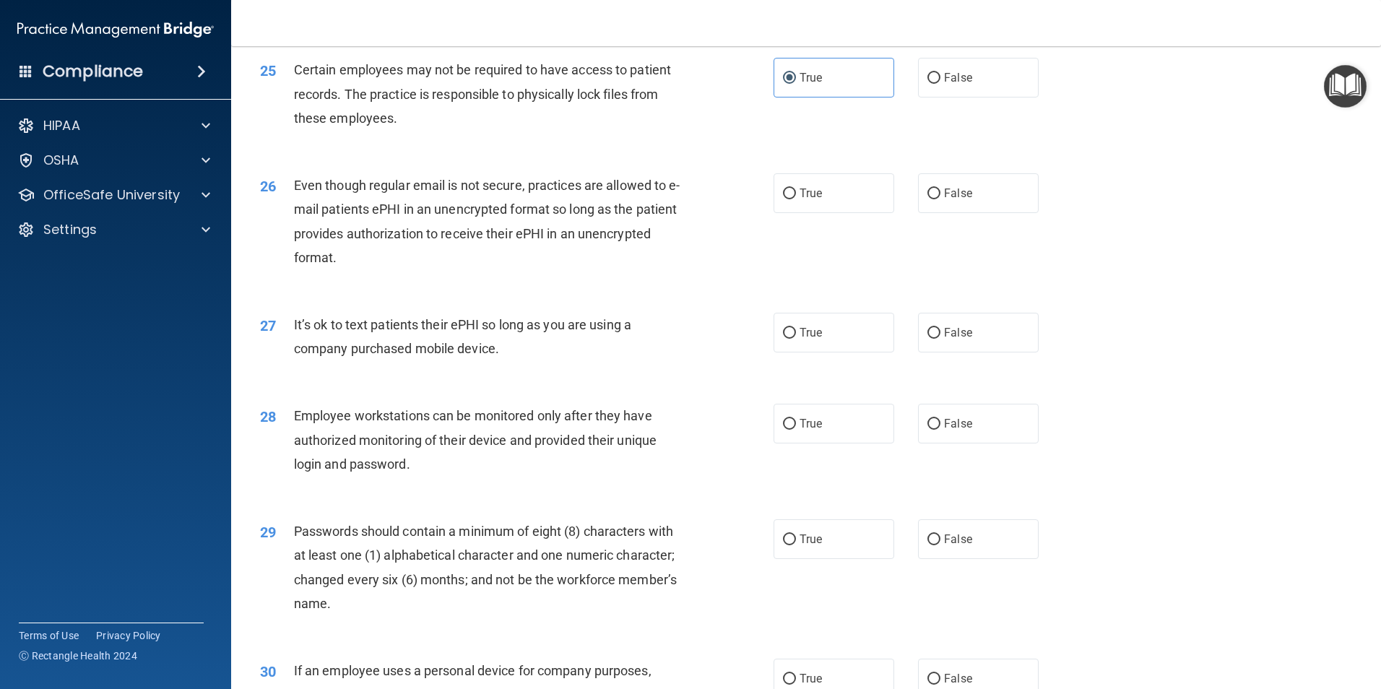
scroll to position [2766, 0]
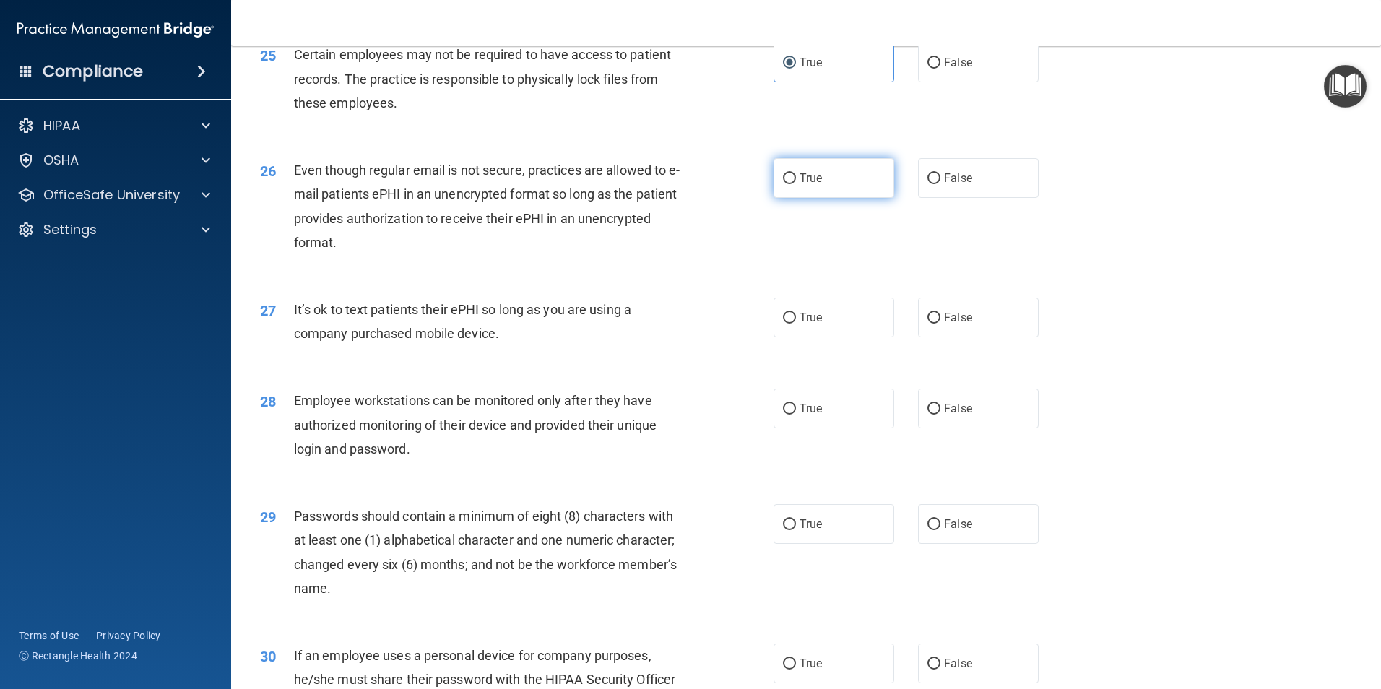
click at [803, 185] on span "True" at bounding box center [810, 178] width 22 height 14
click at [796, 184] on input "True" at bounding box center [789, 178] width 13 height 11
radio input "true"
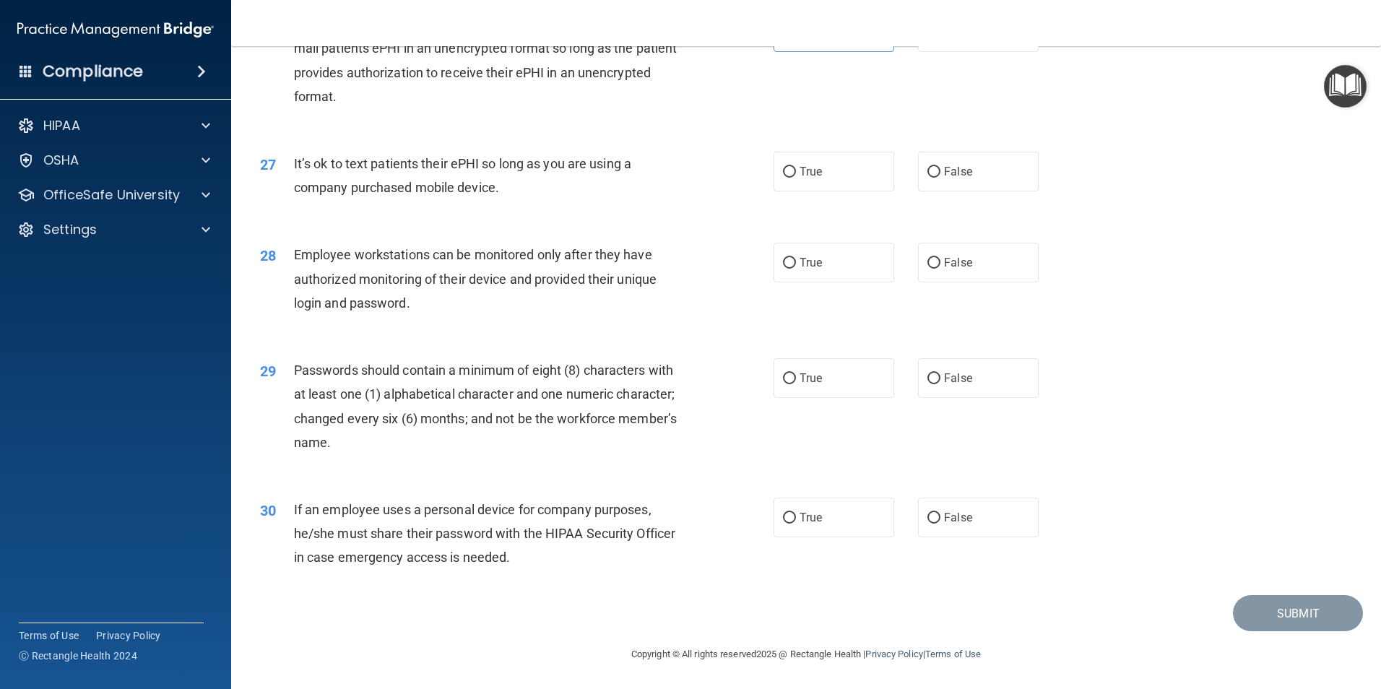
scroll to position [2936, 0]
click at [983, 165] on label "False" at bounding box center [978, 172] width 121 height 40
click at [940, 167] on input "False" at bounding box center [933, 172] width 13 height 11
radio input "true"
click at [977, 261] on label "False" at bounding box center [978, 263] width 121 height 40
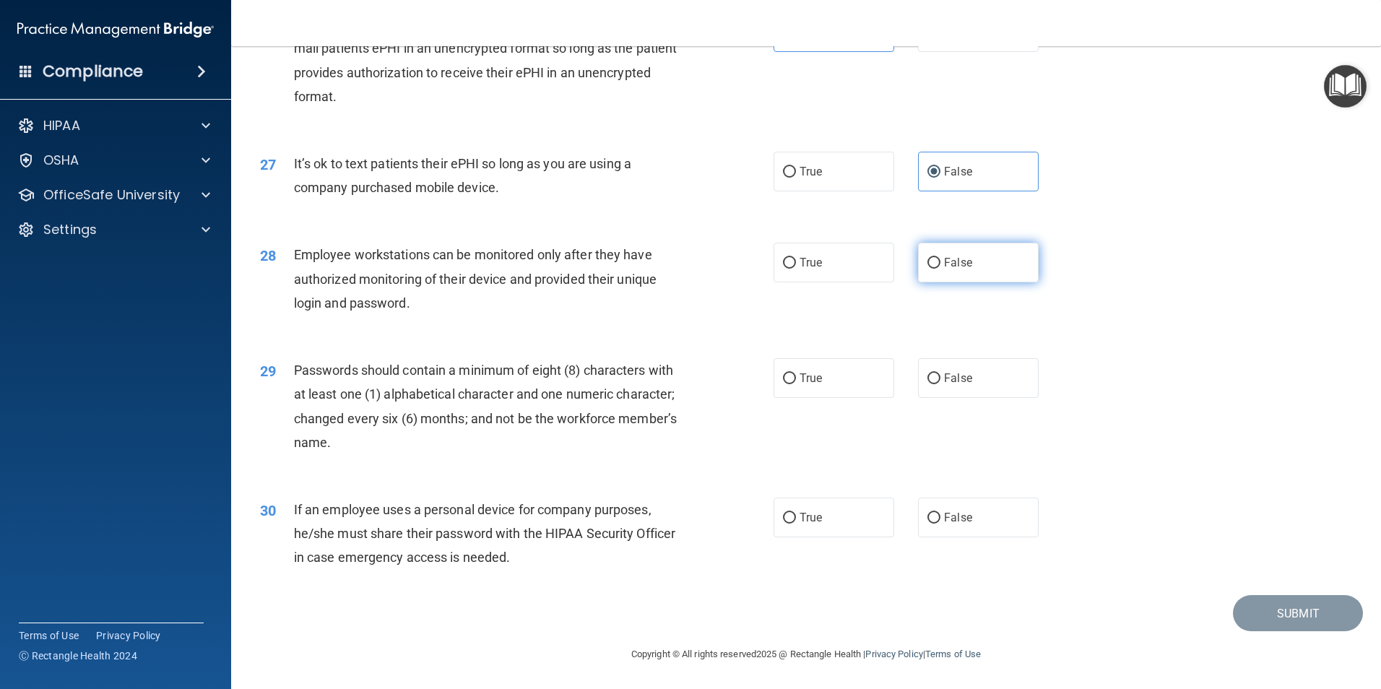
click at [940, 261] on input "False" at bounding box center [933, 263] width 13 height 11
radio input "true"
click at [815, 383] on span "True" at bounding box center [810, 378] width 22 height 14
click at [796, 383] on input "True" at bounding box center [789, 378] width 13 height 11
radio input "true"
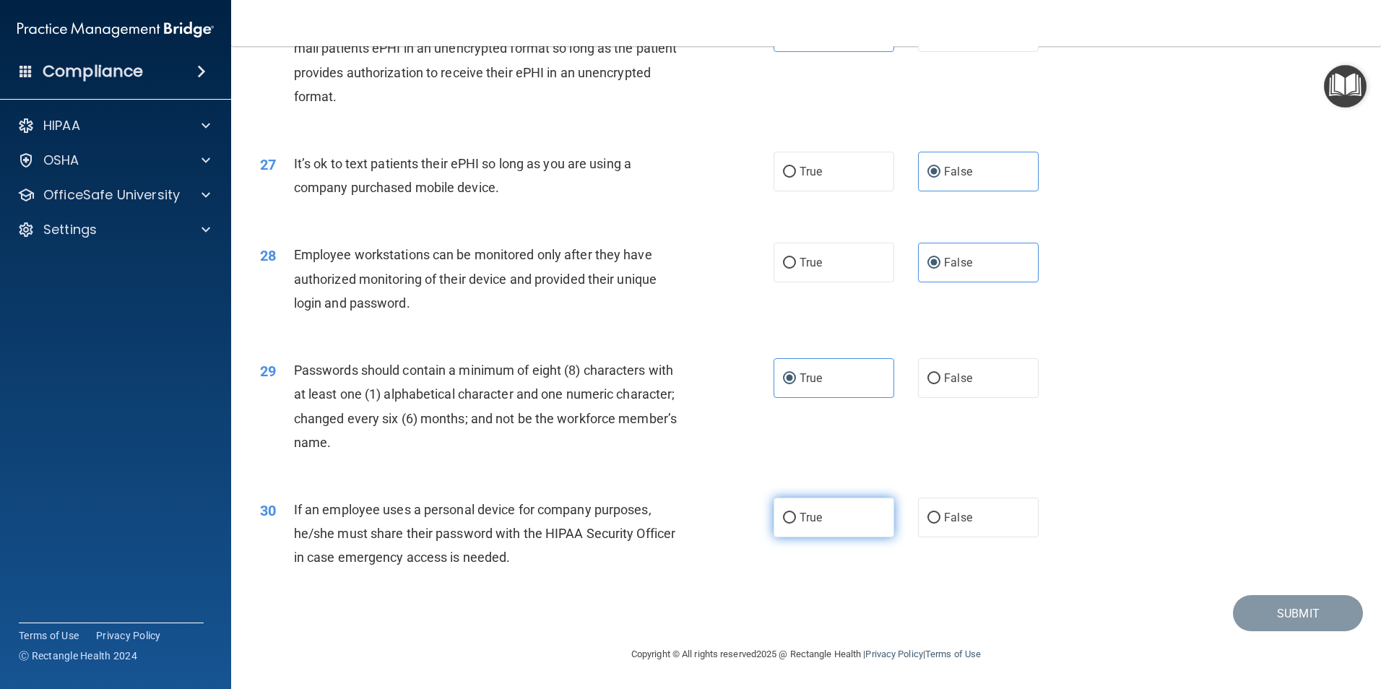
click at [802, 517] on span "True" at bounding box center [810, 517] width 22 height 14
click at [796, 517] on input "True" at bounding box center [789, 518] width 13 height 11
radio input "true"
click at [1264, 607] on button "Submit" at bounding box center [1298, 613] width 130 height 37
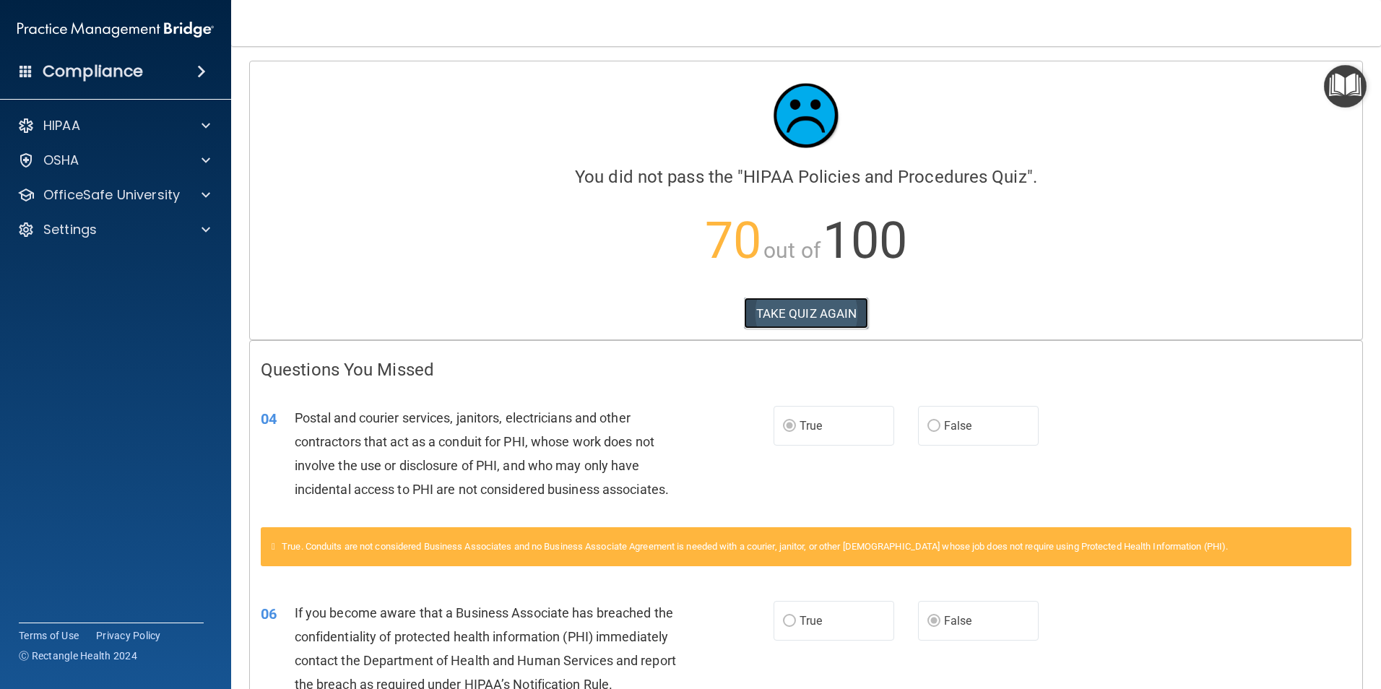
click at [795, 314] on button "TAKE QUIZ AGAIN" at bounding box center [806, 313] width 125 height 32
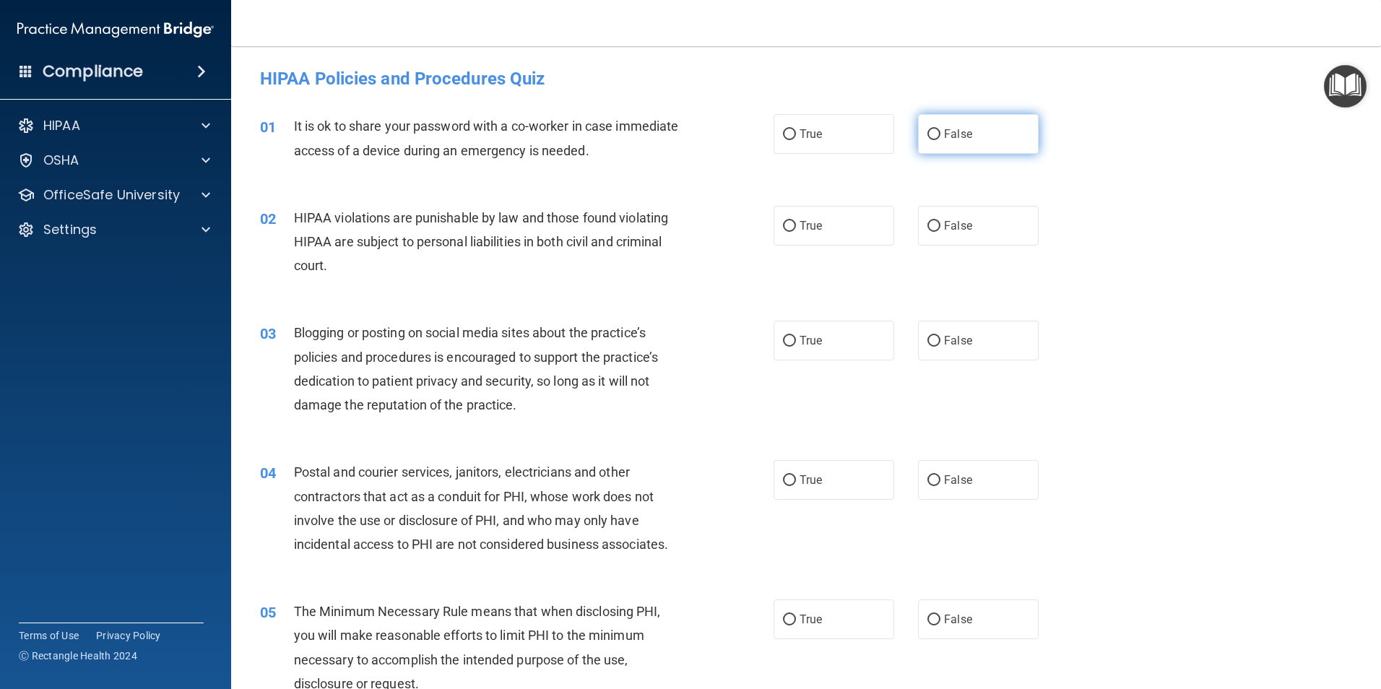
click at [944, 125] on label "False" at bounding box center [978, 134] width 121 height 40
click at [940, 129] on input "False" at bounding box center [933, 134] width 13 height 11
radio input "true"
click at [789, 228] on input "True" at bounding box center [789, 226] width 13 height 11
radio input "true"
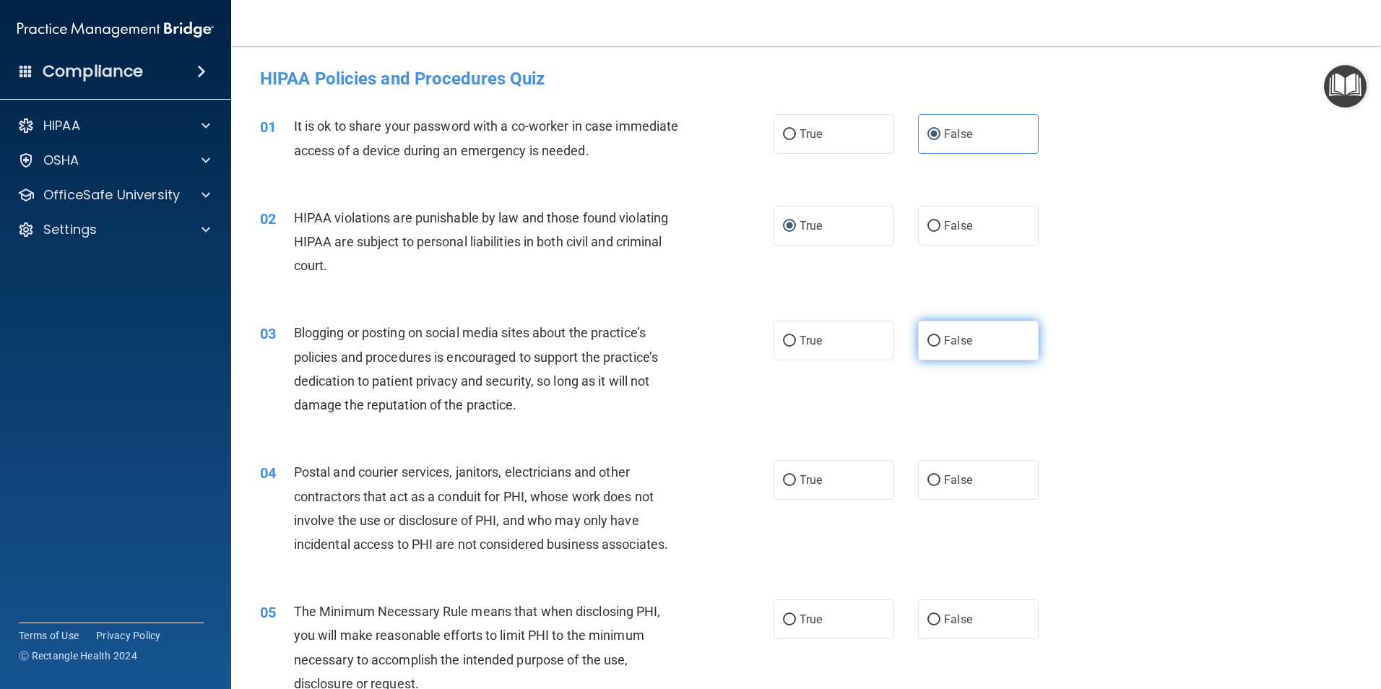
click at [946, 336] on span "False" at bounding box center [958, 341] width 28 height 14
click at [940, 336] on input "False" at bounding box center [933, 341] width 13 height 11
radio input "true"
click at [791, 479] on label "True" at bounding box center [833, 480] width 121 height 40
click at [791, 479] on input "True" at bounding box center [789, 480] width 13 height 11
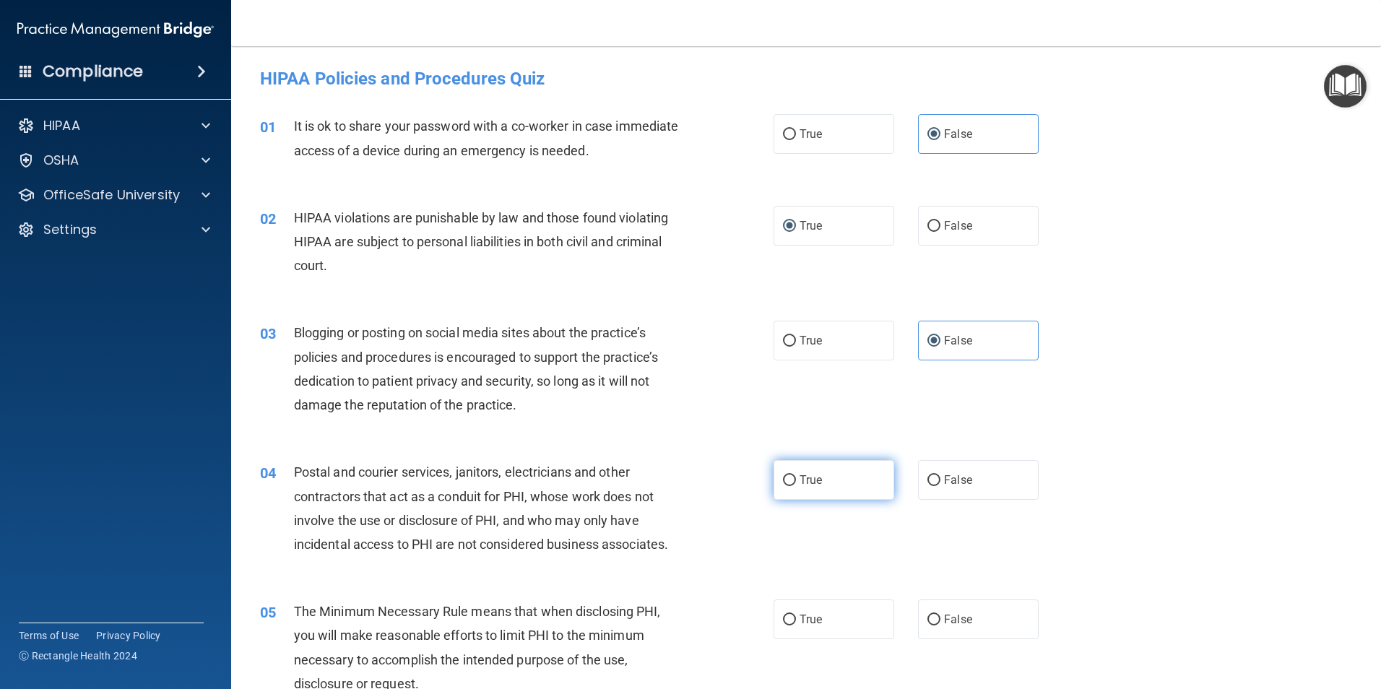
radio input "true"
click at [805, 608] on label "True" at bounding box center [833, 619] width 121 height 40
click at [796, 614] on input "True" at bounding box center [789, 619] width 13 height 11
radio input "true"
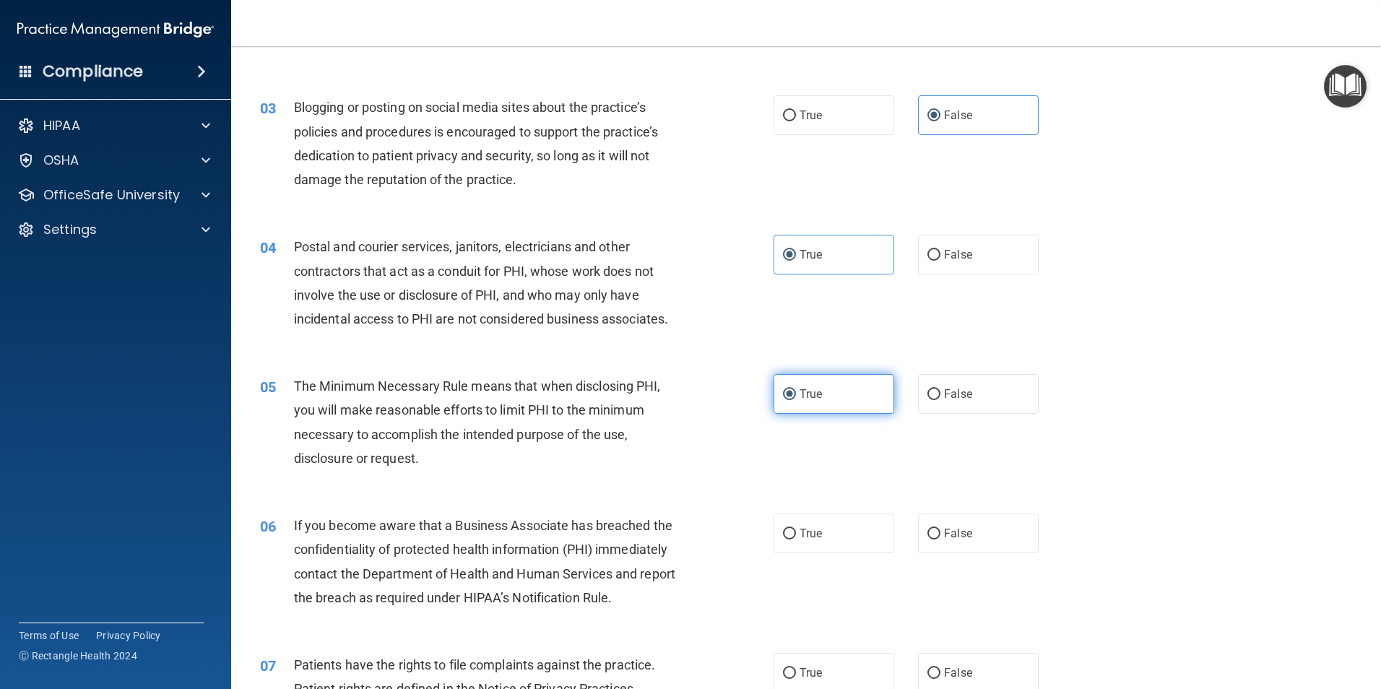
scroll to position [289, 0]
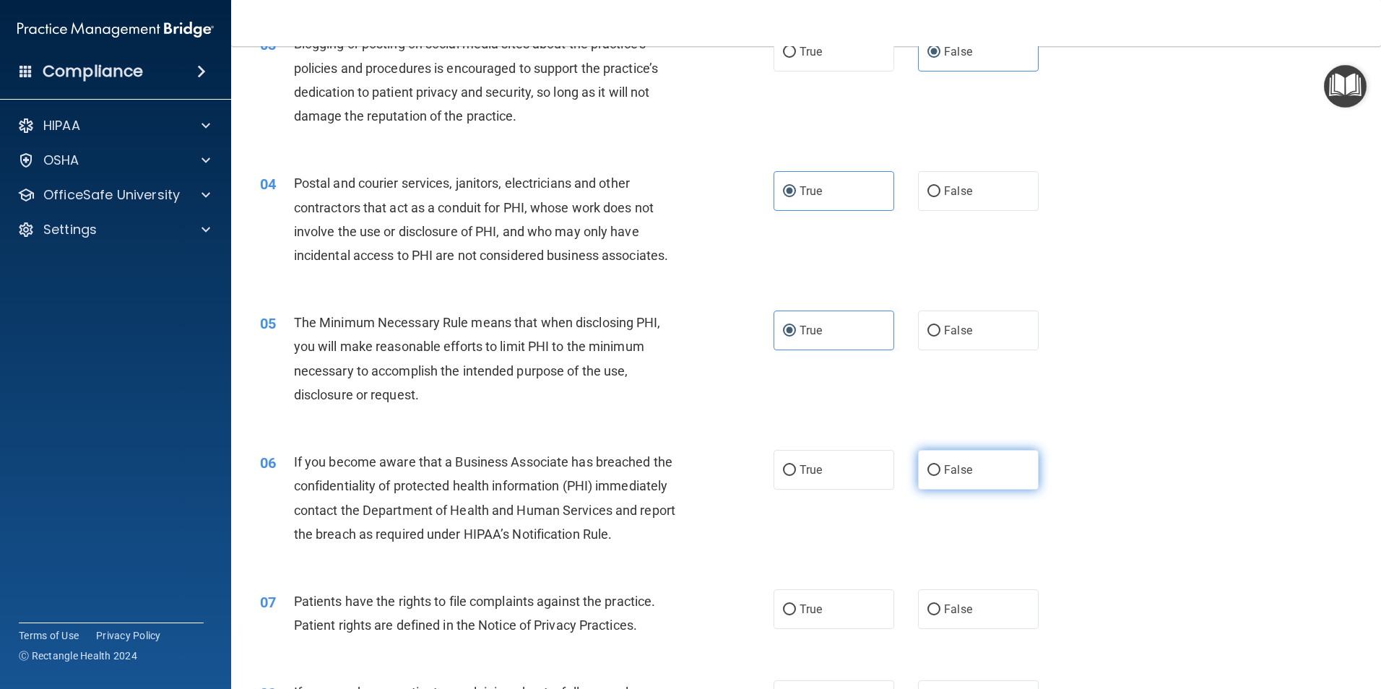
click at [944, 466] on span "False" at bounding box center [958, 470] width 28 height 14
click at [939, 466] on input "False" at bounding box center [933, 470] width 13 height 11
radio input "true"
click at [783, 607] on input "True" at bounding box center [789, 609] width 13 height 11
radio input "true"
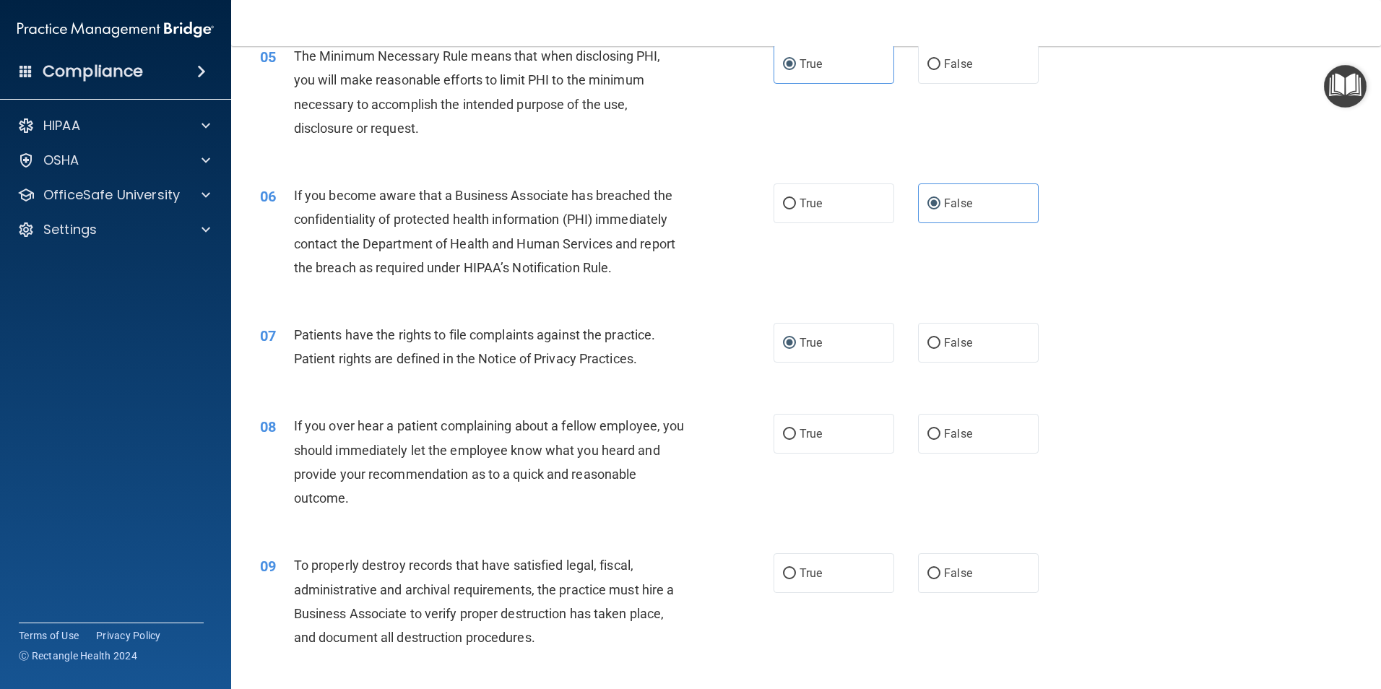
scroll to position [578, 0]
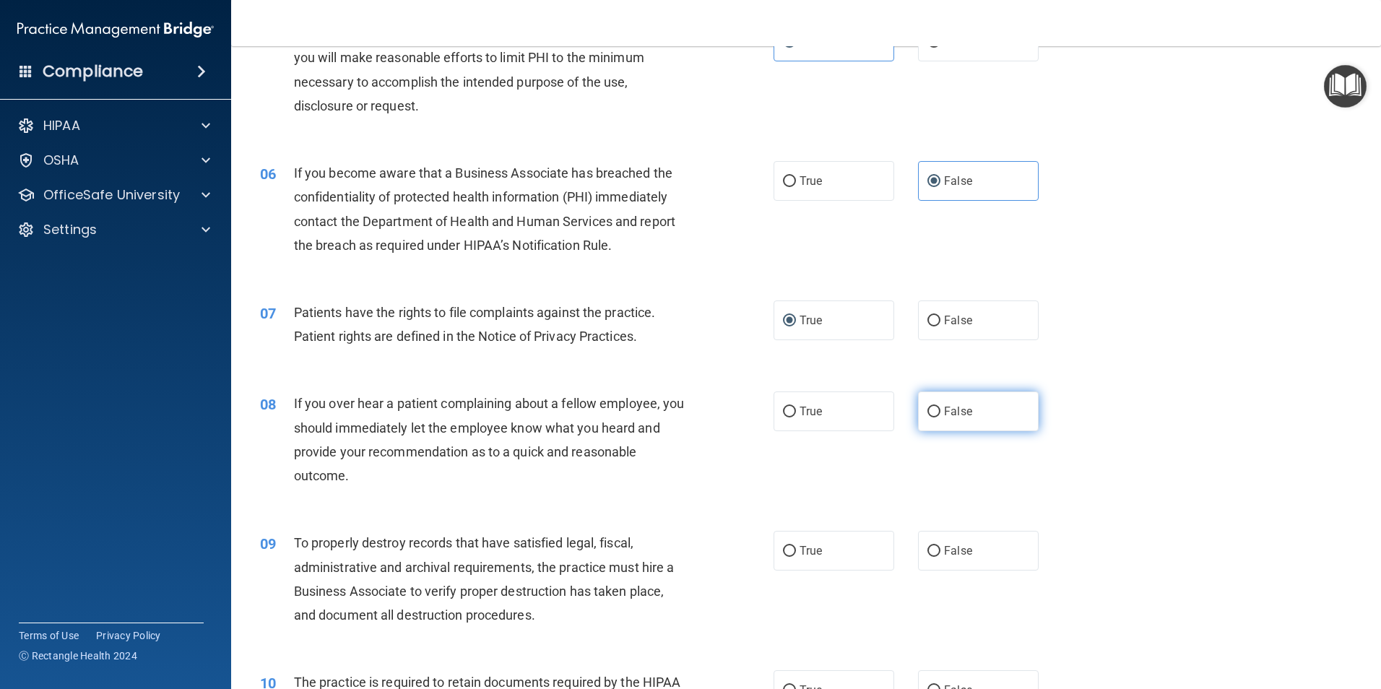
click at [944, 416] on span "False" at bounding box center [958, 411] width 28 height 14
click at [938, 416] on input "False" at bounding box center [933, 412] width 13 height 11
radio input "true"
click at [944, 547] on span "False" at bounding box center [958, 551] width 28 height 14
click at [937, 547] on input "False" at bounding box center [933, 551] width 13 height 11
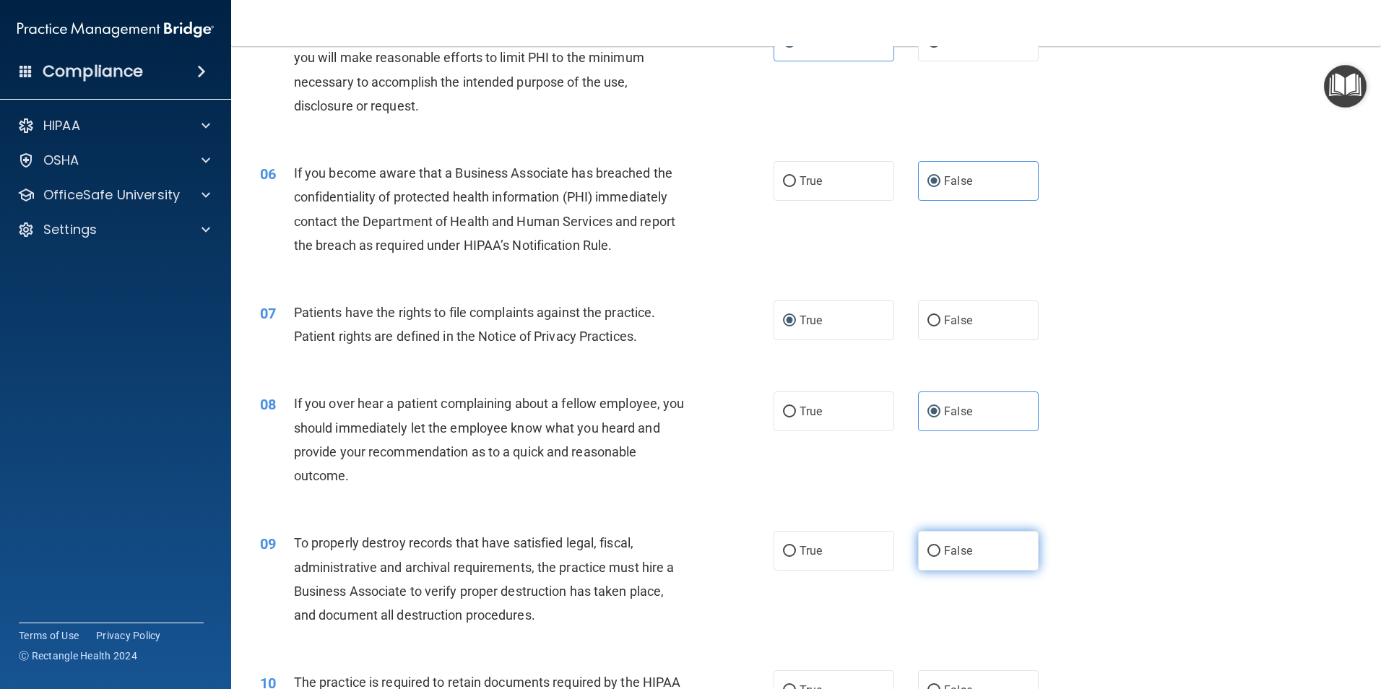
radio input "true"
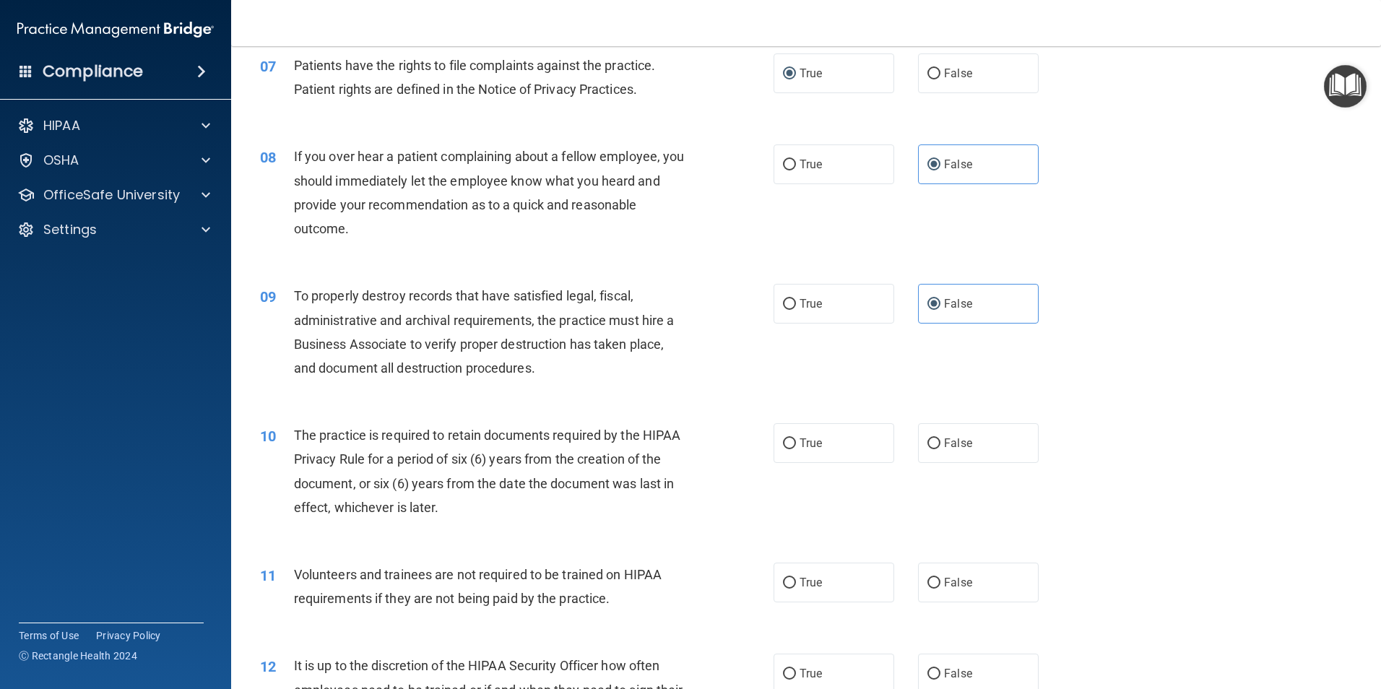
scroll to position [866, 0]
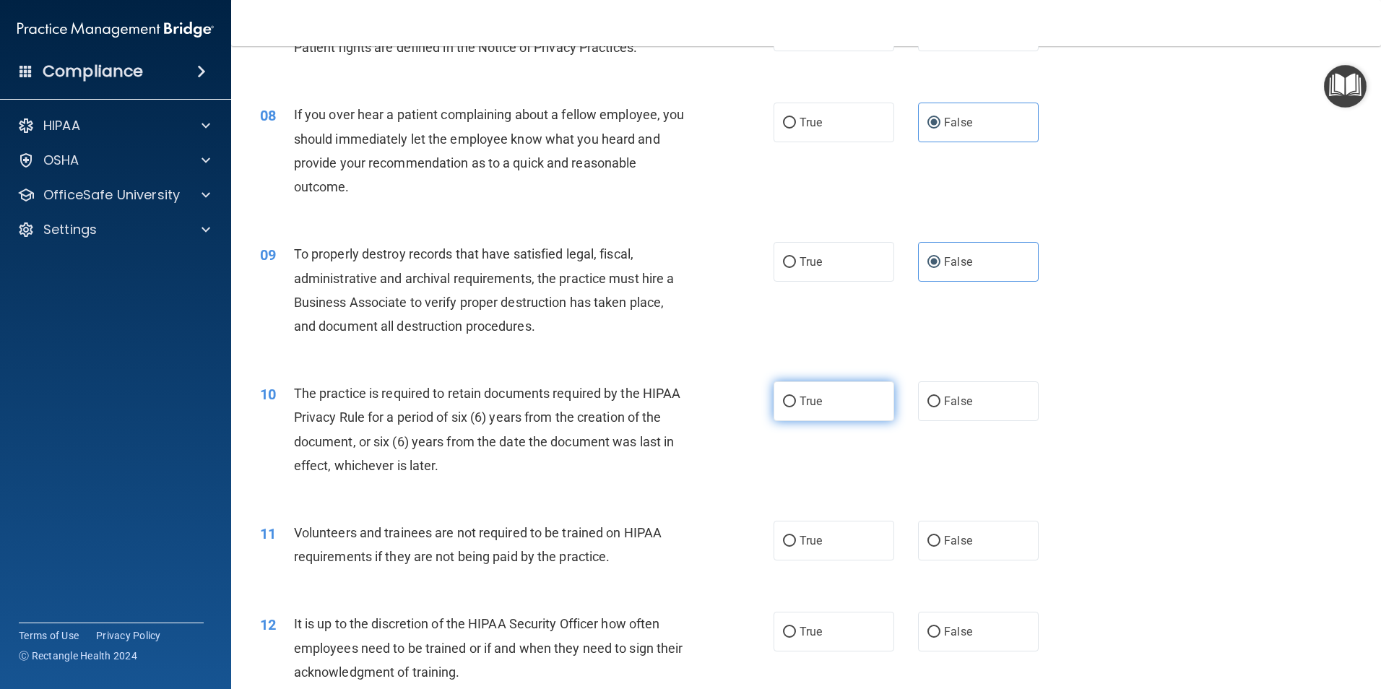
click at [802, 403] on span "True" at bounding box center [810, 401] width 22 height 14
click at [796, 403] on input "True" at bounding box center [789, 401] width 13 height 11
radio input "true"
click at [945, 539] on span "False" at bounding box center [958, 541] width 28 height 14
click at [940, 539] on input "False" at bounding box center [933, 541] width 13 height 11
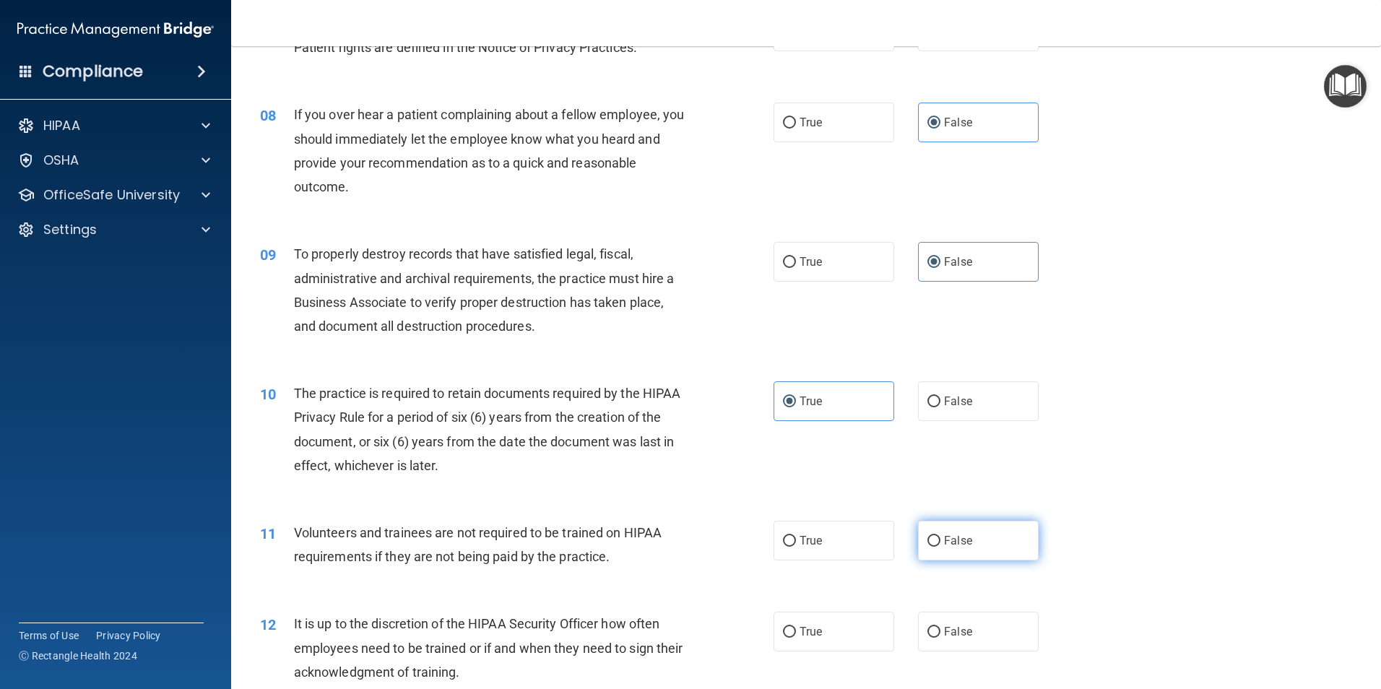
radio input "true"
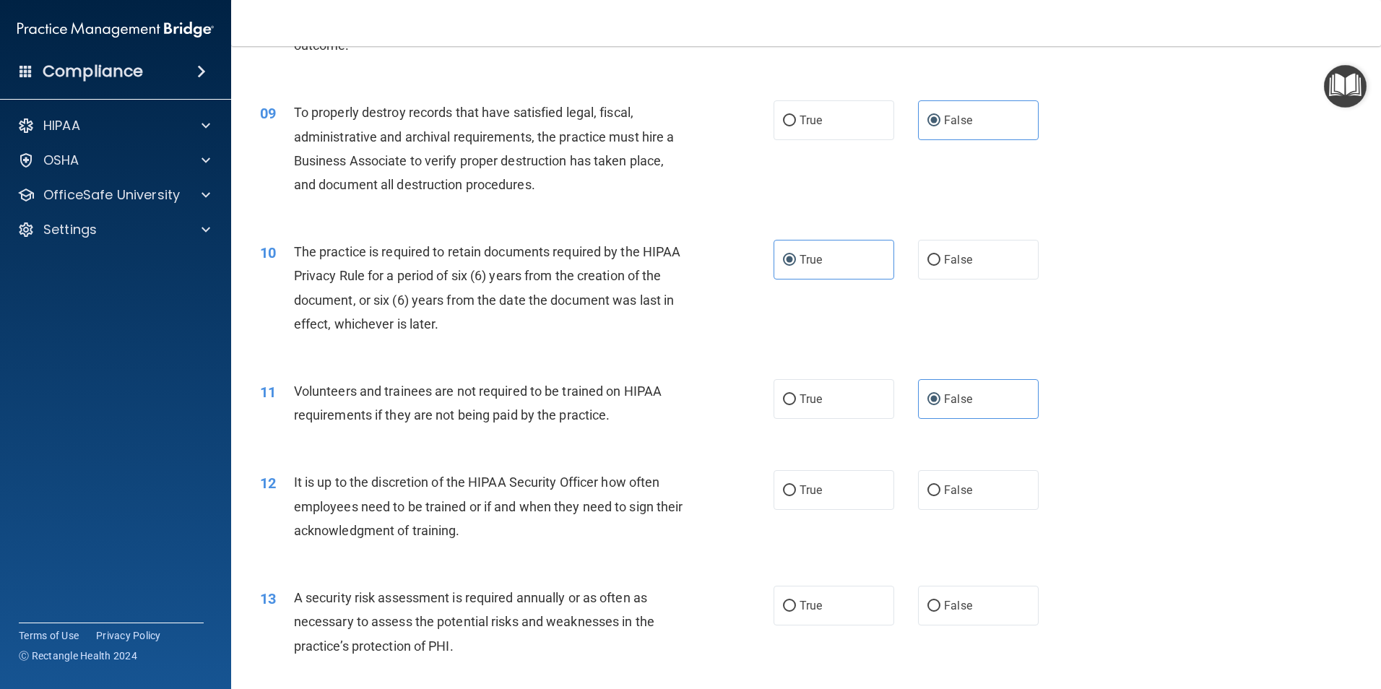
scroll to position [1011, 0]
click at [950, 487] on span "False" at bounding box center [958, 487] width 28 height 14
click at [940, 487] on input "False" at bounding box center [933, 487] width 13 height 11
radio input "true"
click at [808, 592] on label "True" at bounding box center [833, 603] width 121 height 40
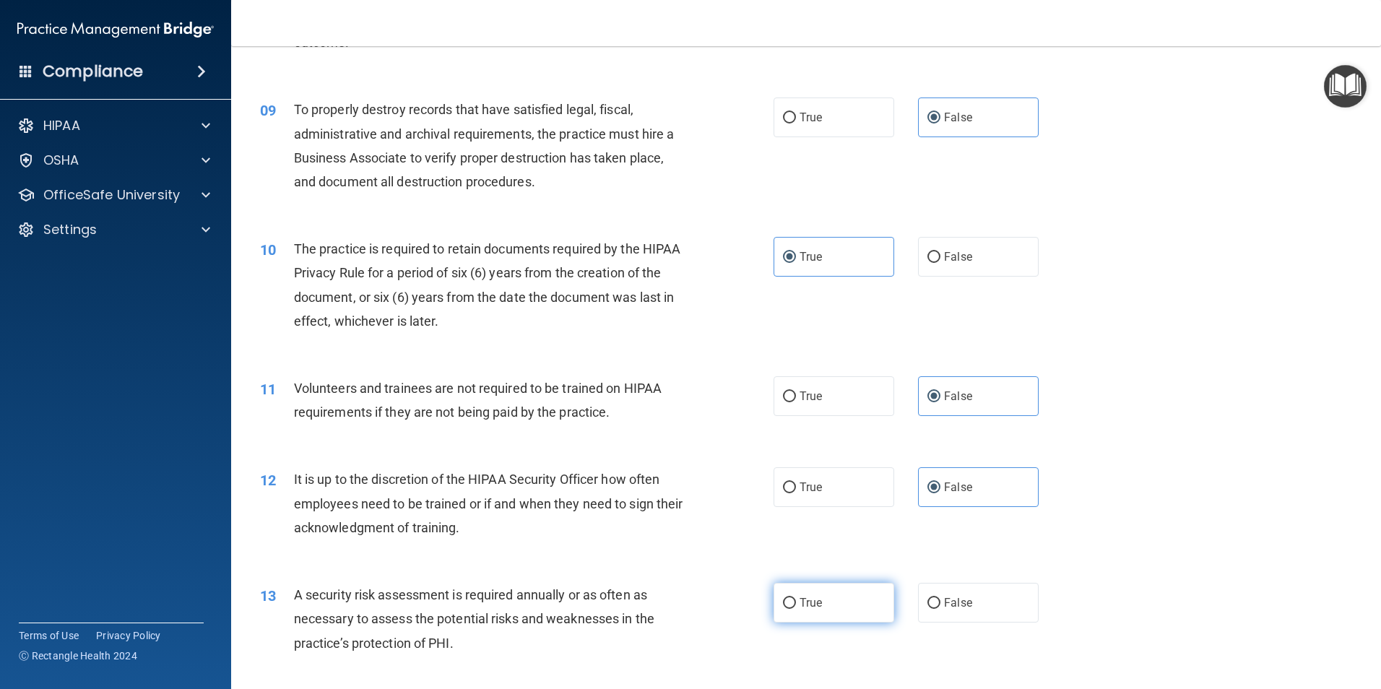
click at [796, 598] on input "True" at bounding box center [789, 603] width 13 height 11
radio input "true"
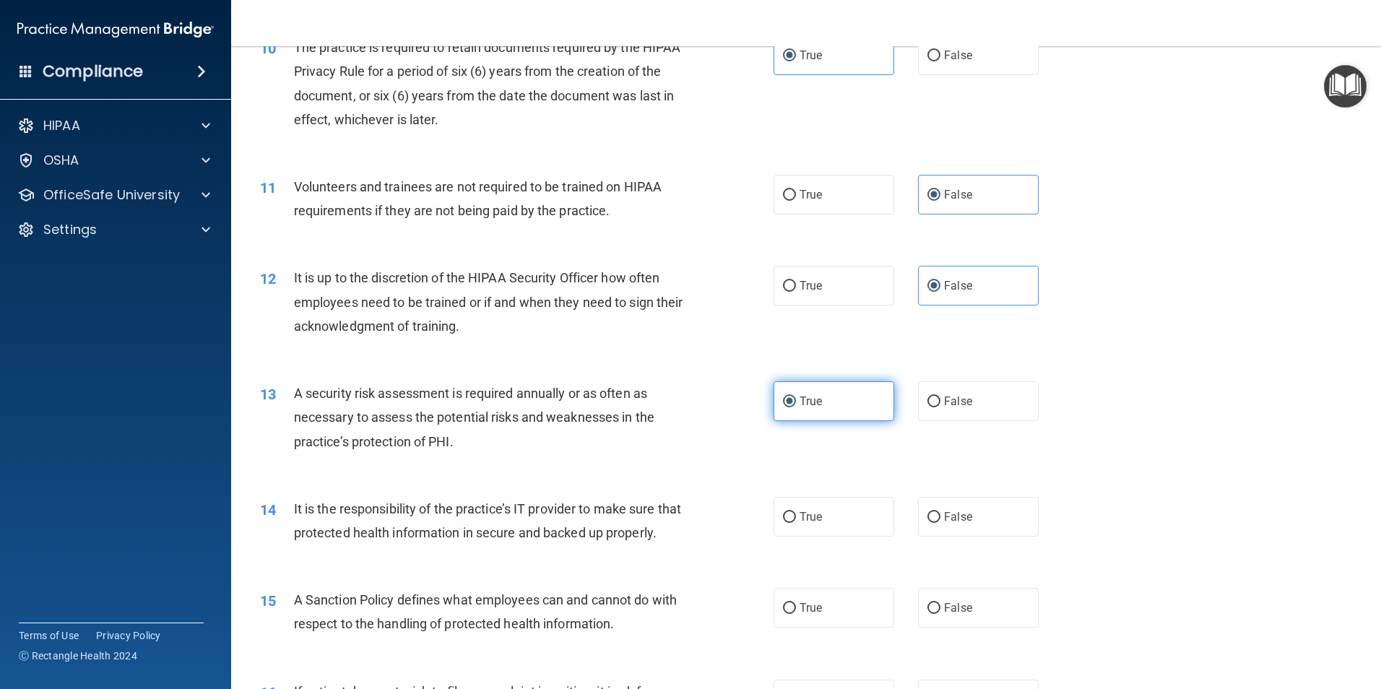
scroll to position [1300, 0]
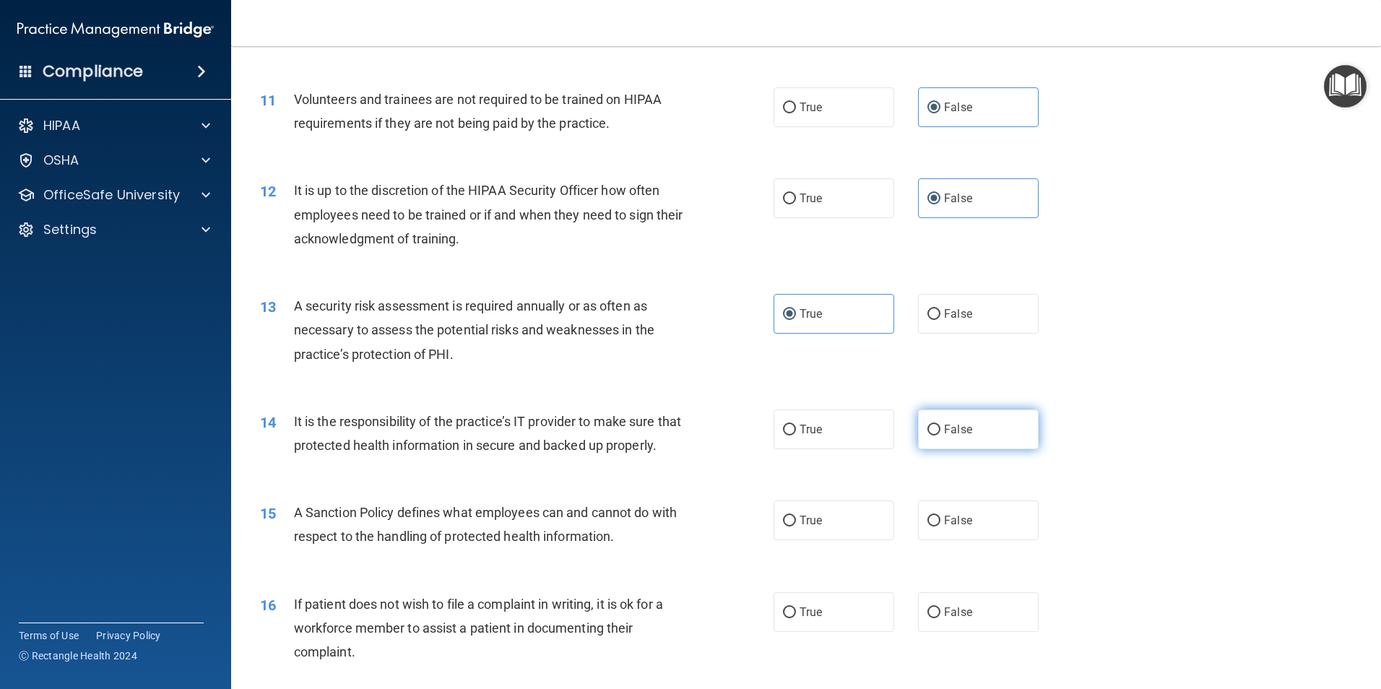
click at [945, 425] on span "False" at bounding box center [958, 429] width 28 height 14
click at [940, 425] on input "False" at bounding box center [933, 430] width 13 height 11
radio input "true"
click at [944, 527] on span "False" at bounding box center [958, 520] width 28 height 14
click at [940, 526] on input "False" at bounding box center [933, 521] width 13 height 11
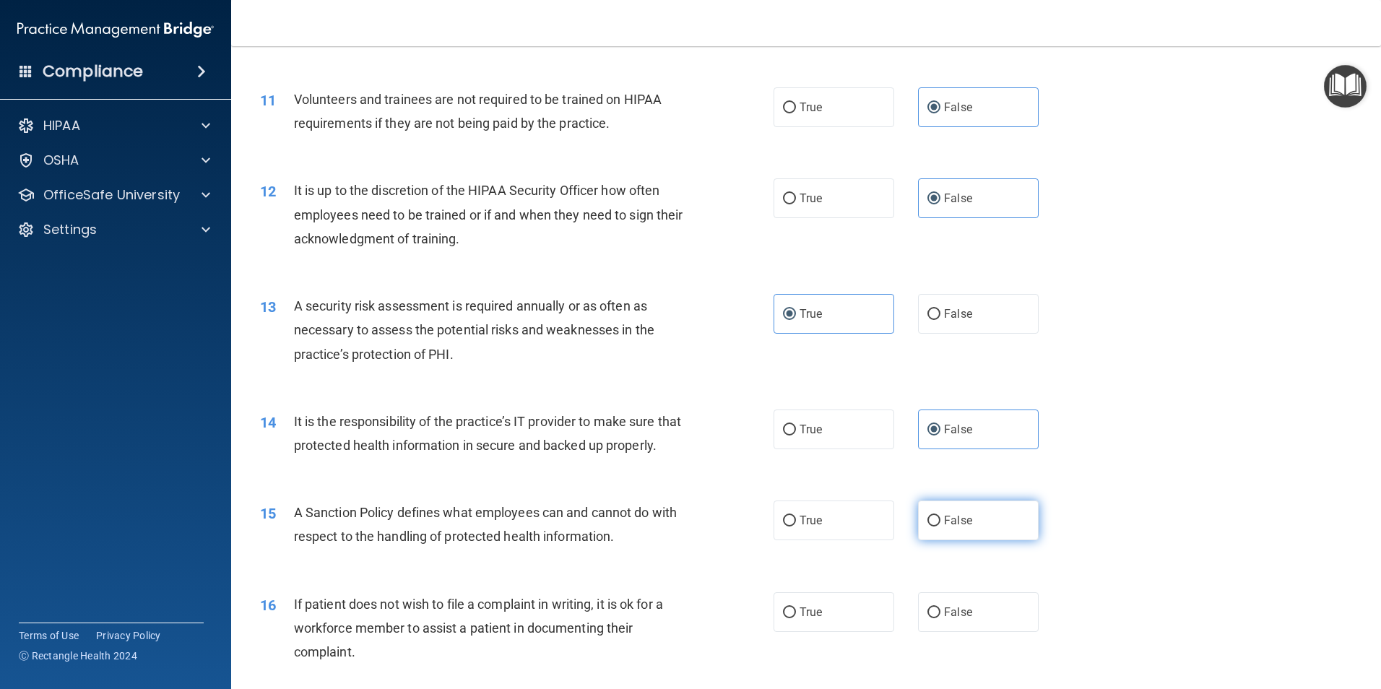
radio input "true"
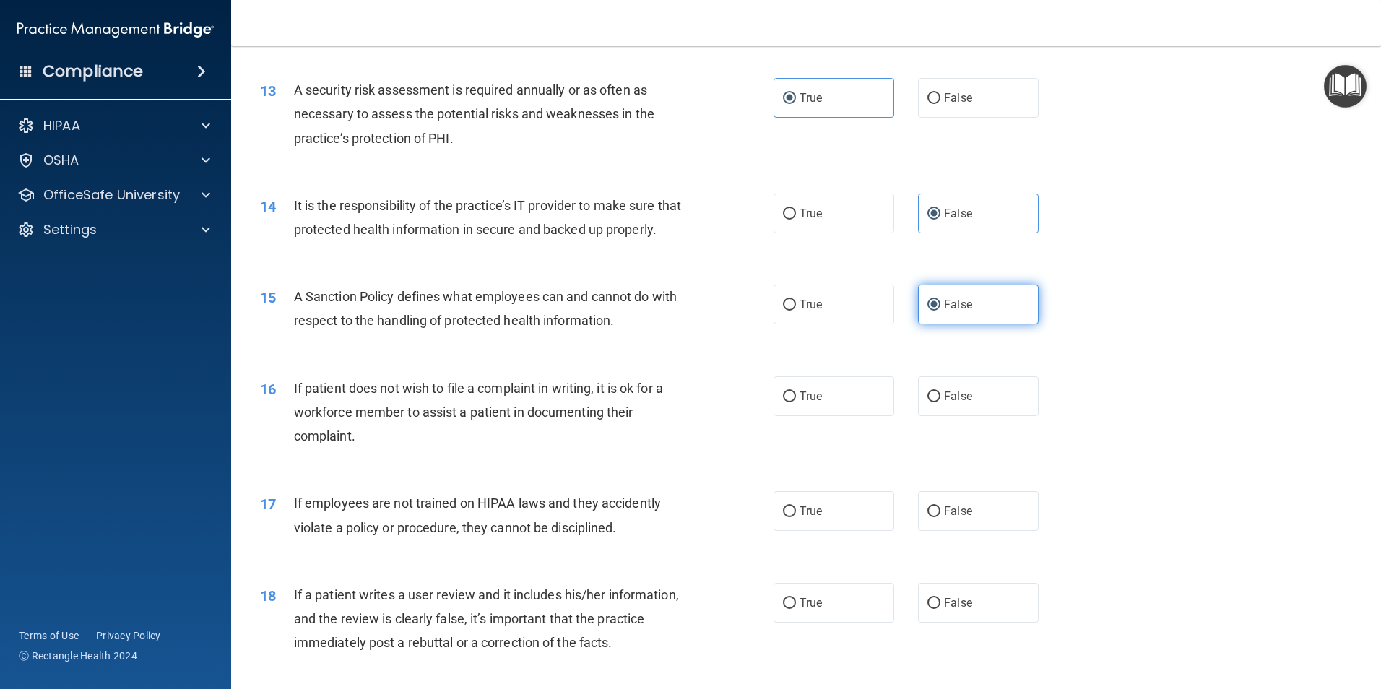
scroll to position [1516, 0]
click at [810, 517] on span "True" at bounding box center [810, 510] width 22 height 14
click at [796, 516] on input "True" at bounding box center [789, 510] width 13 height 11
radio input "true"
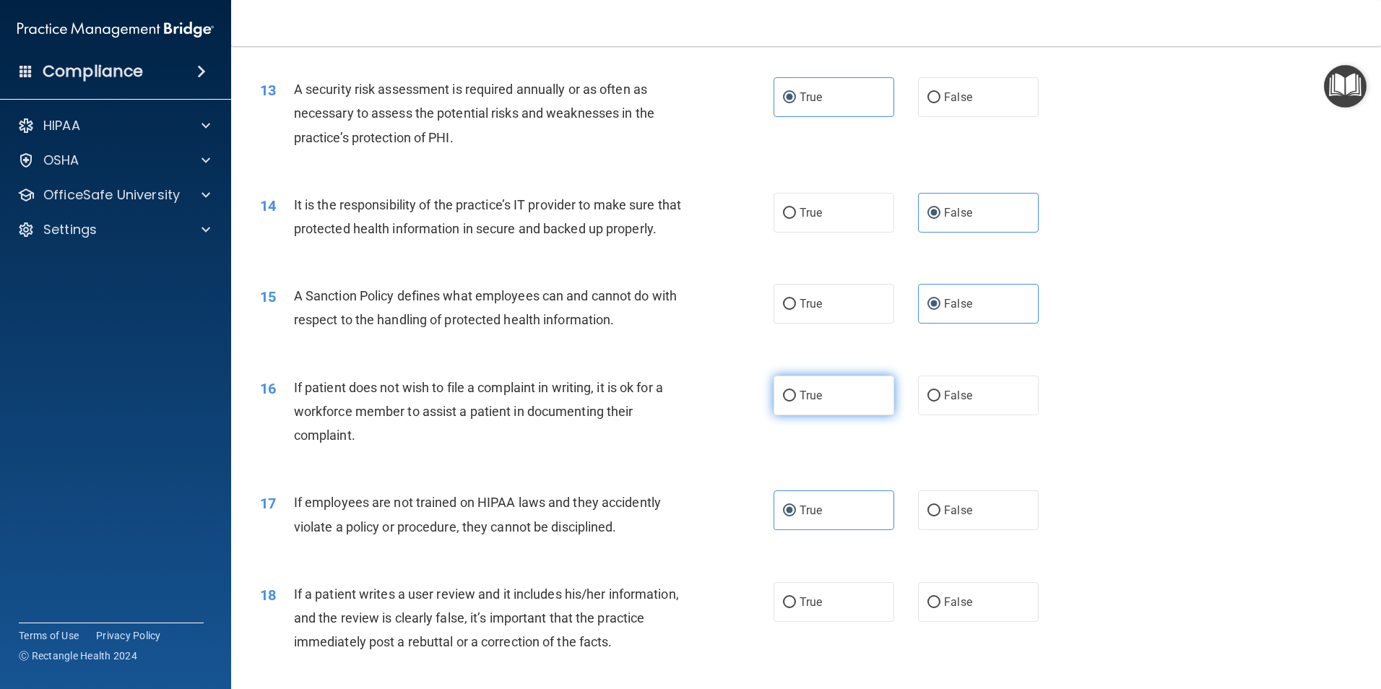
drag, startPoint x: 807, startPoint y: 410, endPoint x: 813, endPoint y: 417, distance: 9.7
click at [809, 414] on label "True" at bounding box center [833, 395] width 121 height 40
click at [944, 517] on span "False" at bounding box center [958, 510] width 28 height 14
click at [940, 516] on input "False" at bounding box center [933, 510] width 13 height 11
radio input "true"
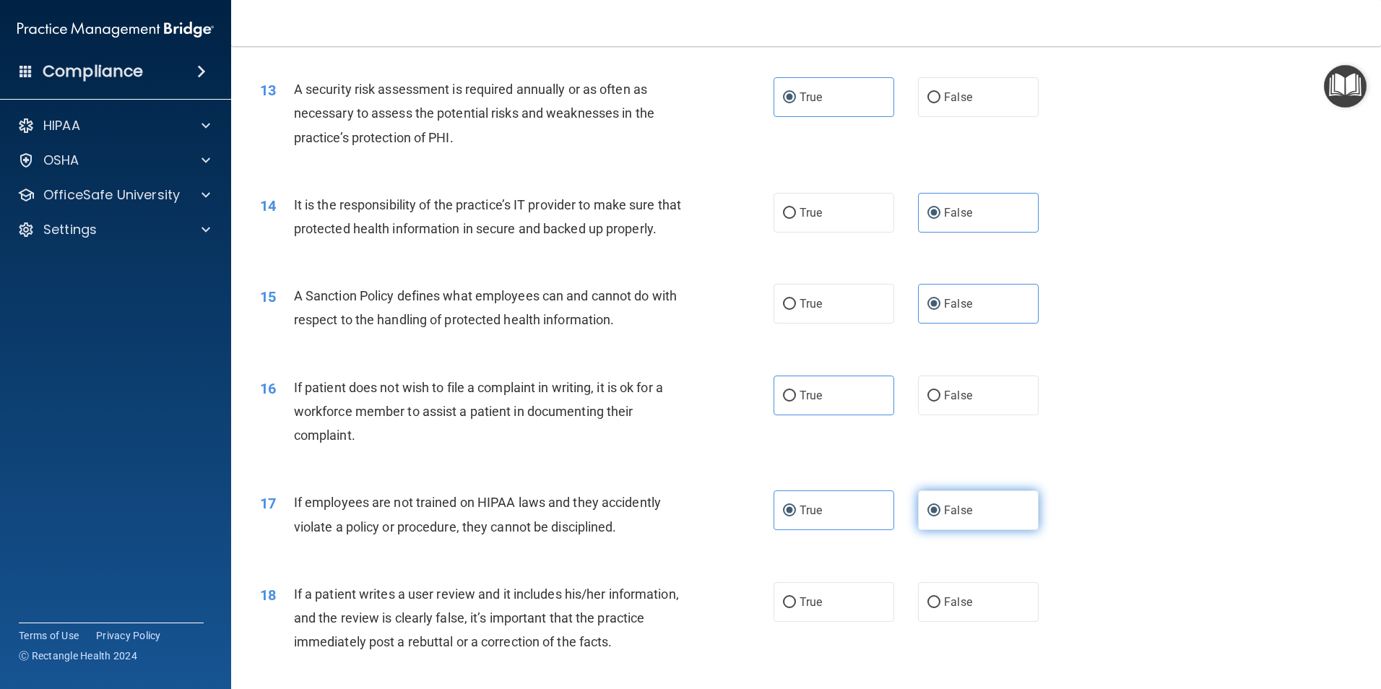
radio input "false"
click at [944, 622] on label "False" at bounding box center [978, 602] width 121 height 40
click at [940, 608] on input "False" at bounding box center [933, 602] width 13 height 11
radio input "true"
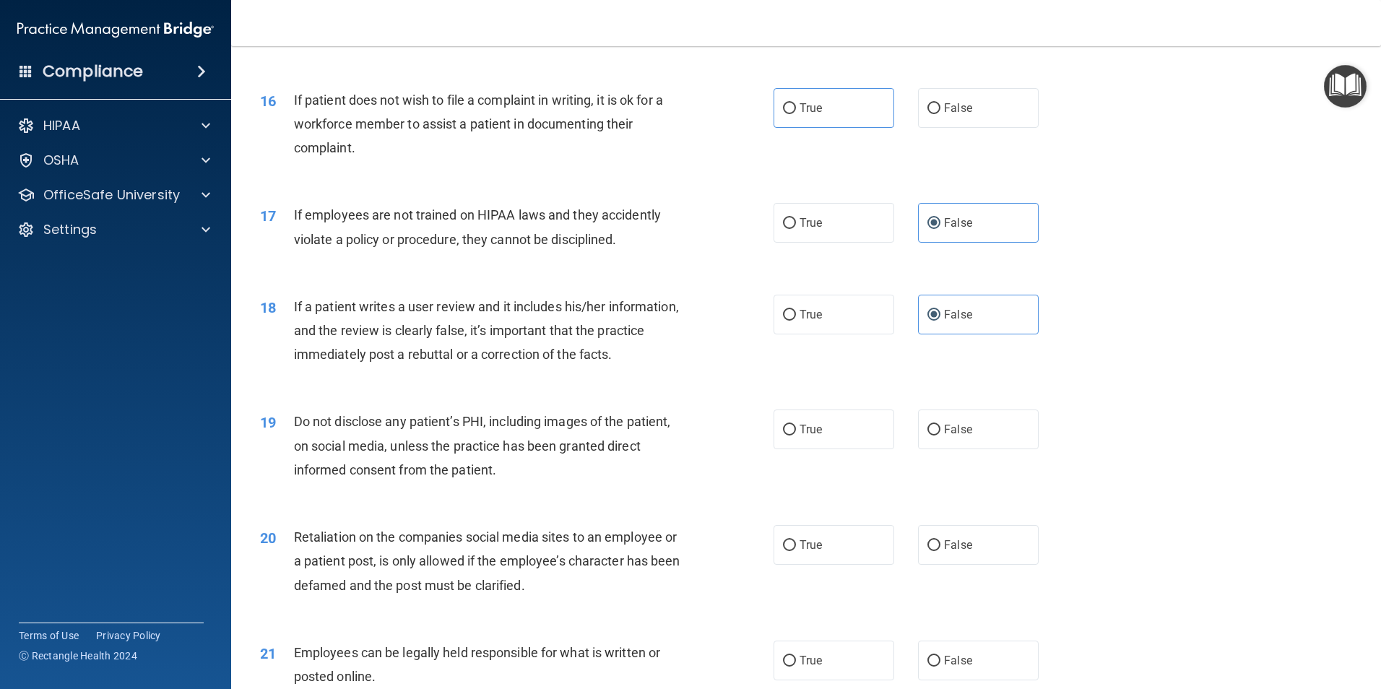
scroll to position [1805, 0]
click at [824, 448] on label "True" at bounding box center [833, 428] width 121 height 40
click at [796, 434] on input "True" at bounding box center [789, 428] width 13 height 11
radio input "true"
click at [960, 550] on span "False" at bounding box center [958, 543] width 28 height 14
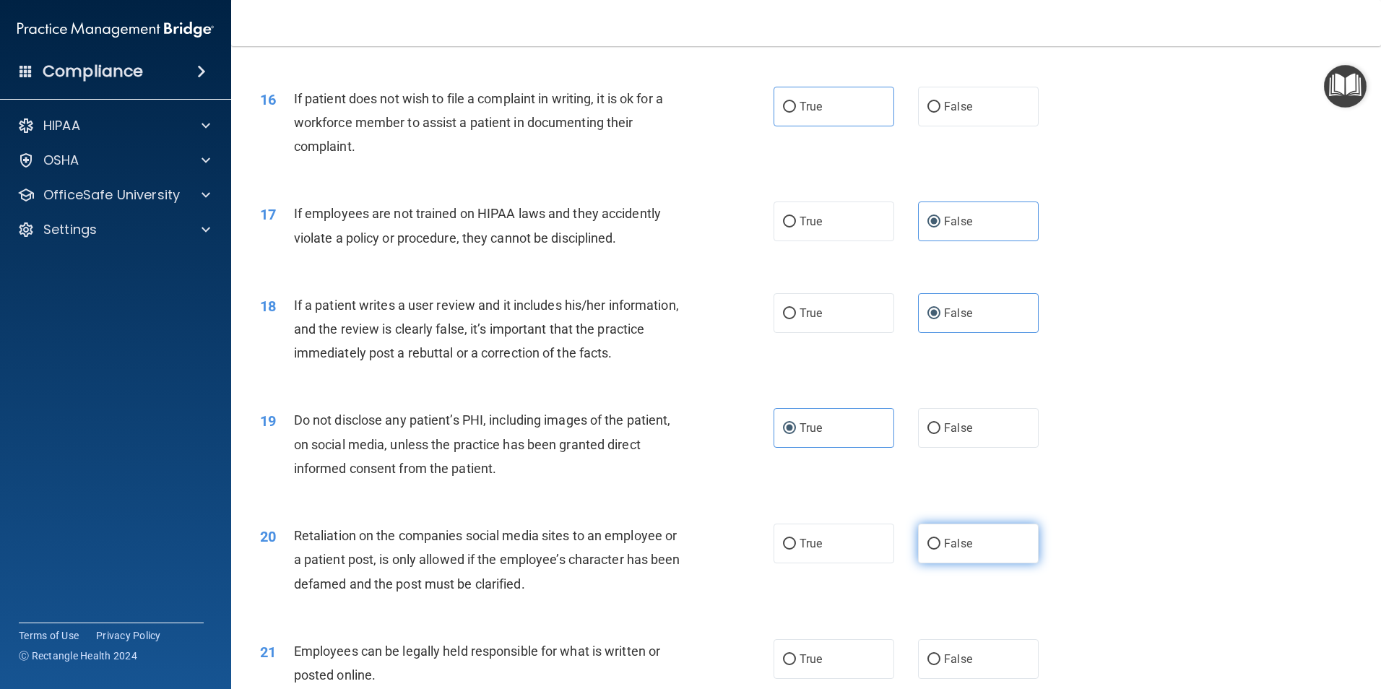
click at [940, 549] on input "False" at bounding box center [933, 544] width 13 height 11
radio input "true"
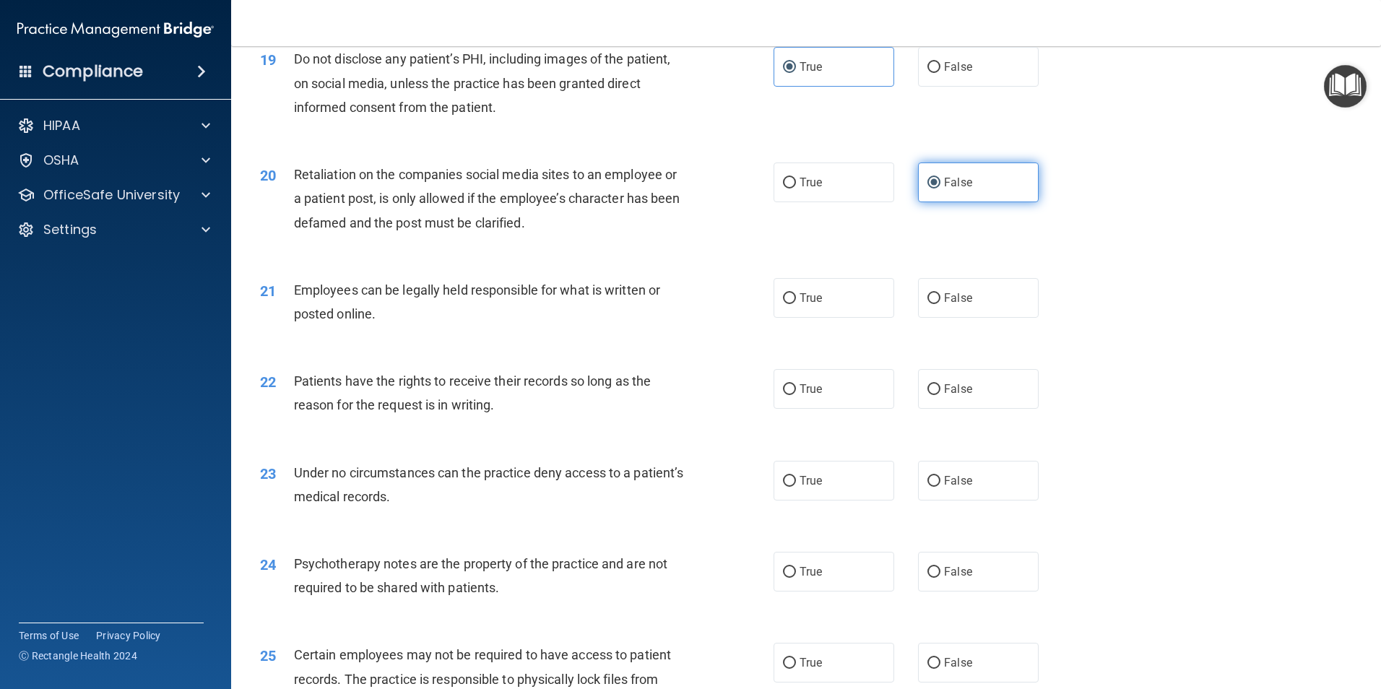
scroll to position [2238, 0]
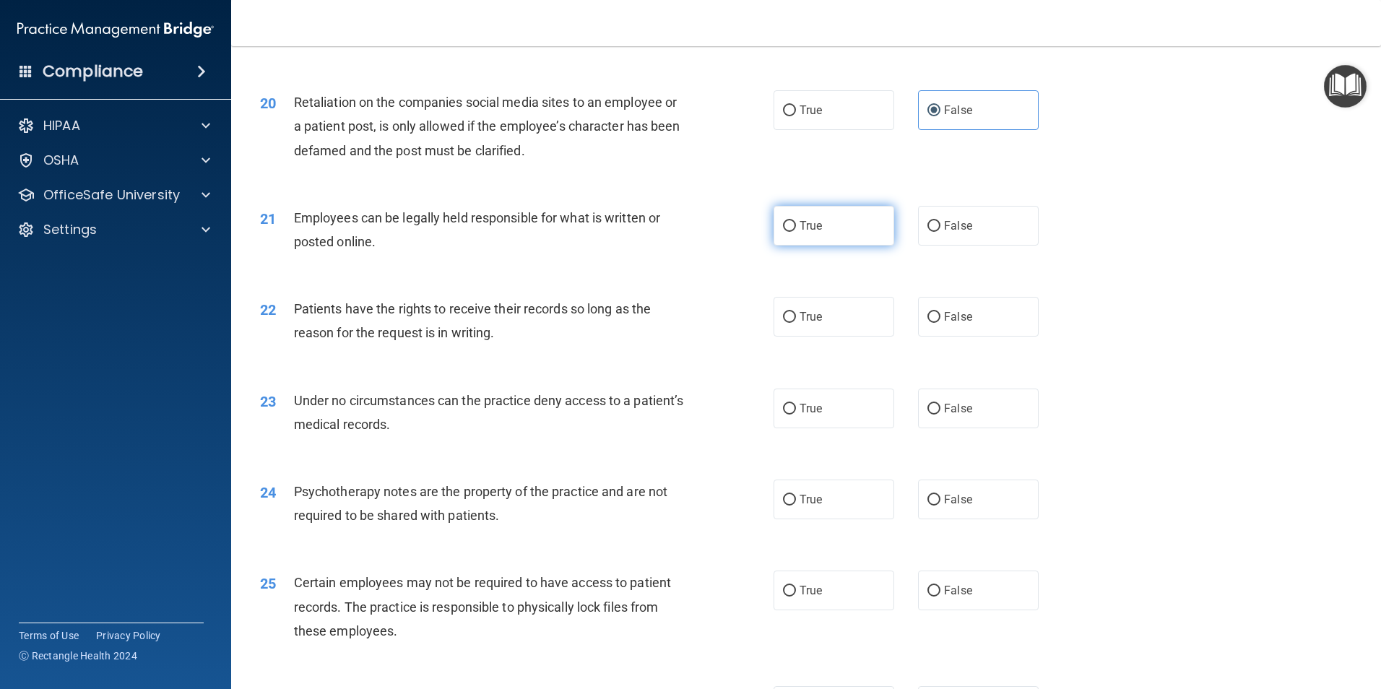
click at [796, 241] on label "True" at bounding box center [833, 226] width 121 height 40
click at [796, 232] on input "True" at bounding box center [789, 226] width 13 height 11
radio input "true"
click at [957, 323] on span "False" at bounding box center [958, 317] width 28 height 14
click at [940, 323] on input "False" at bounding box center [933, 317] width 13 height 11
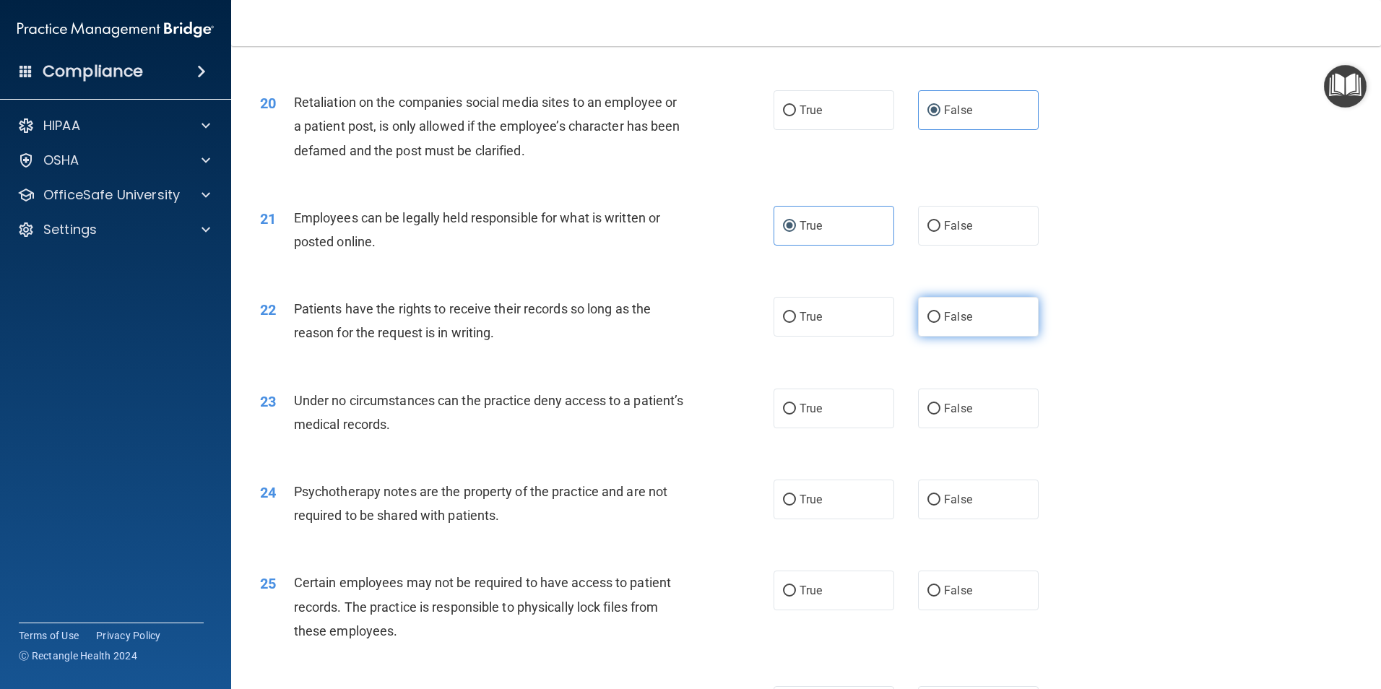
radio input "true"
click at [931, 414] on input "False" at bounding box center [933, 409] width 13 height 11
radio input "true"
click at [856, 519] on label "True" at bounding box center [833, 499] width 121 height 40
click at [796, 505] on input "True" at bounding box center [789, 500] width 13 height 11
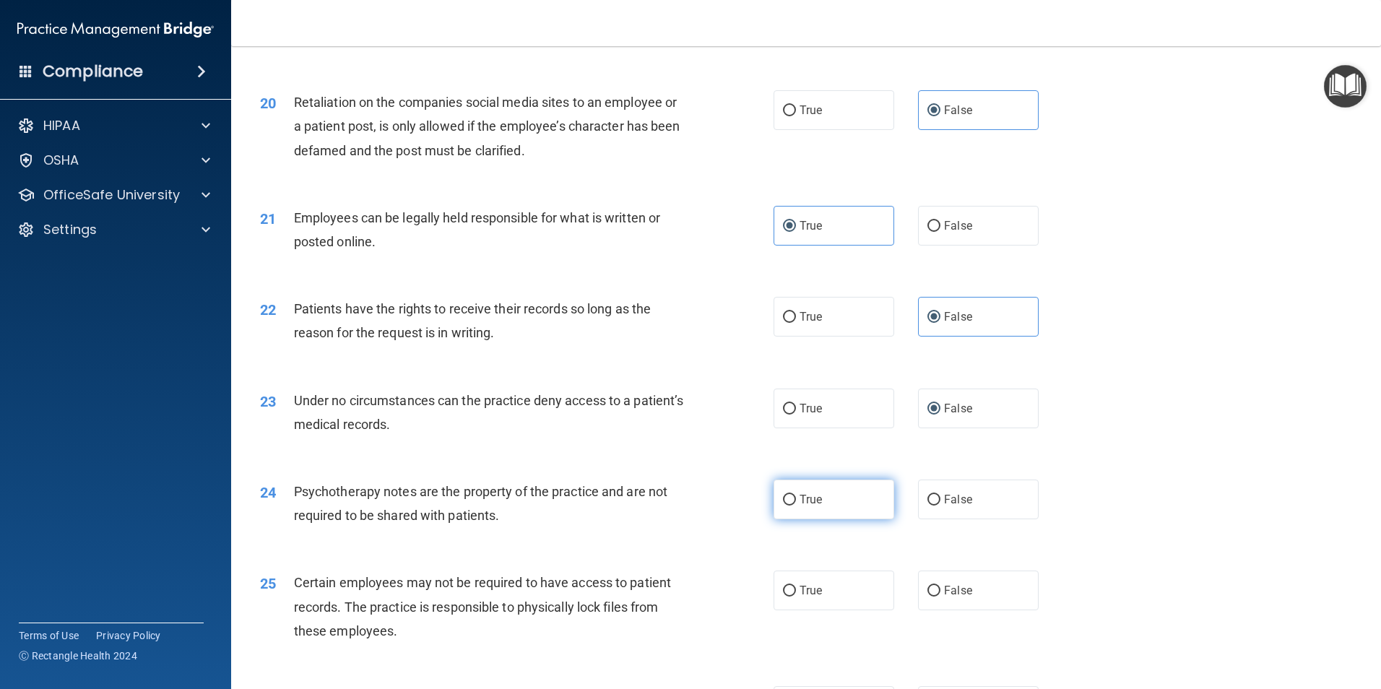
radio input "true"
click at [838, 610] on label "True" at bounding box center [833, 590] width 121 height 40
click at [796, 596] on input "True" at bounding box center [789, 591] width 13 height 11
radio input "true"
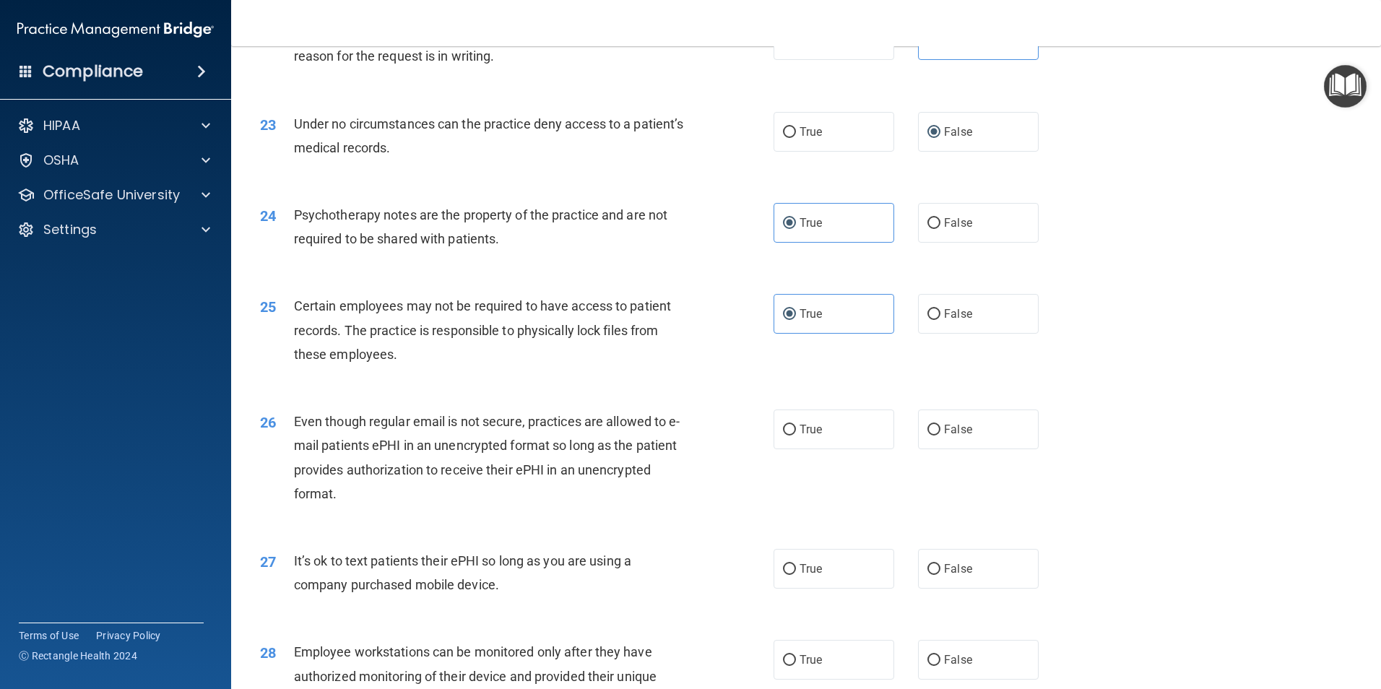
scroll to position [2527, 0]
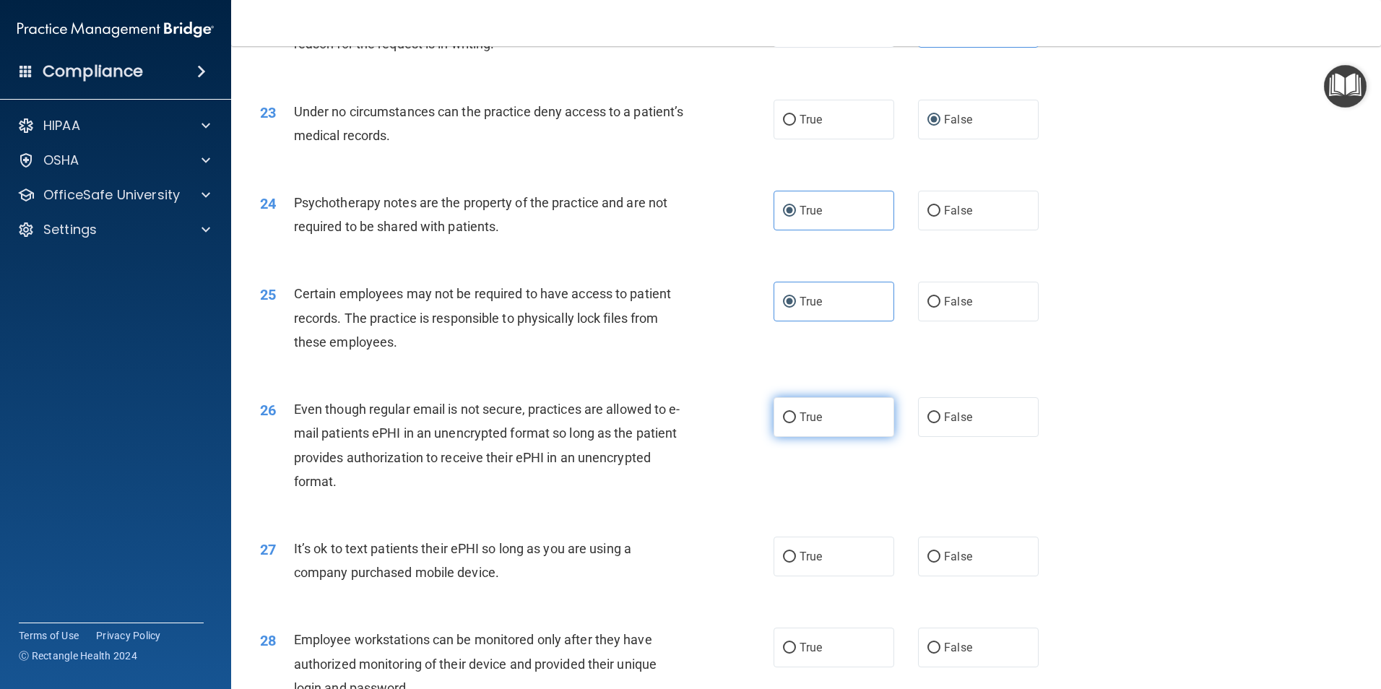
click at [804, 424] on span "True" at bounding box center [810, 417] width 22 height 14
click at [796, 423] on input "True" at bounding box center [789, 417] width 13 height 11
radio input "true"
click at [961, 563] on span "False" at bounding box center [958, 556] width 28 height 14
click at [940, 562] on input "False" at bounding box center [933, 557] width 13 height 11
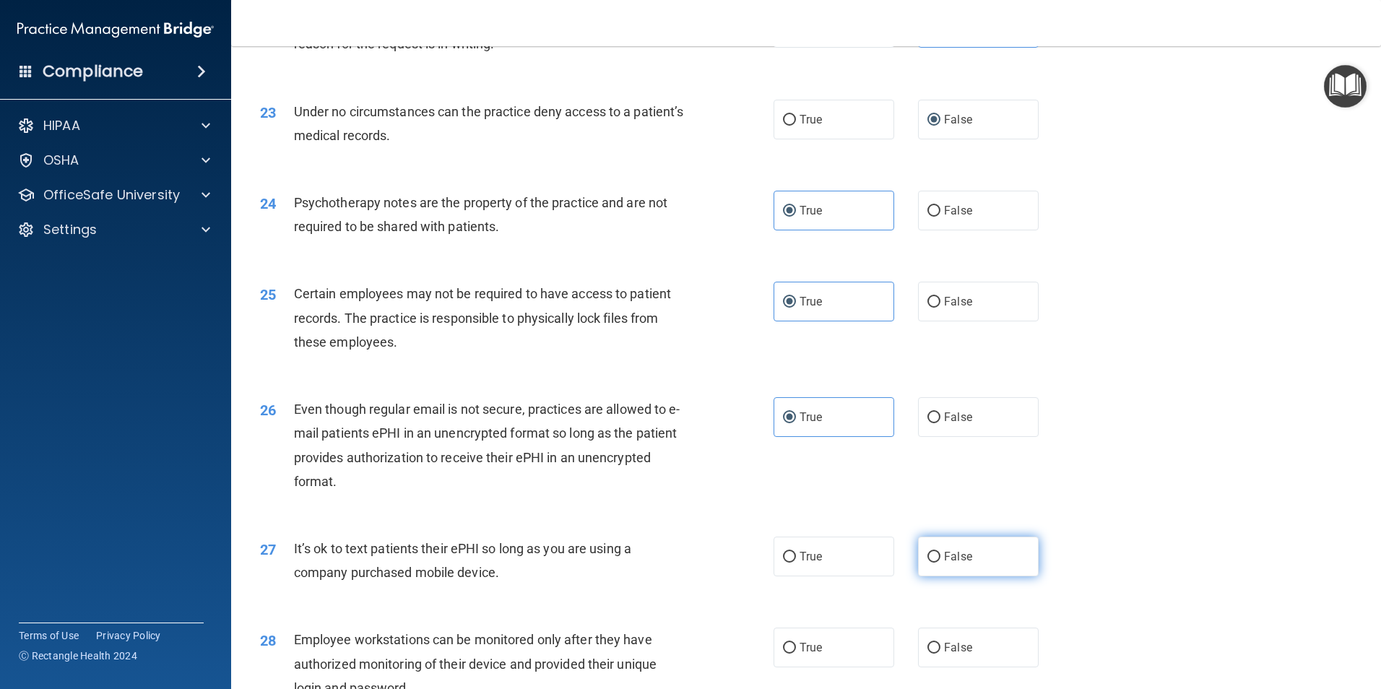
radio input "true"
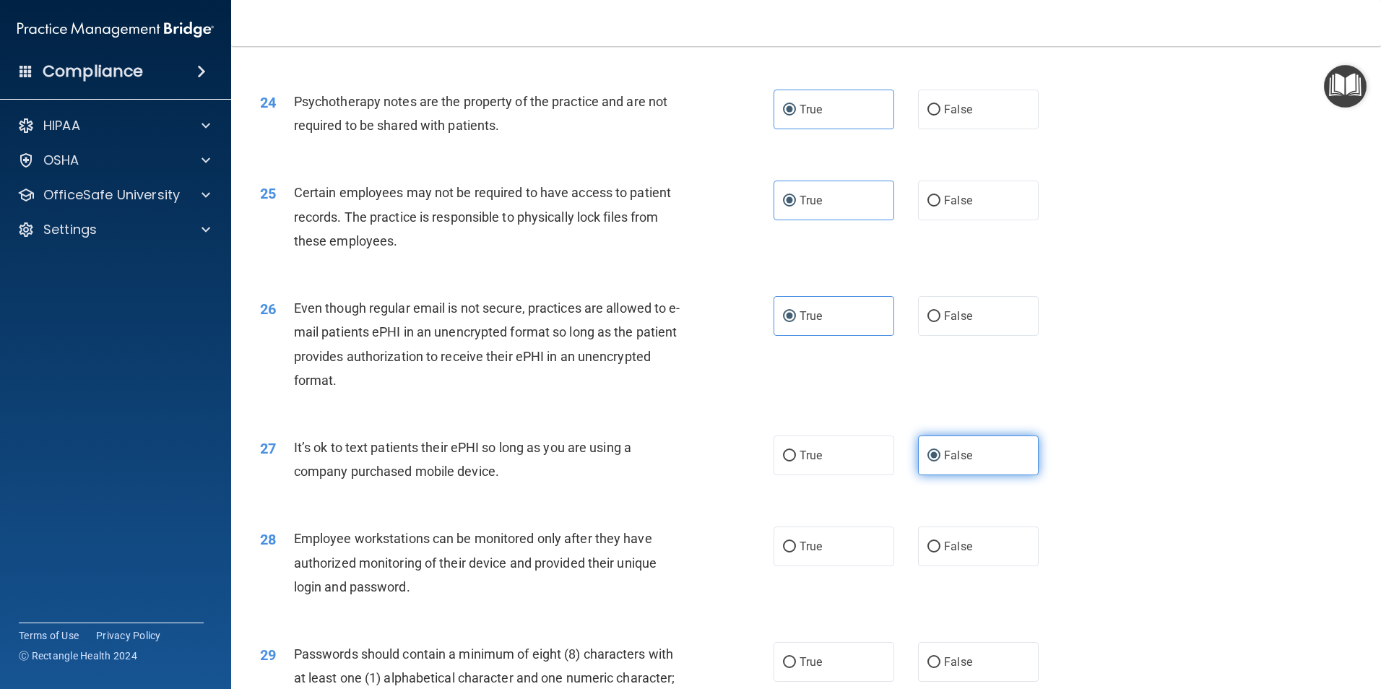
scroll to position [2816, 0]
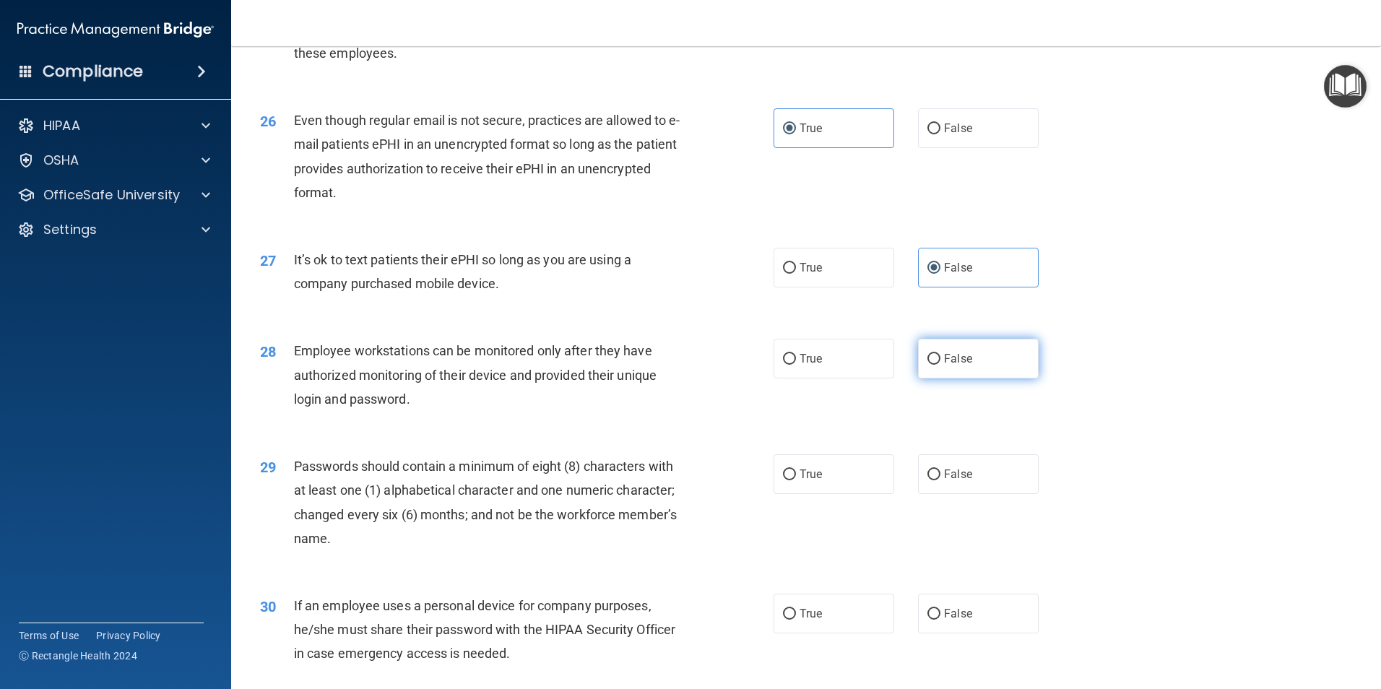
click at [944, 365] on span "False" at bounding box center [958, 359] width 28 height 14
click at [940, 365] on input "False" at bounding box center [933, 359] width 13 height 11
radio input "true"
click at [800, 490] on label "True" at bounding box center [833, 474] width 121 height 40
click at [796, 480] on input "True" at bounding box center [789, 474] width 13 height 11
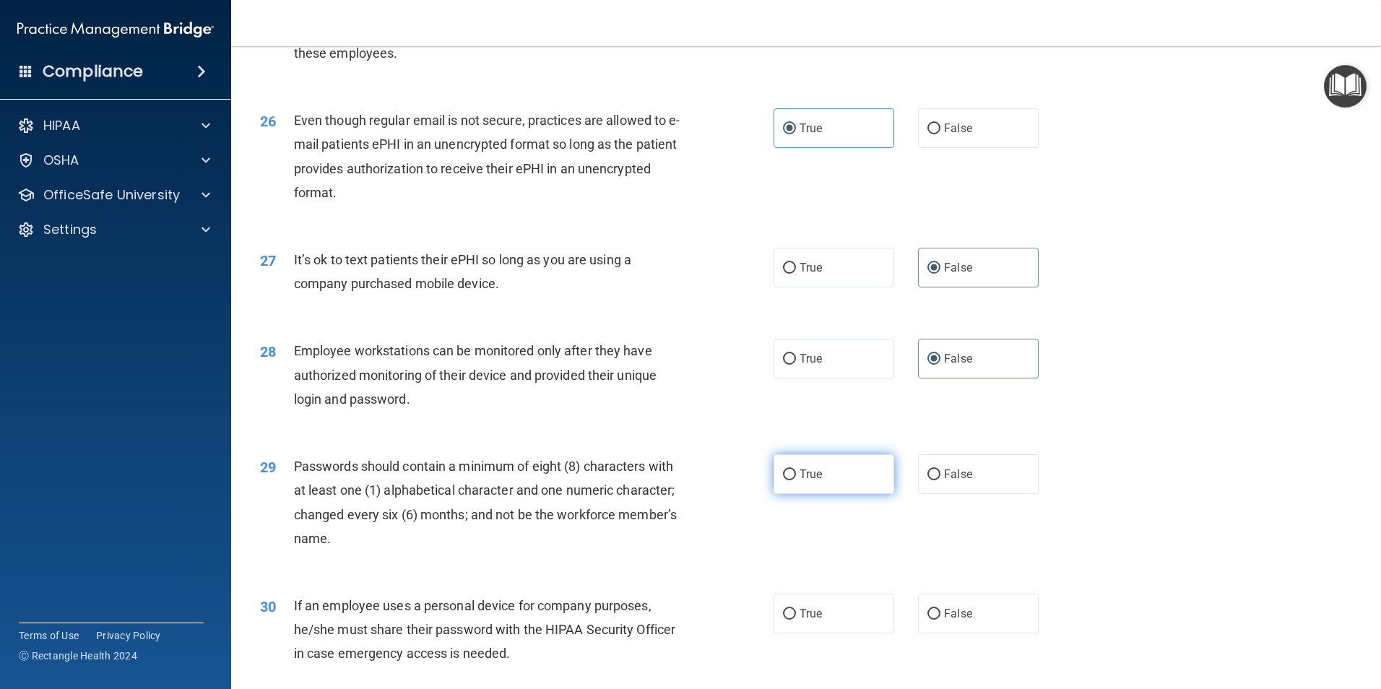
radio input "true"
click at [944, 620] on span "False" at bounding box center [958, 614] width 28 height 14
click at [940, 620] on input "False" at bounding box center [933, 614] width 13 height 11
radio input "true"
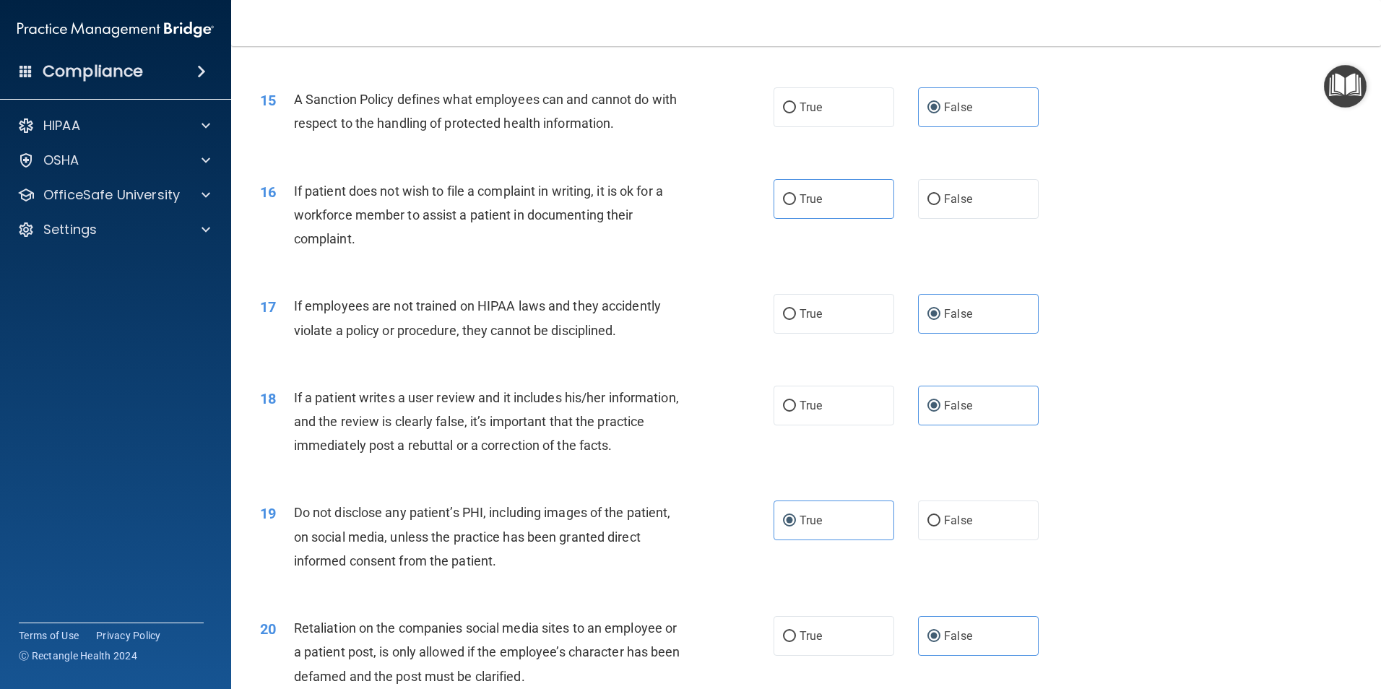
scroll to position [1708, 0]
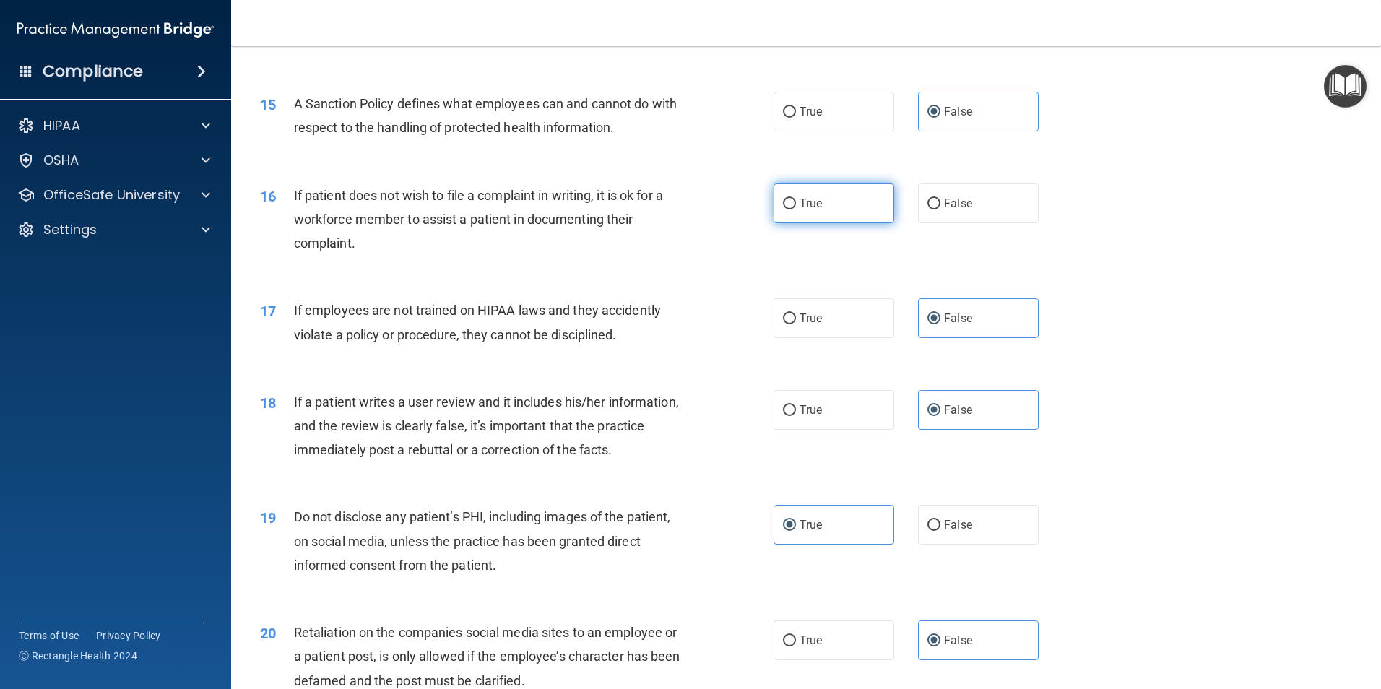
click at [788, 209] on input "True" at bounding box center [789, 204] width 13 height 11
radio input "true"
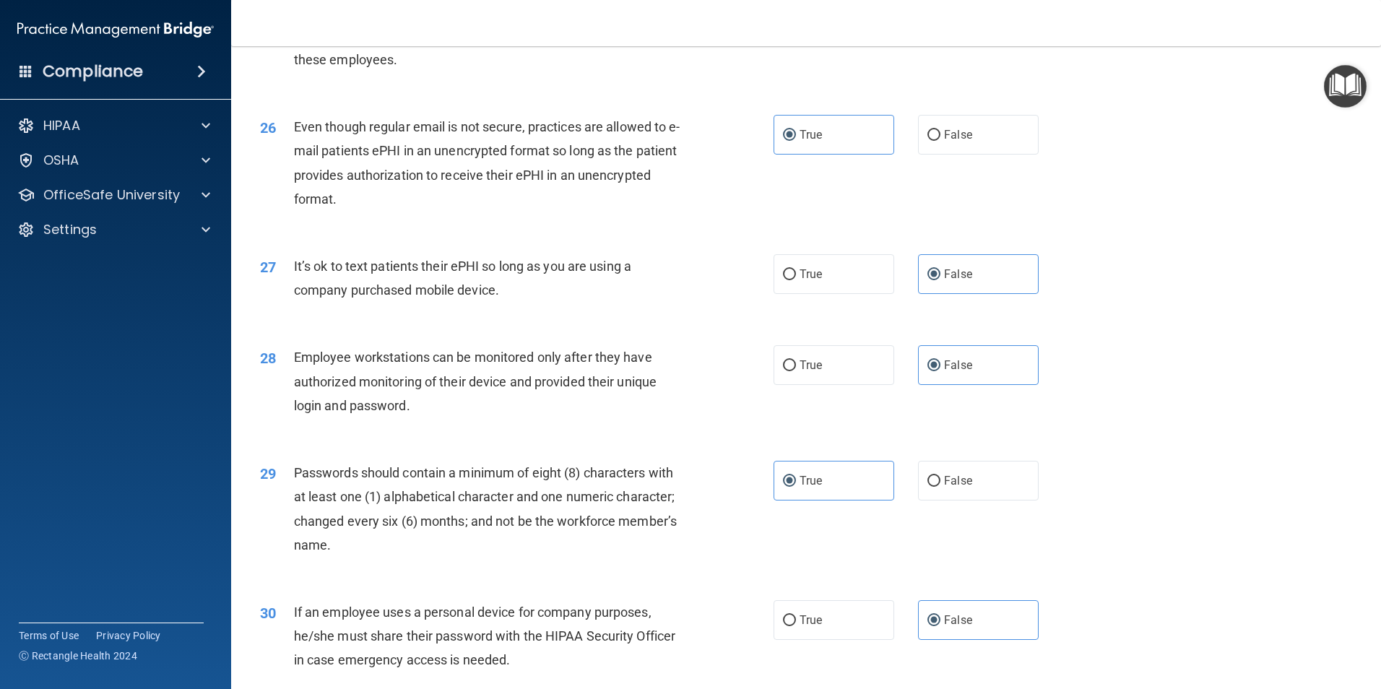
scroll to position [2936, 0]
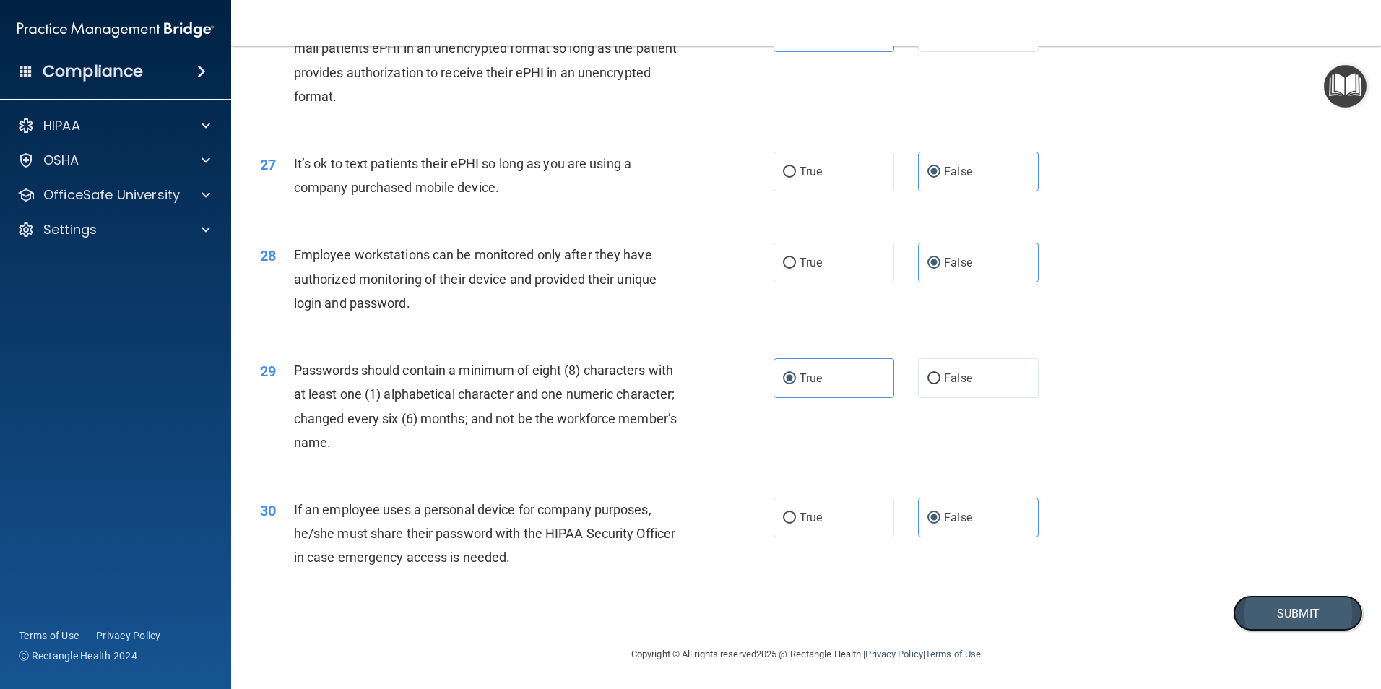
click at [1252, 607] on button "Submit" at bounding box center [1298, 613] width 130 height 37
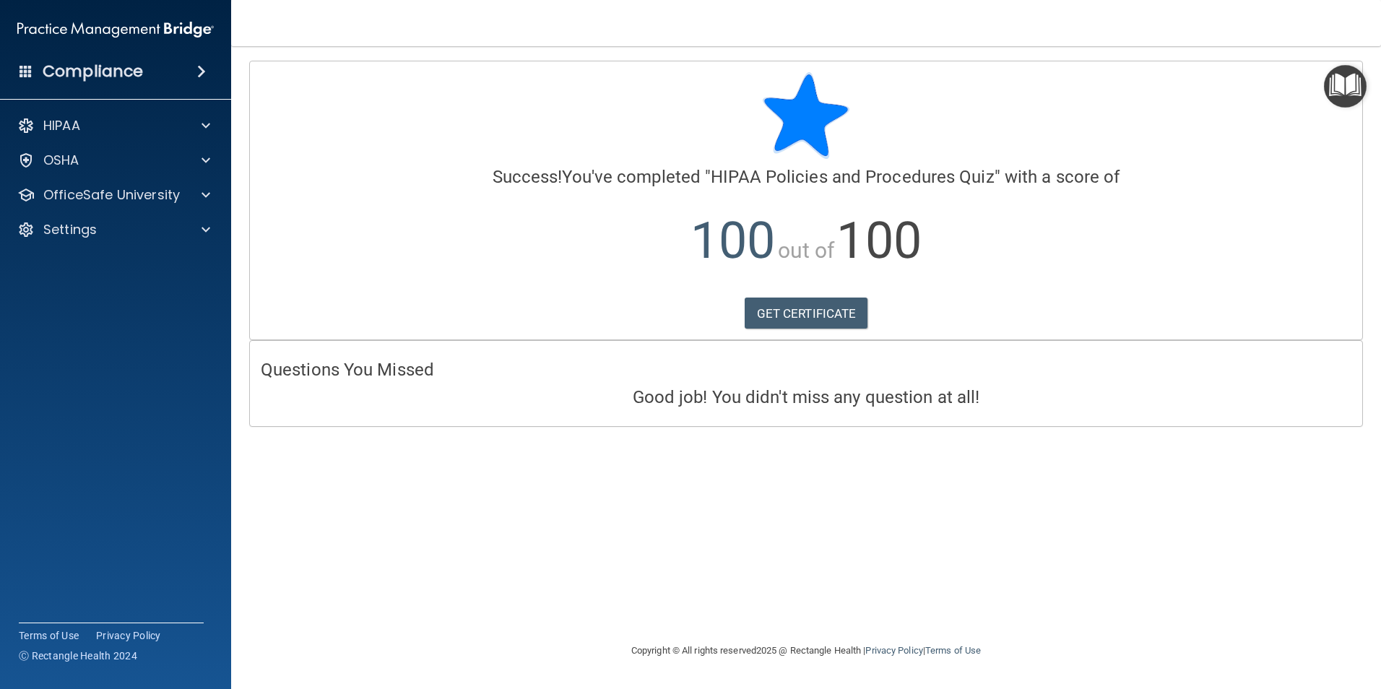
click at [1337, 87] on img "Open Resource Center" at bounding box center [1345, 86] width 43 height 43
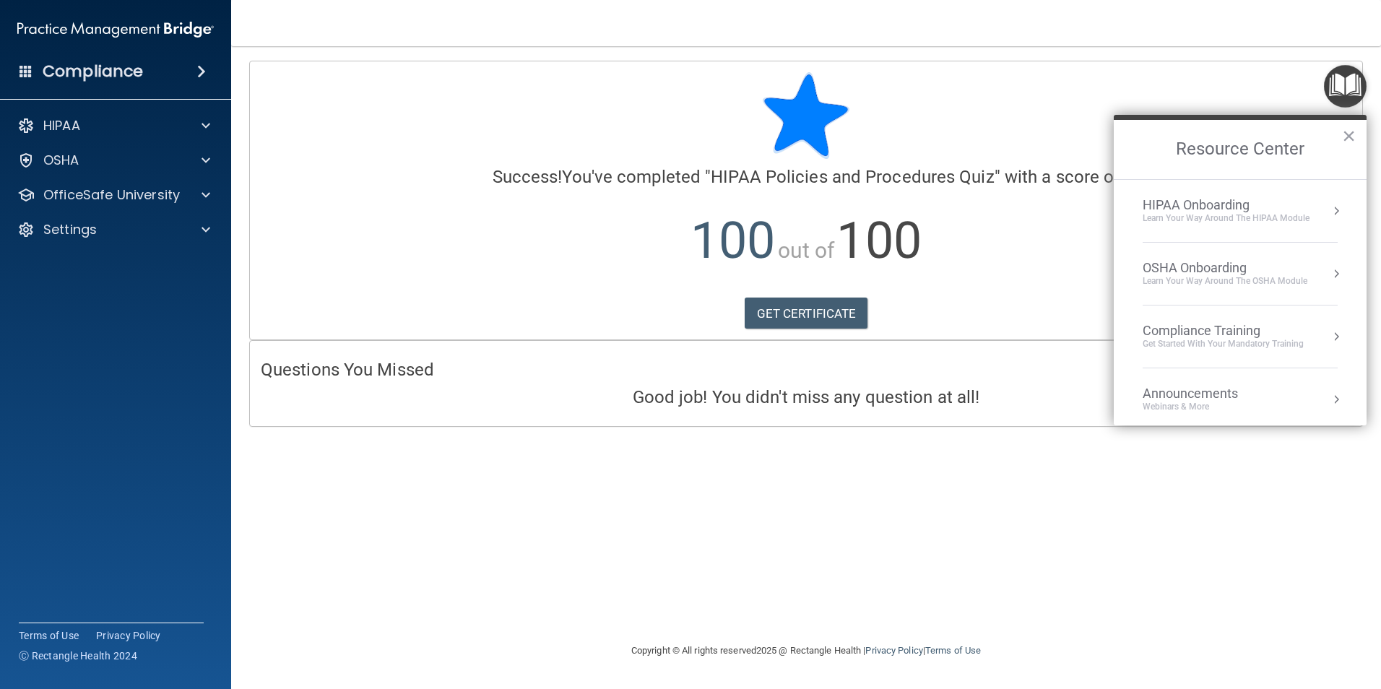
click at [1174, 337] on div "Compliance Training" at bounding box center [1222, 331] width 161 height 16
click at [1186, 206] on div "HIPAA Training for Members" at bounding box center [1205, 203] width 161 height 13
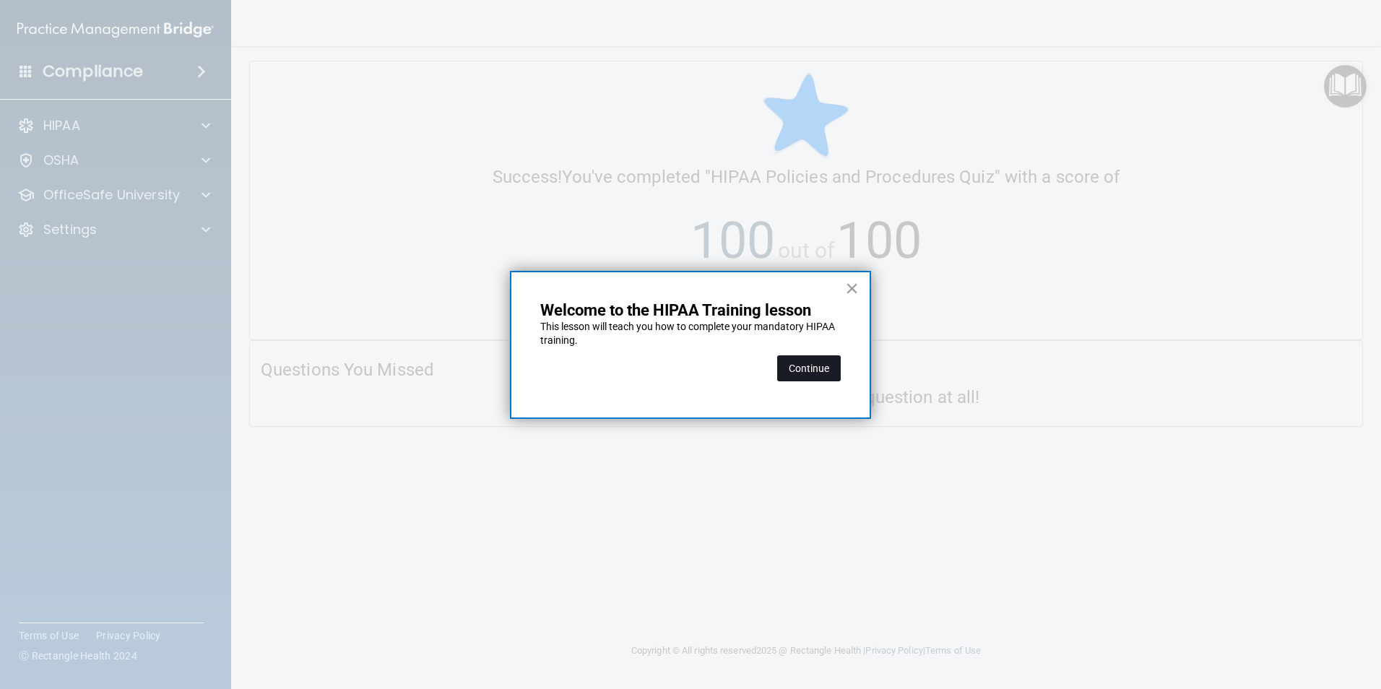
click at [819, 371] on button "Continue" at bounding box center [809, 368] width 64 height 26
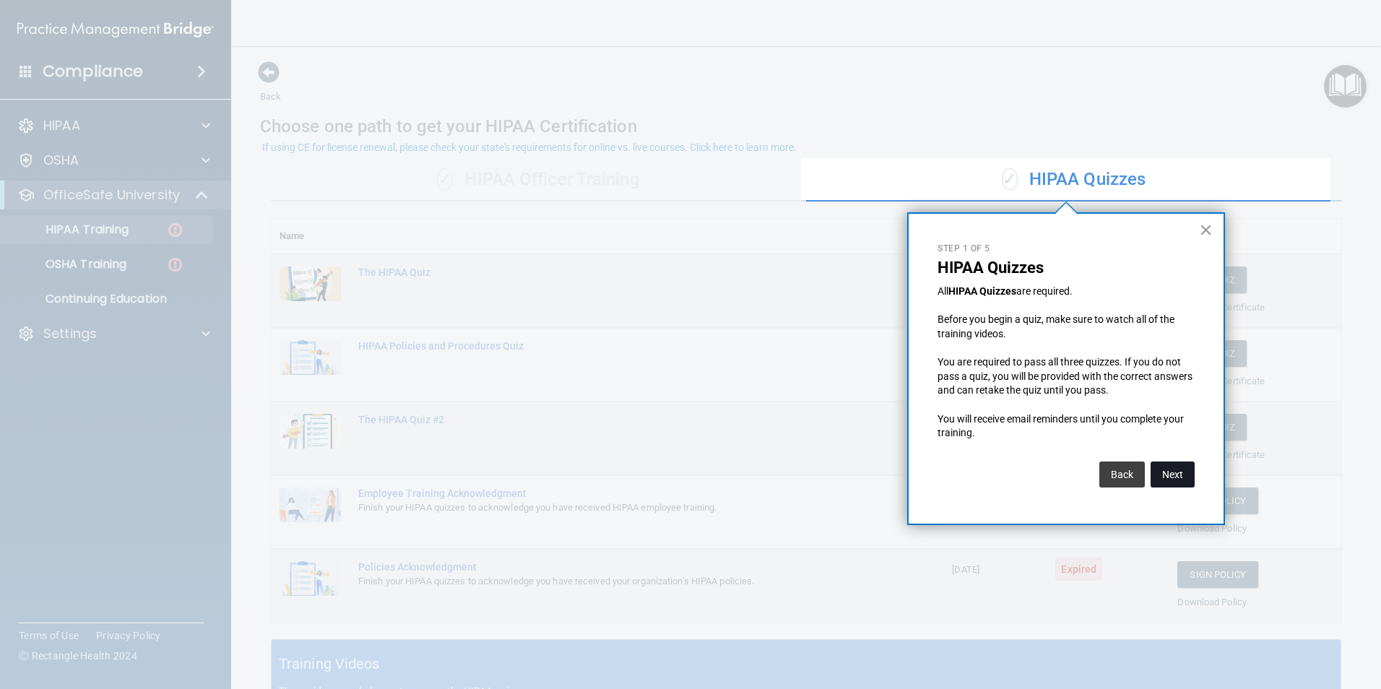
click at [1174, 470] on button "Next" at bounding box center [1172, 474] width 44 height 26
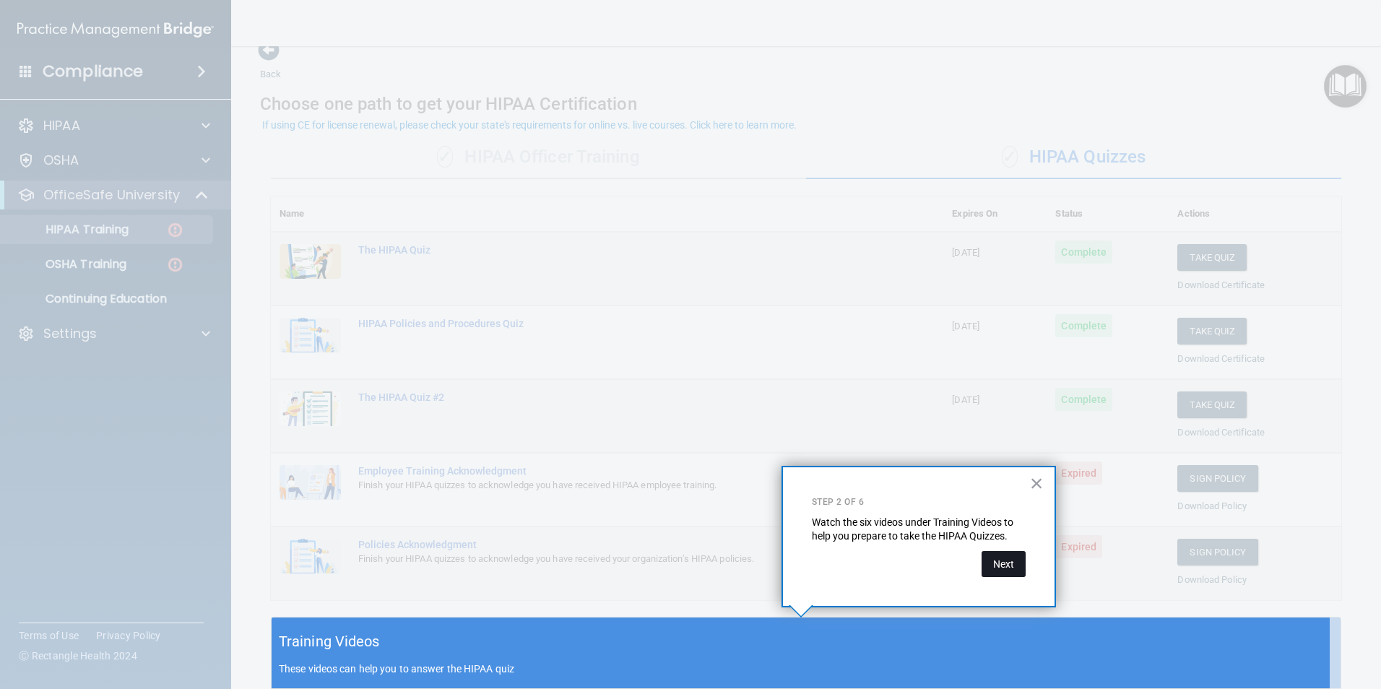
click at [1020, 560] on button "Next" at bounding box center [1003, 564] width 44 height 26
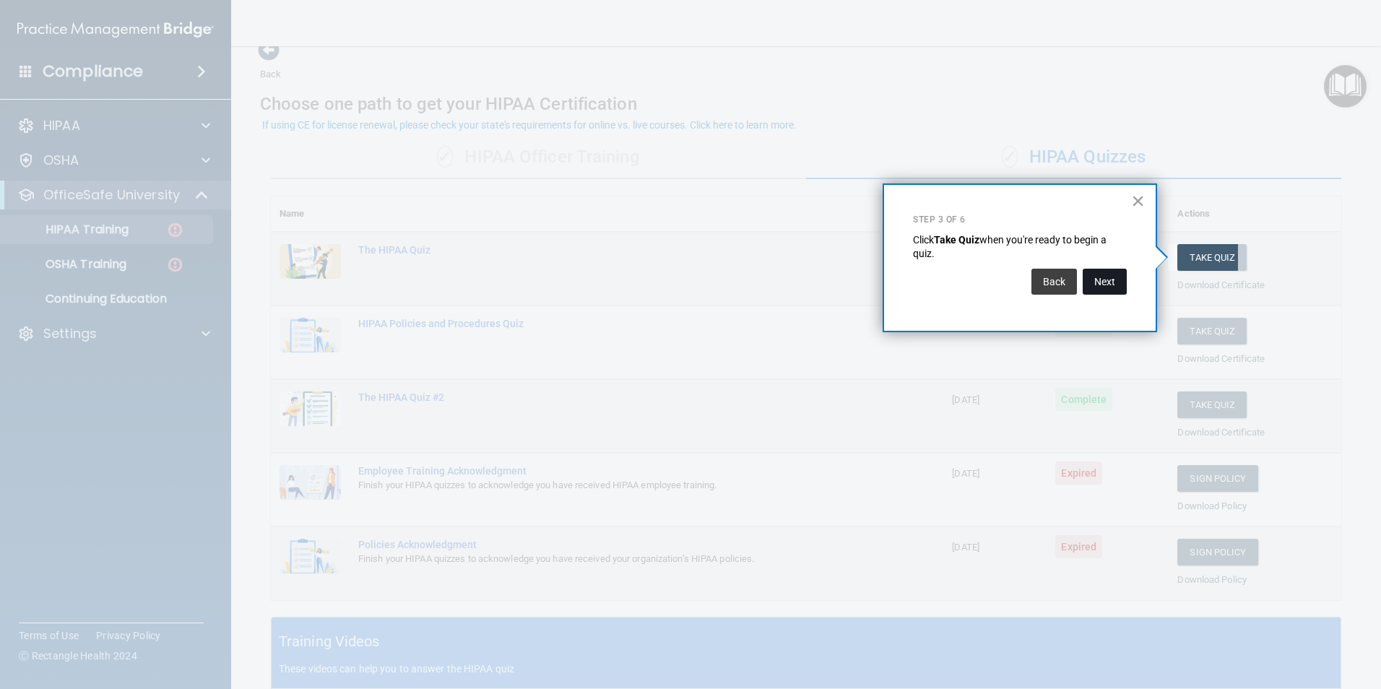
click at [1112, 285] on button "Next" at bounding box center [1104, 282] width 44 height 26
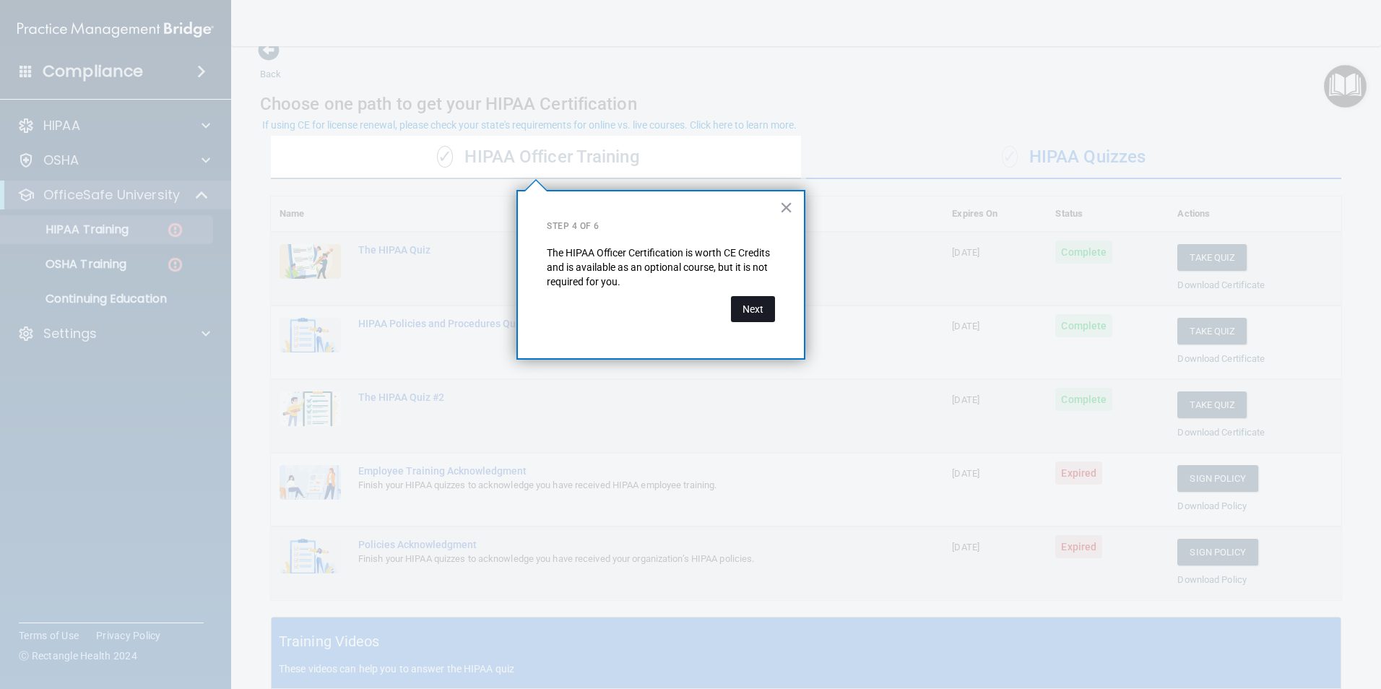
click at [754, 308] on button "Next" at bounding box center [753, 309] width 44 height 26
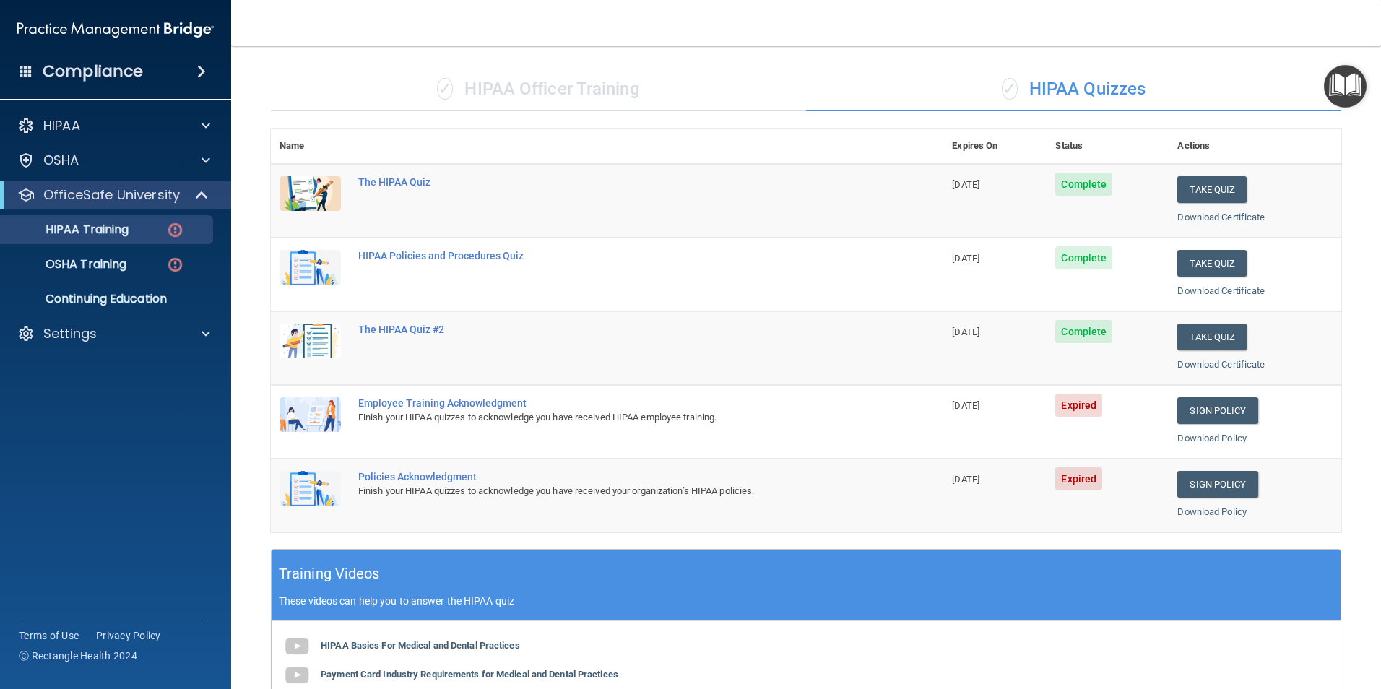
scroll to position [38, 0]
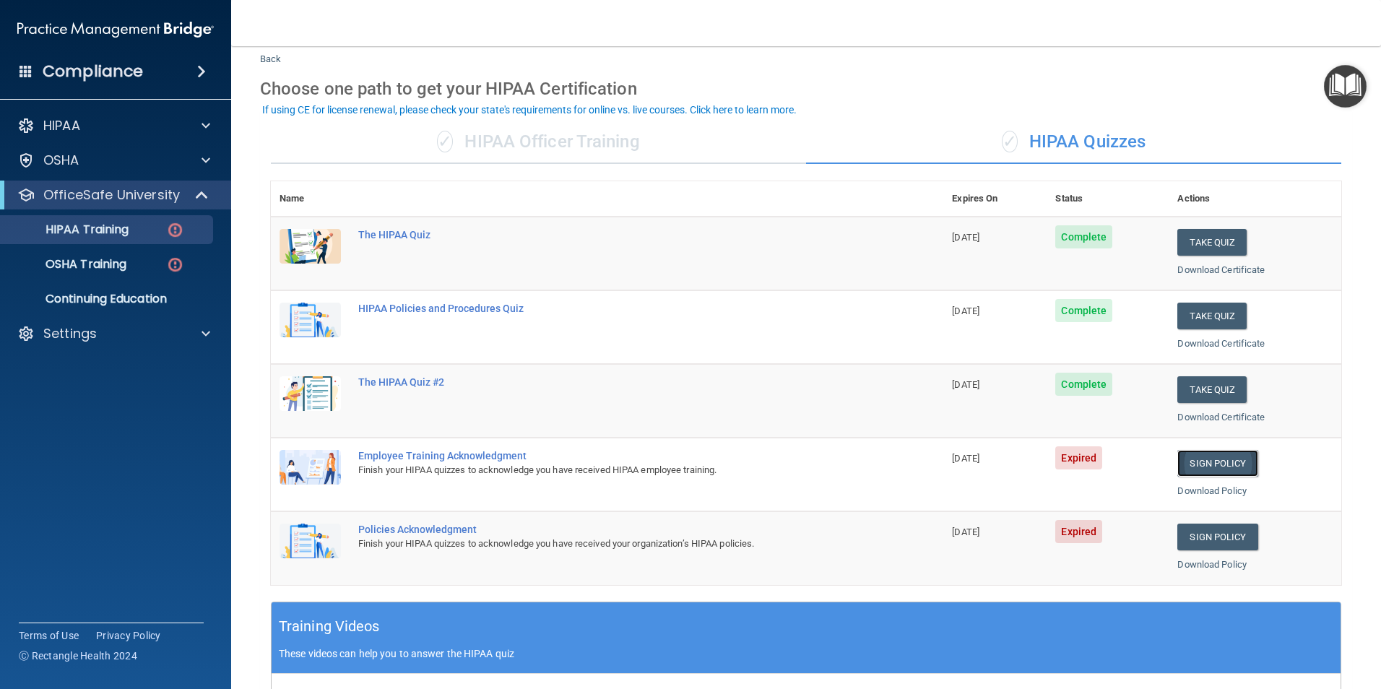
click at [1201, 459] on link "Sign Policy" at bounding box center [1217, 463] width 80 height 27
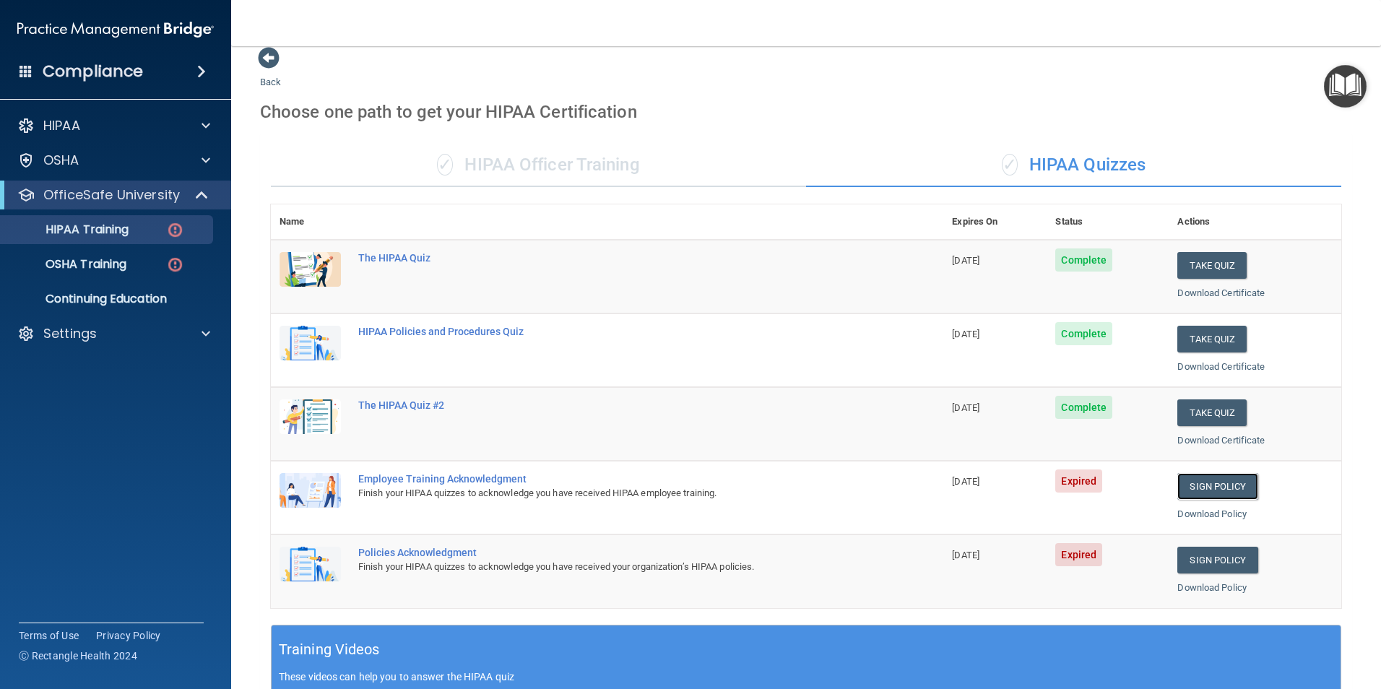
scroll to position [0, 0]
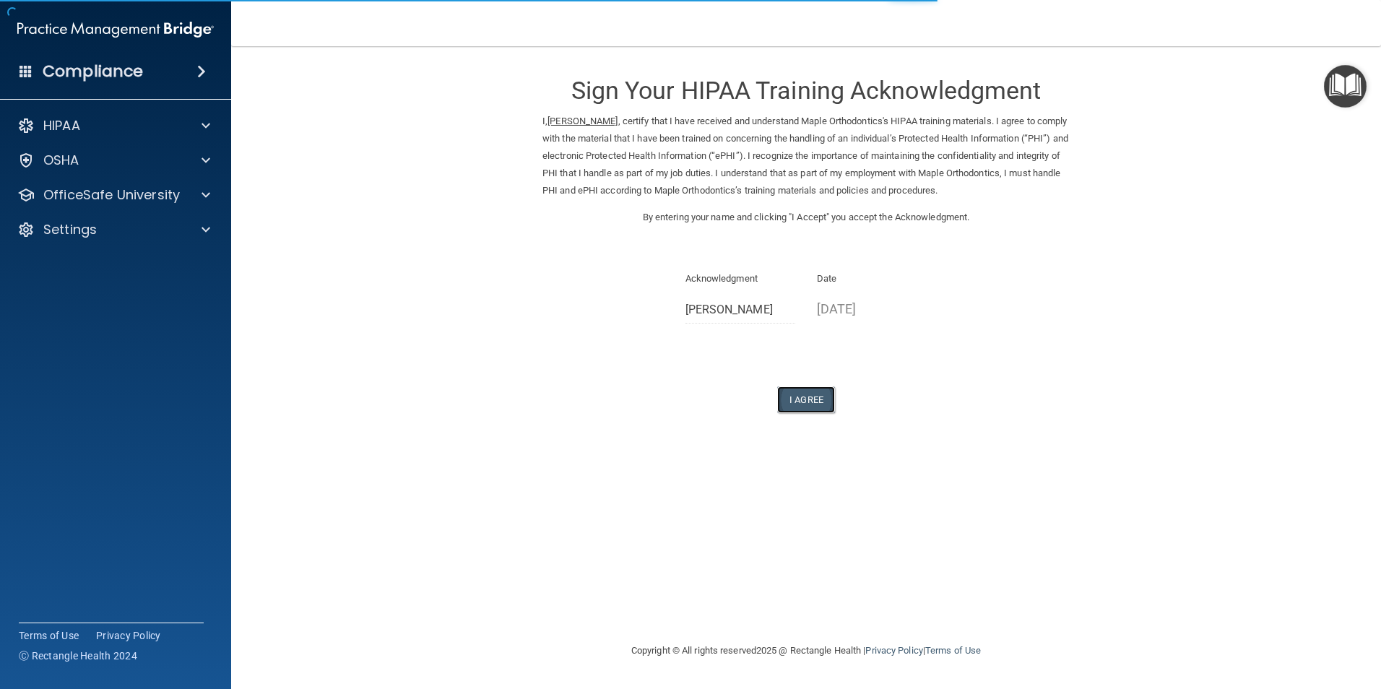
click at [809, 400] on button "I Agree" at bounding box center [806, 399] width 58 height 27
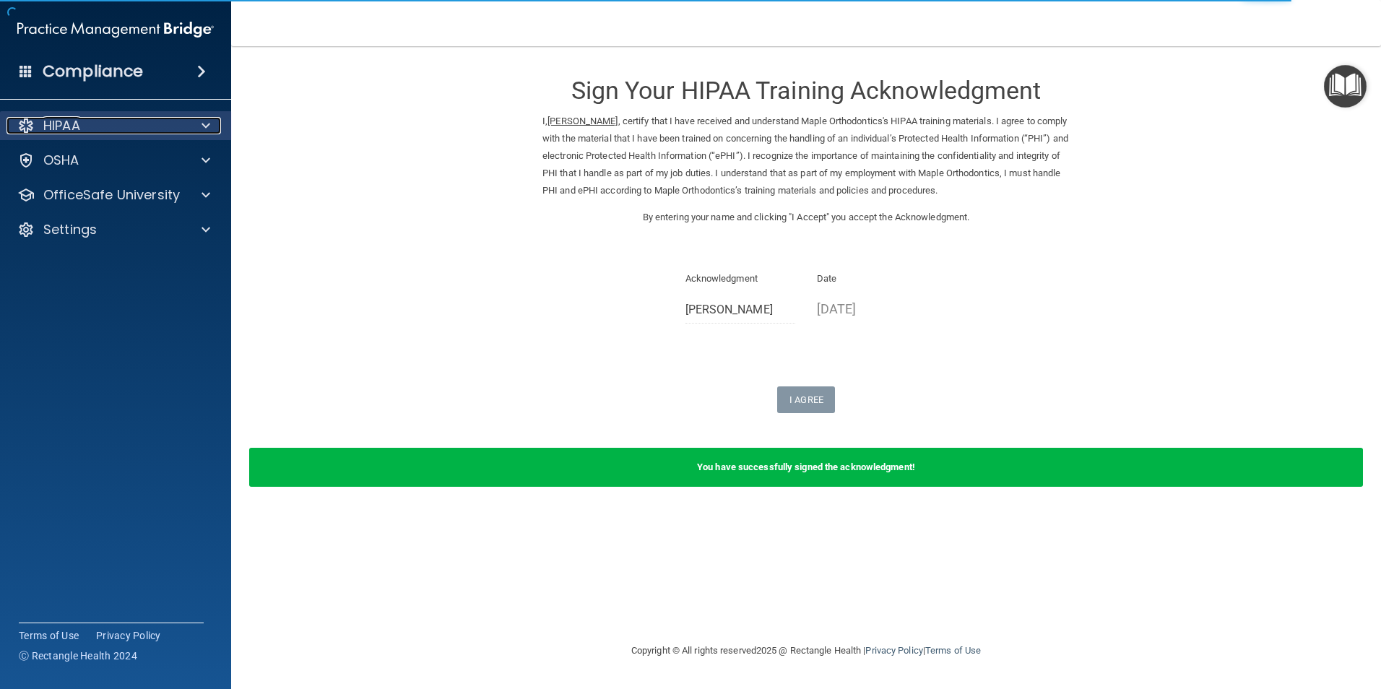
click at [121, 129] on div "HIPAA" at bounding box center [95, 125] width 179 height 17
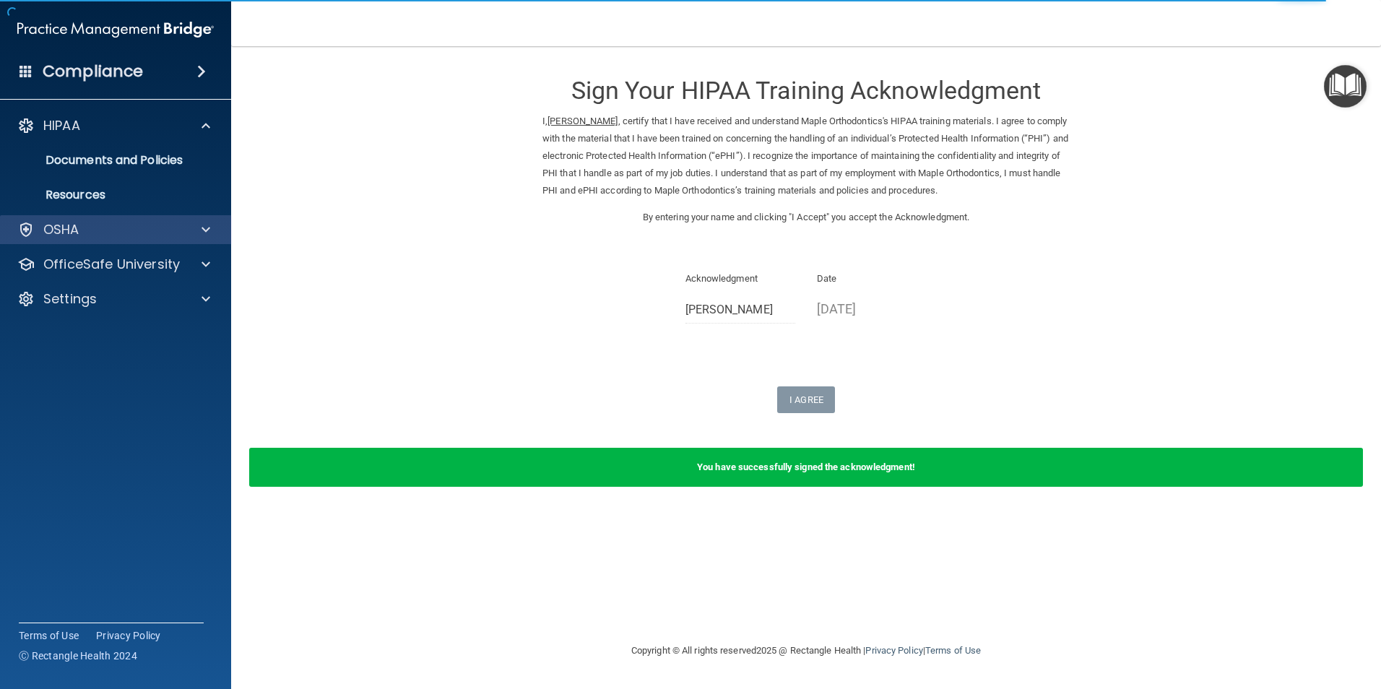
click at [120, 218] on div "OSHA" at bounding box center [116, 229] width 232 height 29
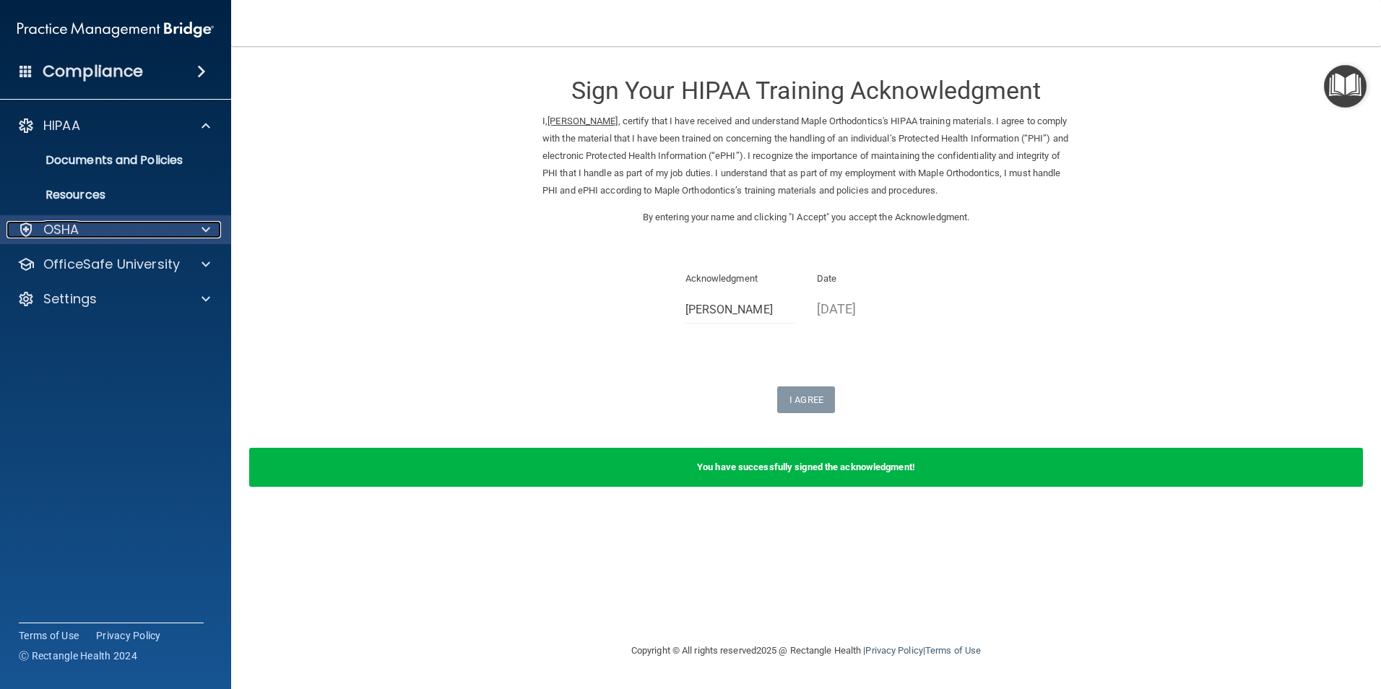
click at [209, 227] on span at bounding box center [205, 229] width 9 height 17
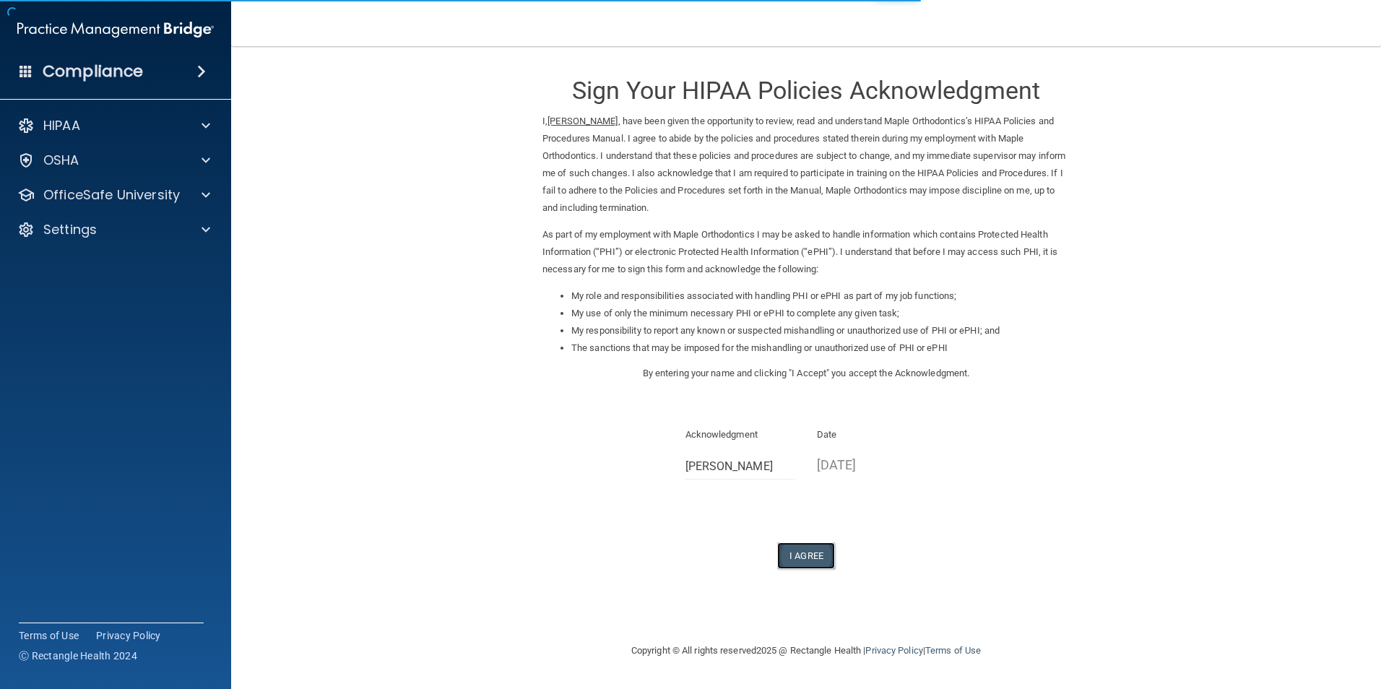
click at [811, 549] on button "I Agree" at bounding box center [806, 555] width 58 height 27
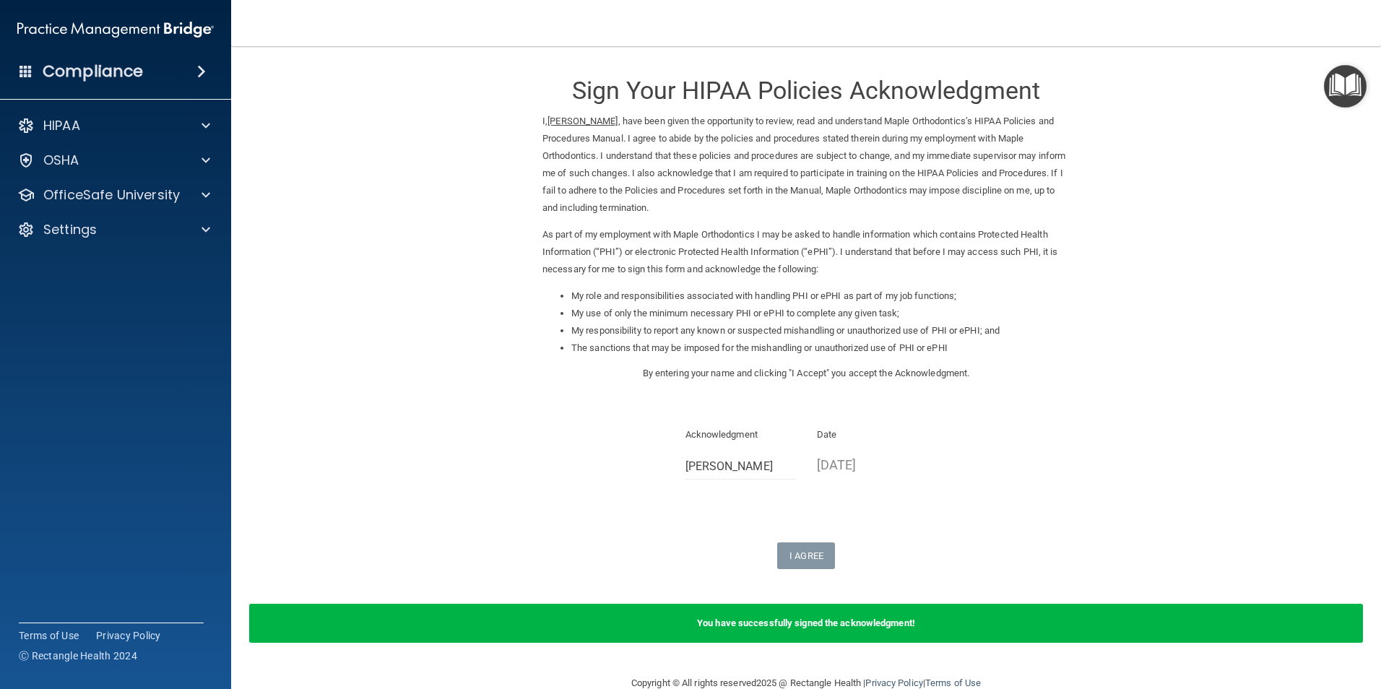
click at [1350, 87] on img "Open Resource Center" at bounding box center [1345, 86] width 43 height 43
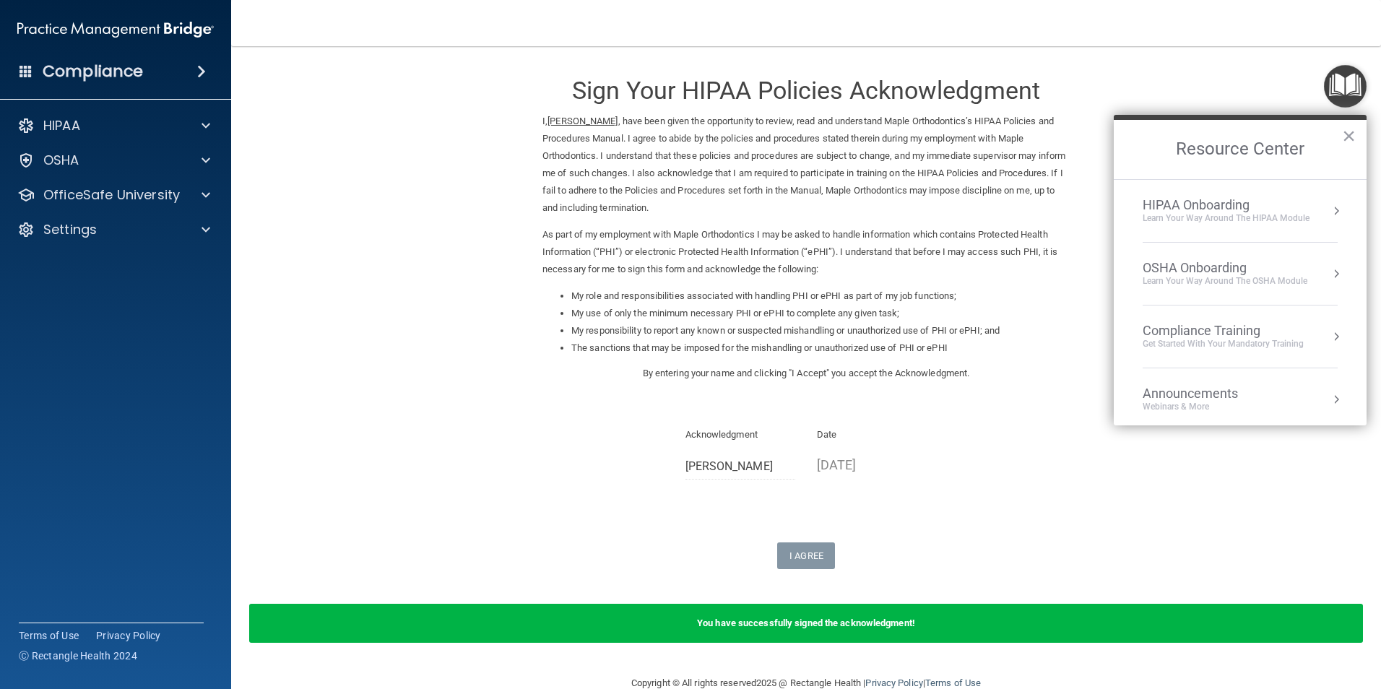
click at [1242, 334] on div "Compliance Training" at bounding box center [1222, 331] width 161 height 16
click at [1250, 199] on div "HIPAA Training for Members" at bounding box center [1205, 203] width 161 height 13
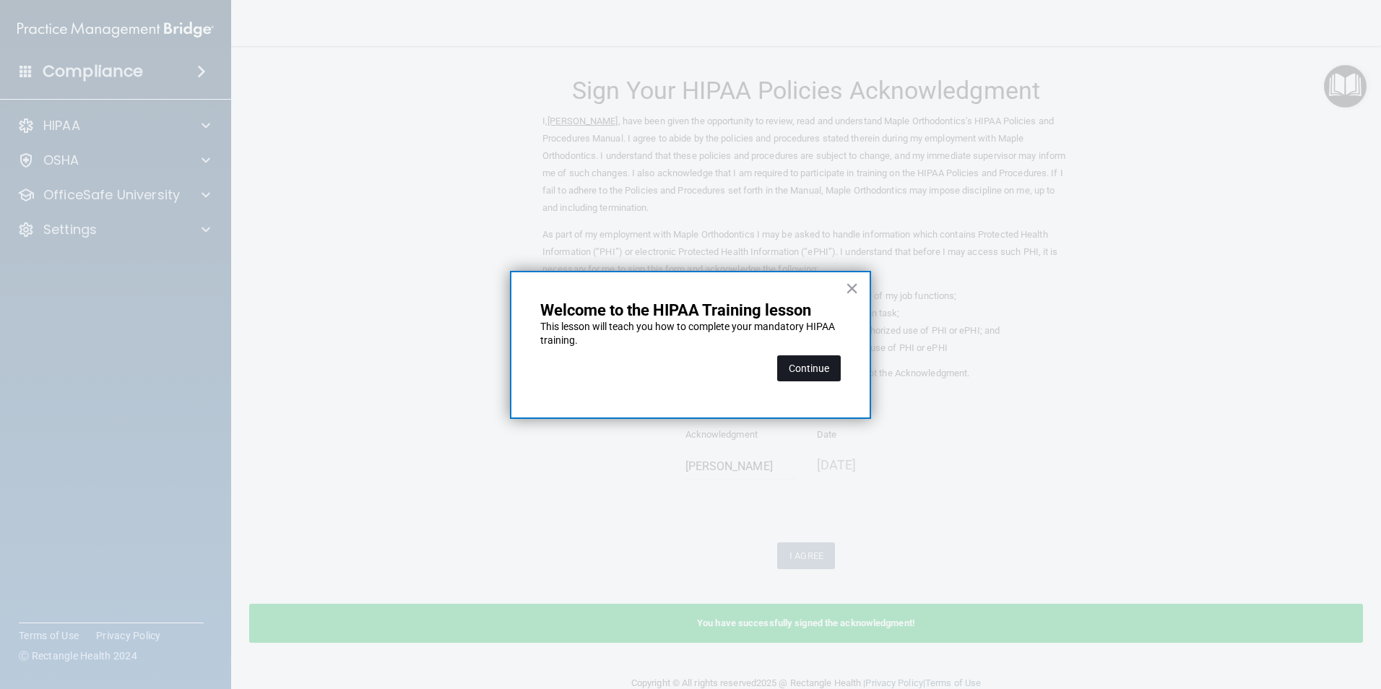
click at [799, 365] on button "Continue" at bounding box center [809, 368] width 64 height 26
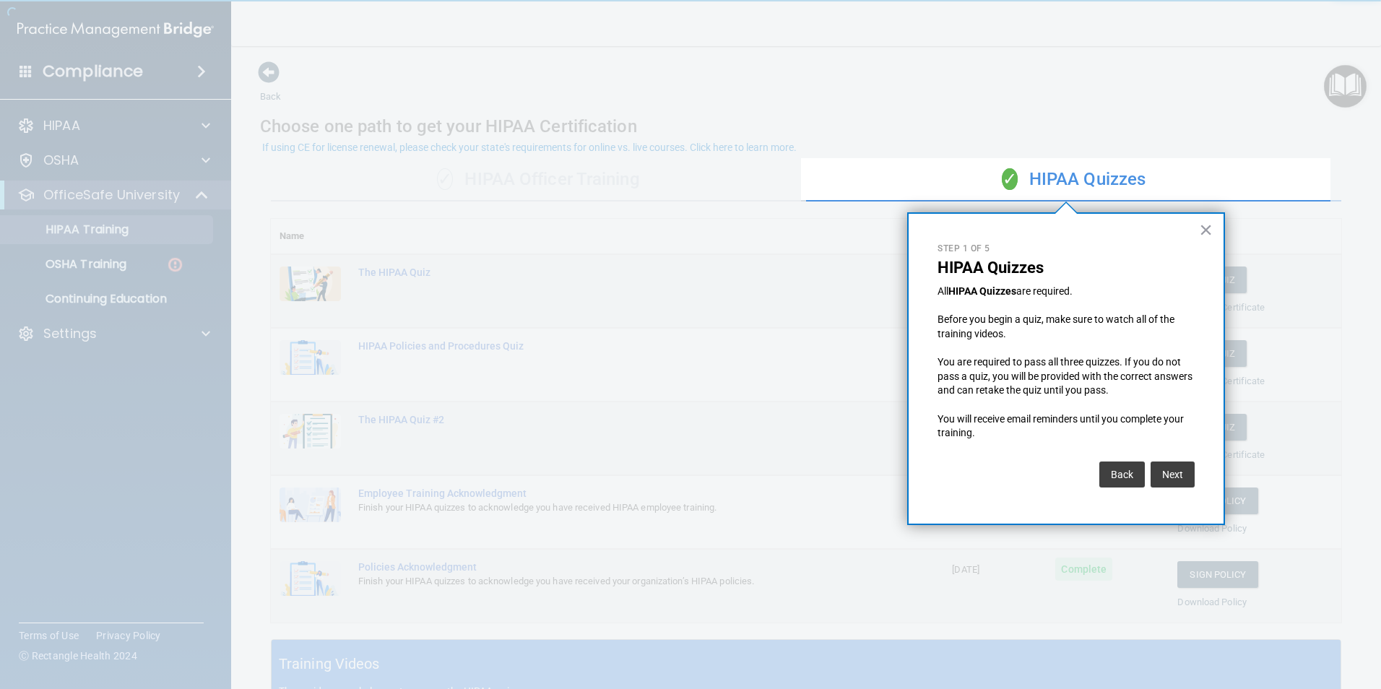
click at [1178, 460] on div "Next" at bounding box center [1171, 470] width 48 height 33
click at [1178, 477] on button "Next" at bounding box center [1172, 474] width 44 height 26
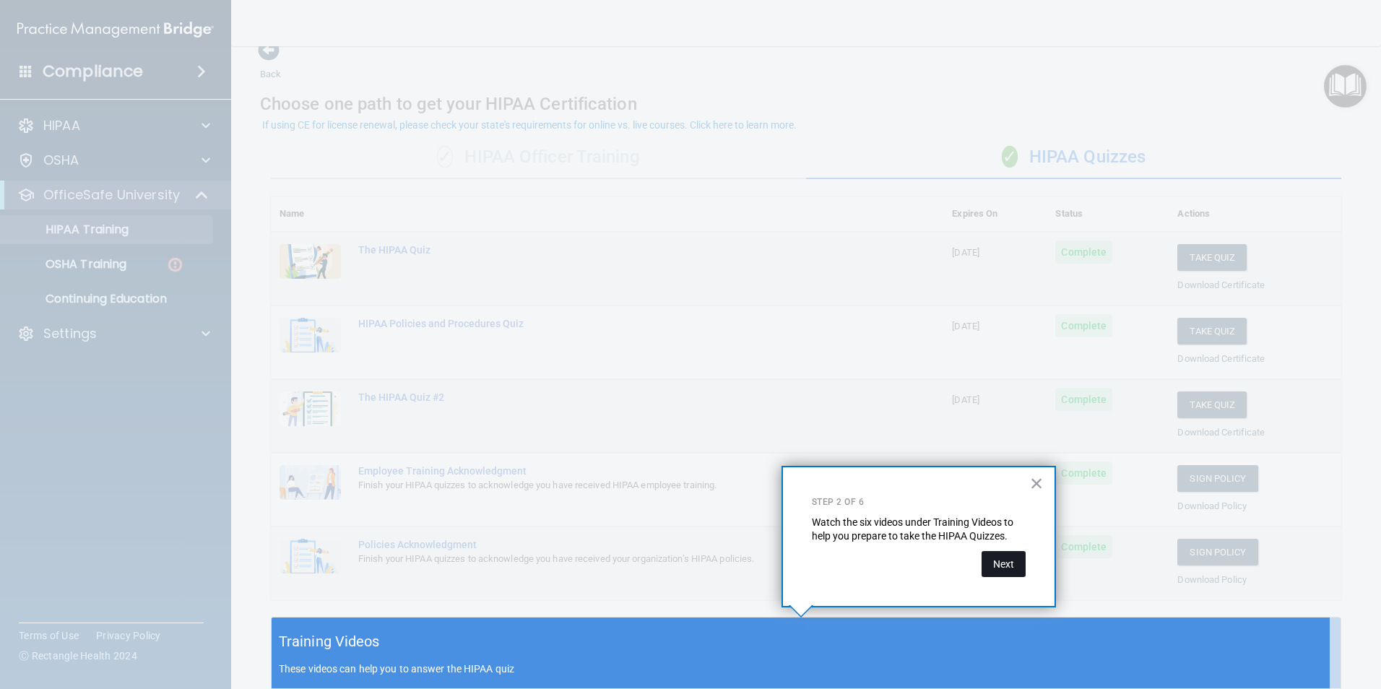
click at [1005, 566] on button "Next" at bounding box center [1003, 564] width 44 height 26
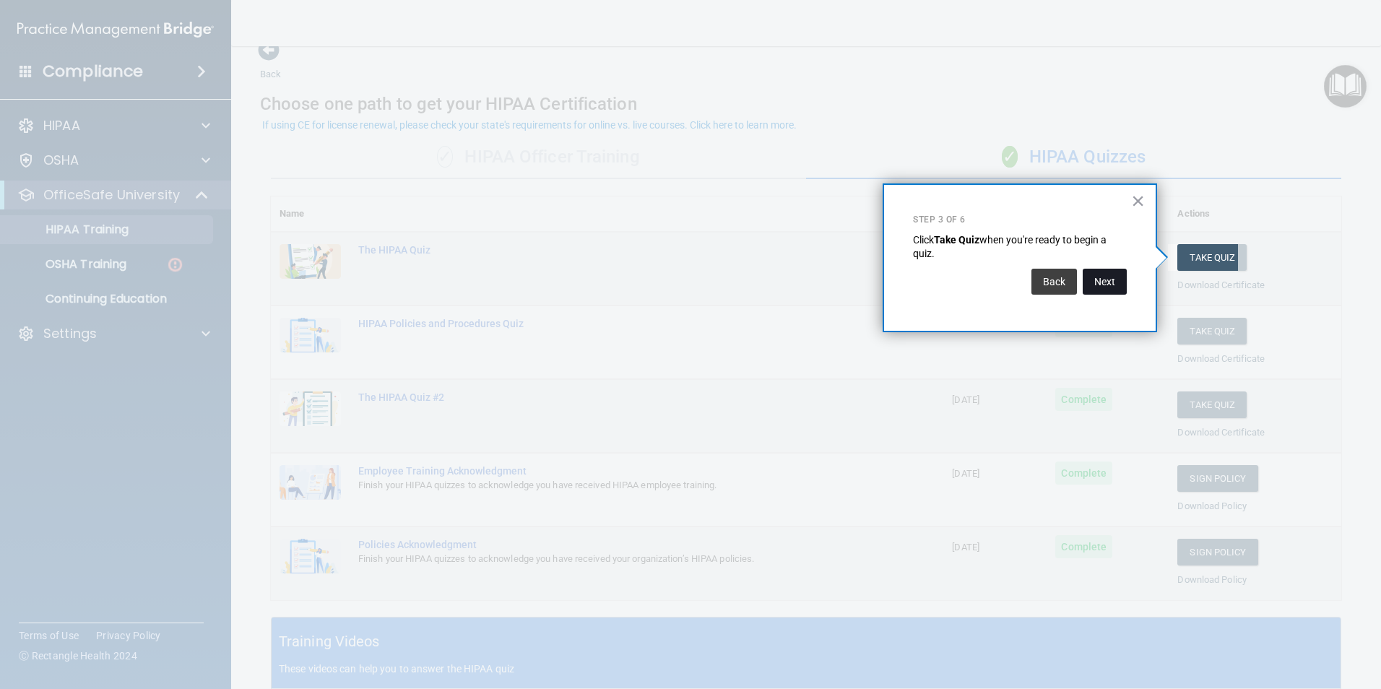
click at [1099, 272] on button "Next" at bounding box center [1104, 282] width 44 height 26
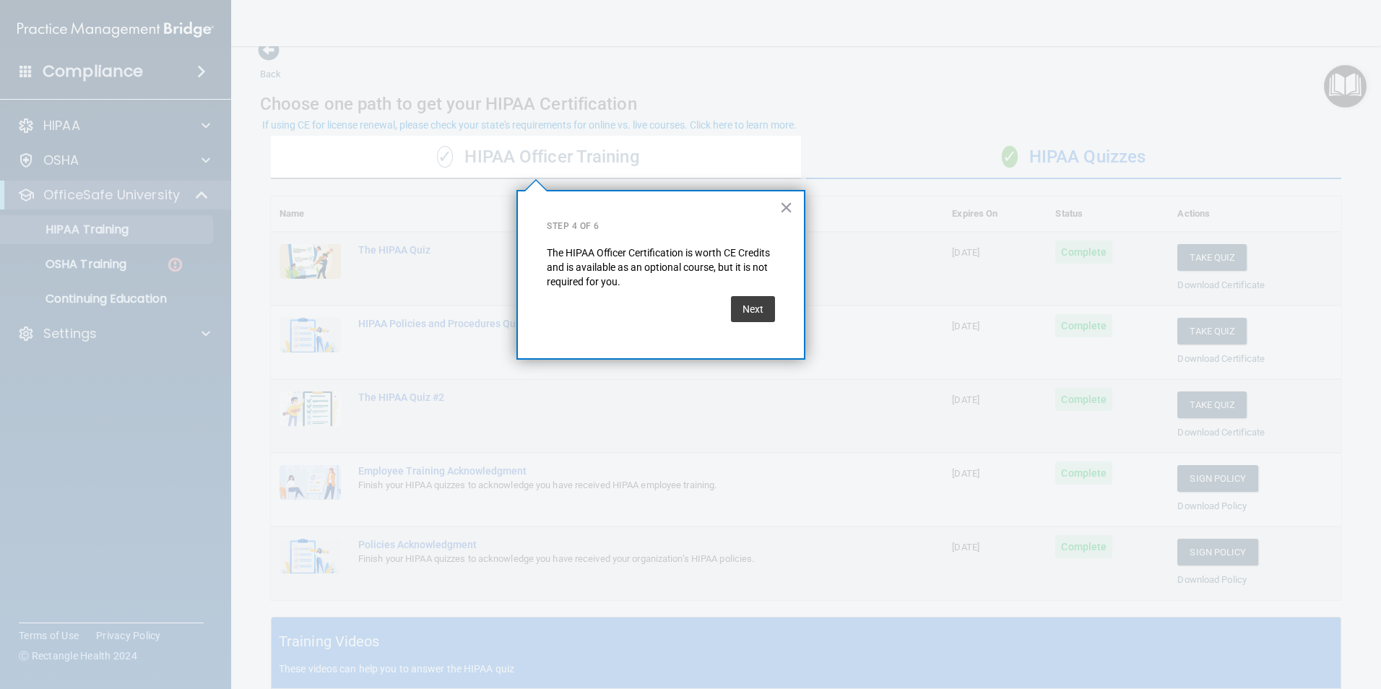
click at [755, 305] on button "Next" at bounding box center [753, 309] width 44 height 26
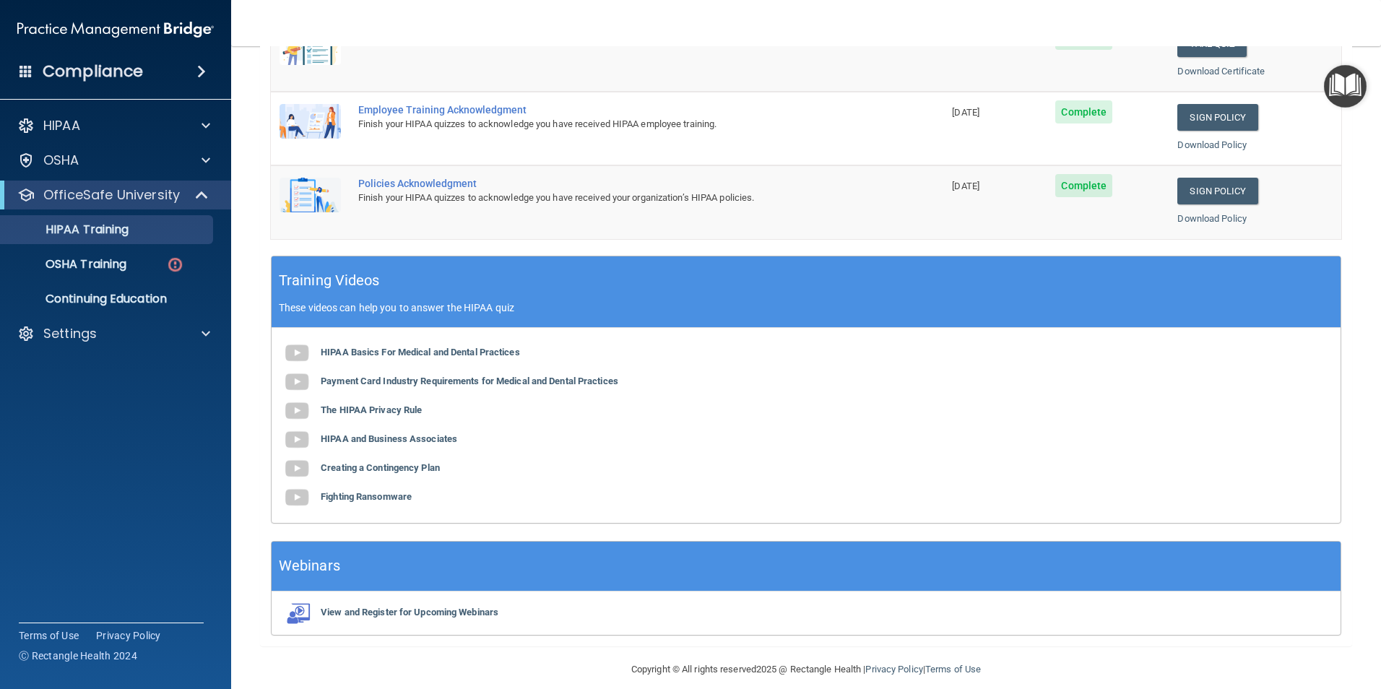
scroll to position [399, 0]
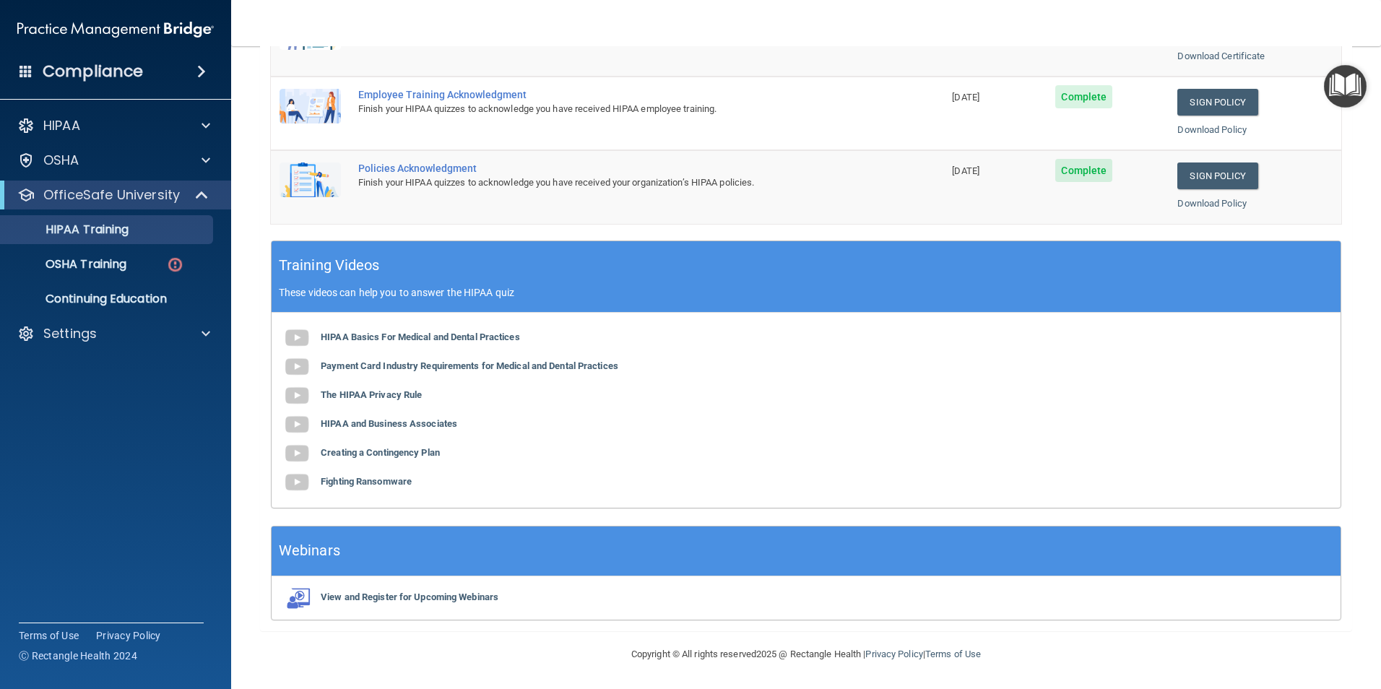
click at [1342, 82] on img "Open Resource Center" at bounding box center [1345, 86] width 43 height 43
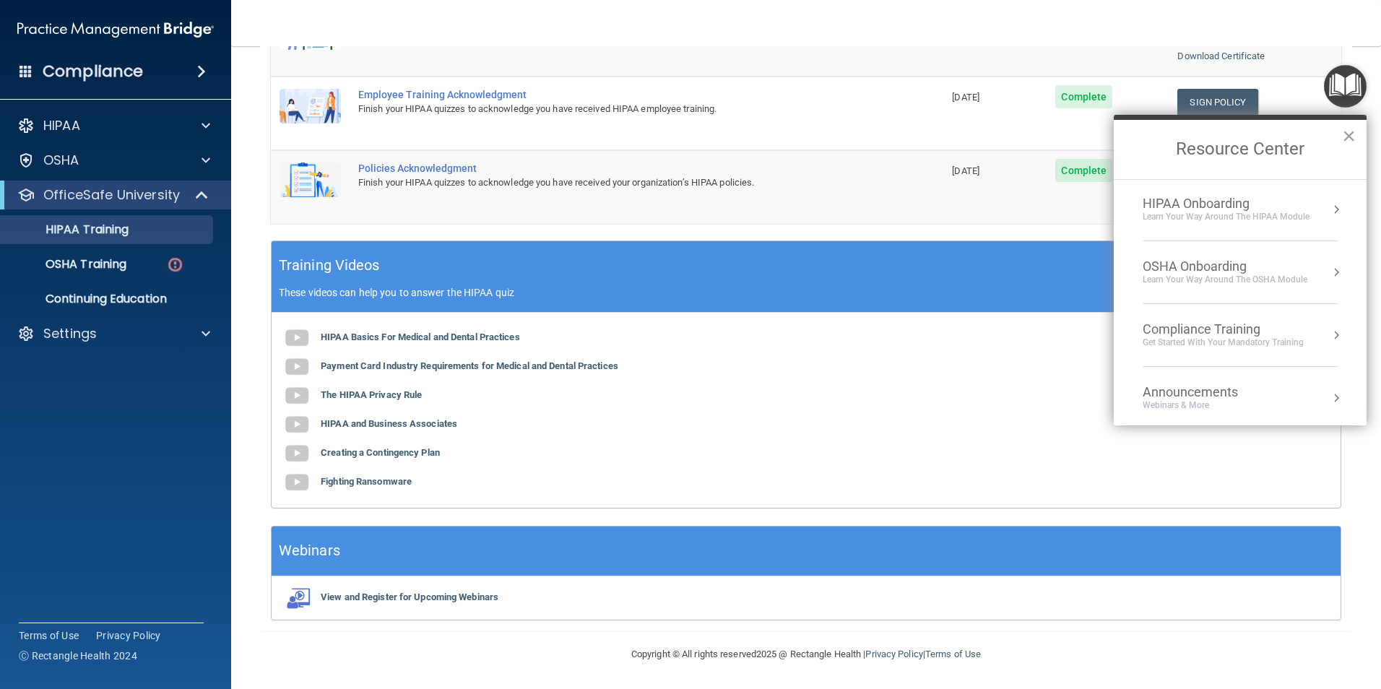
scroll to position [0, 0]
click at [105, 155] on div "OSHA" at bounding box center [95, 160] width 179 height 17
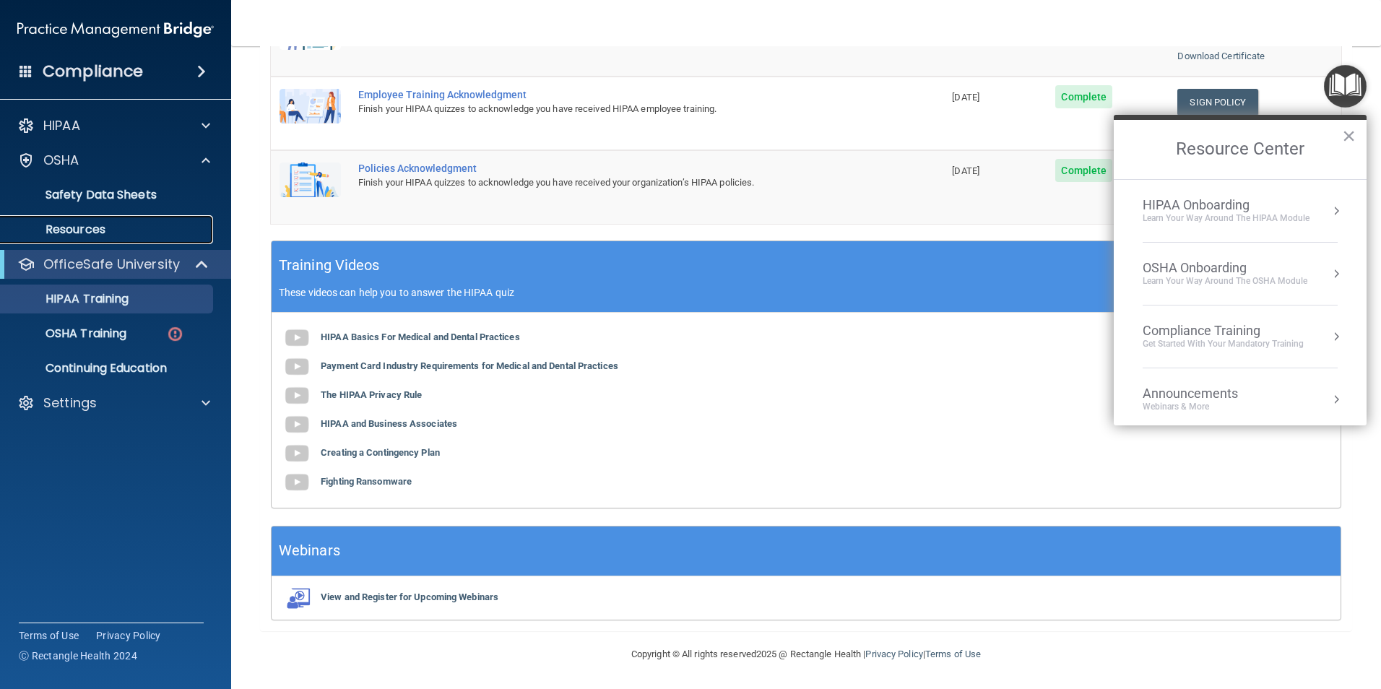
click at [92, 232] on p "Resources" at bounding box center [107, 229] width 197 height 14
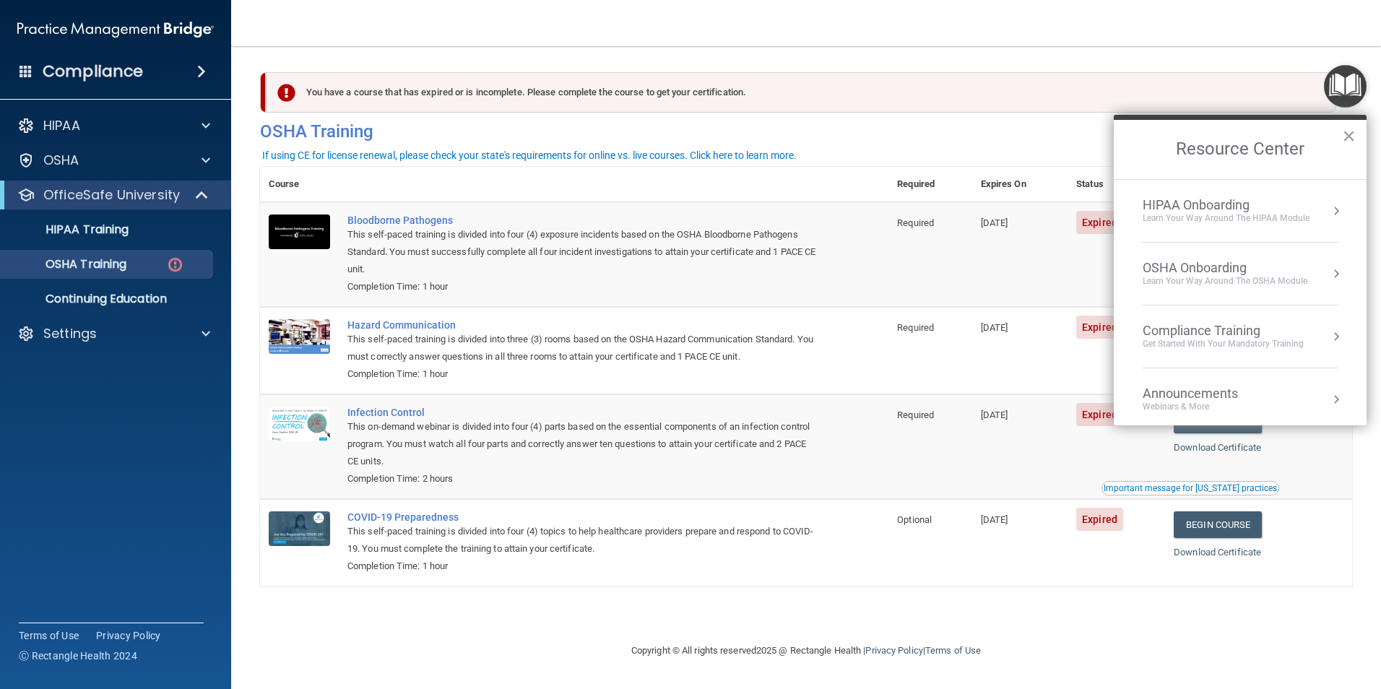
click at [1008, 277] on td "[DATE]" at bounding box center [1019, 254] width 95 height 105
click at [1349, 132] on button "×" at bounding box center [1349, 135] width 14 height 23
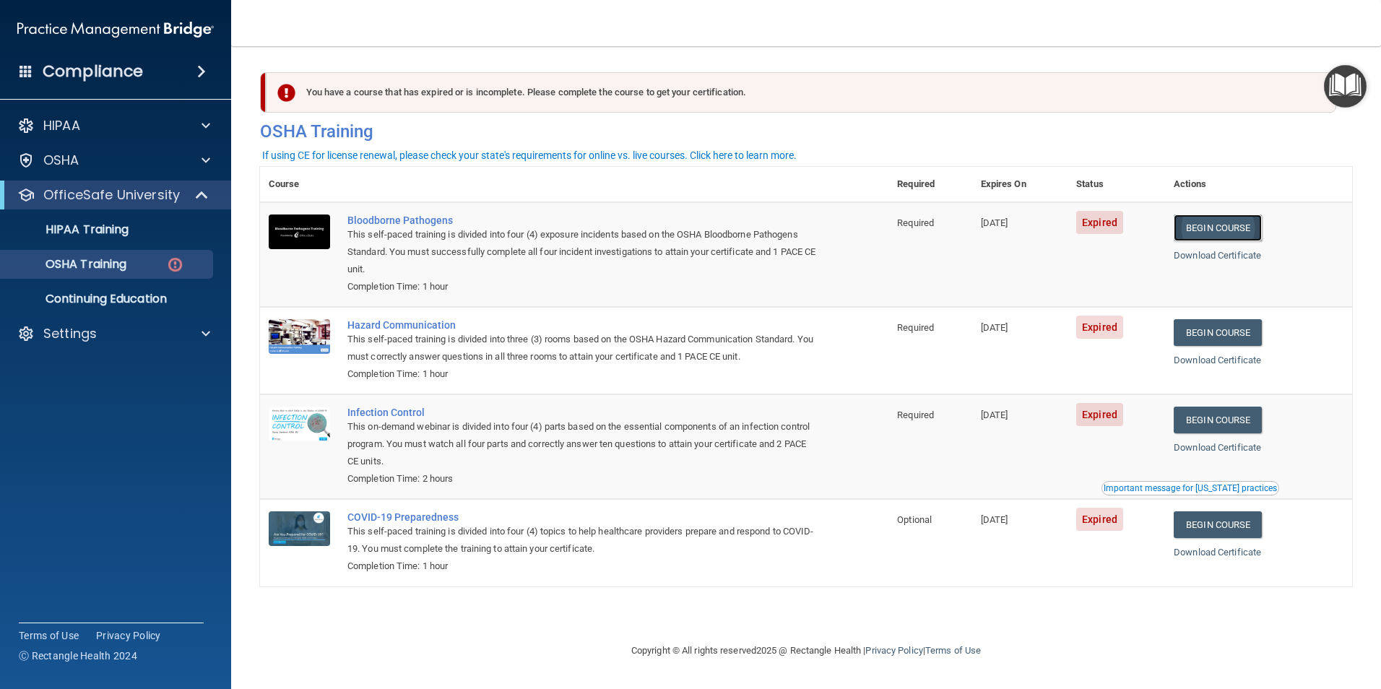
click at [1239, 226] on link "Begin Course" at bounding box center [1217, 227] width 88 height 27
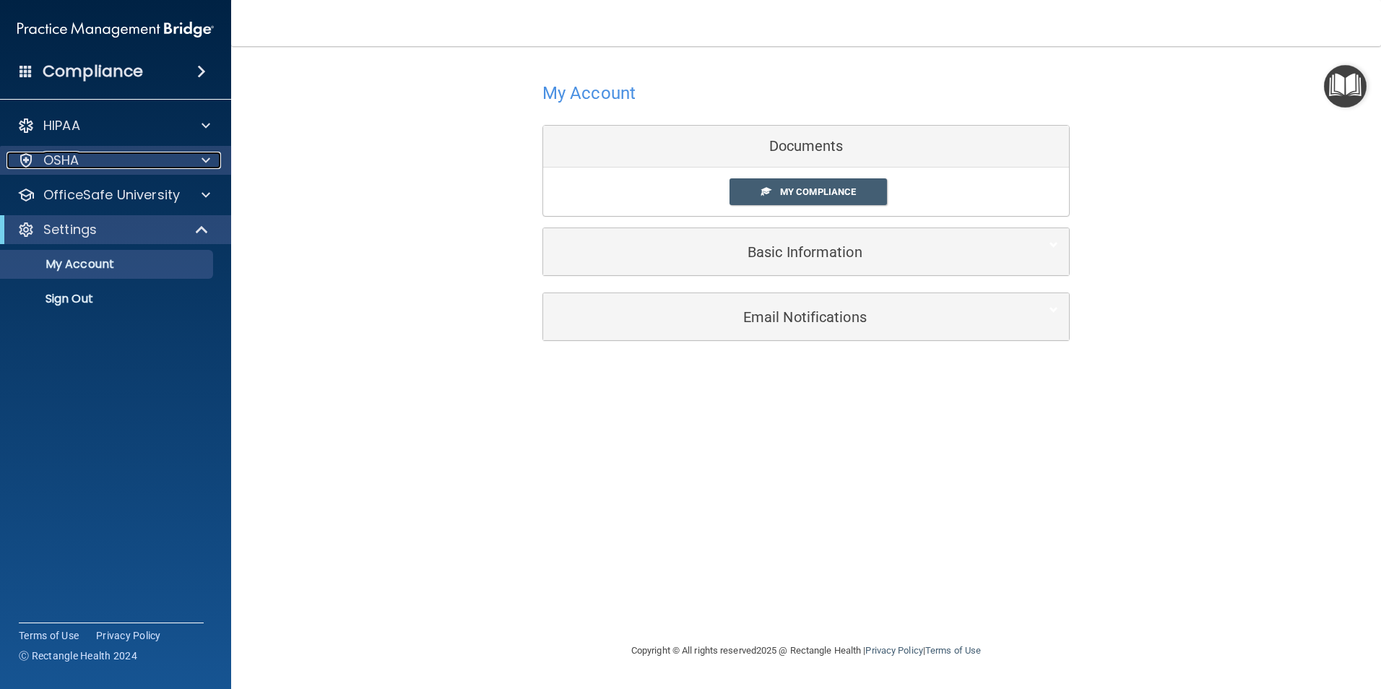
click at [66, 166] on p "OSHA" at bounding box center [61, 160] width 36 height 17
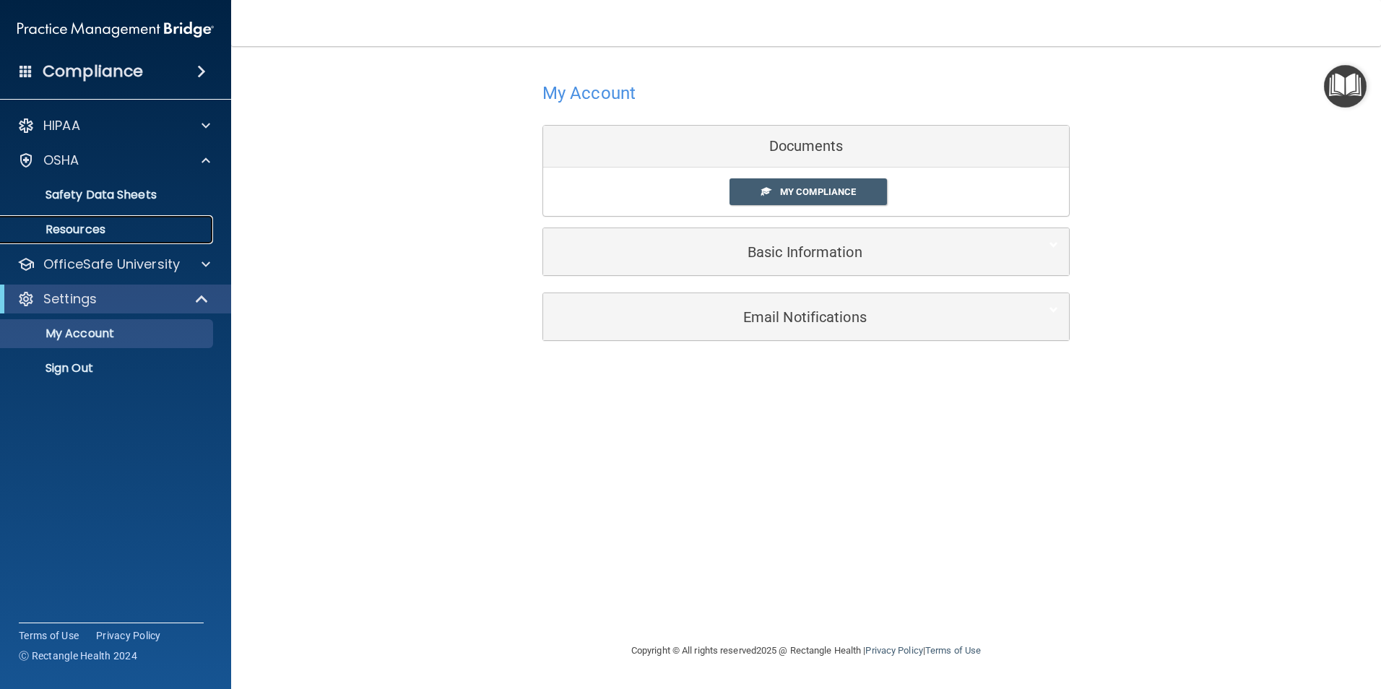
click at [116, 235] on p "Resources" at bounding box center [107, 229] width 197 height 14
